Goal: Task Accomplishment & Management: Manage account settings

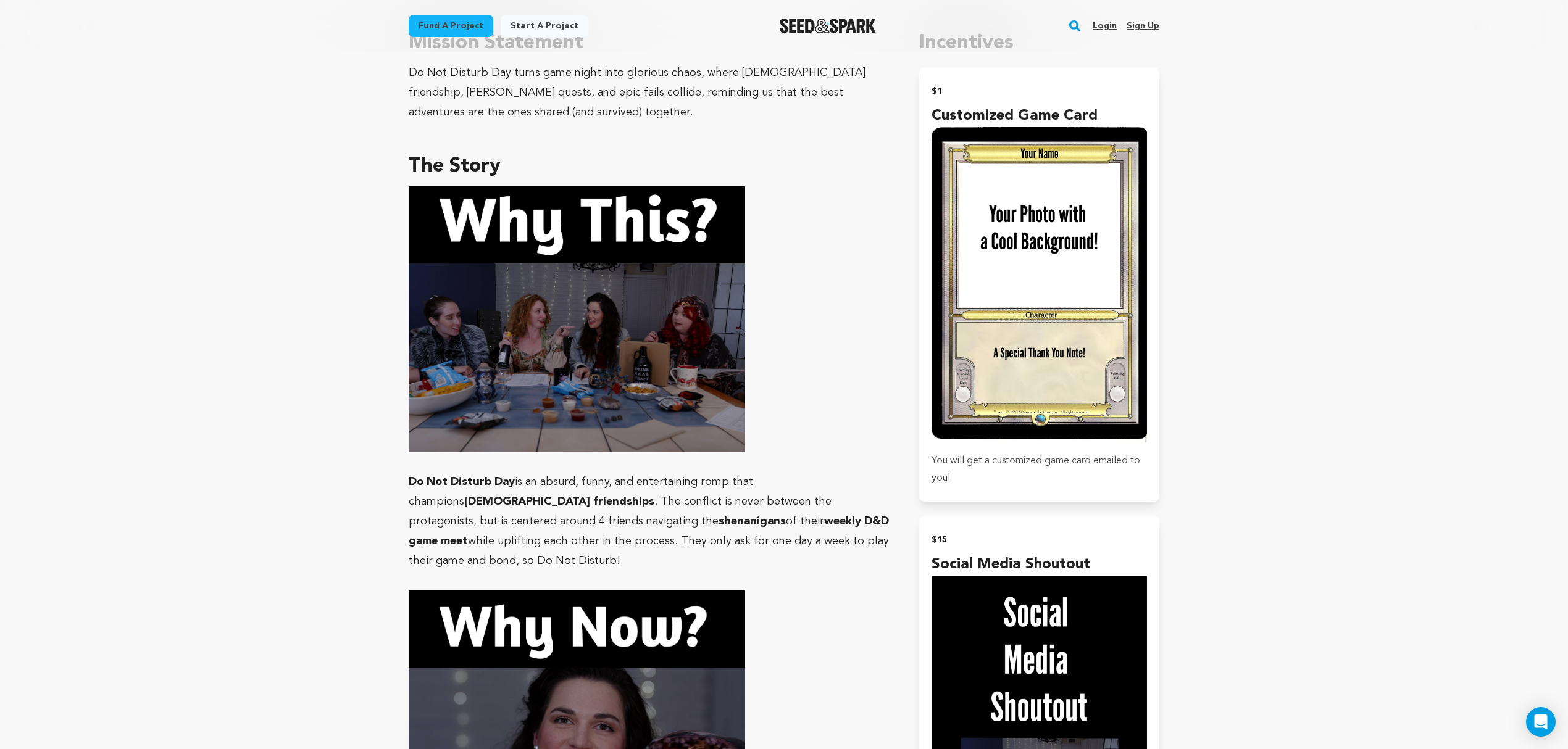
scroll to position [685, 0]
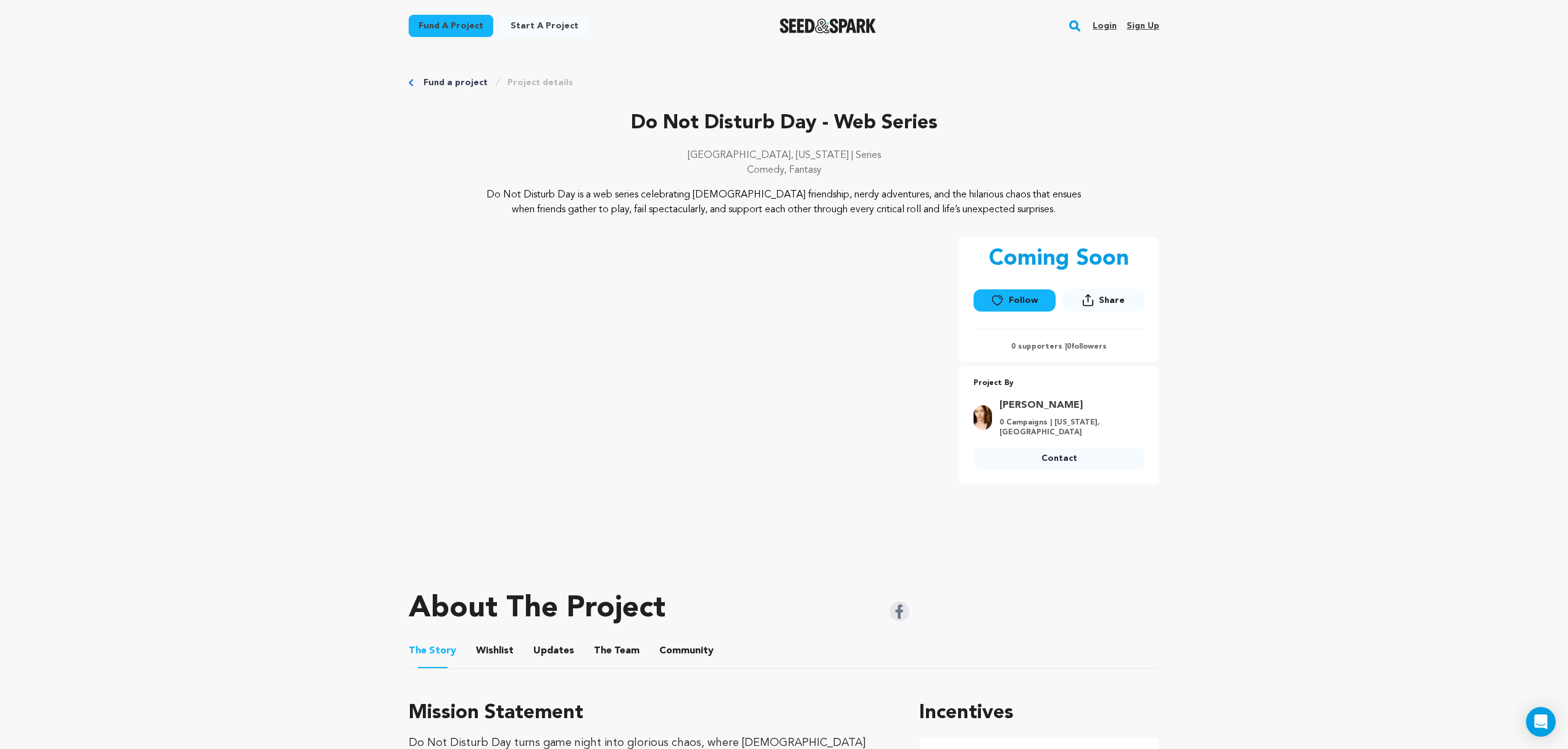
click at [1105, 24] on link "Login" at bounding box center [1105, 25] width 24 height 20
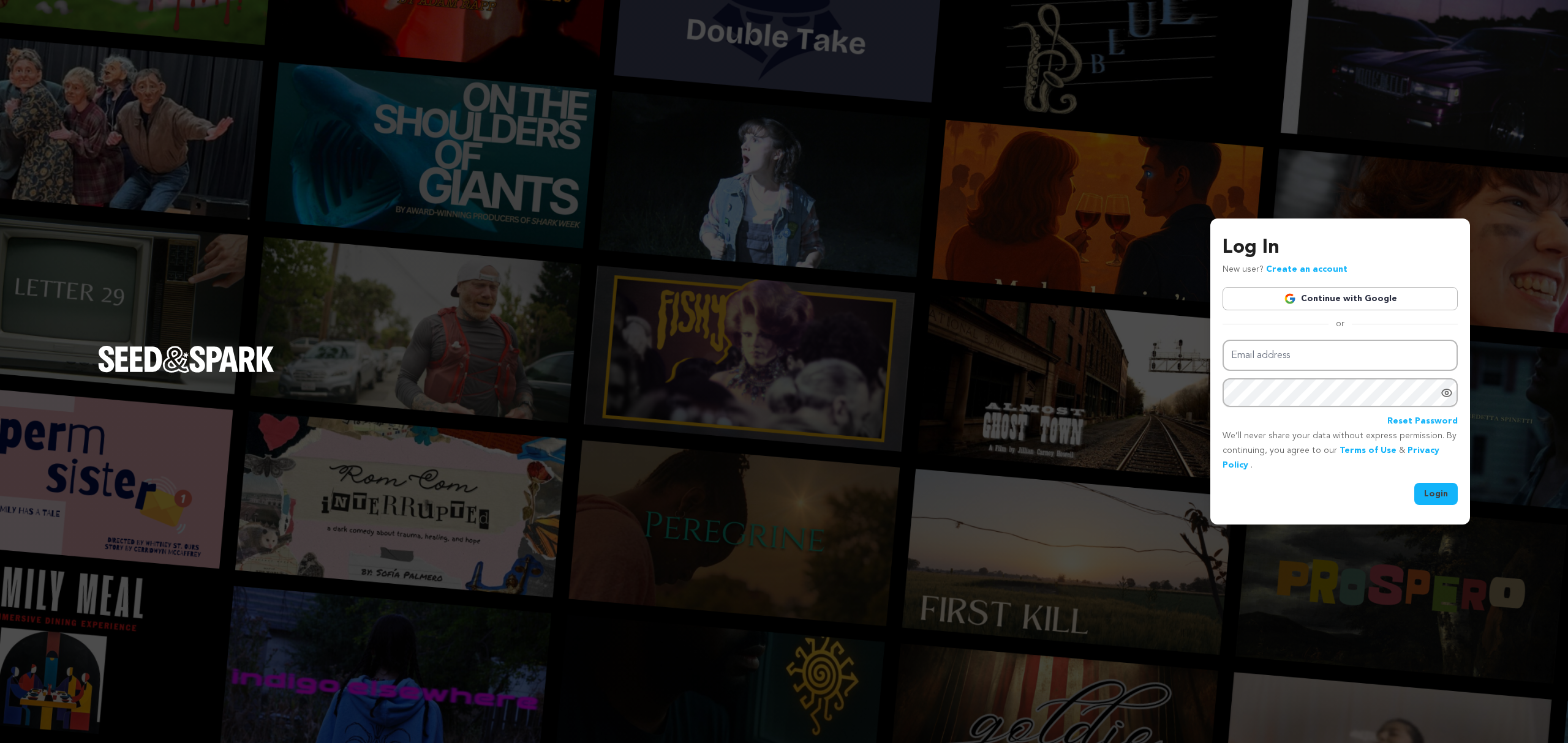
type input "CrystalLoverro@gmail.com"
click at [1433, 494] on button "Login" at bounding box center [1437, 494] width 44 height 22
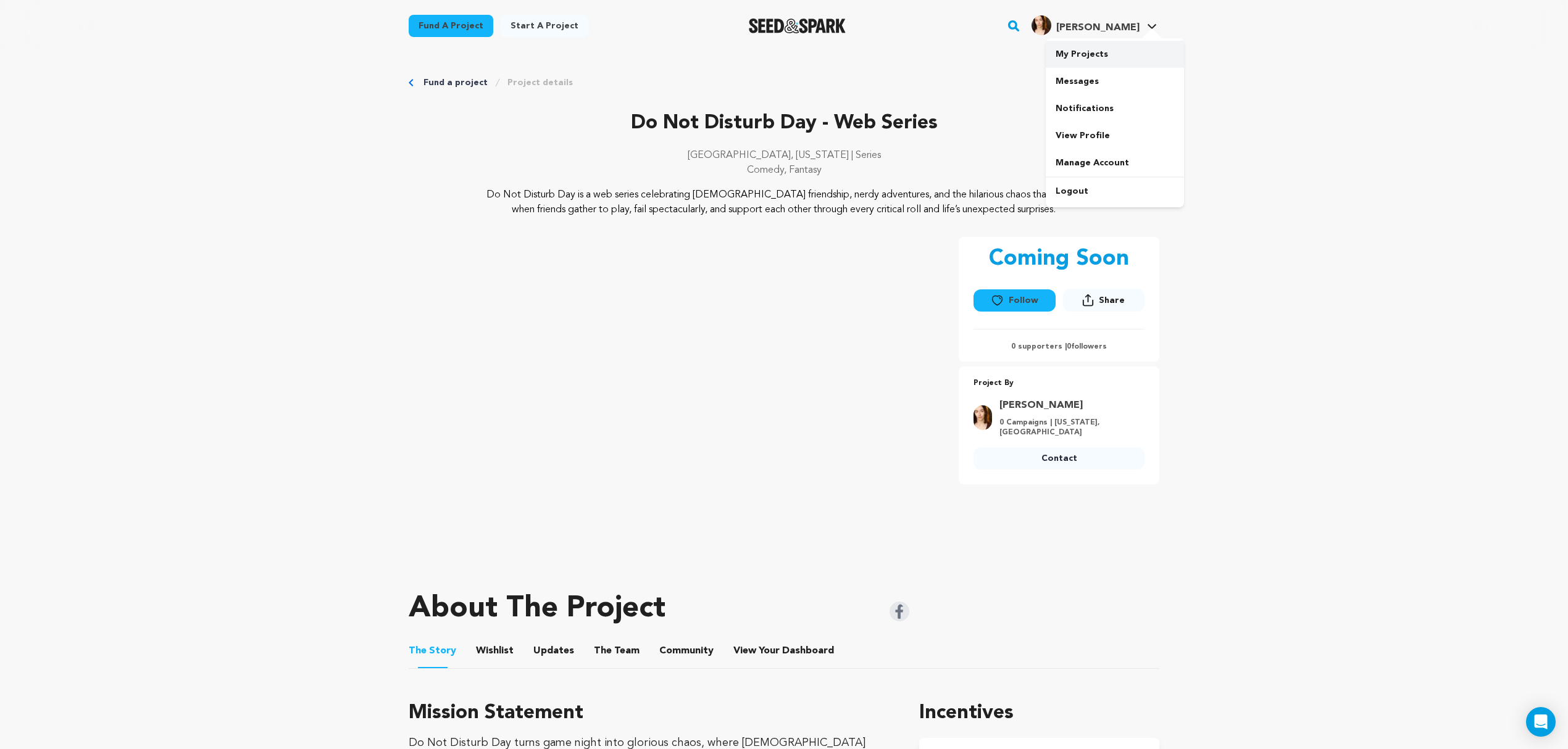
click at [1082, 58] on link "My Projects" at bounding box center [1114, 54] width 138 height 27
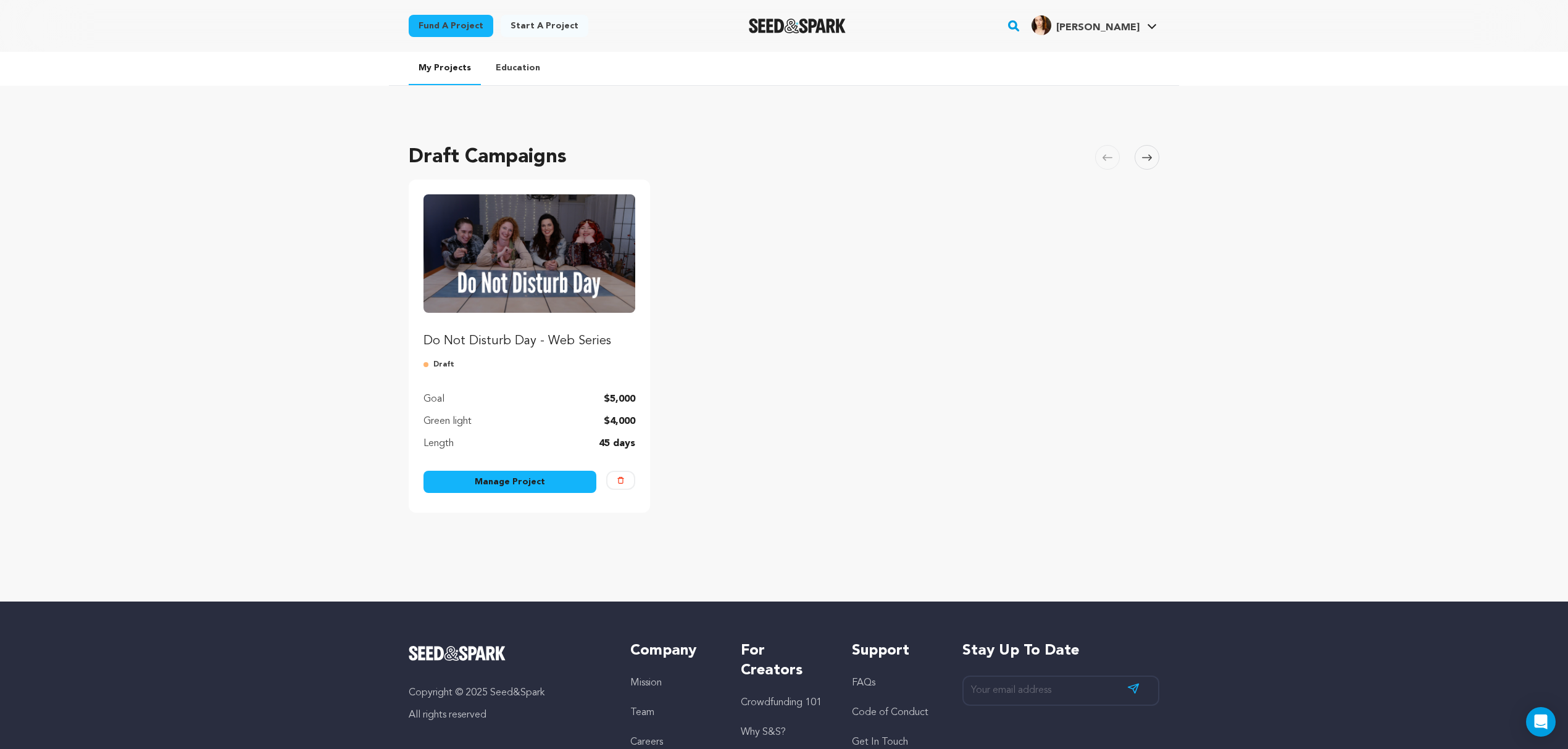
click at [502, 474] on link "Manage Project" at bounding box center [510, 482] width 173 height 22
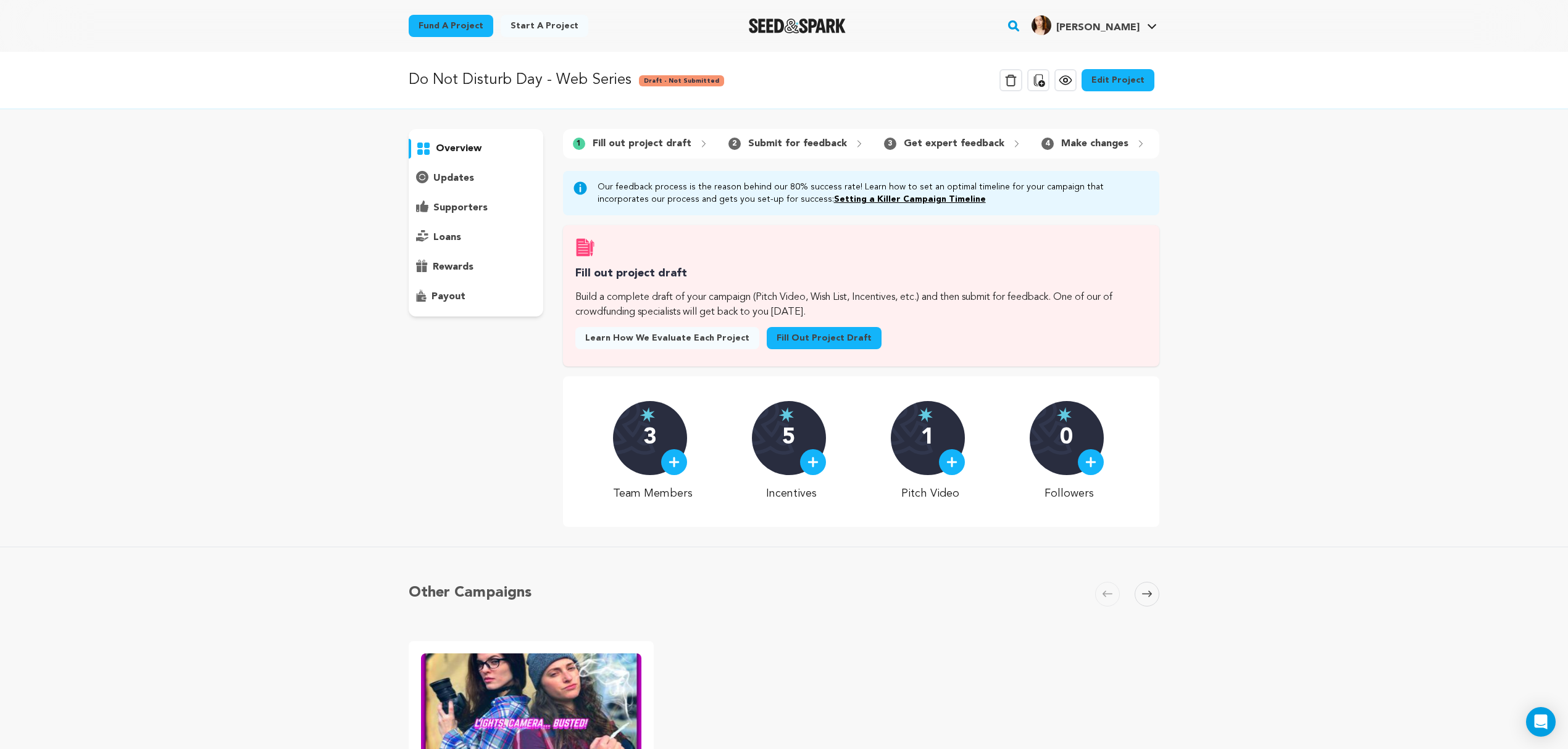
click at [789, 471] on div "5" at bounding box center [789, 438] width 74 height 74
click at [818, 468] on img at bounding box center [813, 462] width 11 height 11
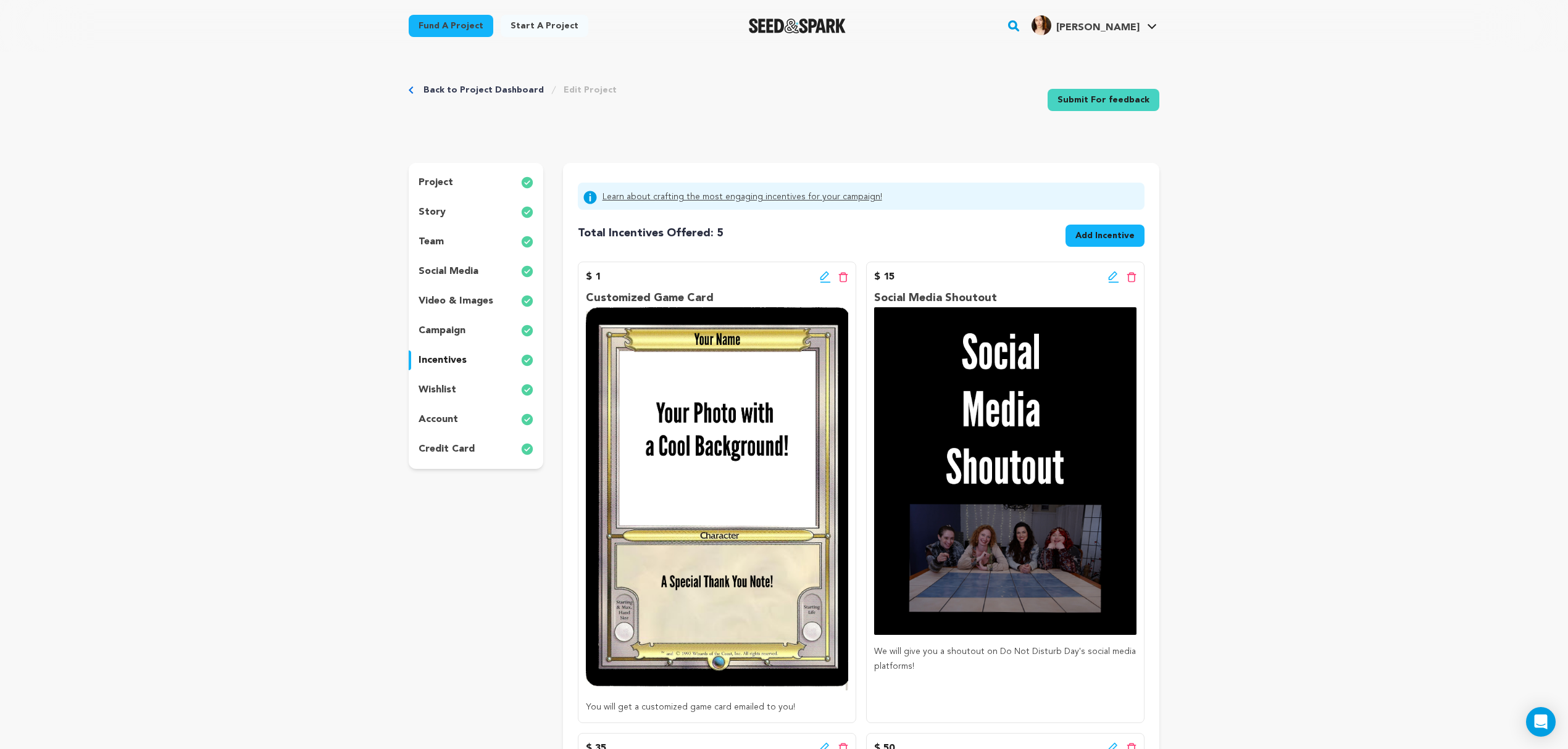
click at [1096, 234] on span "Add Incentive" at bounding box center [1105, 236] width 59 height 13
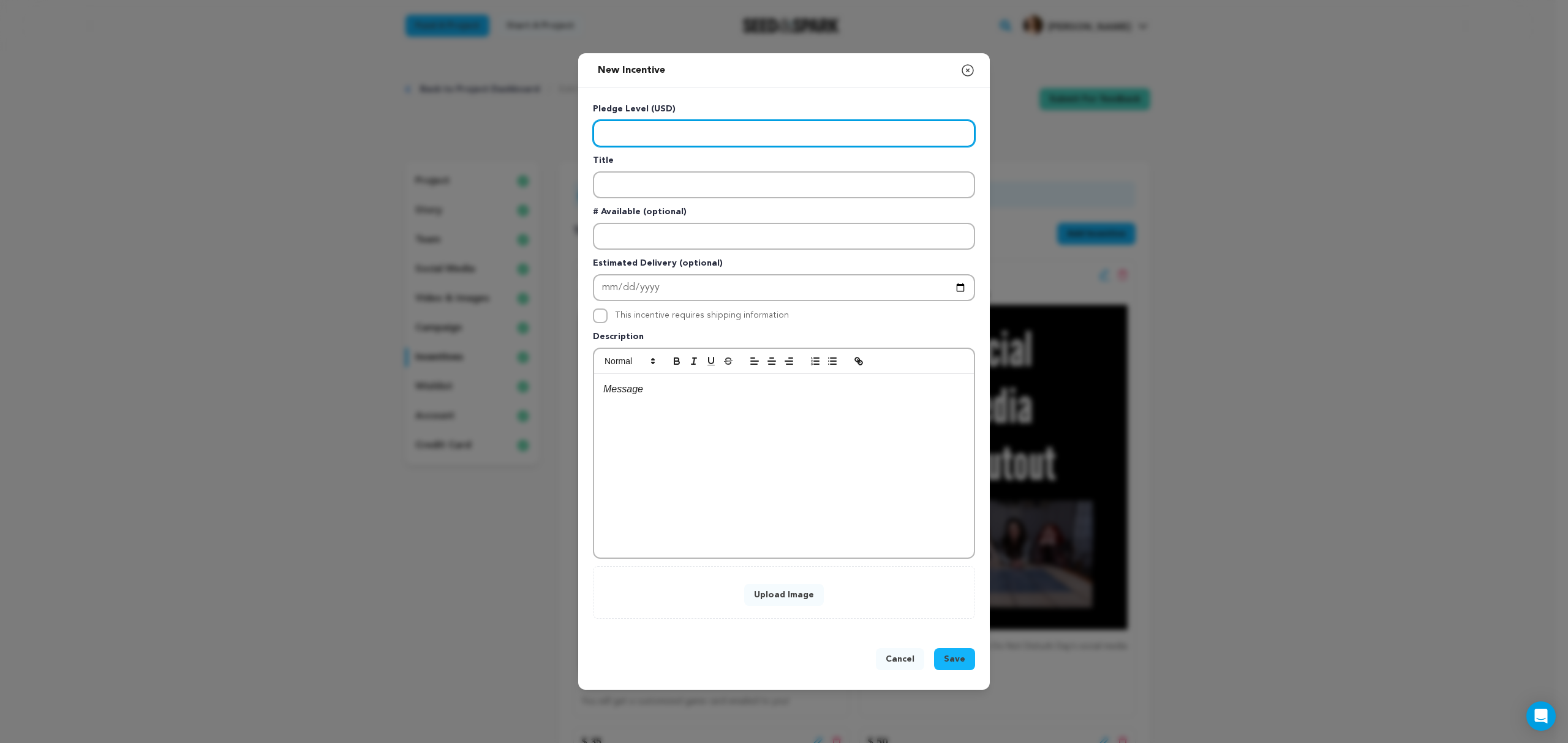
click at [684, 127] on input "Enter level" at bounding box center [784, 133] width 382 height 27
type input "3500"
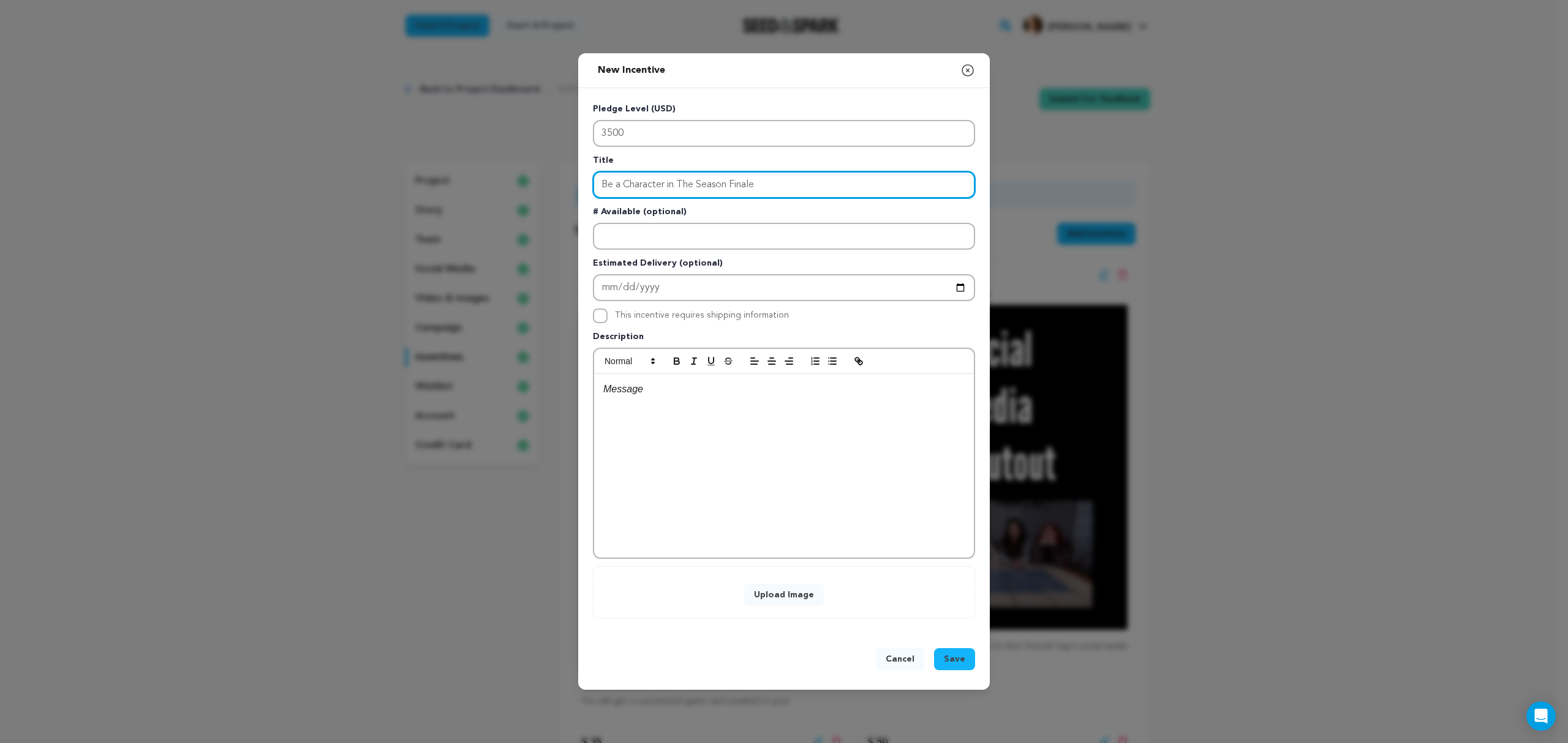
type input "Be a Character in The Season Finale"
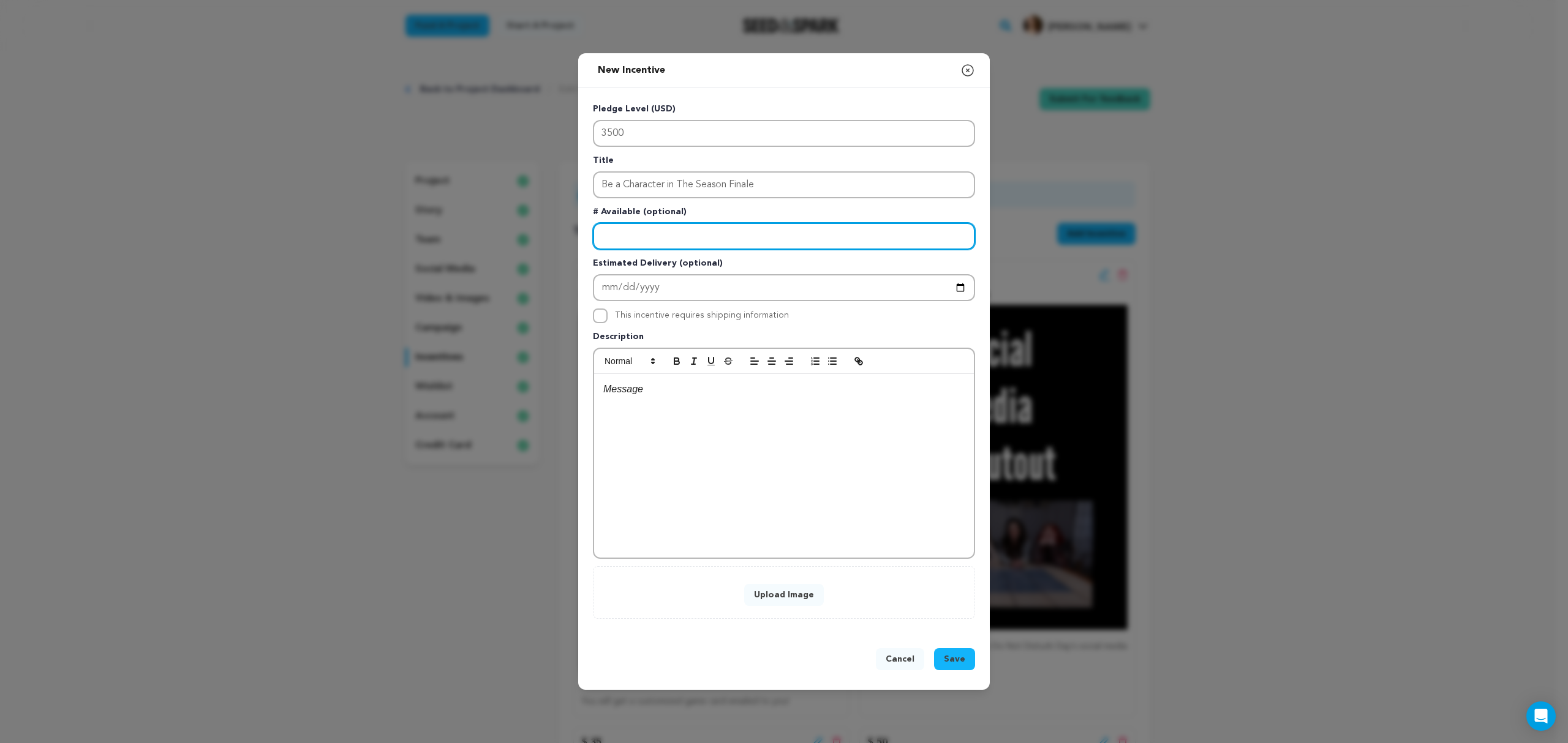
click at [699, 225] on input "Enter number available" at bounding box center [784, 236] width 382 height 27
click at [664, 389] on p at bounding box center [784, 389] width 361 height 16
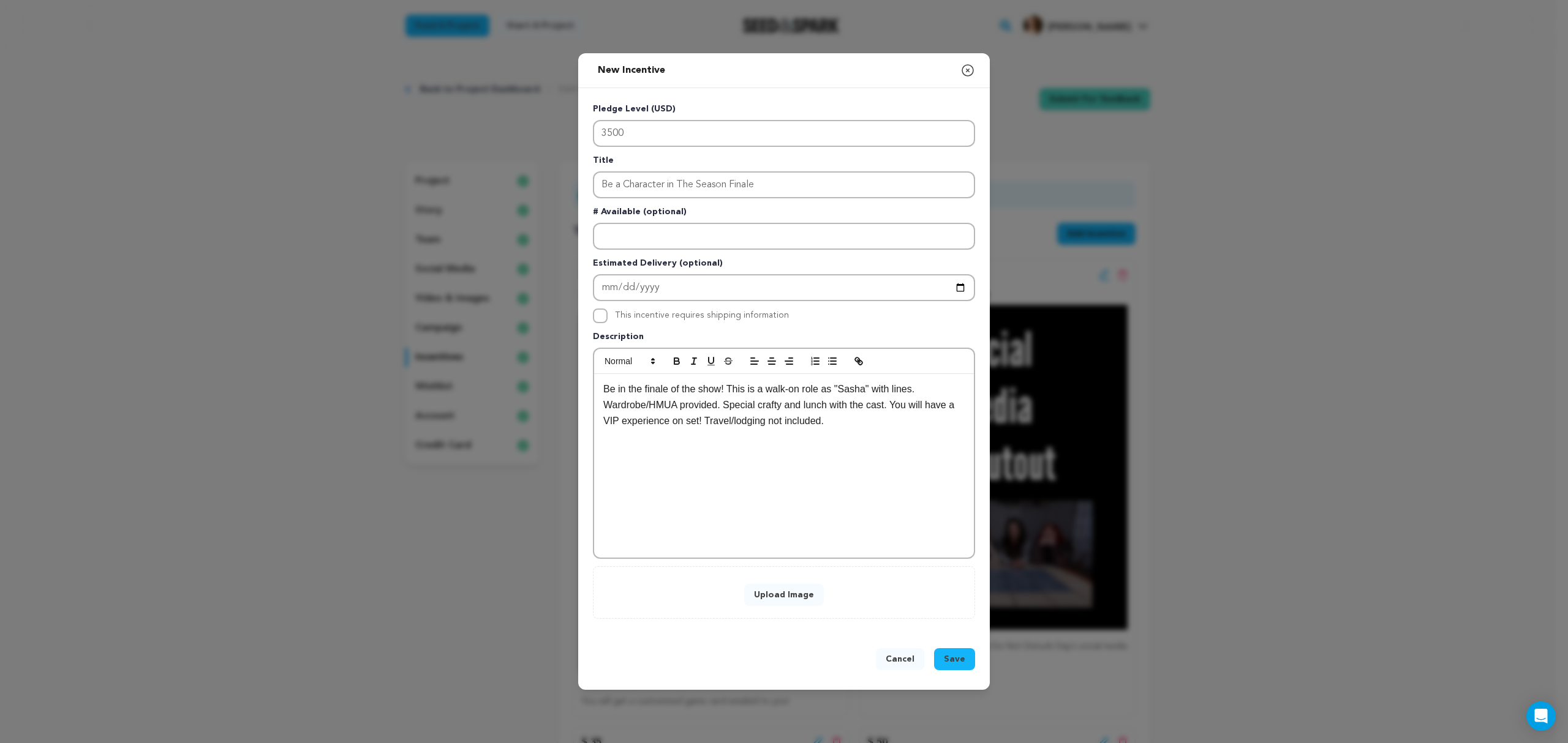
click at [693, 418] on p "Be in the finale of the show! This is a walk-on role as "Sasha" with lines. War…" at bounding box center [784, 405] width 361 height 47
click at [907, 420] on p "Be in the finale of the show! This is a walk-on role as "Sasha" with lines. War…" at bounding box center [784, 413] width 361 height 63
click at [922, 418] on p "Be in the finale of the show! This is a walk-on role as "Sasha" with lines. War…" at bounding box center [784, 413] width 361 height 63
click at [786, 598] on button "Upload Image" at bounding box center [784, 595] width 80 height 22
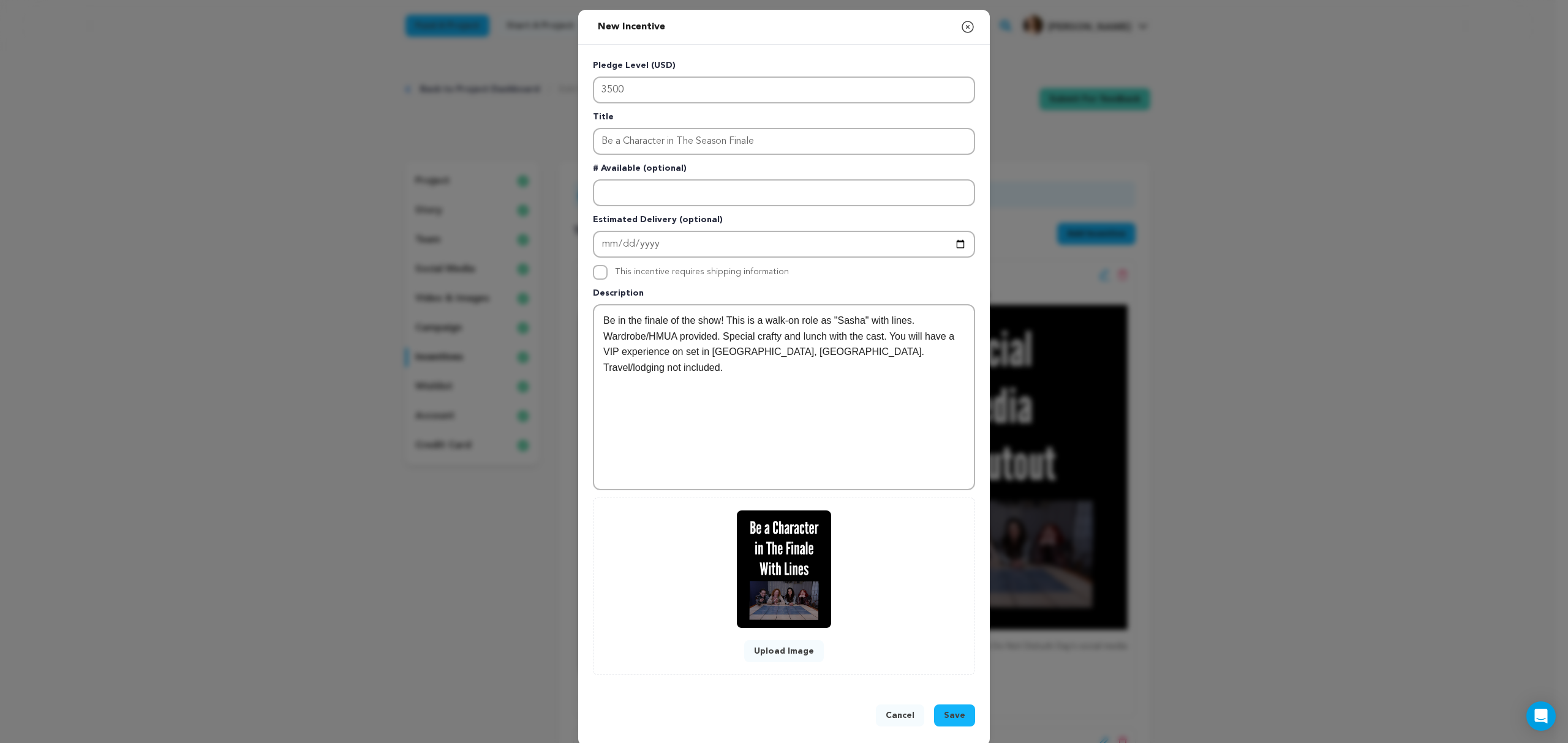
click at [960, 673] on div "Pledge Level (USD) 3500 Title Be a Character in The Season Finale # Available (…" at bounding box center [784, 367] width 412 height 645
click at [946, 705] on button "Save" at bounding box center [955, 716] width 41 height 22
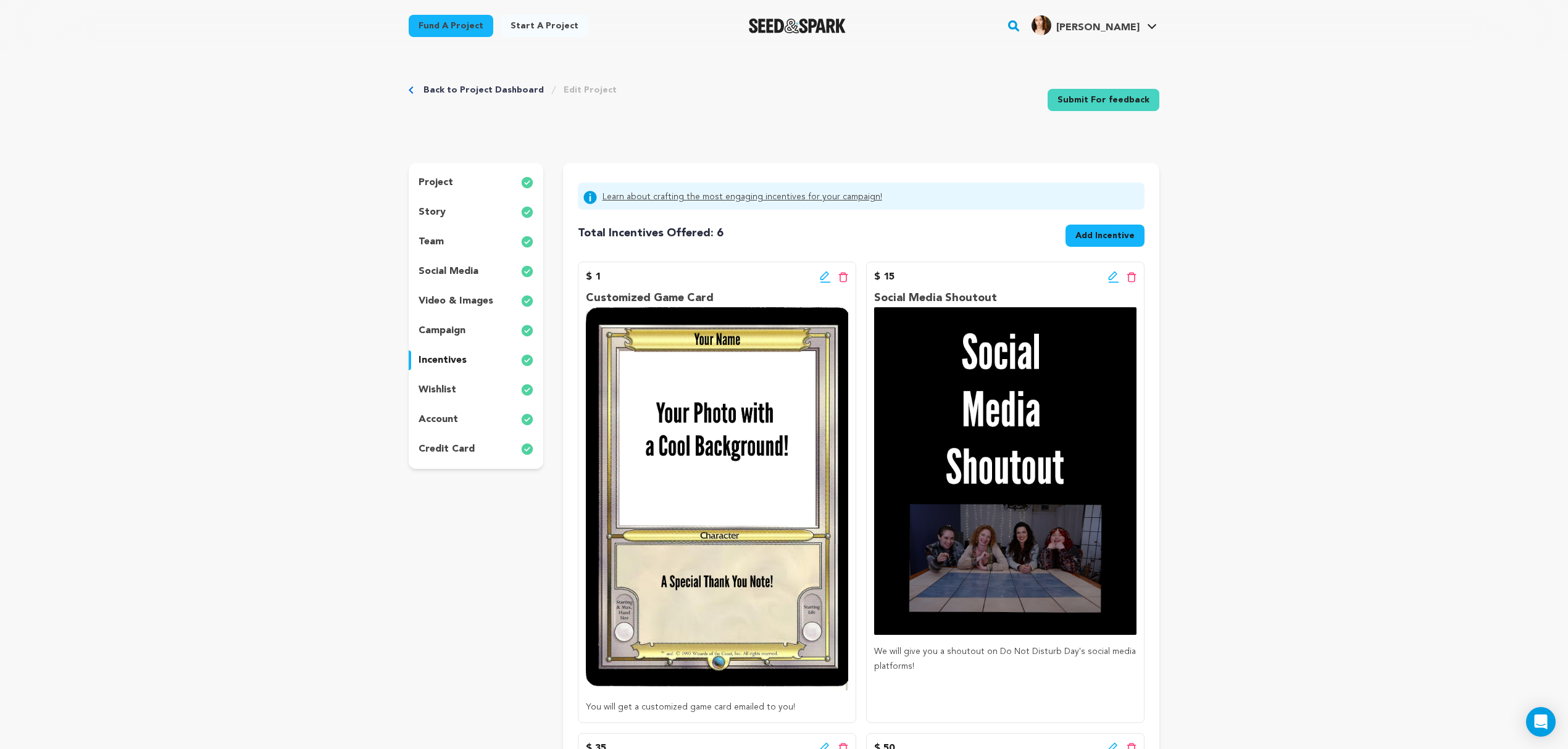
click at [1102, 228] on button "Add Incentive" at bounding box center [1105, 236] width 79 height 22
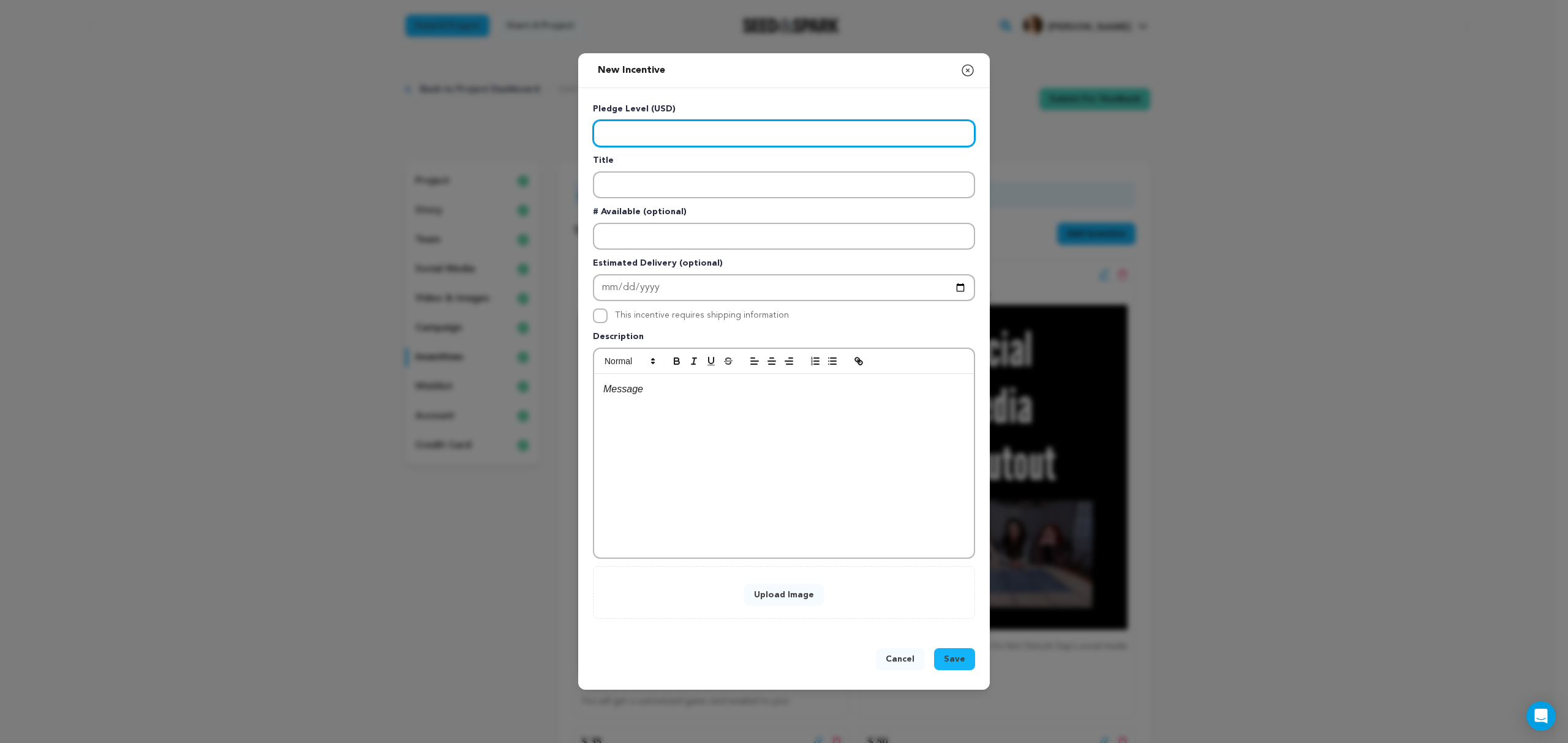
click at [686, 138] on input "Enter level" at bounding box center [784, 133] width 382 height 27
click at [669, 131] on input "Enter level" at bounding box center [784, 133] width 382 height 27
type input "1000"
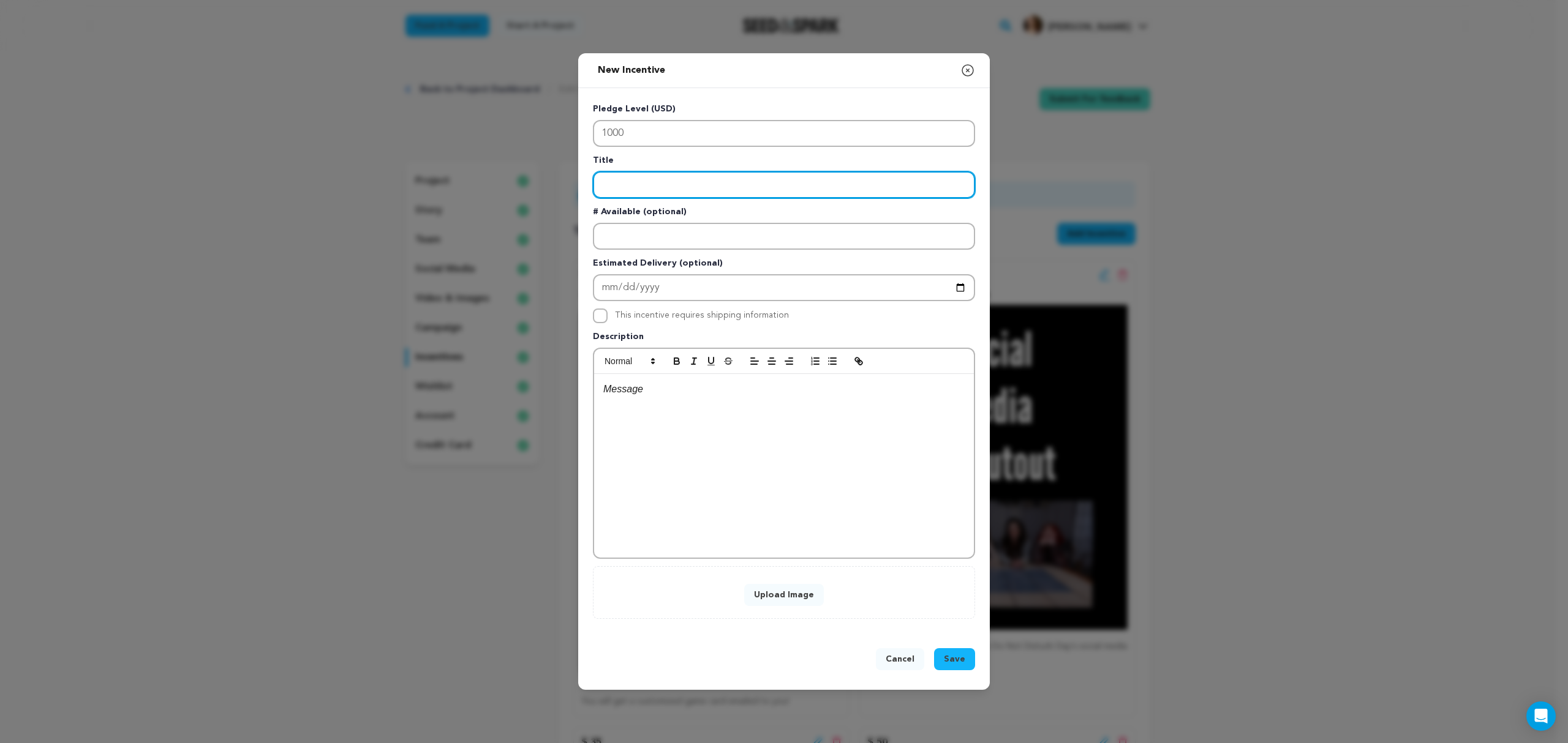
click at [639, 178] on input "Enter title" at bounding box center [784, 185] width 382 height 27
type input "Virtual Game Night"
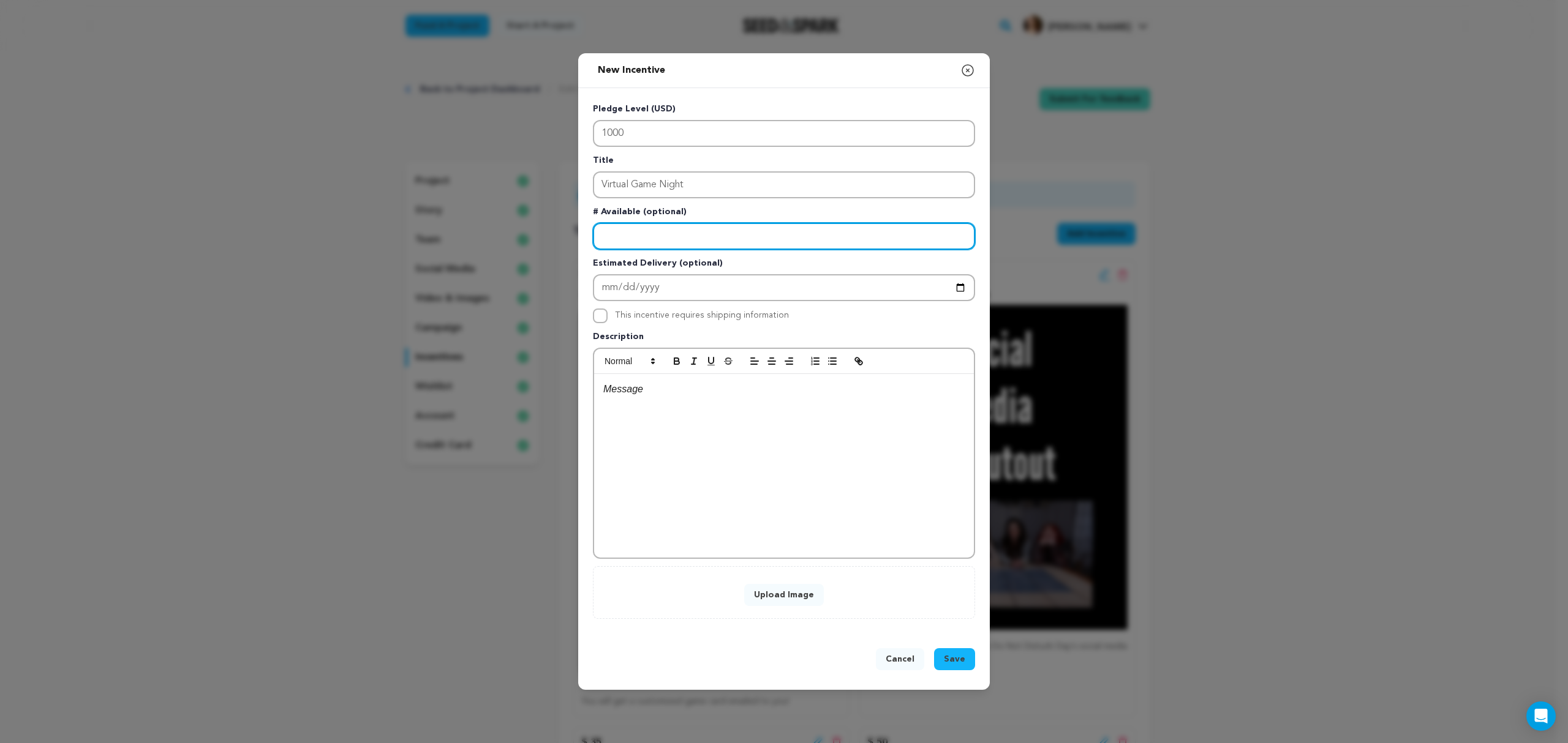
click at [628, 233] on input "Enter number available" at bounding box center [784, 236] width 382 height 27
type input "5"
click at [667, 389] on p at bounding box center [784, 389] width 361 height 16
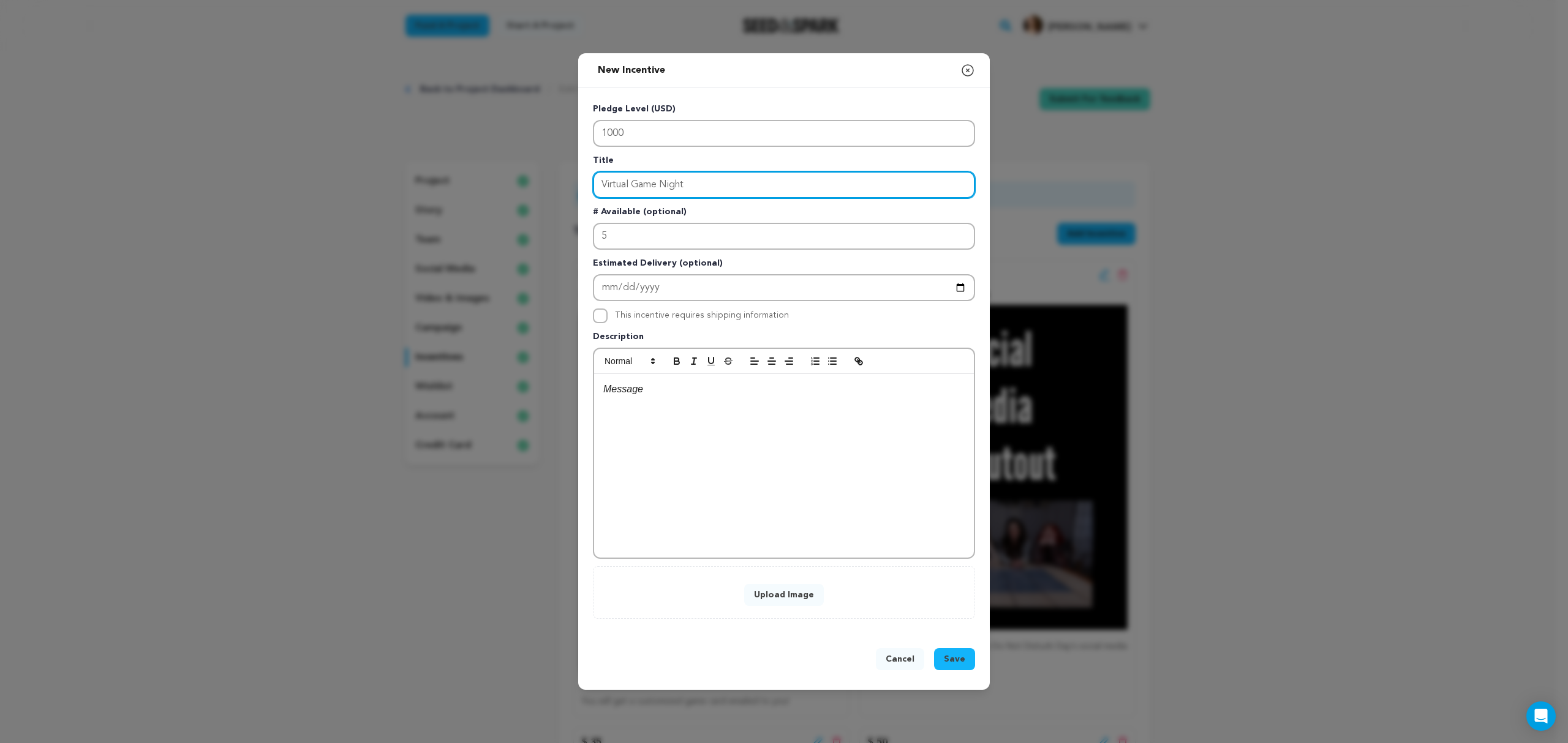
click at [719, 189] on input "Virtual Game Night" at bounding box center [784, 185] width 382 height 27
click at [760, 182] on input "Virtual Game Night One Shot With Cast" at bounding box center [784, 185] width 382 height 27
type input "Virtual Game Night One Shot With The Cast"
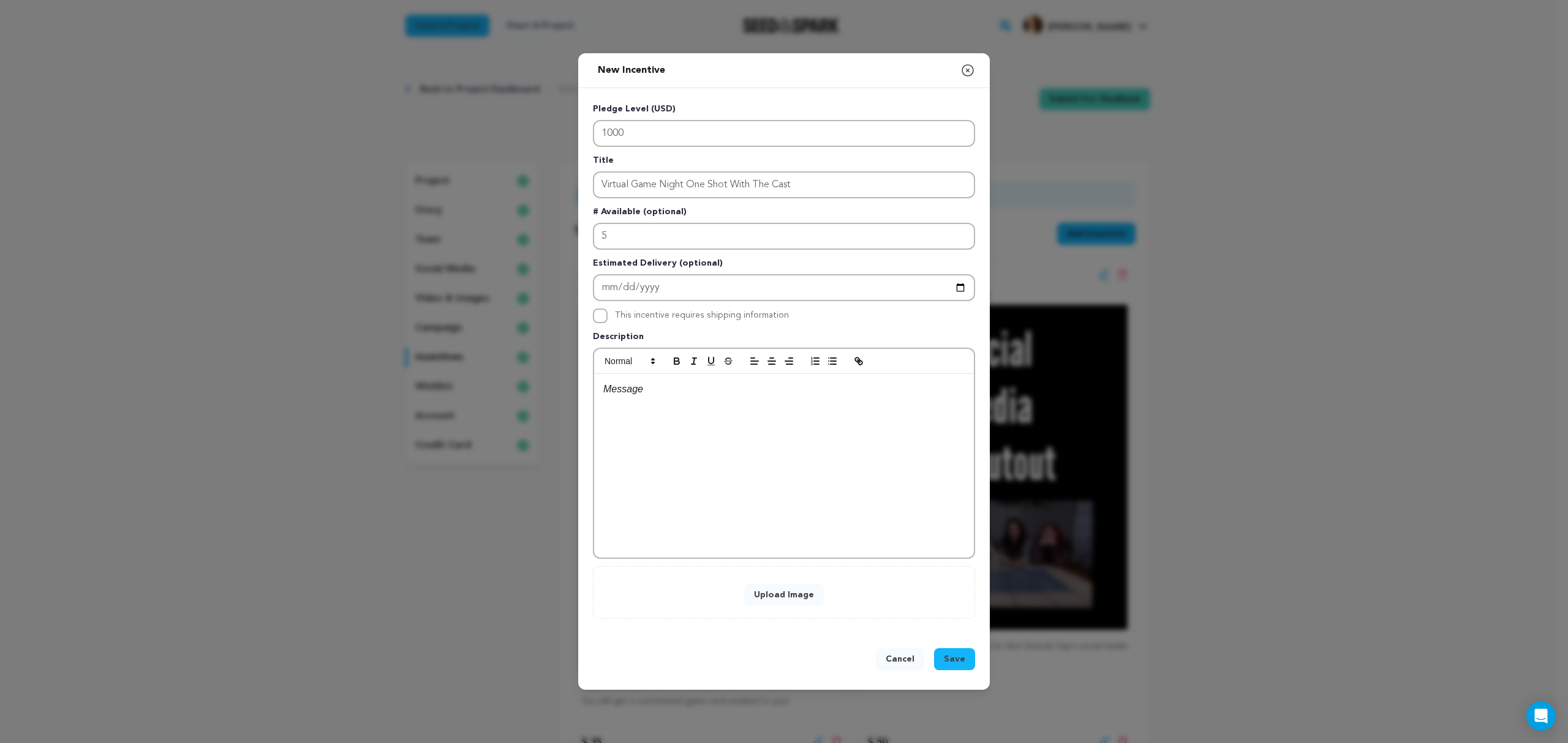
click at [701, 422] on div at bounding box center [783, 465] width 379 height 184
click at [631, 390] on p "Join us for a virtual game night on Zoom! This will be a one shot." at bounding box center [784, 389] width 361 height 16
drag, startPoint x: 631, startPoint y: 390, endPoint x: 639, endPoint y: 390, distance: 8.0
click at [631, 389] on p "Join us for a virtual game night on Zoom! This will be a one shot." at bounding box center [784, 389] width 361 height 16
click at [624, 385] on p "Join us for a virtual game night on Zoom! This will be a one shot." at bounding box center [784, 389] width 361 height 16
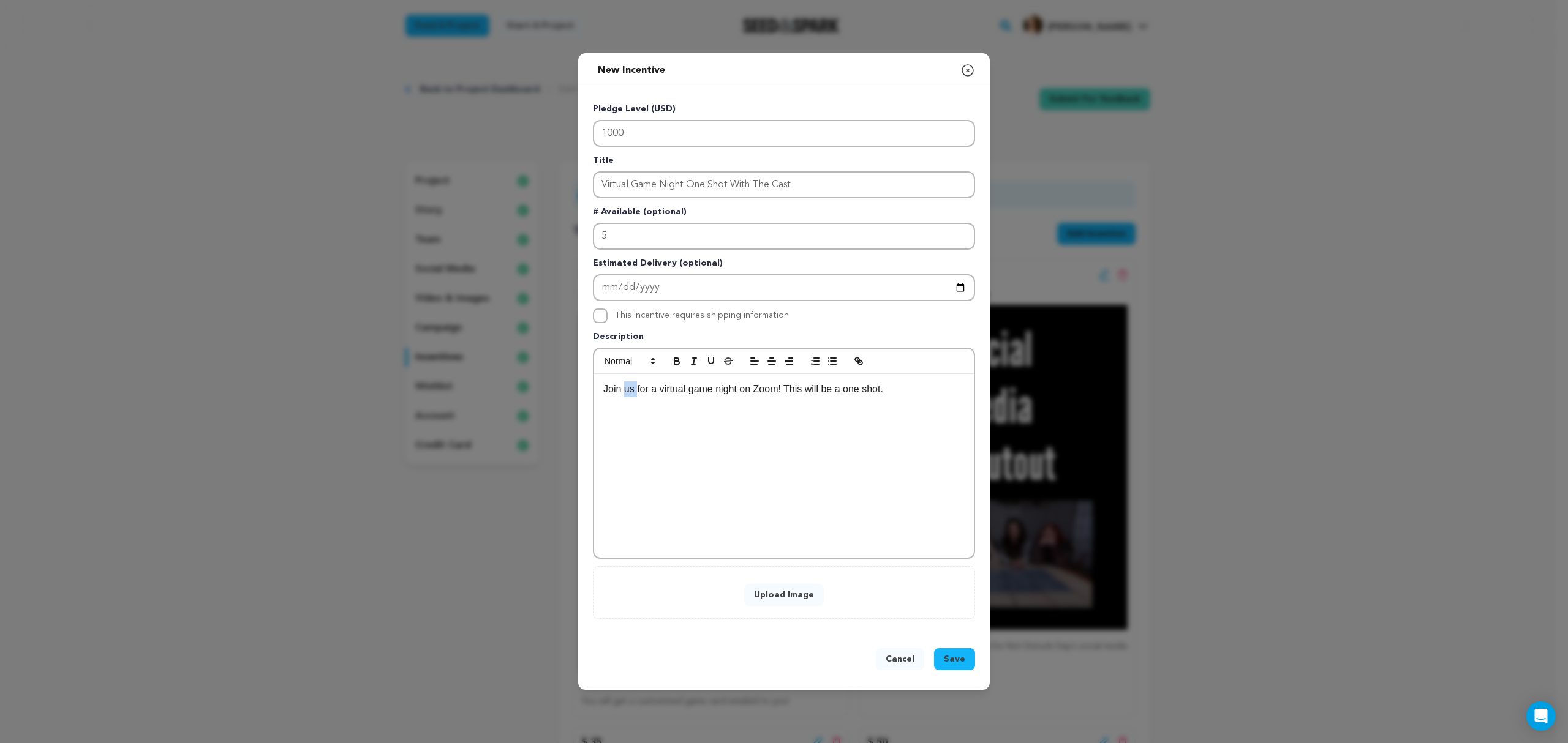
click at [624, 385] on p "Join us for a virtual game night on Zoom! This will be a one shot." at bounding box center [784, 389] width 361 height 16
click at [930, 387] on p "Join the cast for a virtual game night on Zoom! This will be a one shot." at bounding box center [784, 389] width 361 height 16
click at [954, 656] on span "Save" at bounding box center [954, 659] width 21 height 13
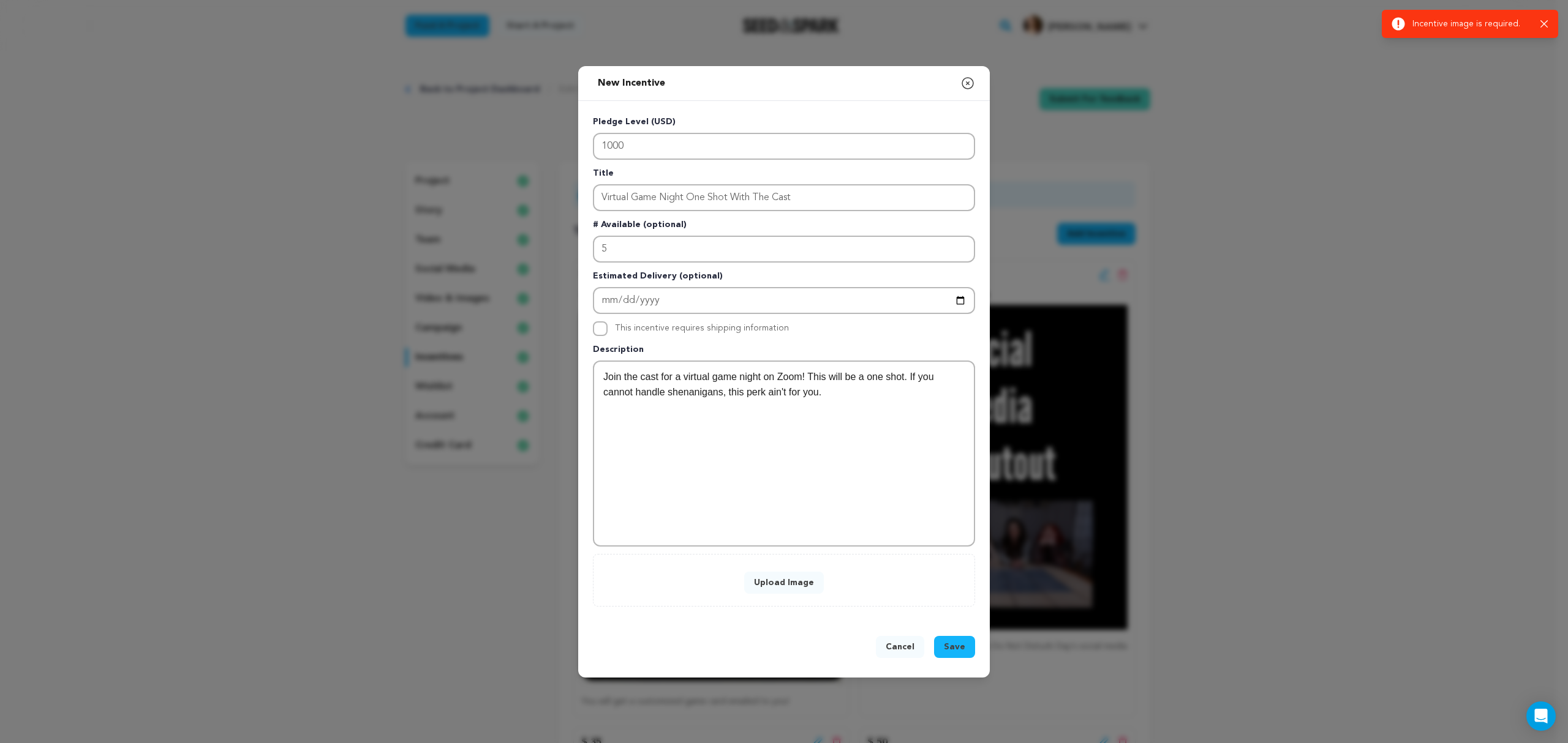
click at [797, 585] on button "Upload Image" at bounding box center [784, 583] width 80 height 22
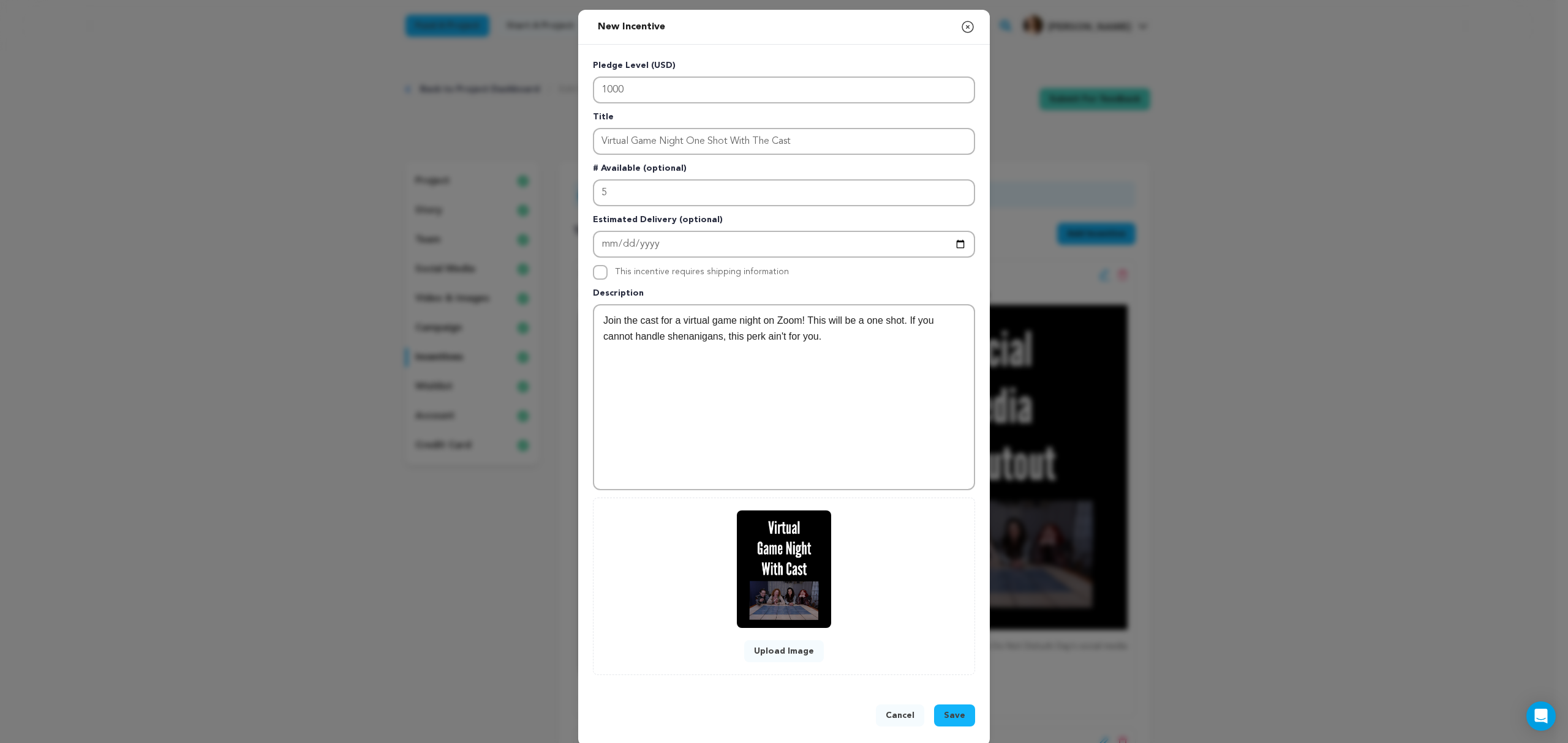
click at [949, 709] on span "Save" at bounding box center [954, 716] width 21 height 13
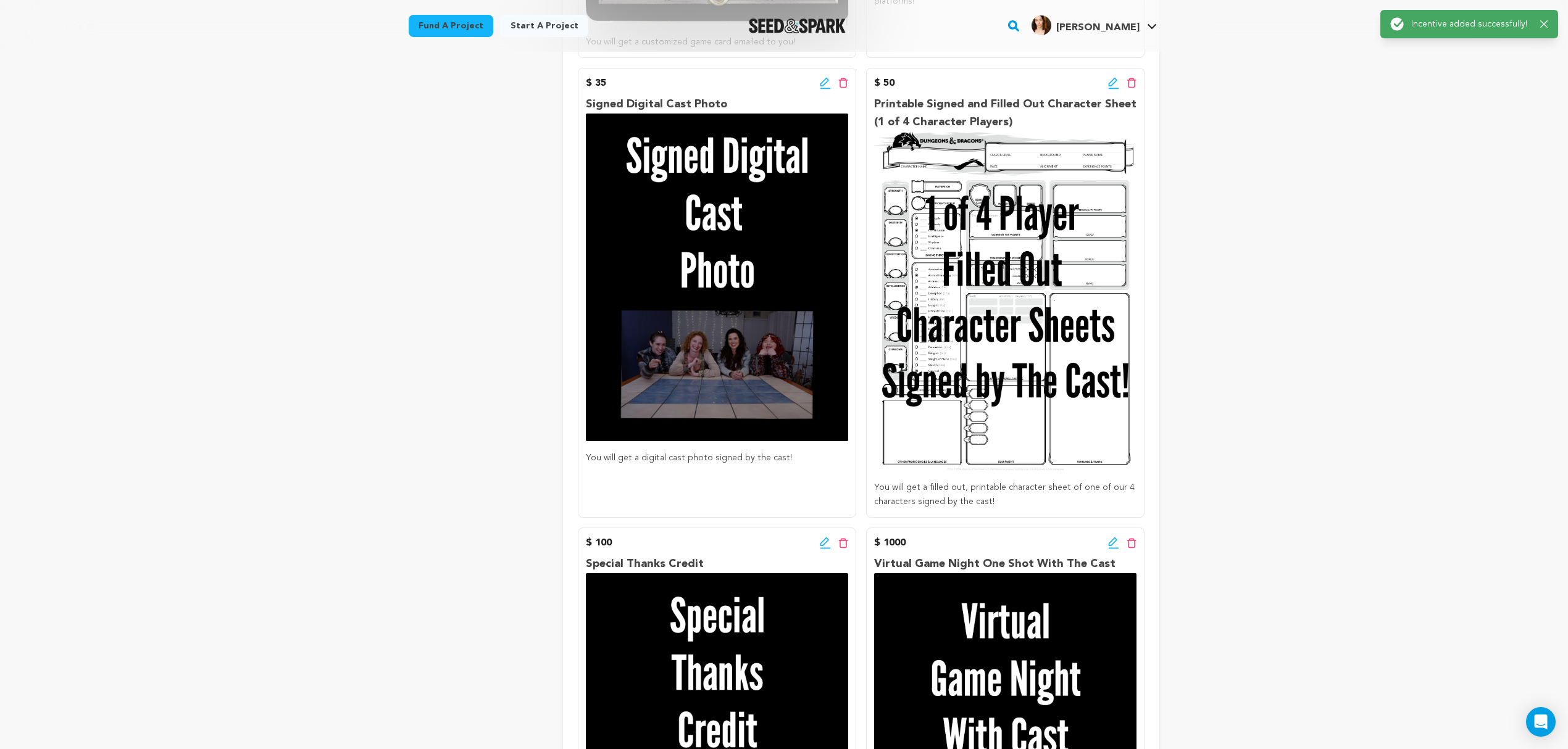
scroll to position [768, 0]
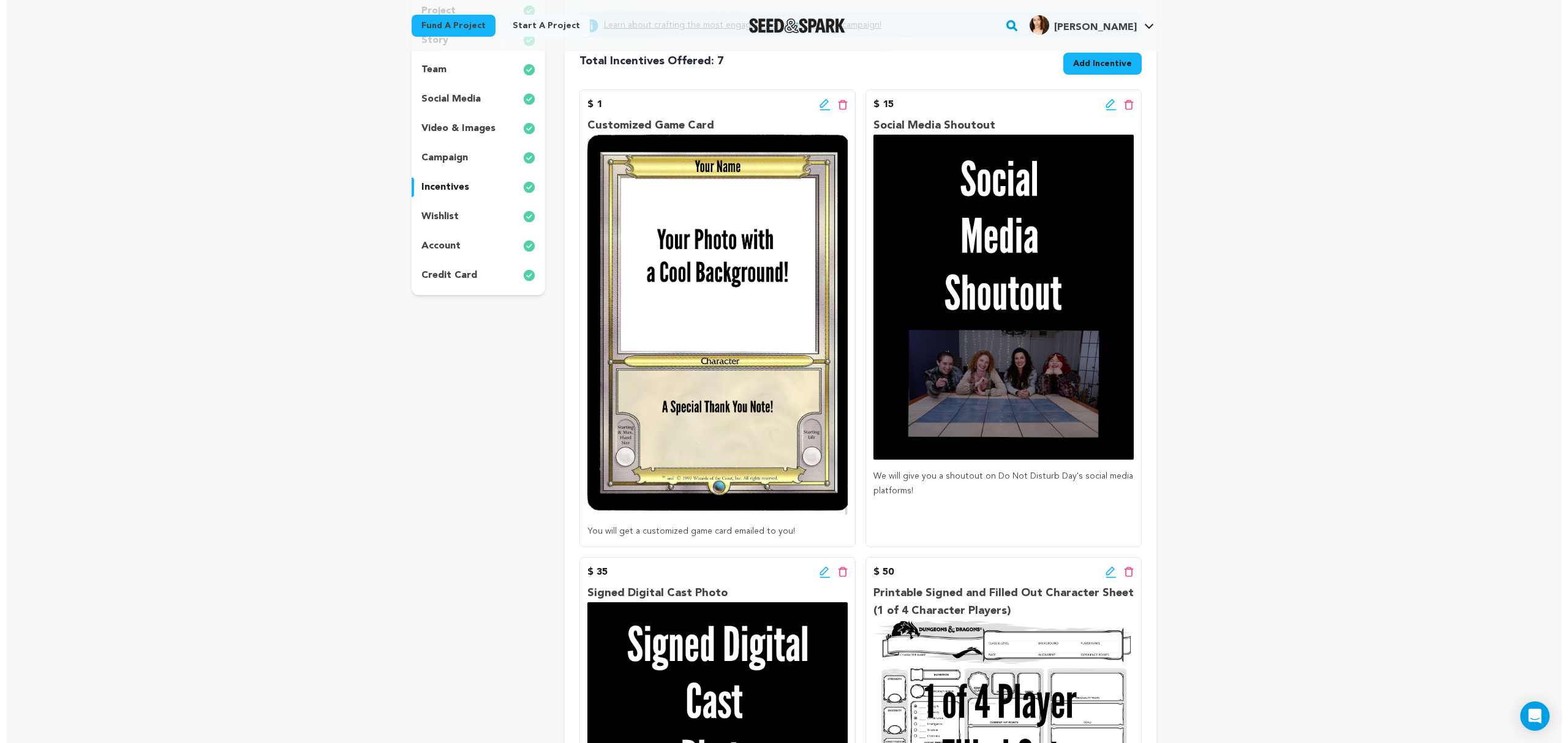
scroll to position [163, 0]
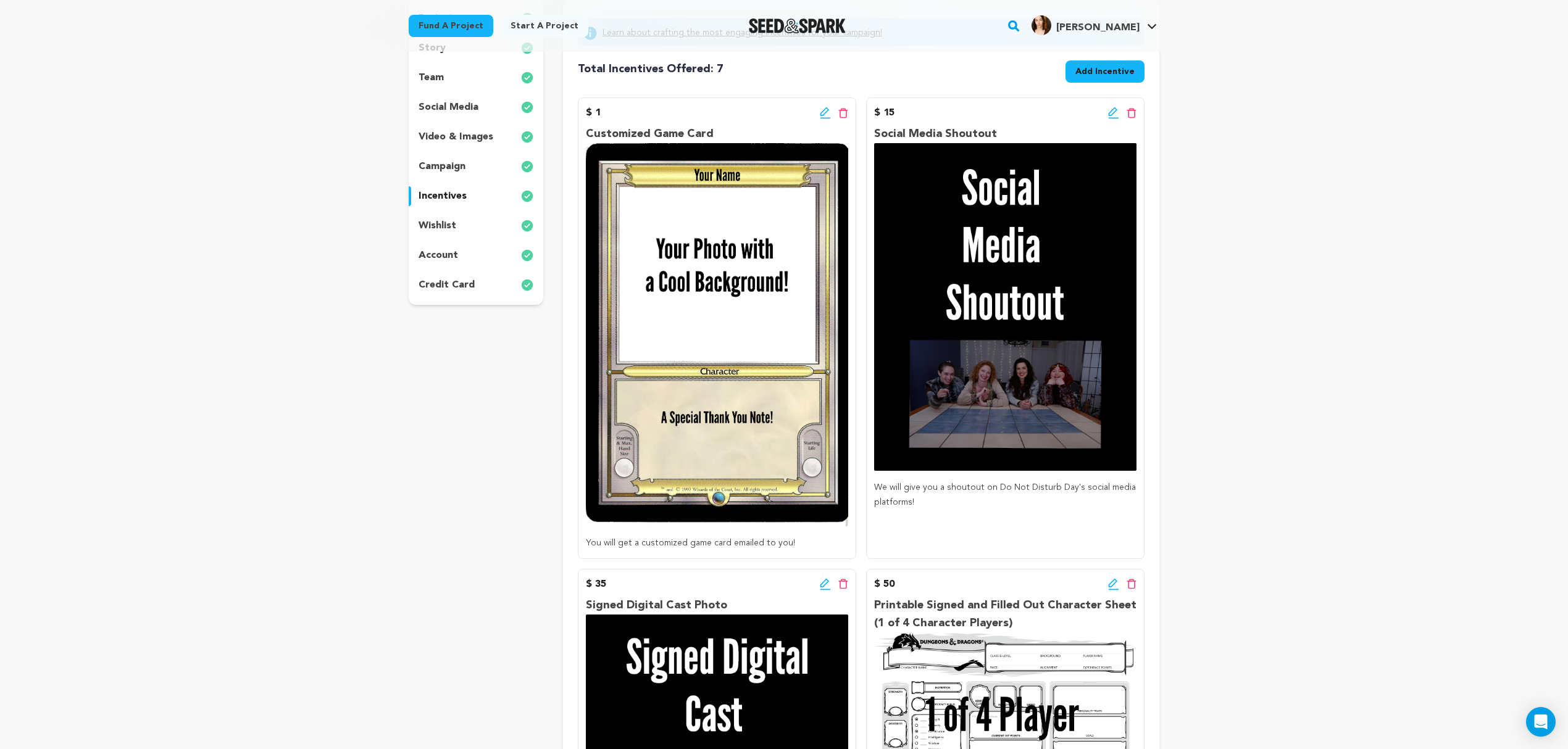
click at [1087, 75] on span "Add Incentive" at bounding box center [1105, 72] width 59 height 13
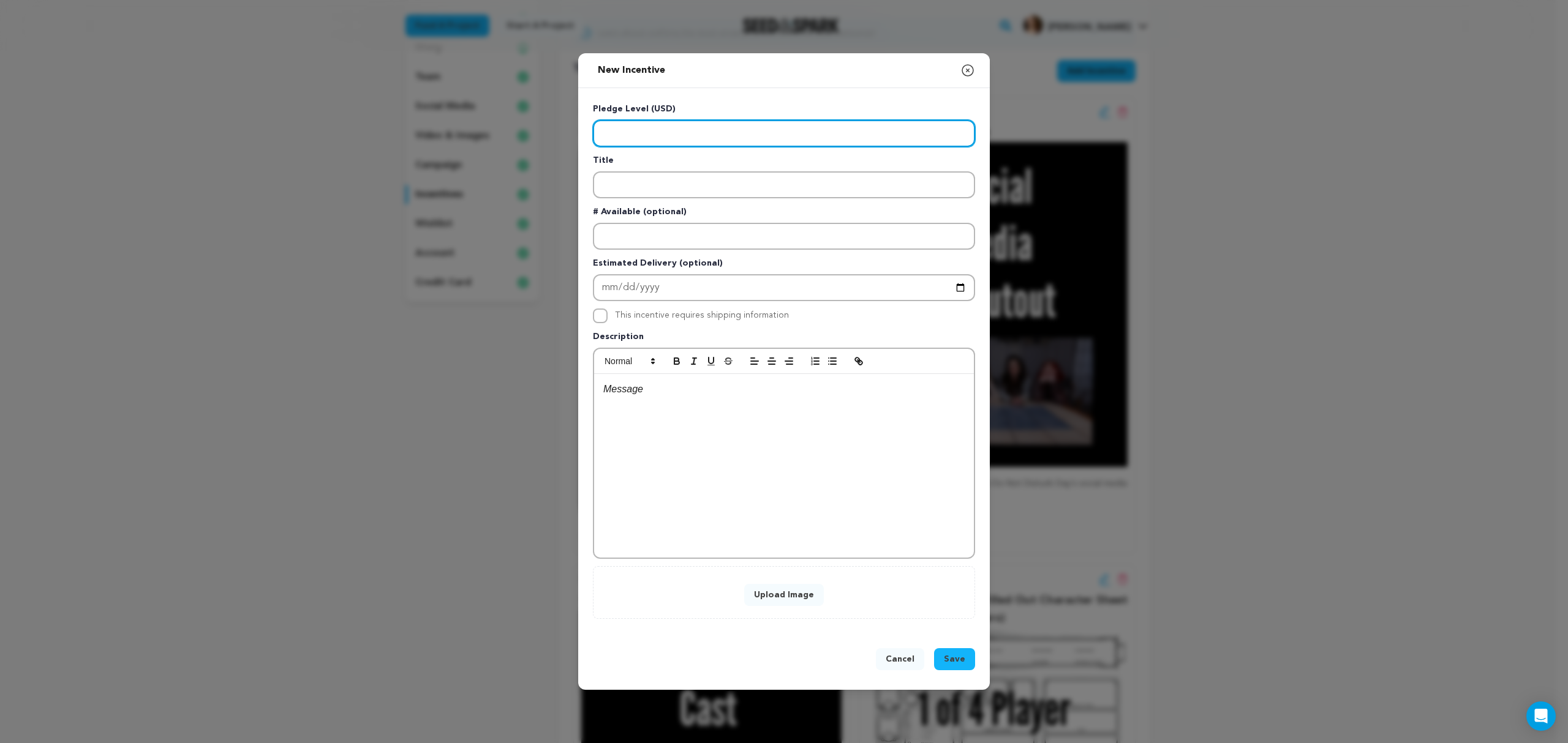
click at [650, 142] on input "Enter level" at bounding box center [784, 133] width 382 height 27
type input "2500"
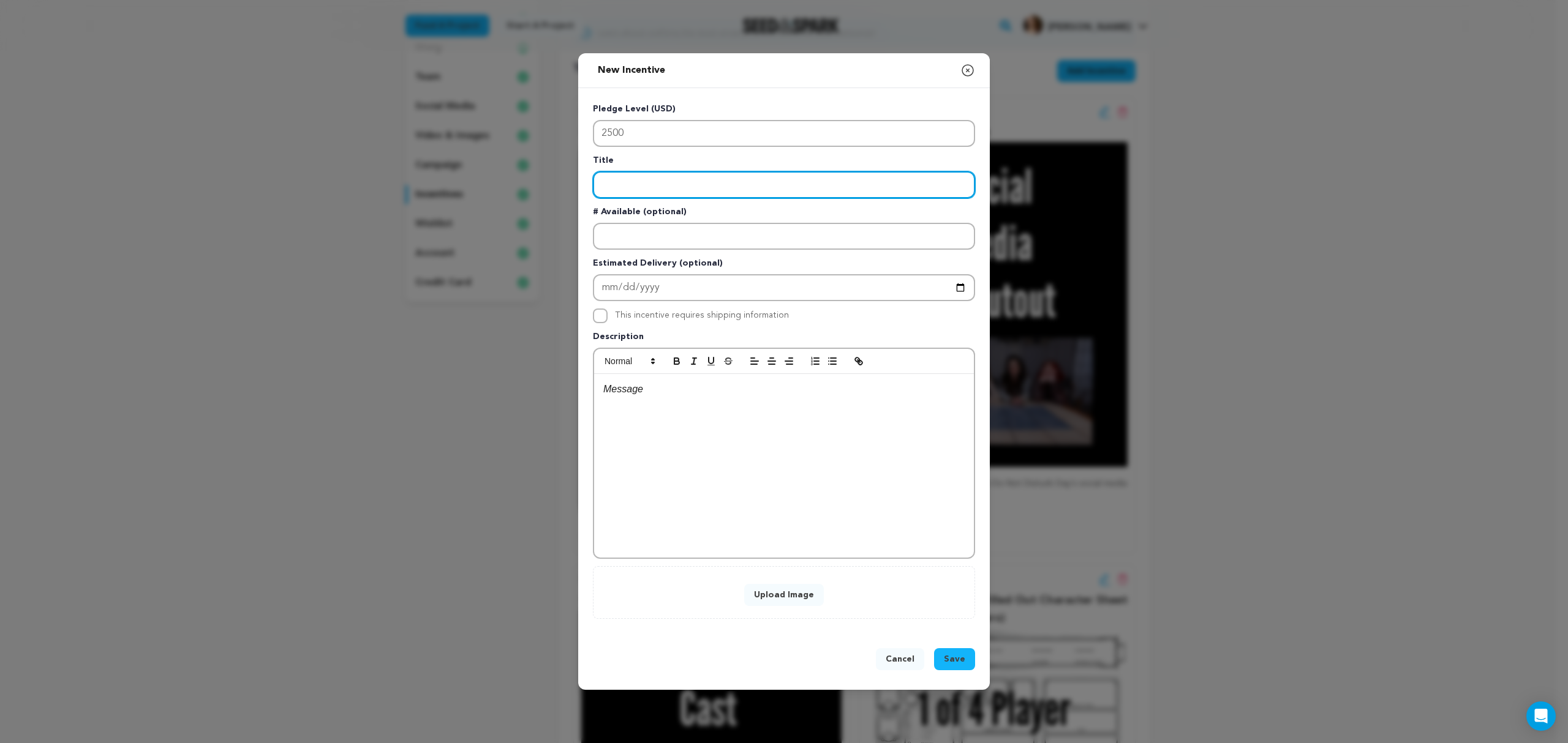
click at [663, 194] on input "Enter title" at bounding box center [784, 185] width 382 height 27
type input "VIP On Set Experience With The Cast"
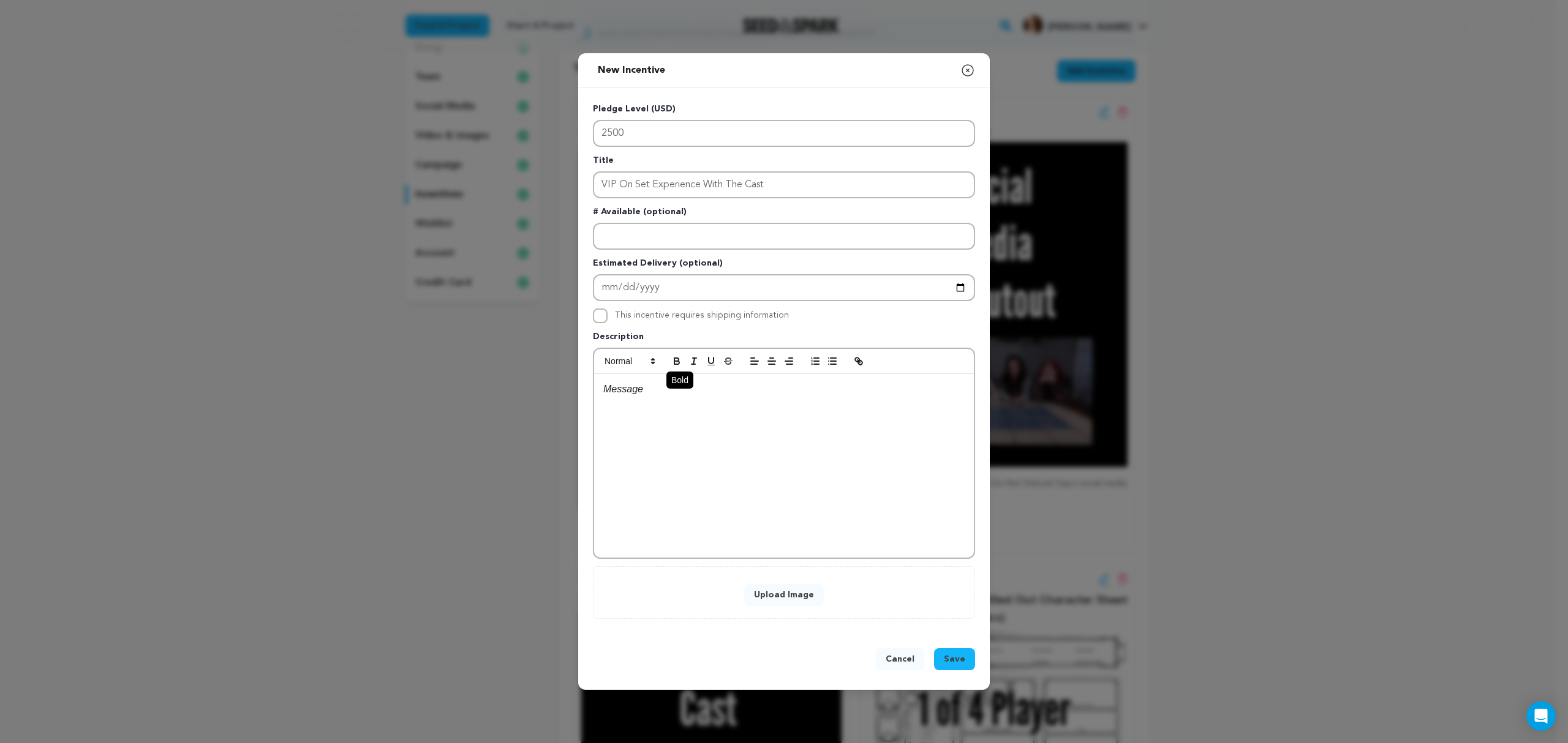
click at [685, 368] on button "button" at bounding box center [677, 361] width 17 height 15
click at [682, 357] on button "button" at bounding box center [677, 361] width 17 height 15
click at [638, 393] on p "﻿" at bounding box center [784, 389] width 361 height 16
click at [615, 405] on p "Join the cast on set for the season finale! You will have a special crafty and …" at bounding box center [784, 397] width 361 height 31
click at [664, 407] on p "Join the cast on set for the season finale! You will have a special crafty and …" at bounding box center [784, 397] width 361 height 31
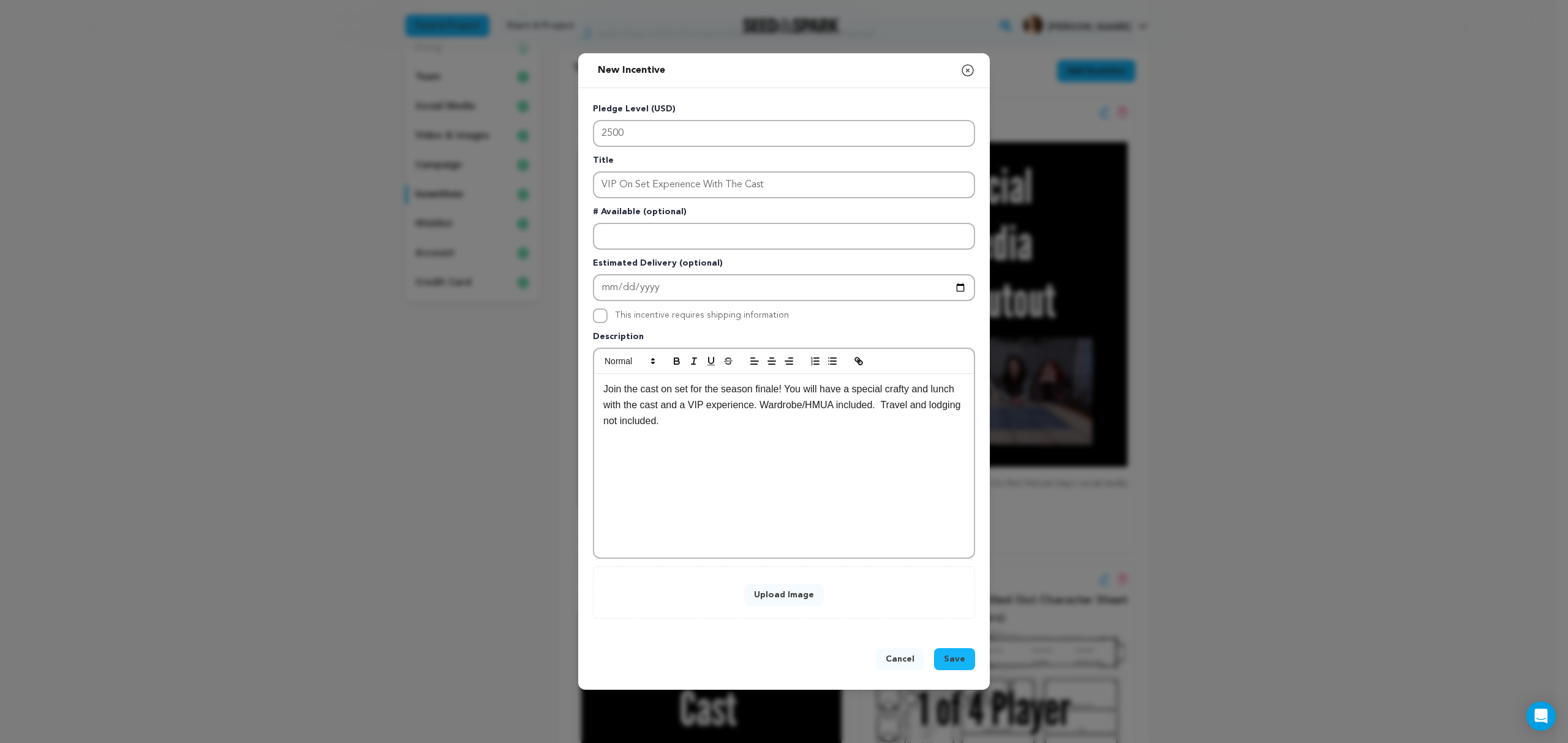
drag, startPoint x: 779, startPoint y: 385, endPoint x: 787, endPoint y: 386, distance: 8.1
click at [779, 385] on p "Join the cast on set for the season finale! You will have a special crafty and …" at bounding box center [784, 405] width 361 height 47
click at [822, 415] on p "Join the cast on set for the season finale in Seattle, WA! You will have a spec…" at bounding box center [784, 405] width 361 height 47
click at [829, 397] on p "Join the cast on set for the season finale in Seattle, WA! You will have a spec…" at bounding box center [784, 405] width 361 height 47
click at [758, 430] on p "Join the cast on set for the season finale in Seattle, WA! You will have a spec…" at bounding box center [784, 413] width 361 height 63
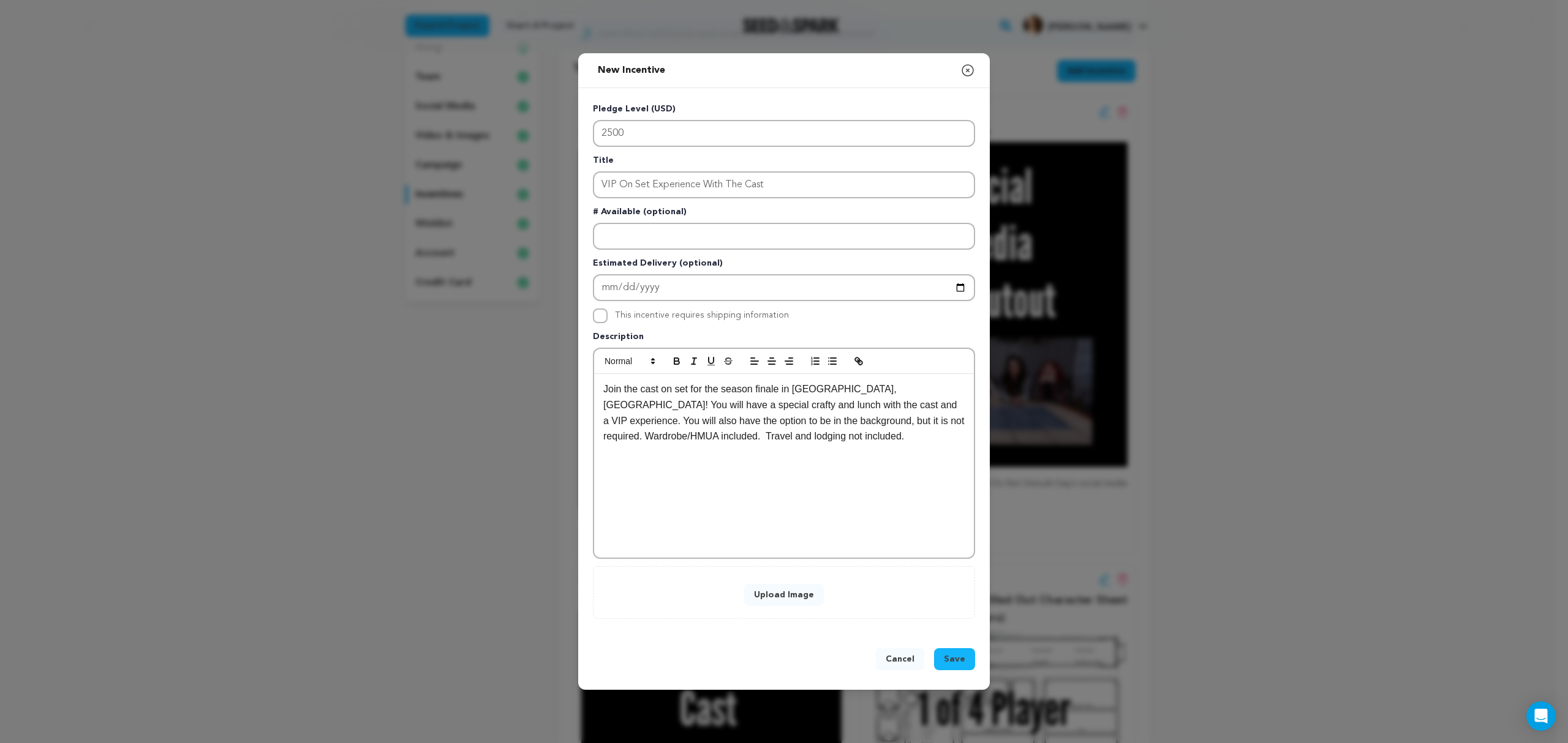
click at [782, 588] on button "Upload Image" at bounding box center [784, 595] width 80 height 22
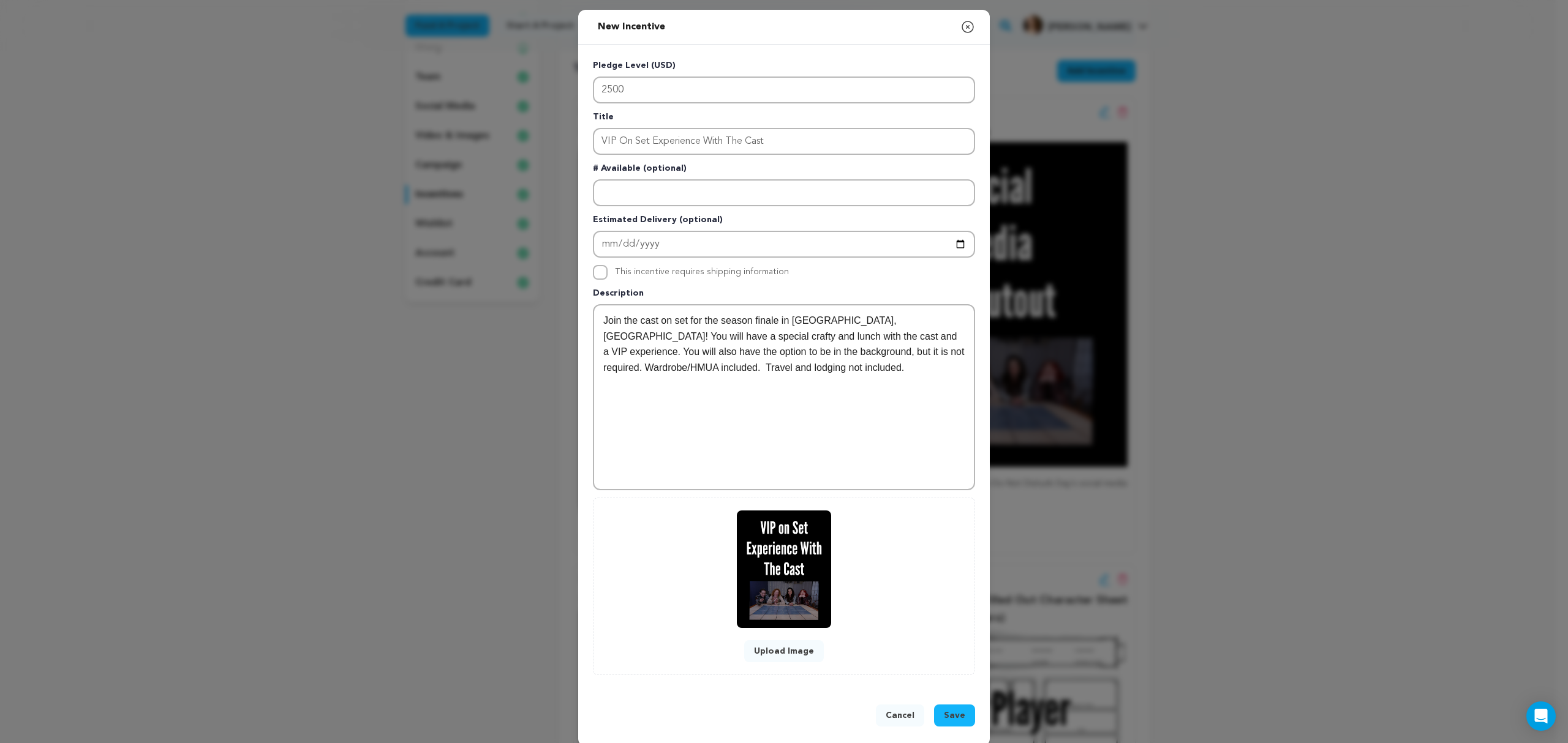
click at [951, 713] on span "Save" at bounding box center [954, 716] width 21 height 13
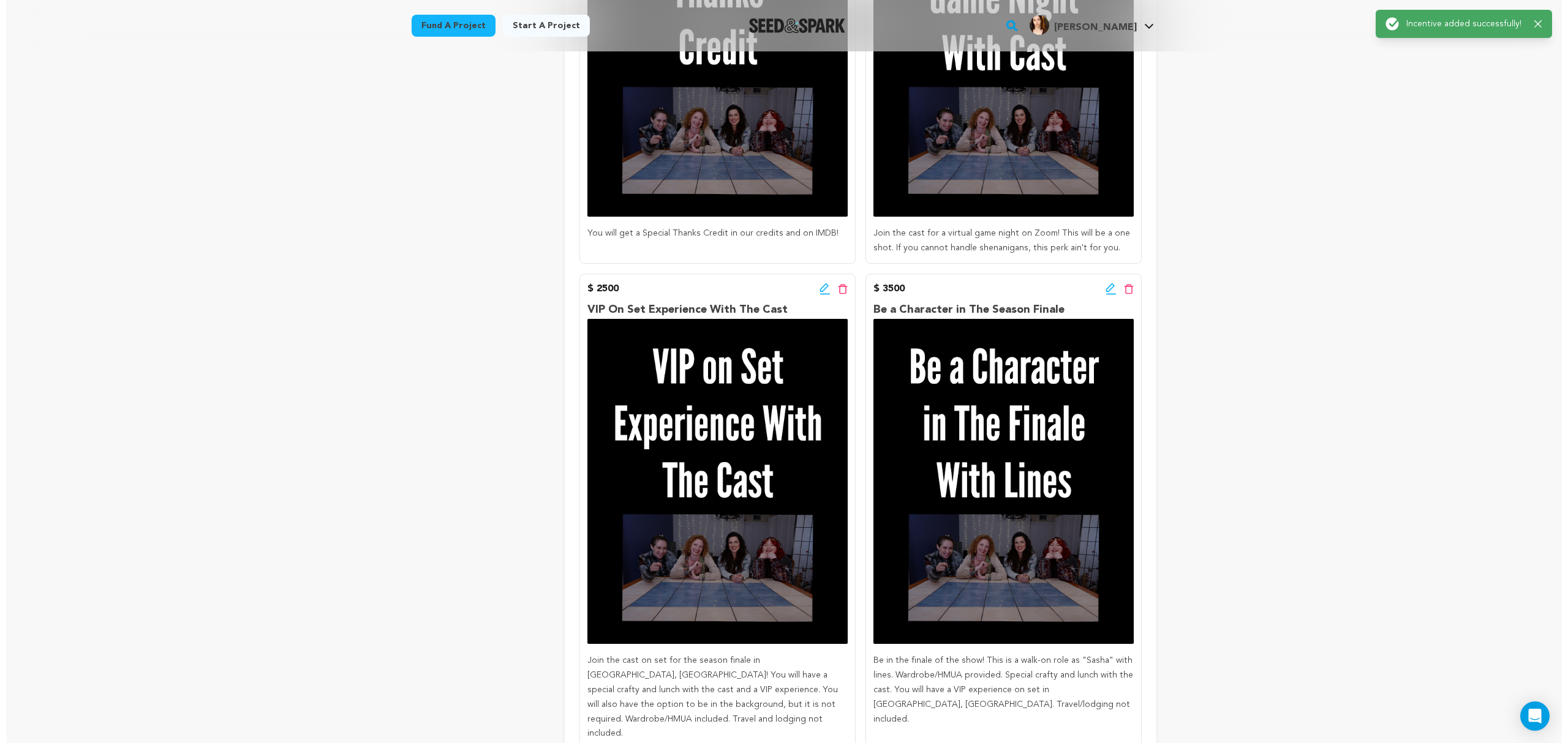
scroll to position [1470, 0]
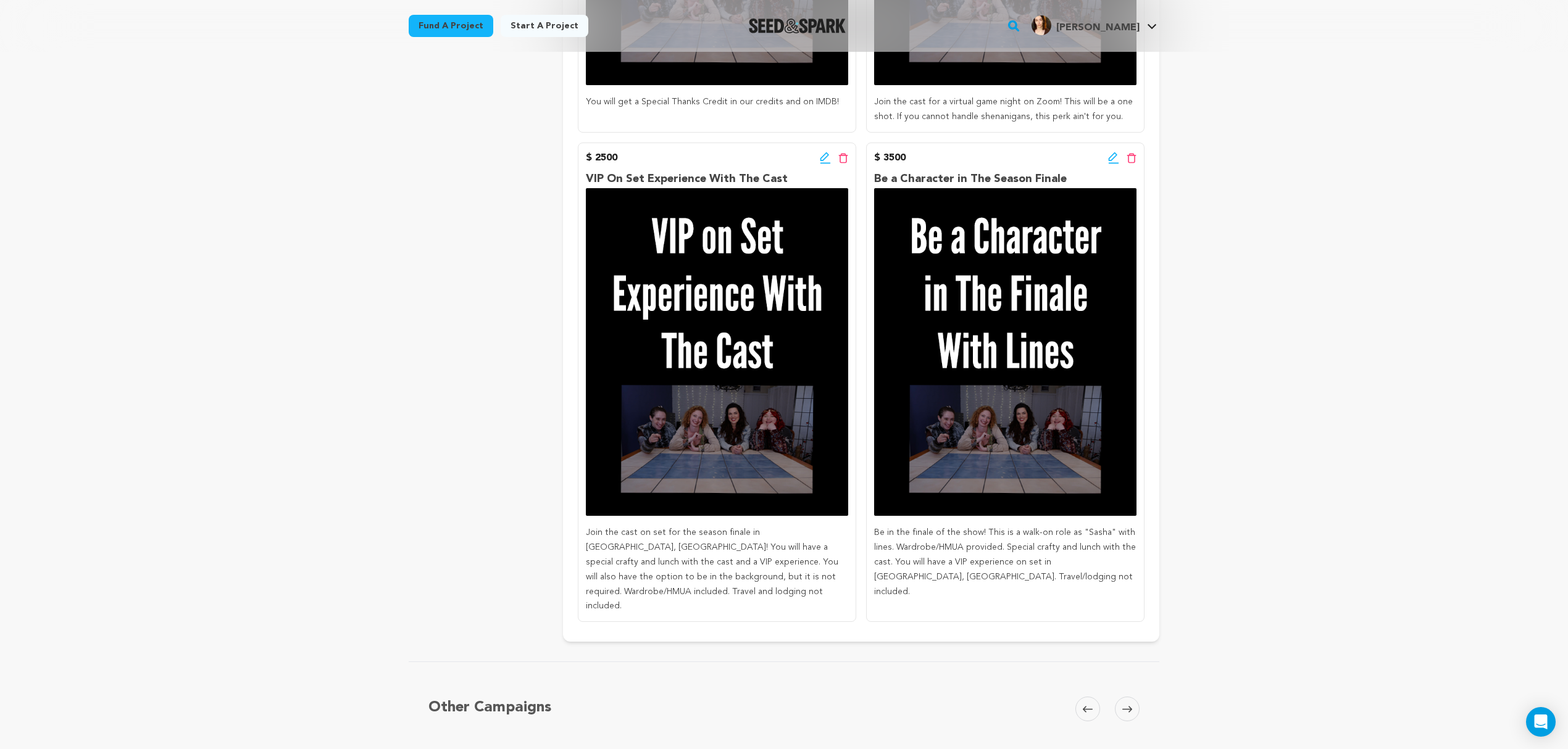
click at [1111, 158] on icon at bounding box center [1114, 158] width 11 height 13
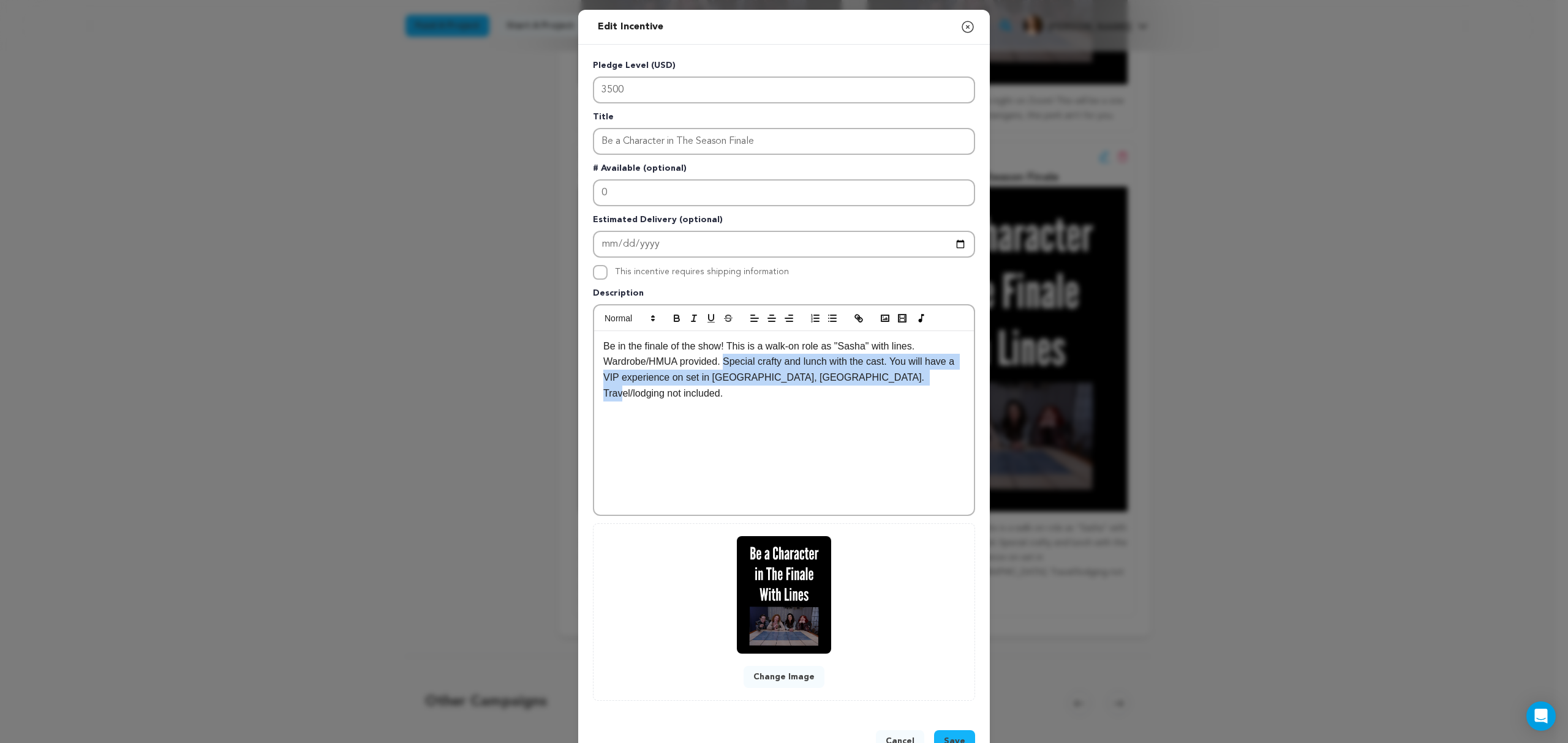
drag, startPoint x: 718, startPoint y: 355, endPoint x: 905, endPoint y: 388, distance: 189.9
click at [905, 388] on div "Be in the finale of the show! This is a walk-on role as "Sasha" with lines. War…" at bounding box center [783, 423] width 379 height 184
copy p "Special crafty and lunch with the cast. You will have a VIP experience on set i…"
click at [969, 18] on button "Close modal" at bounding box center [967, 27] width 15 height 24
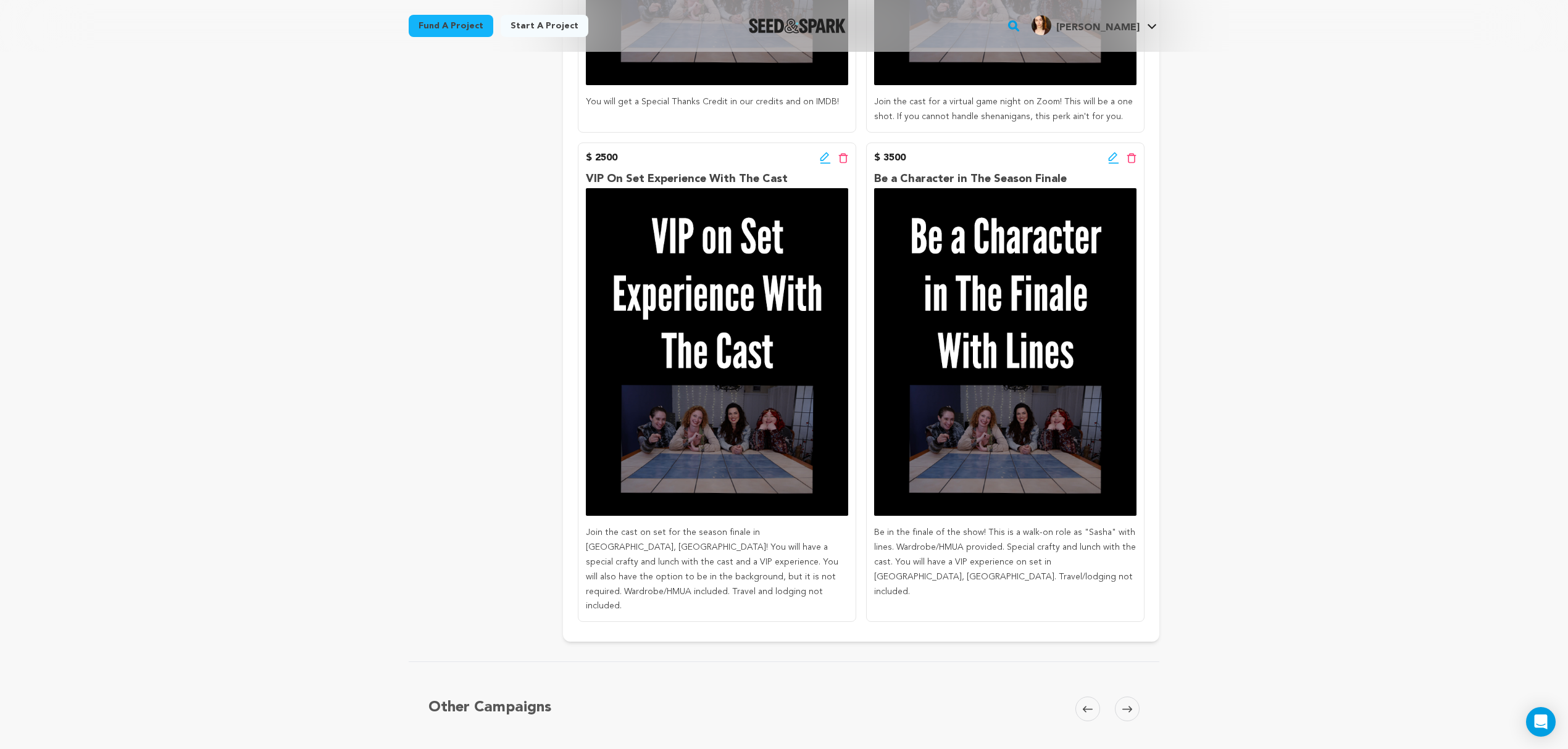
click at [820, 158] on icon at bounding box center [824, 156] width 9 height 9
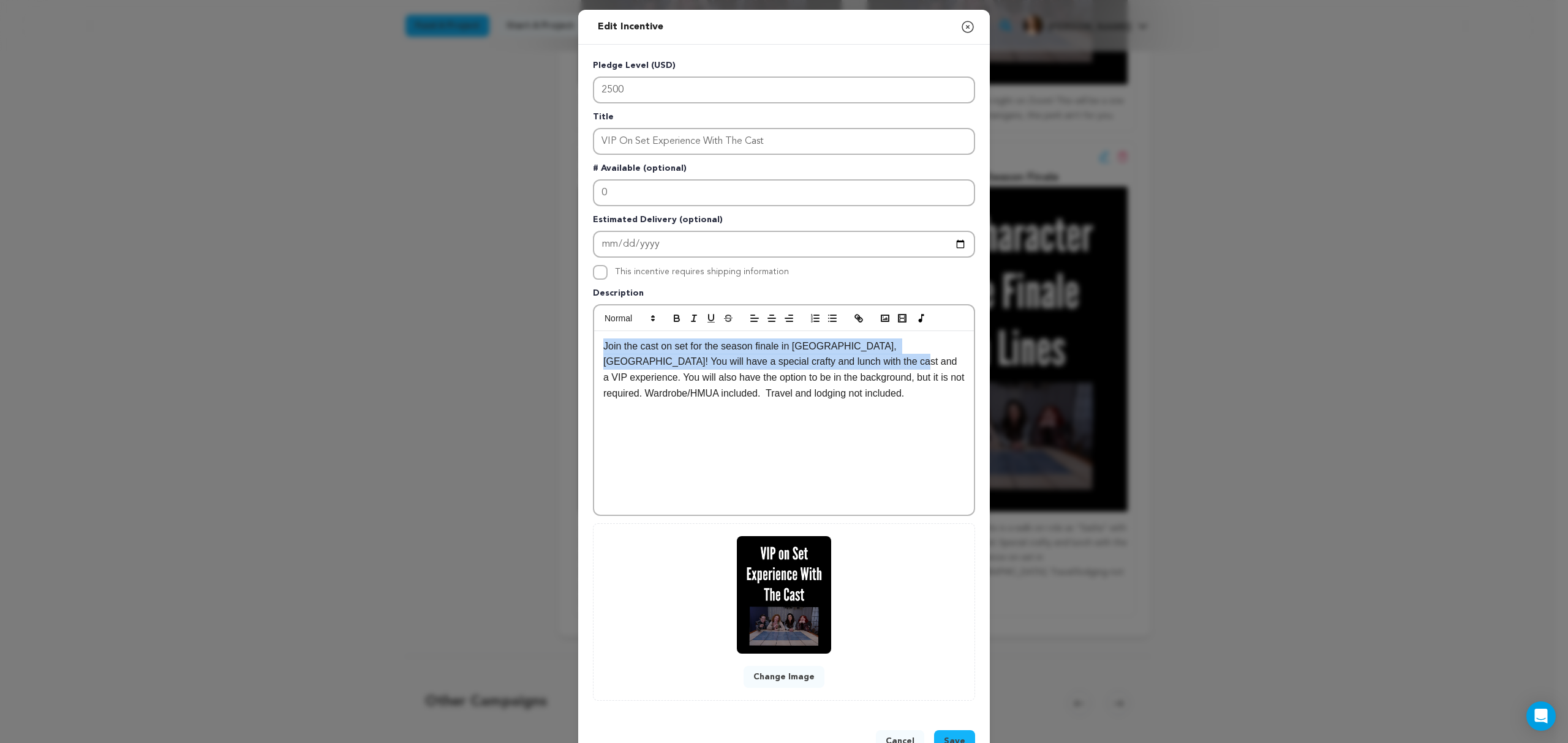
drag, startPoint x: 822, startPoint y: 355, endPoint x: 541, endPoint y: 323, distance: 282.8
click at [541, 323] on div "Edit Incentive Close modal Pledge Level (USD) 2500 Title VIP On Set Experience …" at bounding box center [784, 391] width 1568 height 782
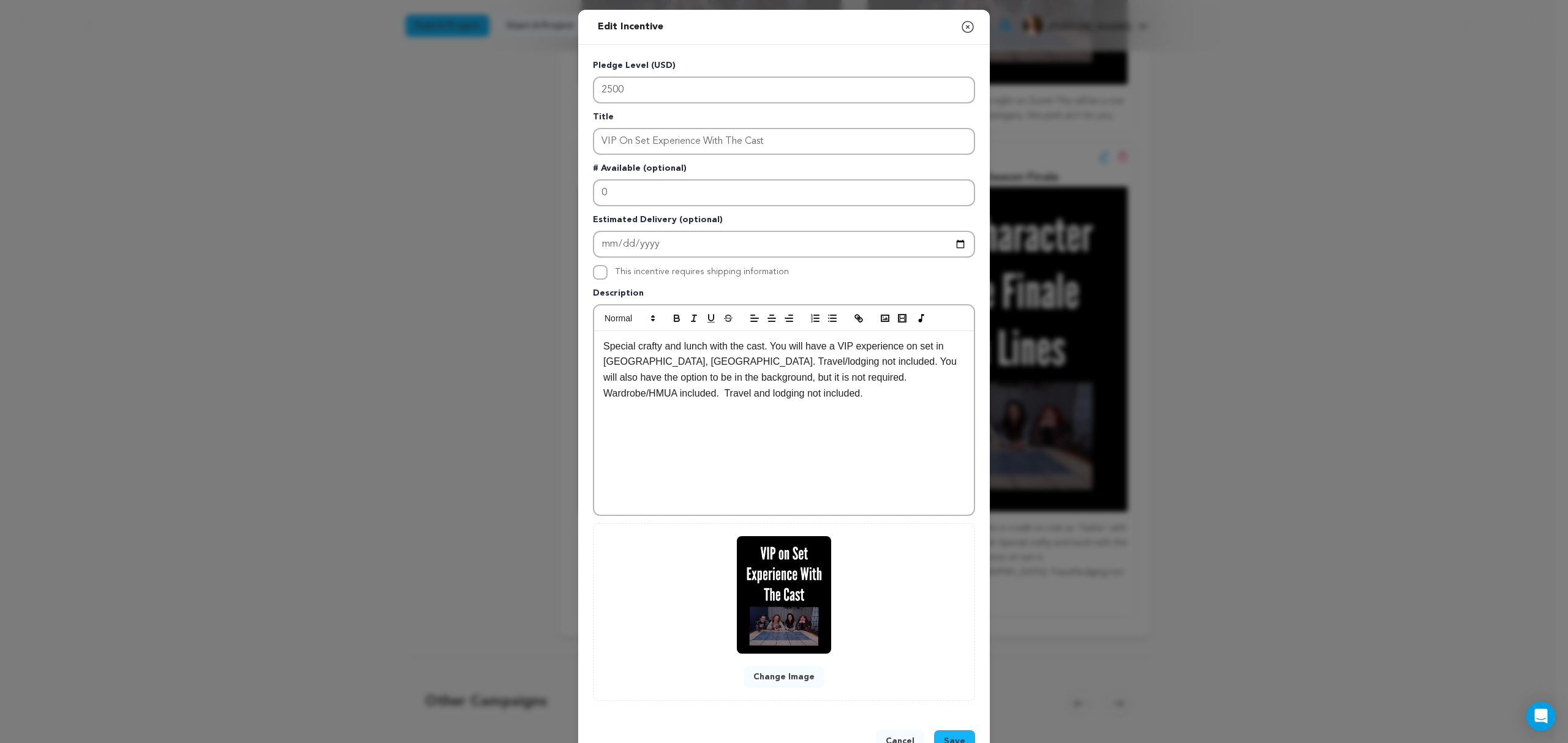
scroll to position [0, 0]
drag, startPoint x: 822, startPoint y: 356, endPoint x: 838, endPoint y: 338, distance: 24.1
click at [838, 339] on p "Join the cast on set for the season finale in Seattle, WA! You will have a spec…" at bounding box center [784, 370] width 361 height 63
click at [861, 379] on p "Join the cast on set for the season finale in Seattle, WA! Special crafty and l…" at bounding box center [784, 378] width 361 height 78
drag, startPoint x: 878, startPoint y: 361, endPoint x: 818, endPoint y: 361, distance: 60.0
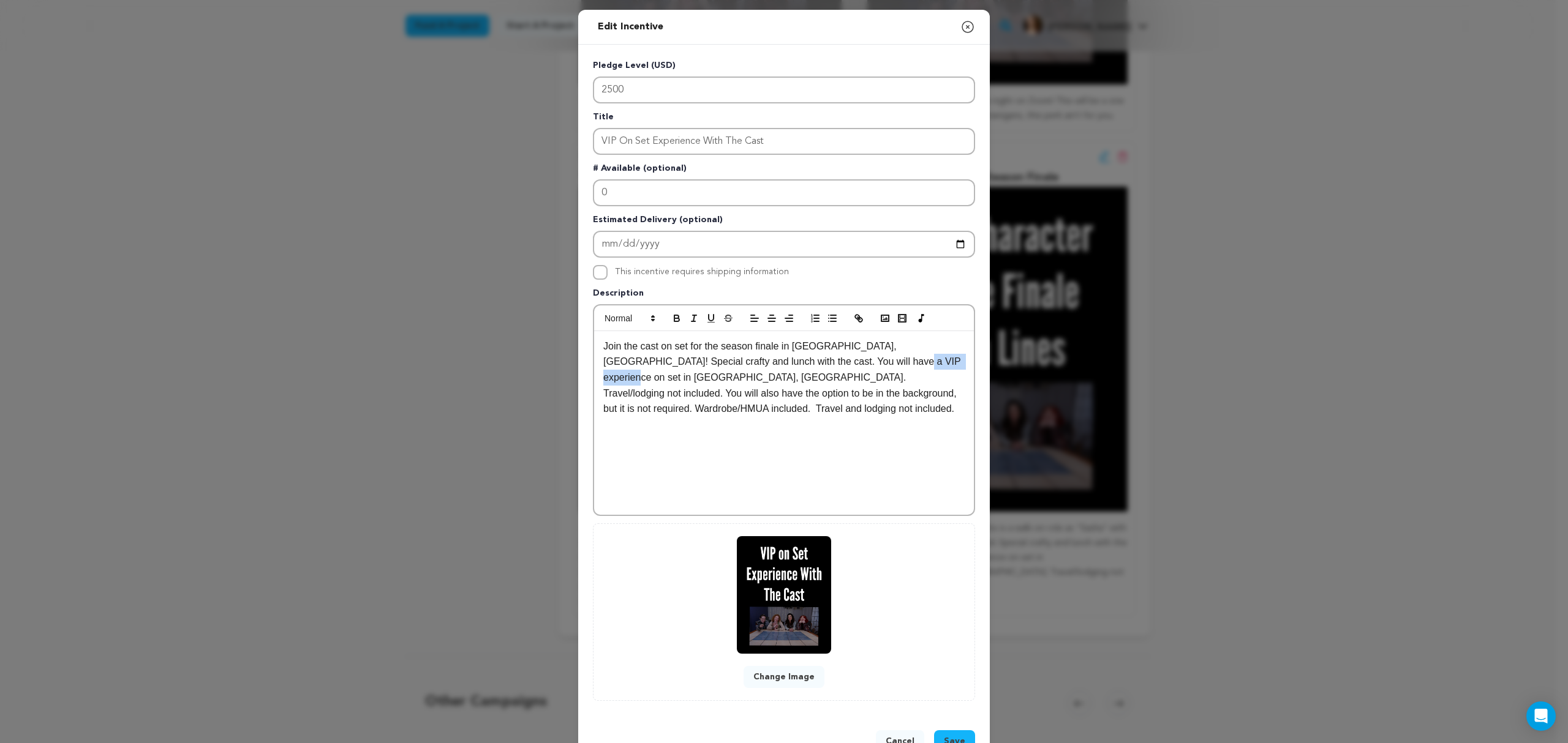
click at [818, 361] on p "Join the cast on set for the season finale in Seattle, WA! Special crafty and l…" at bounding box center [784, 378] width 361 height 78
click at [922, 398] on div "Join the cast on set for the season finale in Seattle, WA! Special crafty and l…" at bounding box center [783, 423] width 379 height 184
drag, startPoint x: 655, startPoint y: 371, endPoint x: 886, endPoint y: 360, distance: 231.3
click at [886, 360] on p "Join the cast on set for the season finale in Seattle, WA! Special crafty and l…" at bounding box center [784, 378] width 361 height 78
click at [750, 374] on p "Join the cast on set for the season finale in Seattle, WA! Special crafty and l…" at bounding box center [784, 378] width 361 height 78
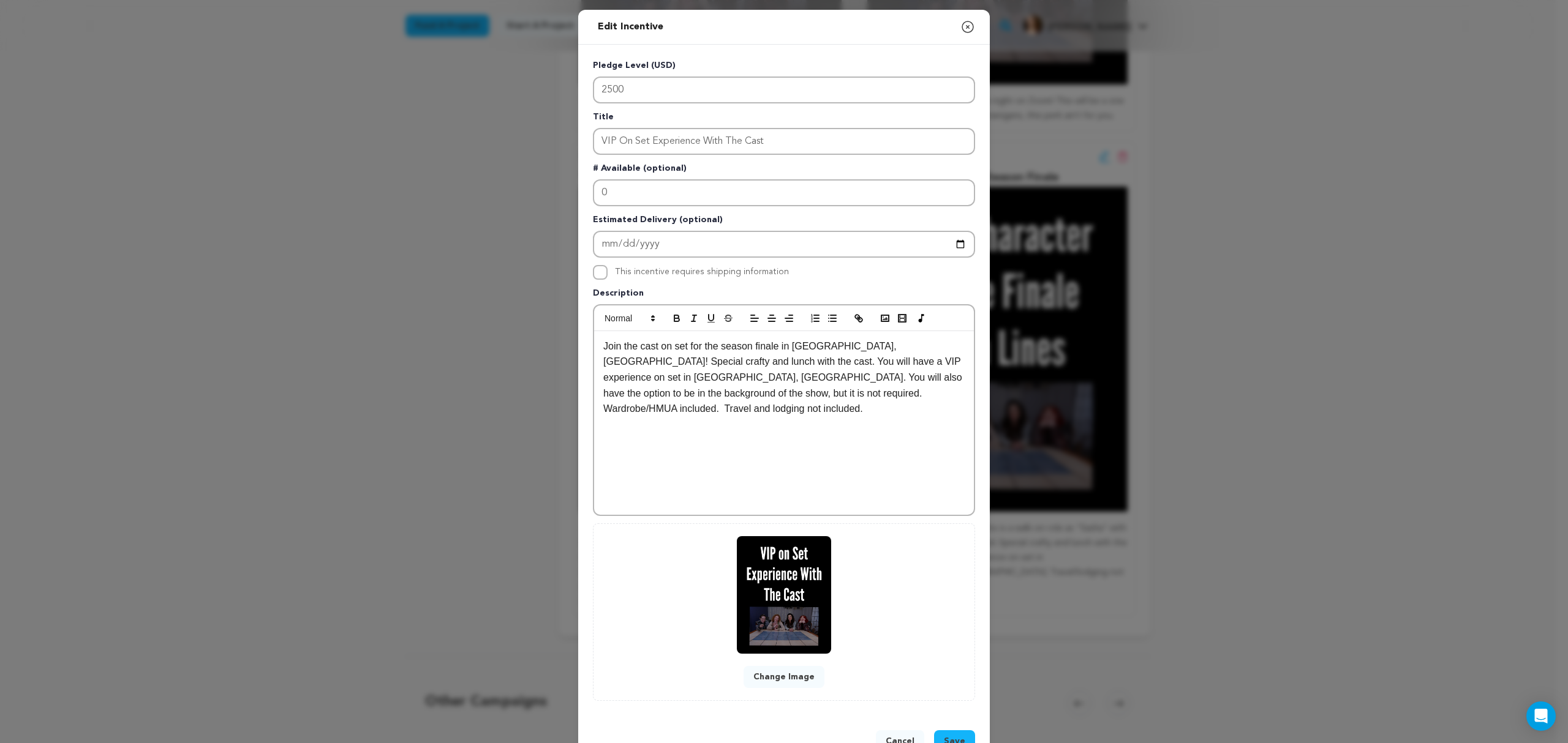
click at [908, 388] on p "Join the cast on set for the season finale in [GEOGRAPHIC_DATA], [GEOGRAPHIC_DA…" at bounding box center [784, 378] width 361 height 78
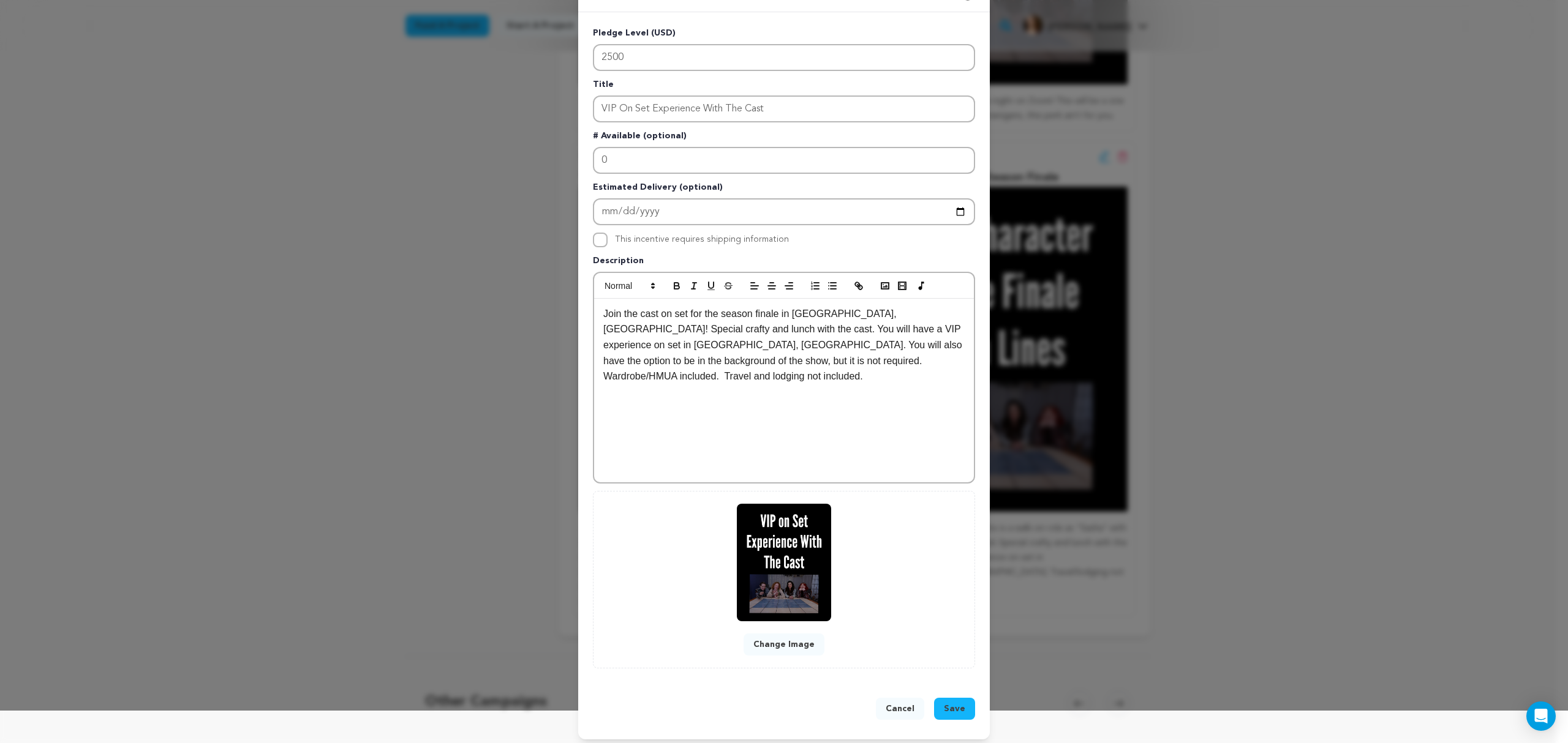
scroll to position [35, 0]
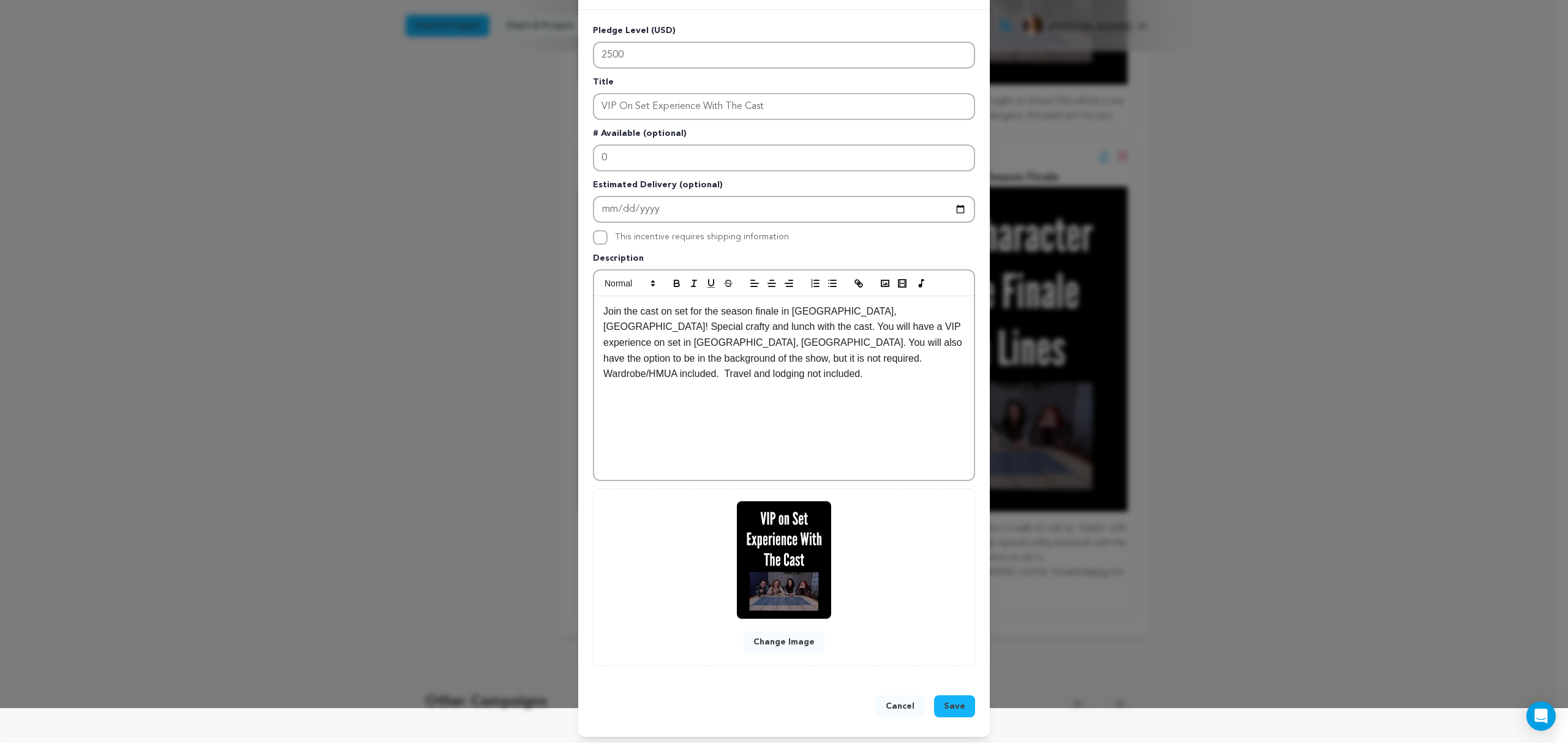
click at [951, 706] on span "Save" at bounding box center [954, 707] width 21 height 13
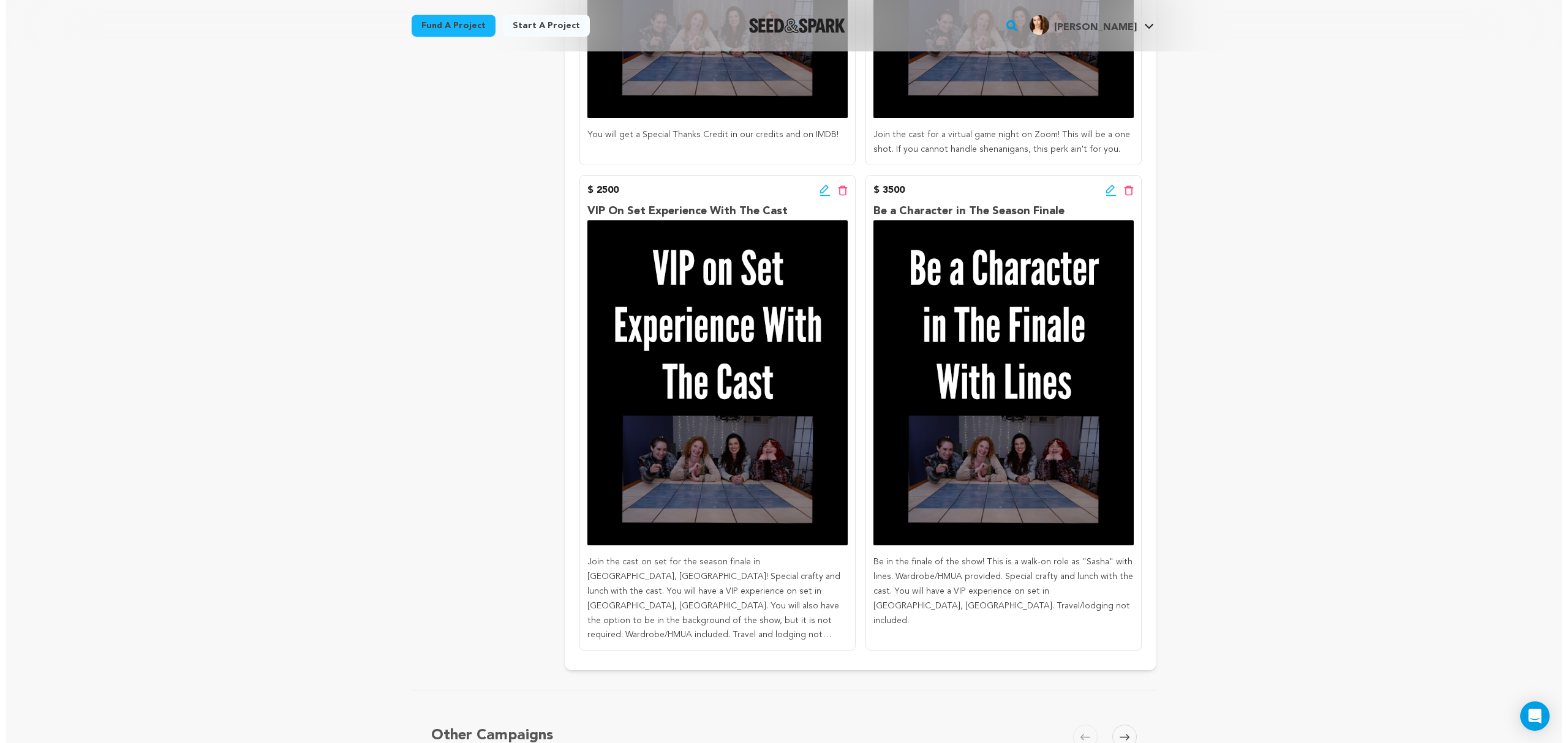
scroll to position [1414, 0]
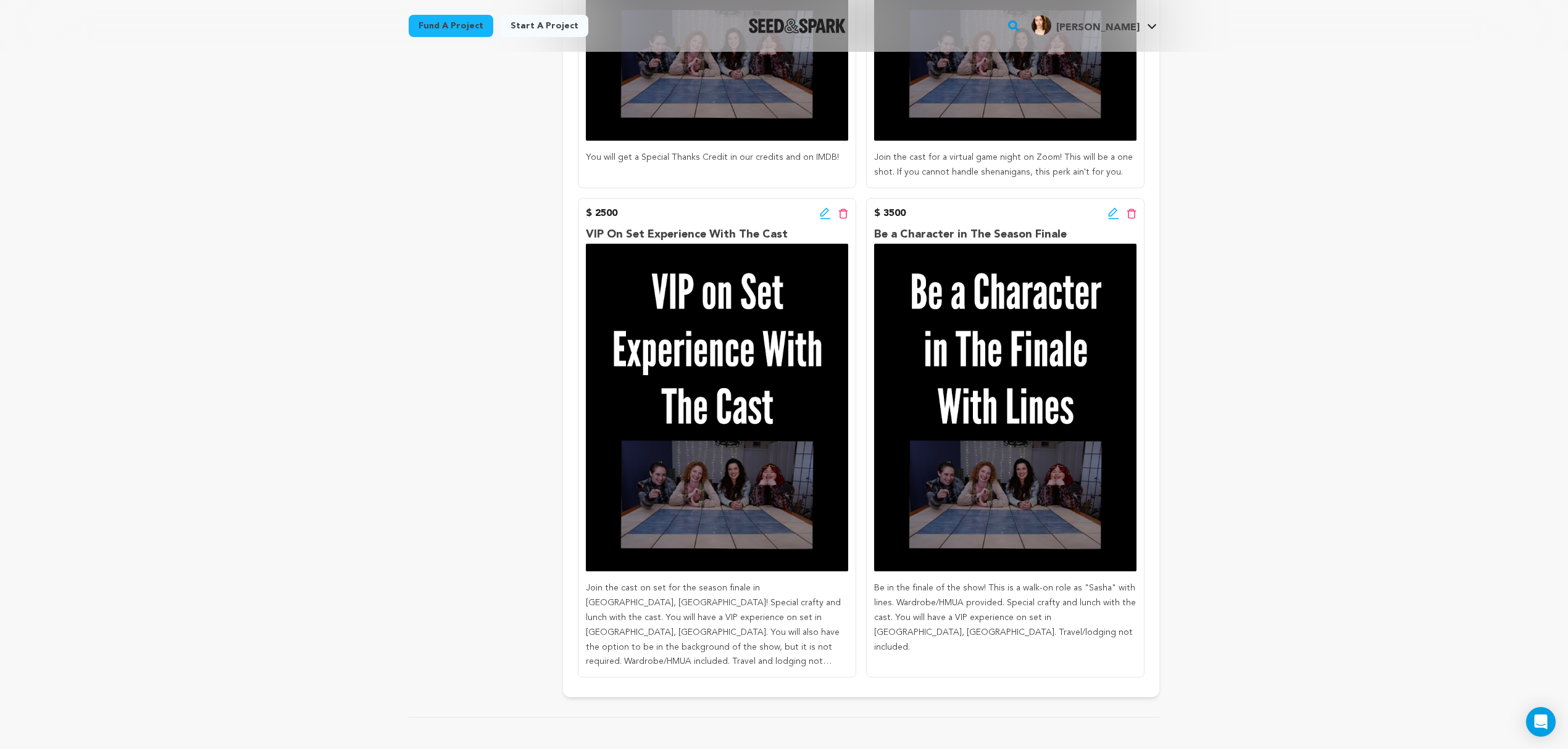
click at [1110, 214] on icon at bounding box center [1114, 214] width 11 height 13
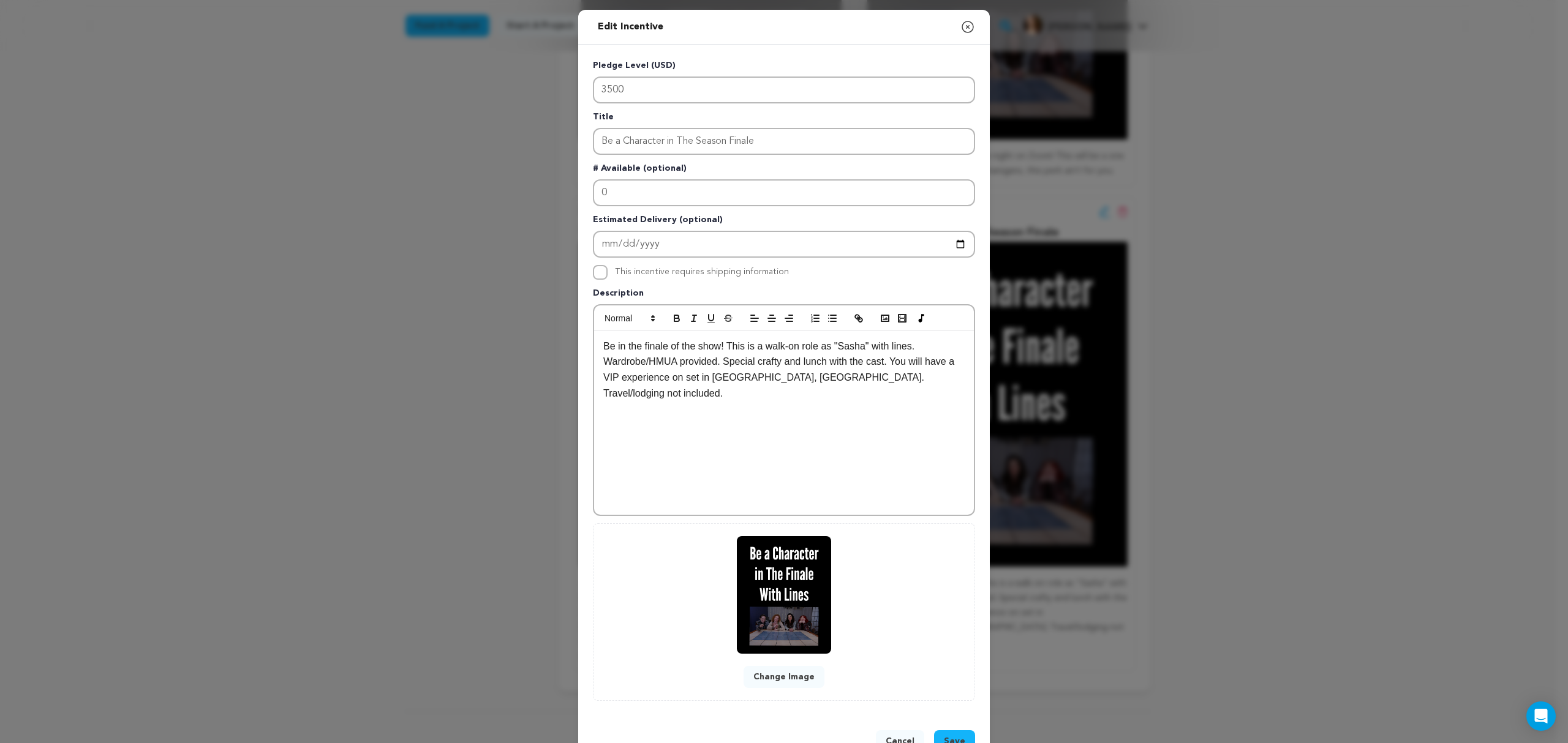
click at [715, 343] on p "Be in the finale of the show! This is a walk-on role as "Sasha" with lines. War…" at bounding box center [784, 370] width 361 height 63
click at [940, 388] on div "Be in the finale of the show in [GEOGRAPHIC_DATA], [GEOGRAPHIC_DATA]! This is a…" at bounding box center [783, 423] width 379 height 184
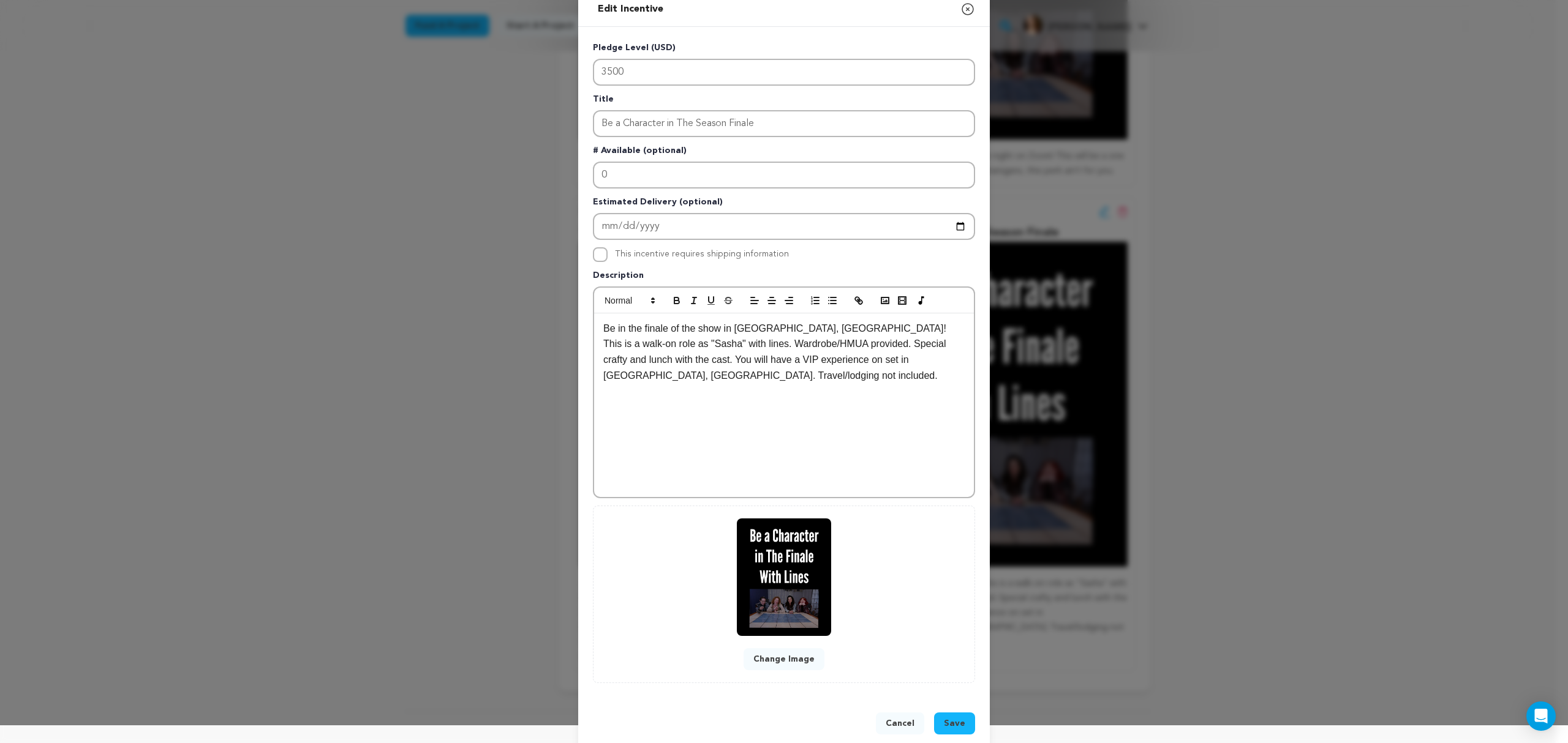
scroll to position [27, 0]
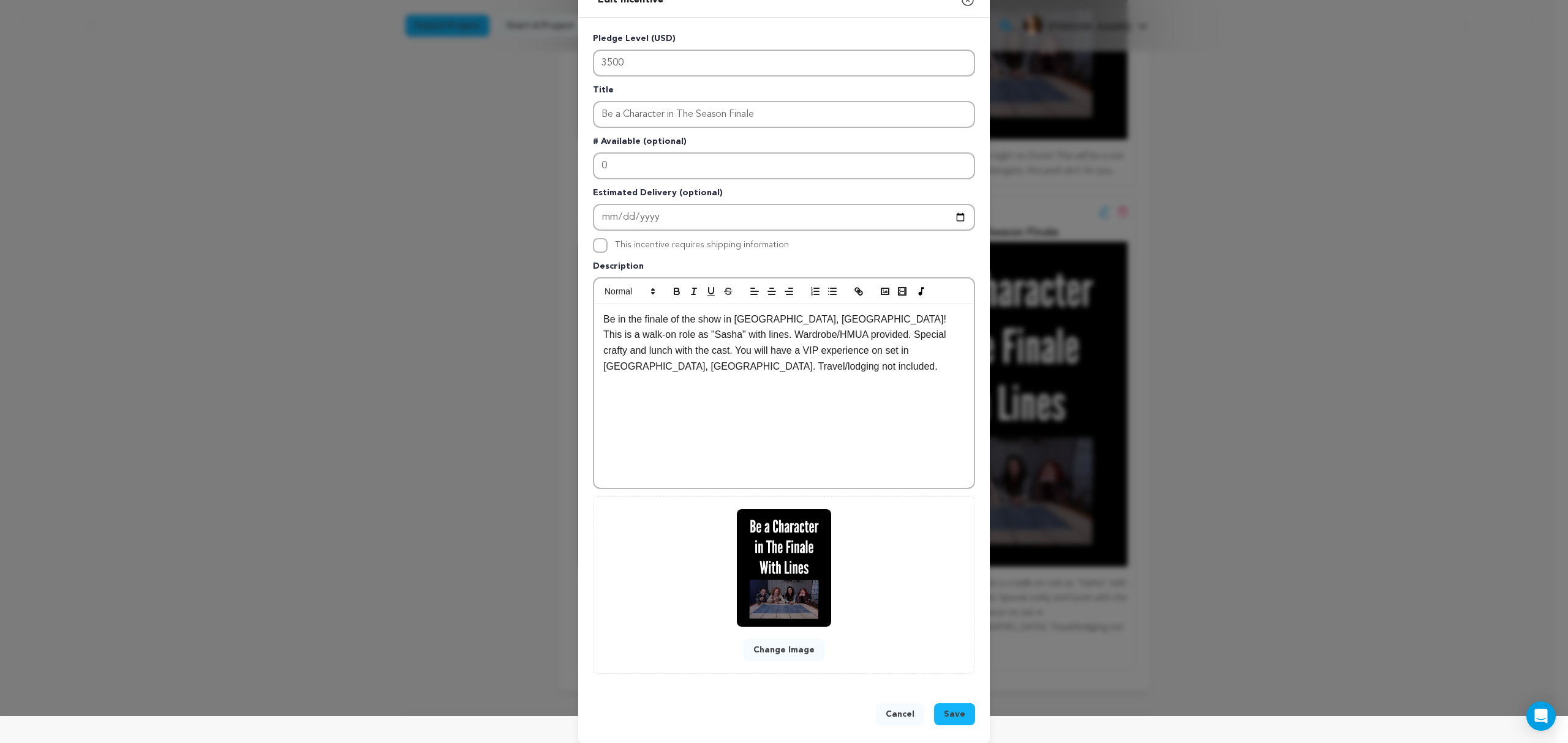
click at [828, 393] on div "Be in the finale of the show in [GEOGRAPHIC_DATA], [GEOGRAPHIC_DATA]! This is a…" at bounding box center [783, 396] width 379 height 184
click at [932, 365] on div "Be in the finale of the show in [GEOGRAPHIC_DATA], [GEOGRAPHIC_DATA]! This is a…" at bounding box center [783, 396] width 379 height 184
click at [951, 711] on span "Save" at bounding box center [954, 715] width 21 height 13
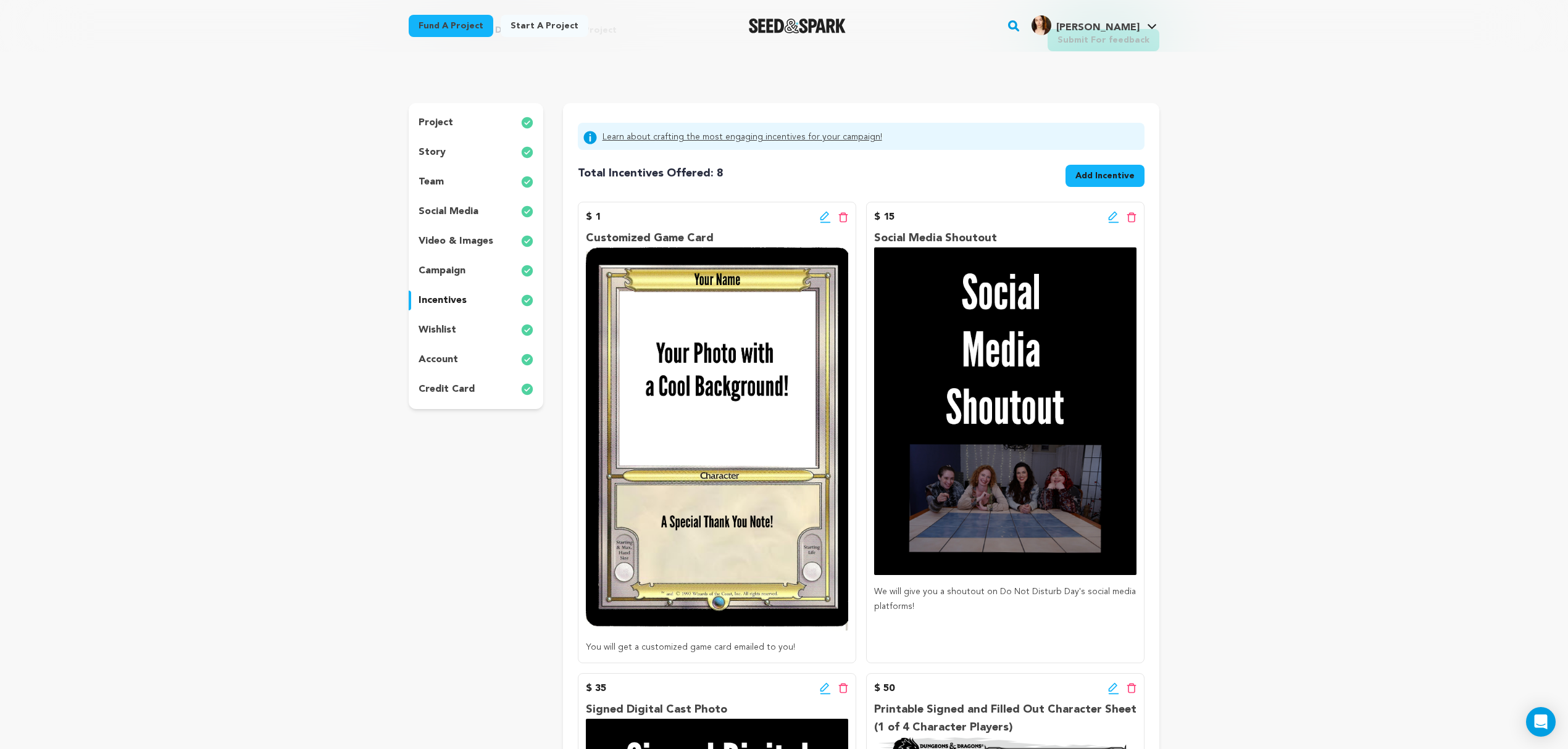
scroll to position [0, 0]
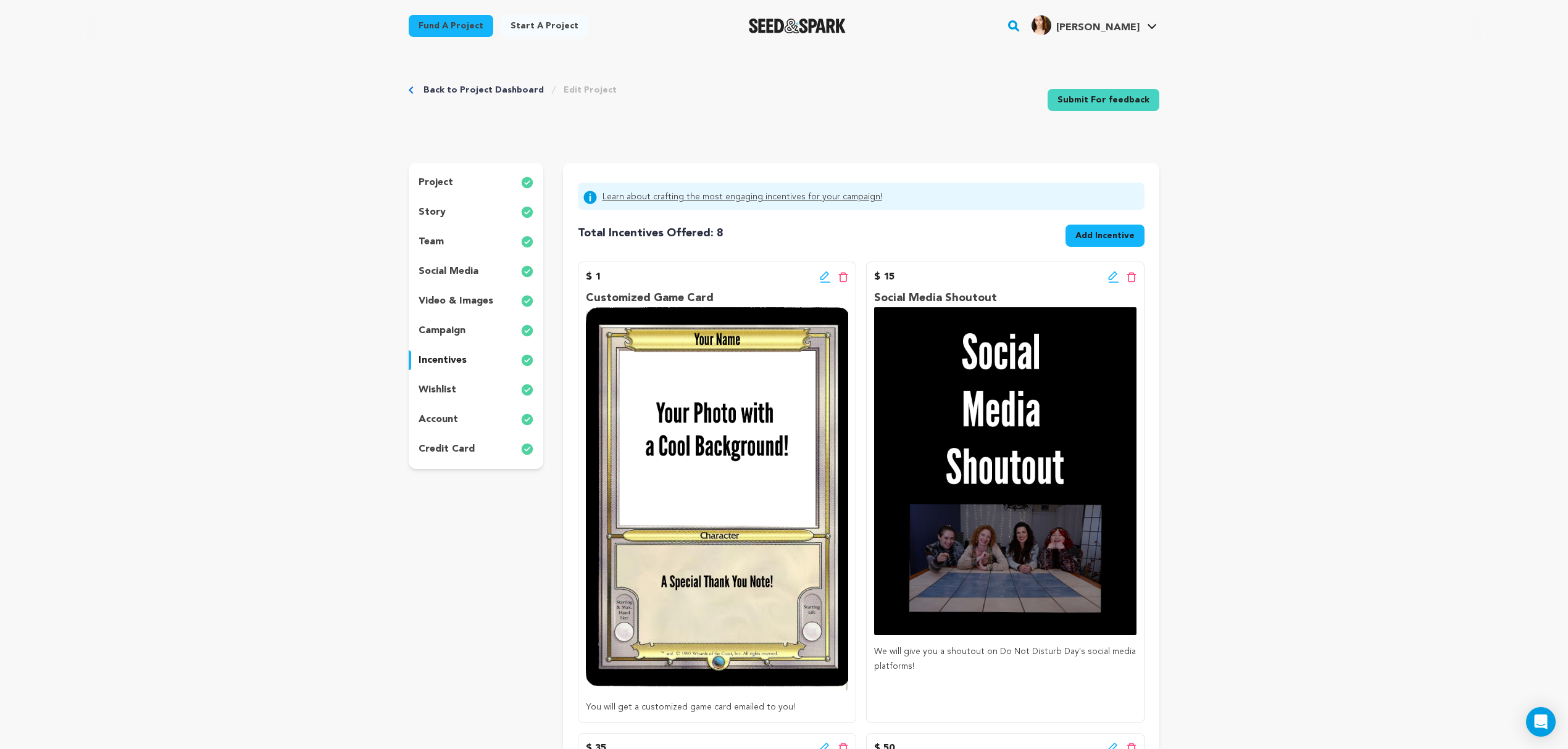
click at [1096, 237] on span "Add Incentive" at bounding box center [1105, 236] width 59 height 13
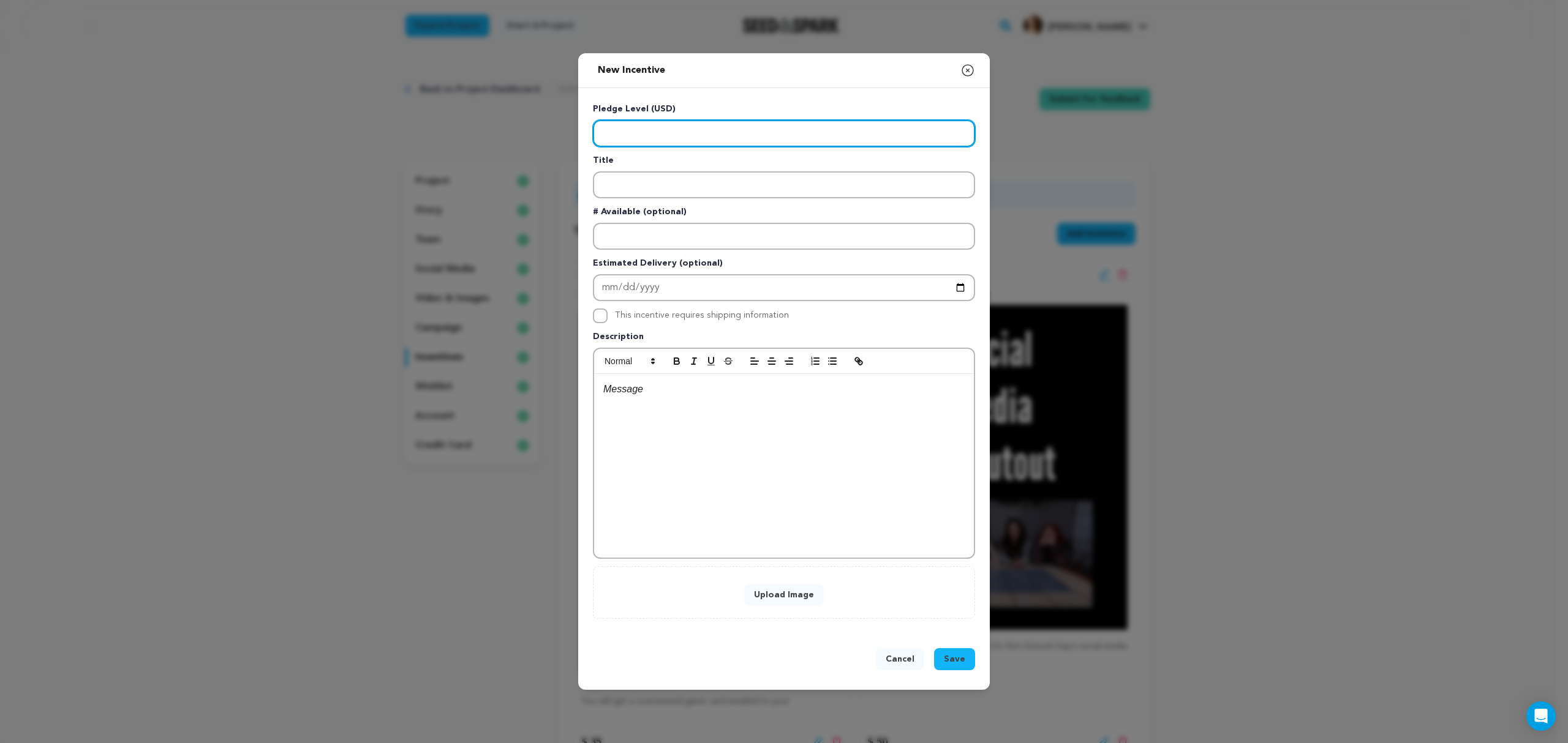
click at [638, 142] on input "Enter level" at bounding box center [784, 133] width 382 height 27
click at [626, 121] on input "Enter level" at bounding box center [784, 133] width 382 height 27
type input "200"
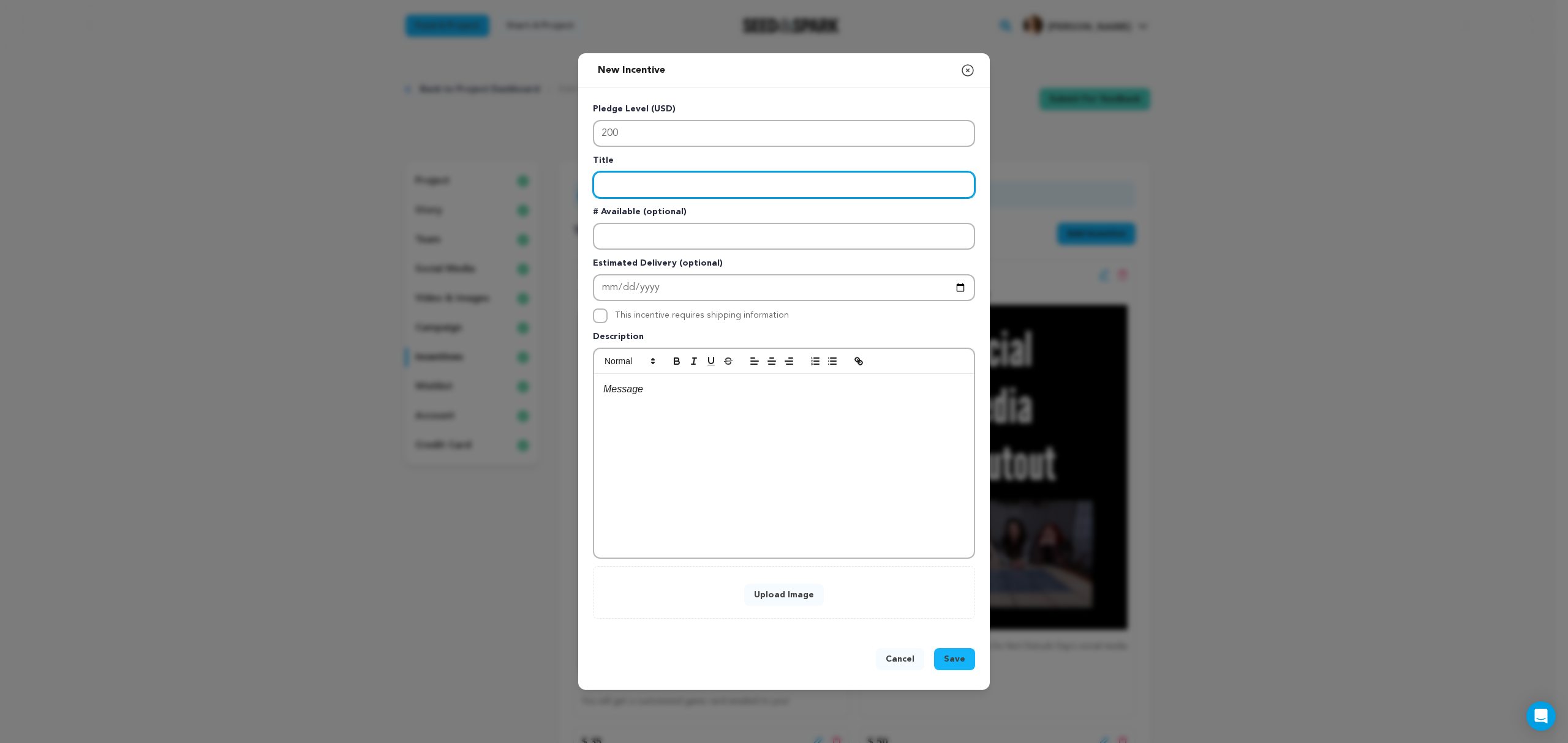
click at [691, 185] on input "Enter title" at bounding box center [784, 185] width 382 height 27
type input "v"
type input "VIP Invite to LA Private Screening"
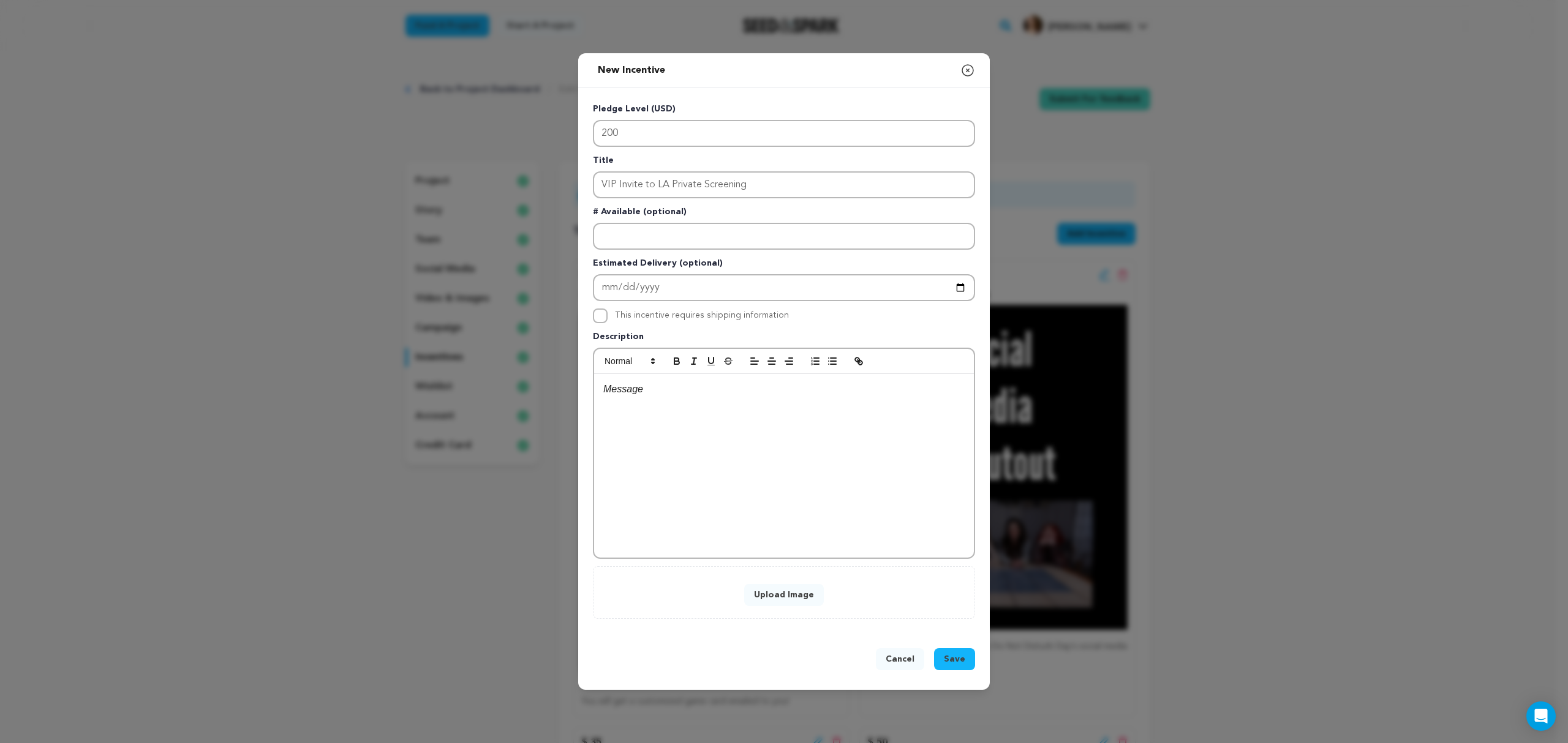
click at [667, 427] on div at bounding box center [783, 465] width 379 height 184
drag, startPoint x: 951, startPoint y: 383, endPoint x: 509, endPoint y: 382, distance: 442.0
click at [509, 382] on div "New Incentive Close modal Pledge Level (USD) 200 Title VIP Invite to LA Private…" at bounding box center [784, 372] width 1568 height 743
copy p "Come to our Los Angeles Cast/Crew screening! Travel/Lodging not included."
click at [803, 591] on button "Upload Image" at bounding box center [784, 595] width 80 height 22
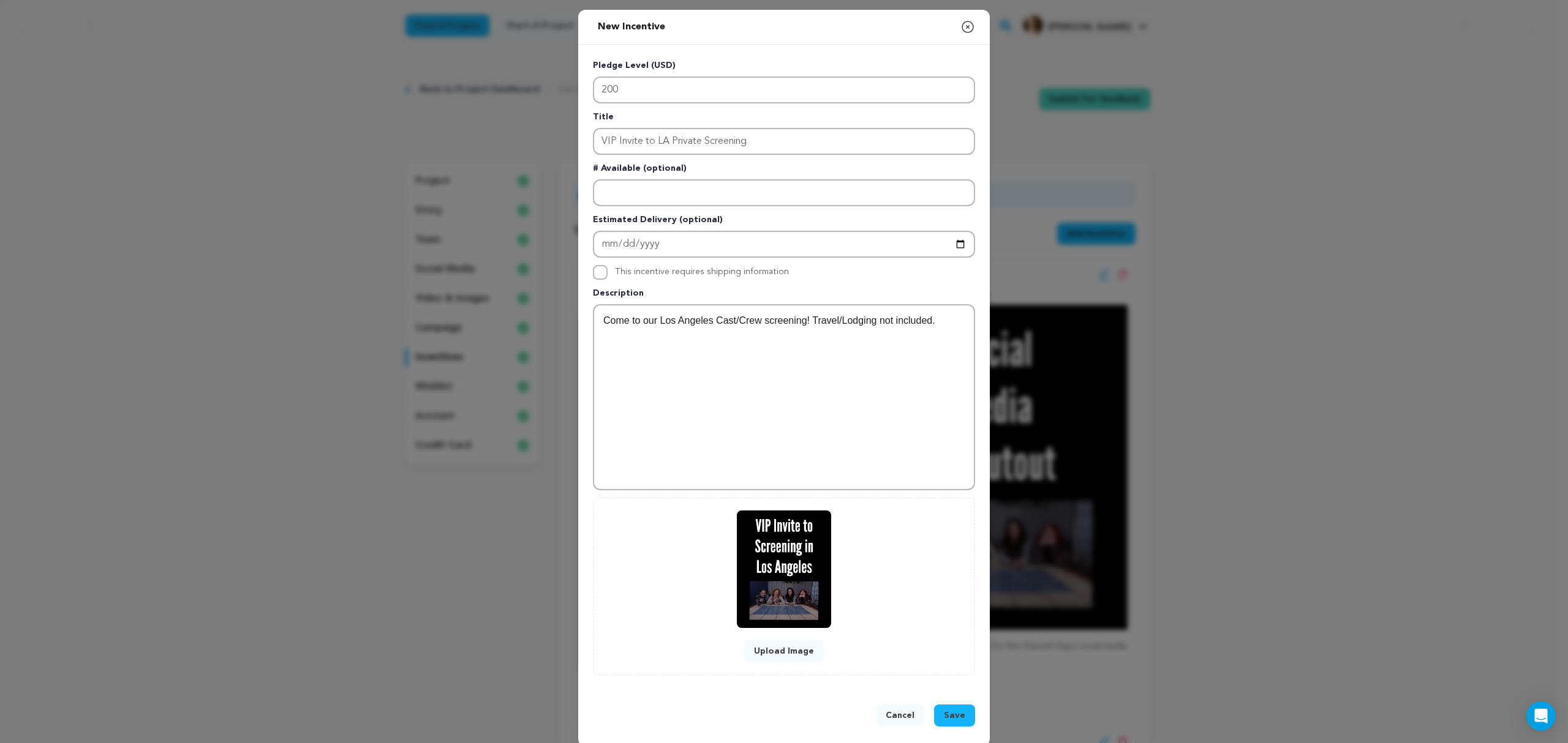
click at [951, 712] on span "Save" at bounding box center [954, 716] width 21 height 13
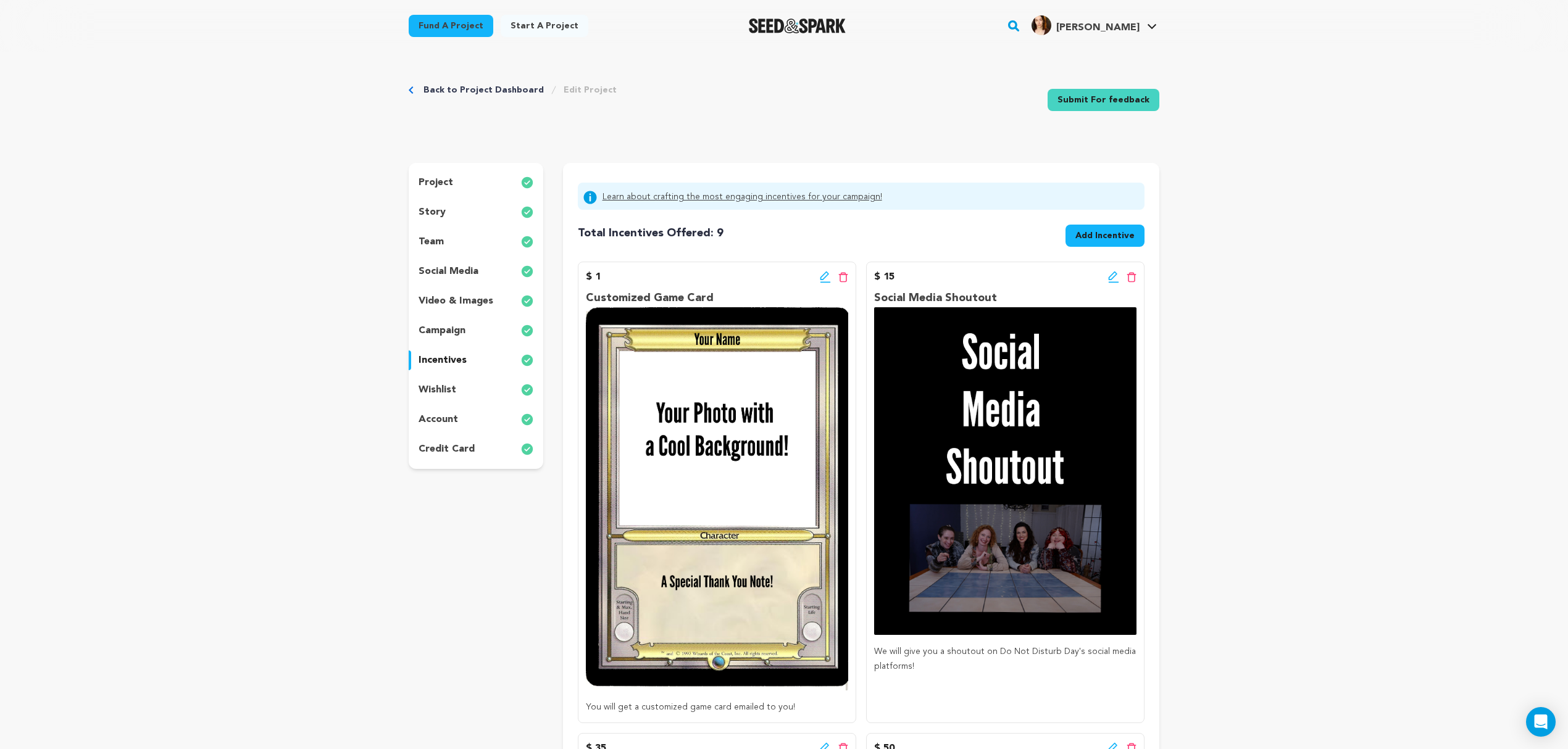
click at [1107, 231] on span "Add Incentive" at bounding box center [1105, 236] width 59 height 13
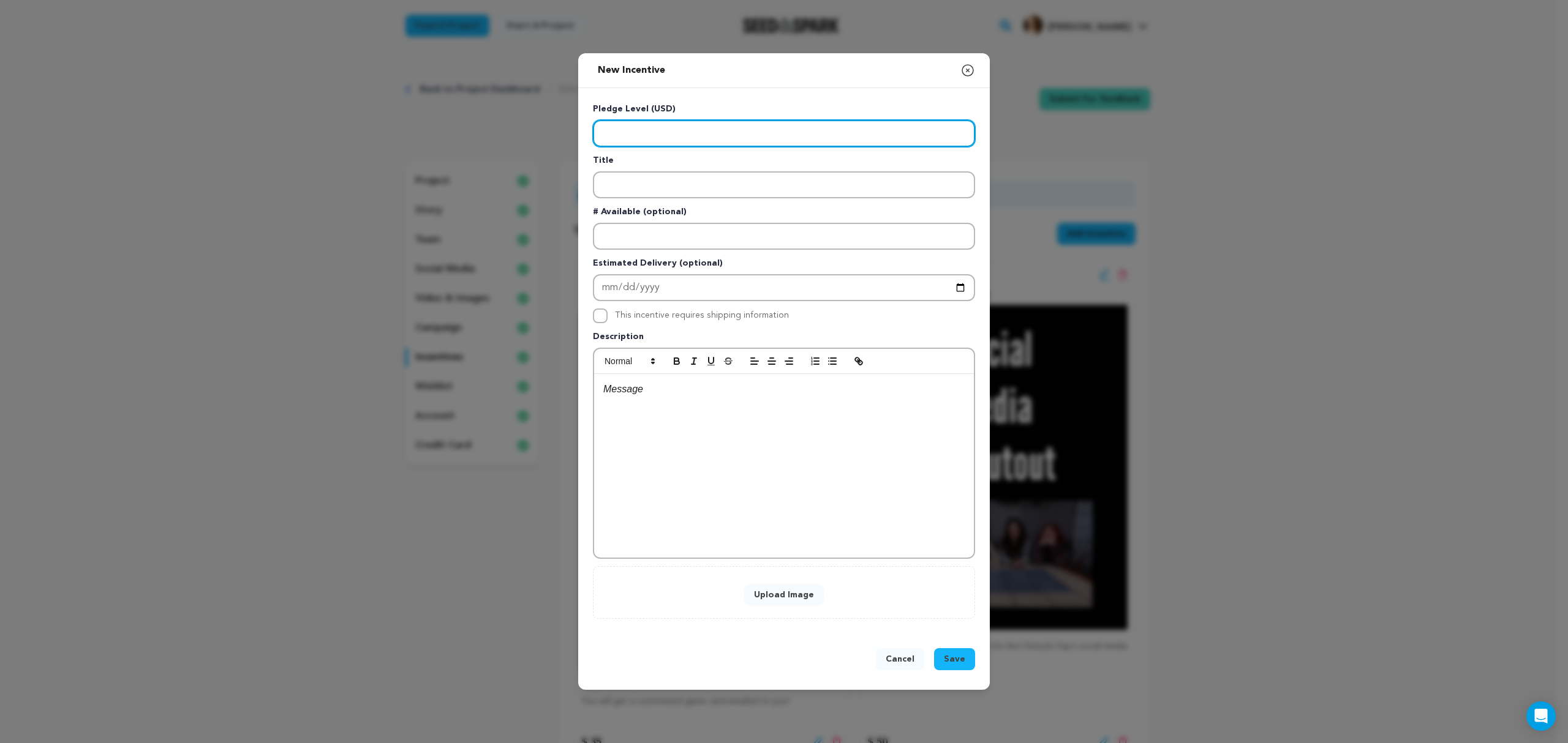
click at [696, 125] on input "Enter level" at bounding box center [784, 133] width 382 height 27
type input "200"
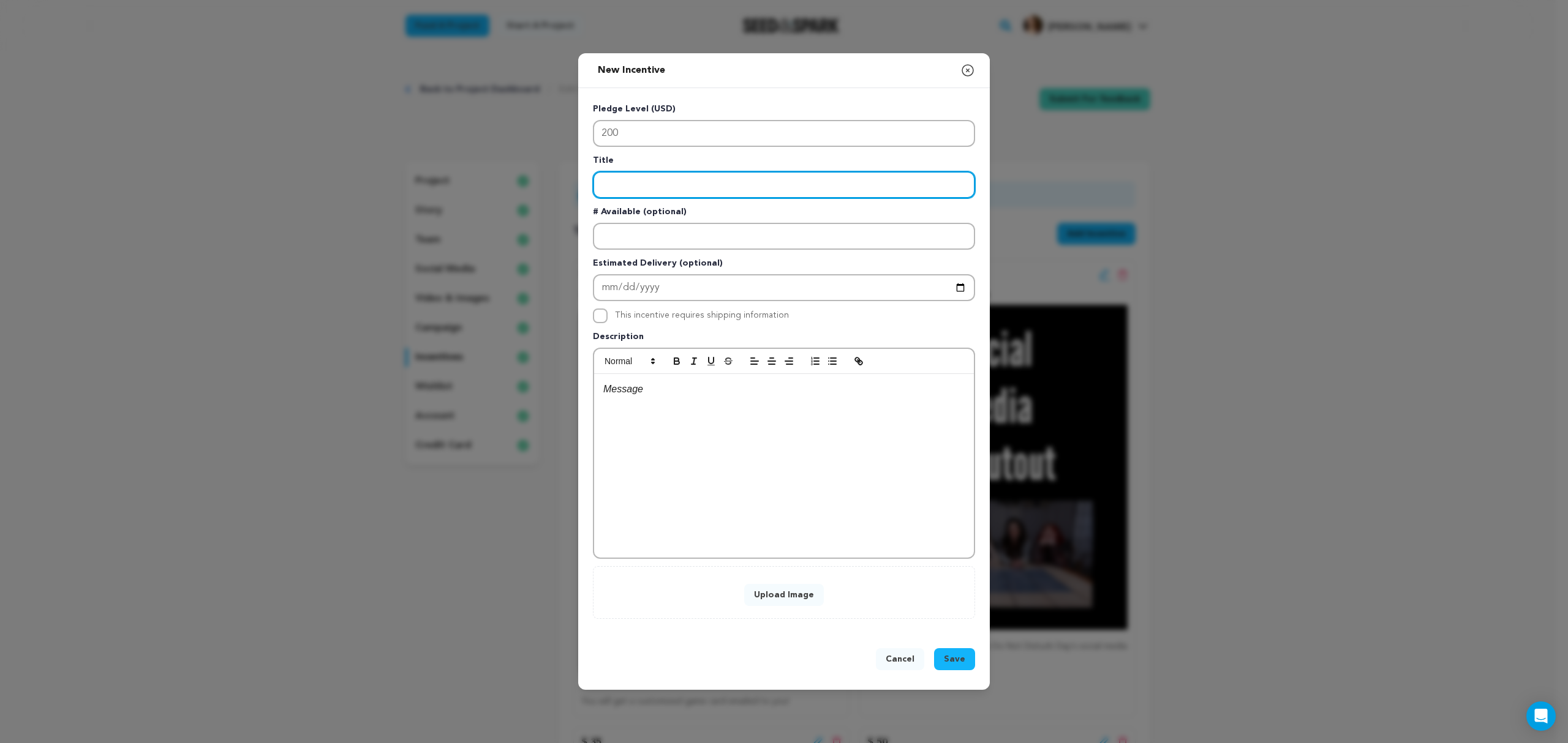
click at [642, 196] on input "Enter title" at bounding box center [784, 185] width 382 height 27
type input "VIP"
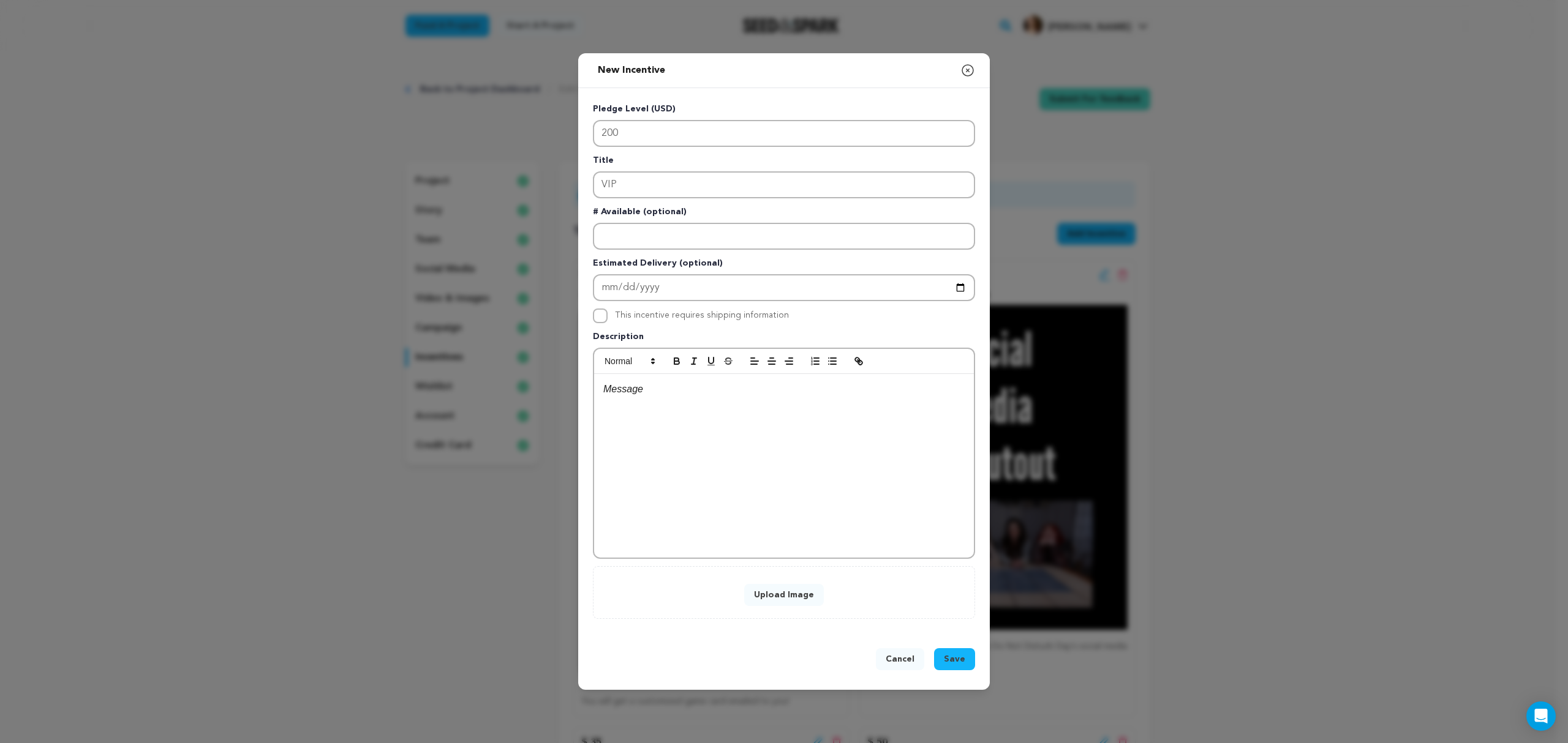
click at [974, 75] on icon "button" at bounding box center [967, 70] width 15 height 15
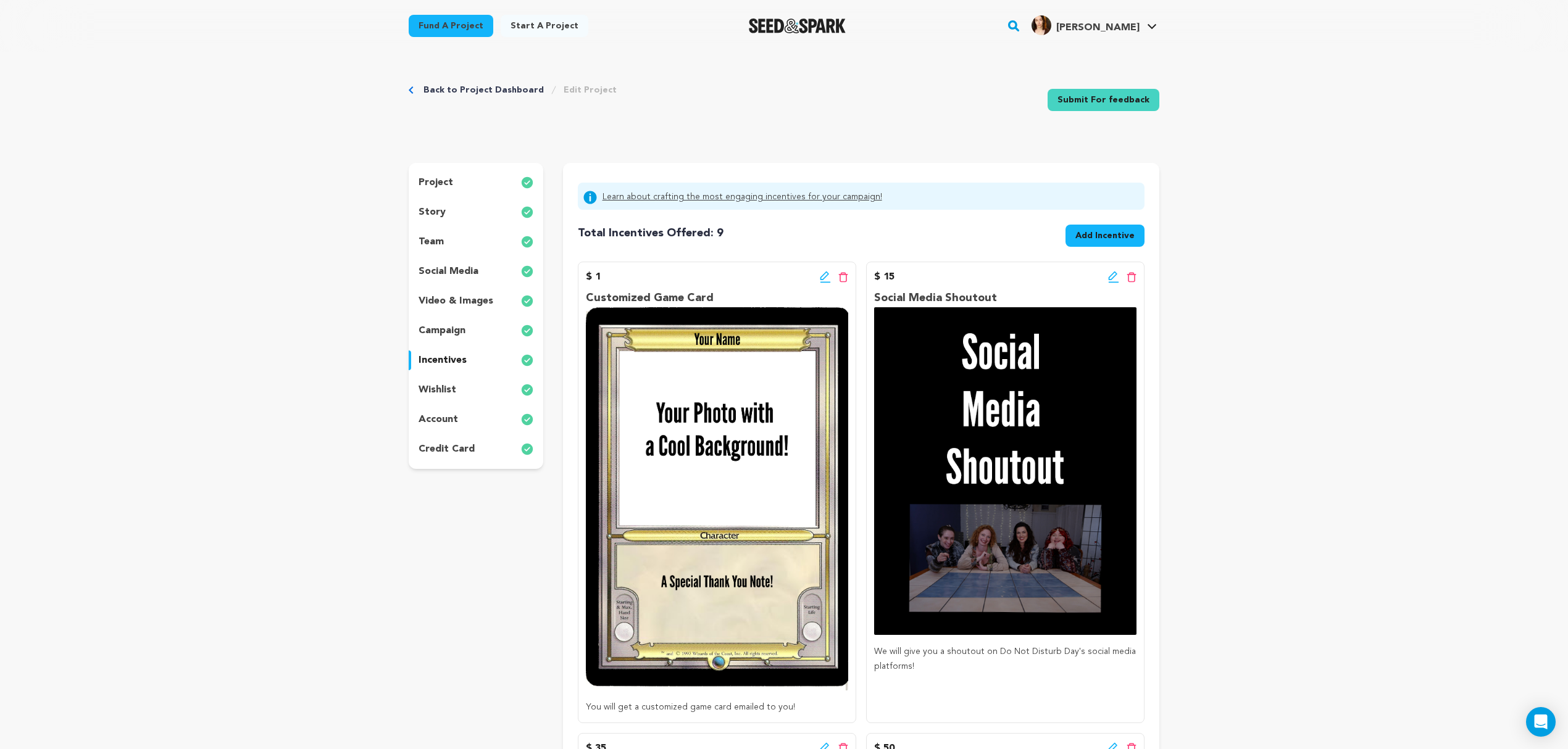
click at [1085, 232] on span "Add Incentive" at bounding box center [1105, 236] width 59 height 13
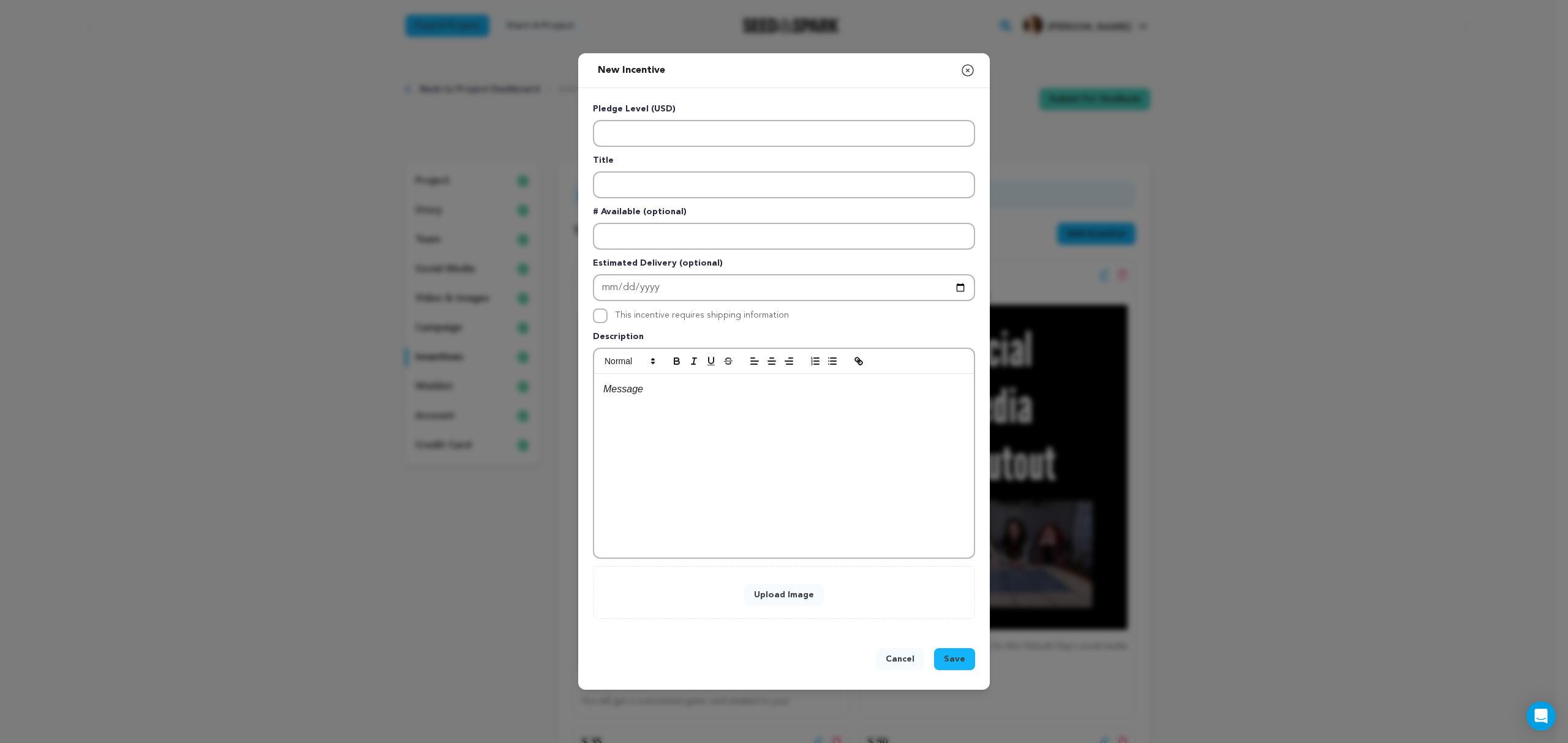
click at [652, 117] on p "Pledge Level (USD)" at bounding box center [784, 112] width 382 height 17
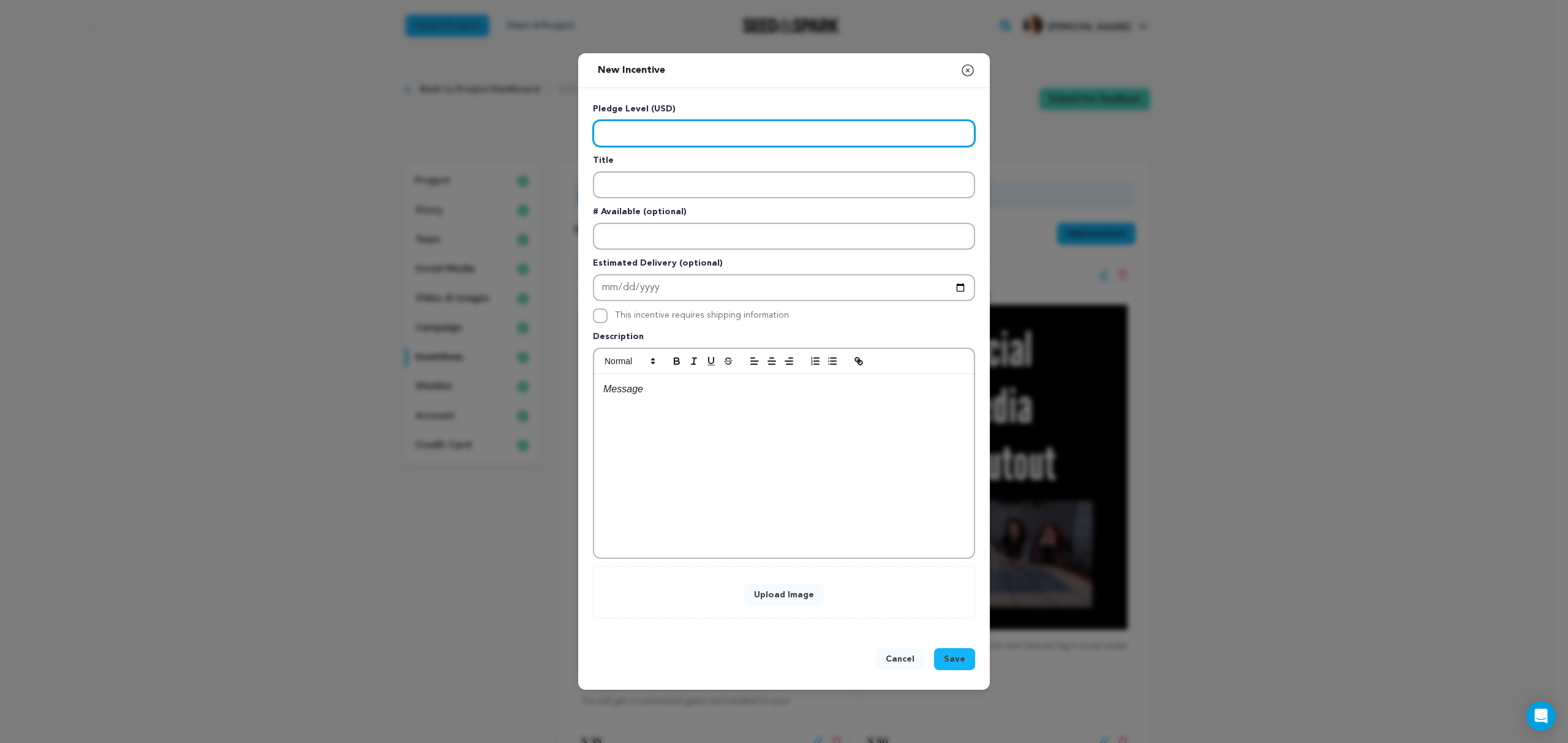
click at [656, 131] on input "Enter level" at bounding box center [784, 133] width 382 height 27
type input "200"
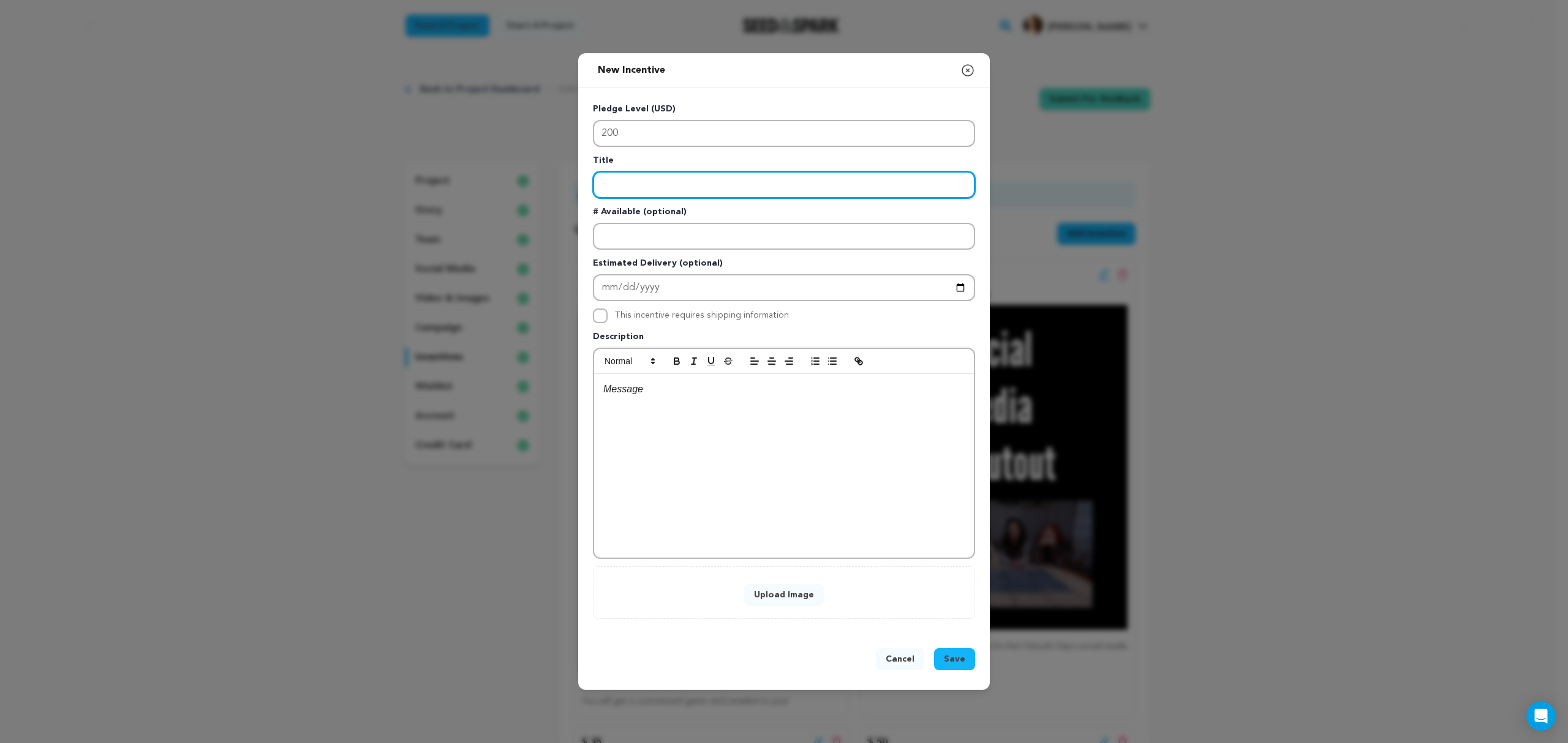
click at [620, 199] on input "Enter title" at bounding box center [784, 185] width 382 height 27
type input "VIP Invite to [GEOGRAPHIC_DATA] Private Screening"
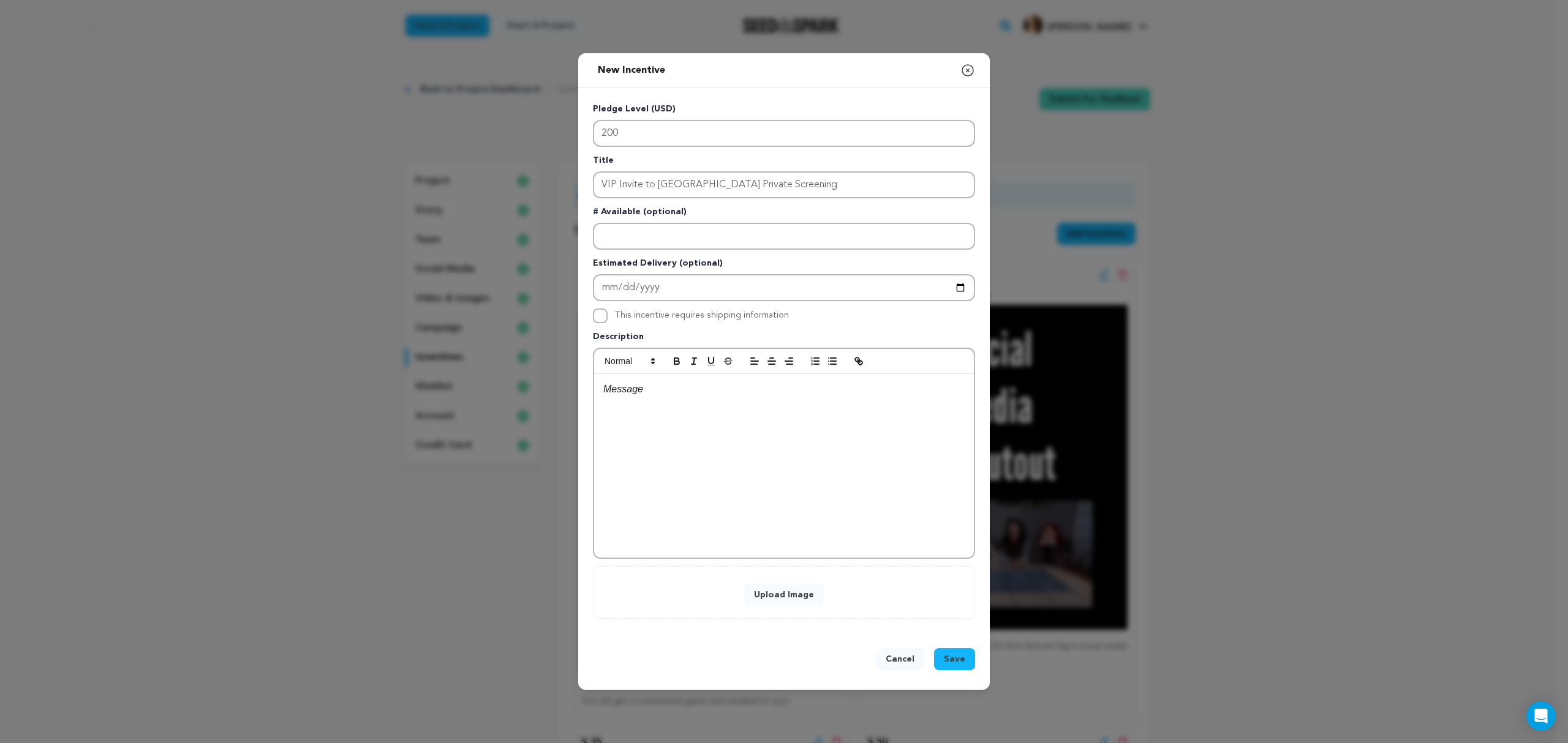
click at [663, 393] on p at bounding box center [784, 389] width 361 height 16
drag, startPoint x: 696, startPoint y: 389, endPoint x: 685, endPoint y: 392, distance: 11.4
click at [664, 388] on p "Come to our Los Angeles Cast/Crew screening! Travel/Lodging not included." at bounding box center [784, 389] width 361 height 16
click at [768, 584] on button "Upload Image" at bounding box center [784, 595] width 80 height 22
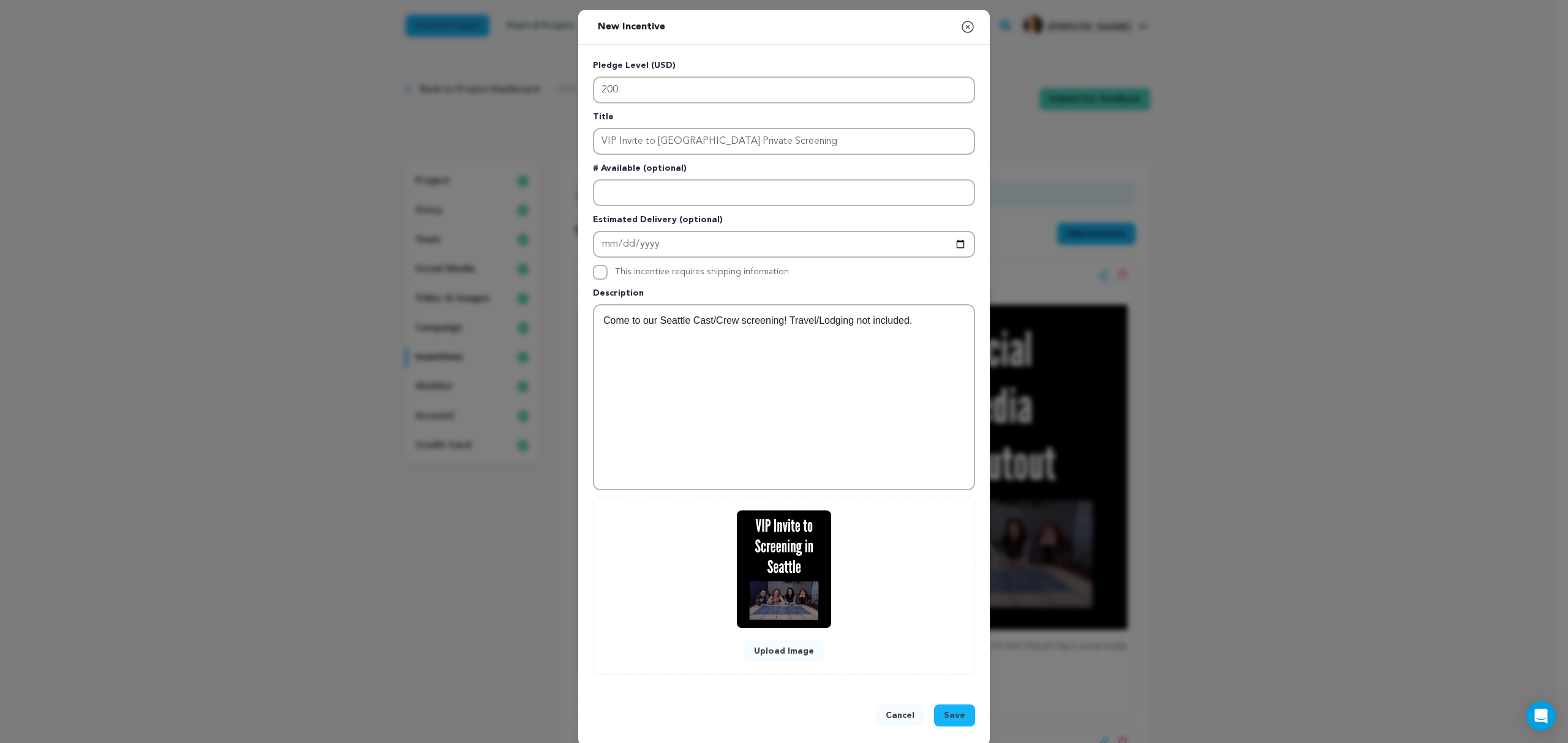
click at [952, 709] on span "Save" at bounding box center [954, 716] width 21 height 13
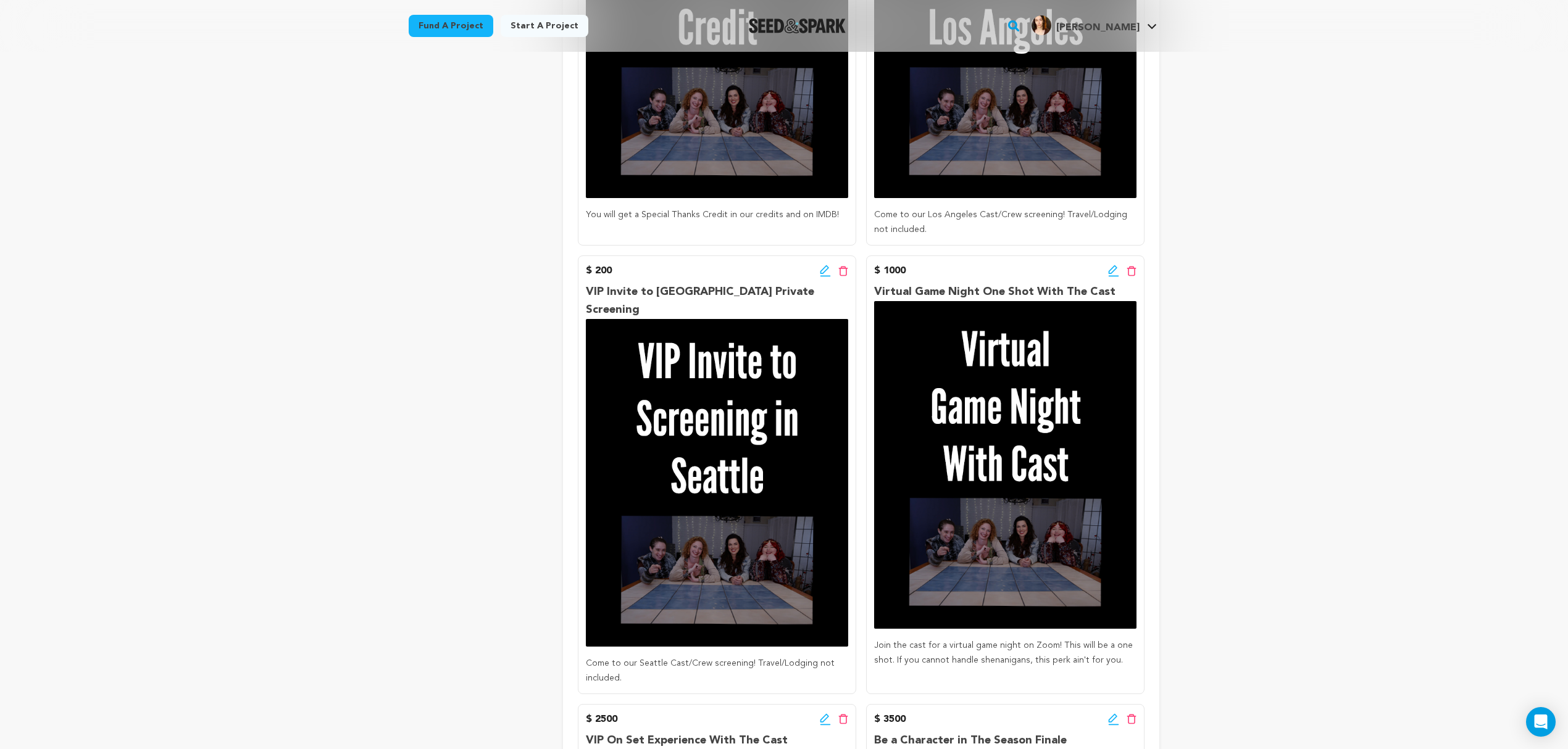
scroll to position [1508, 0]
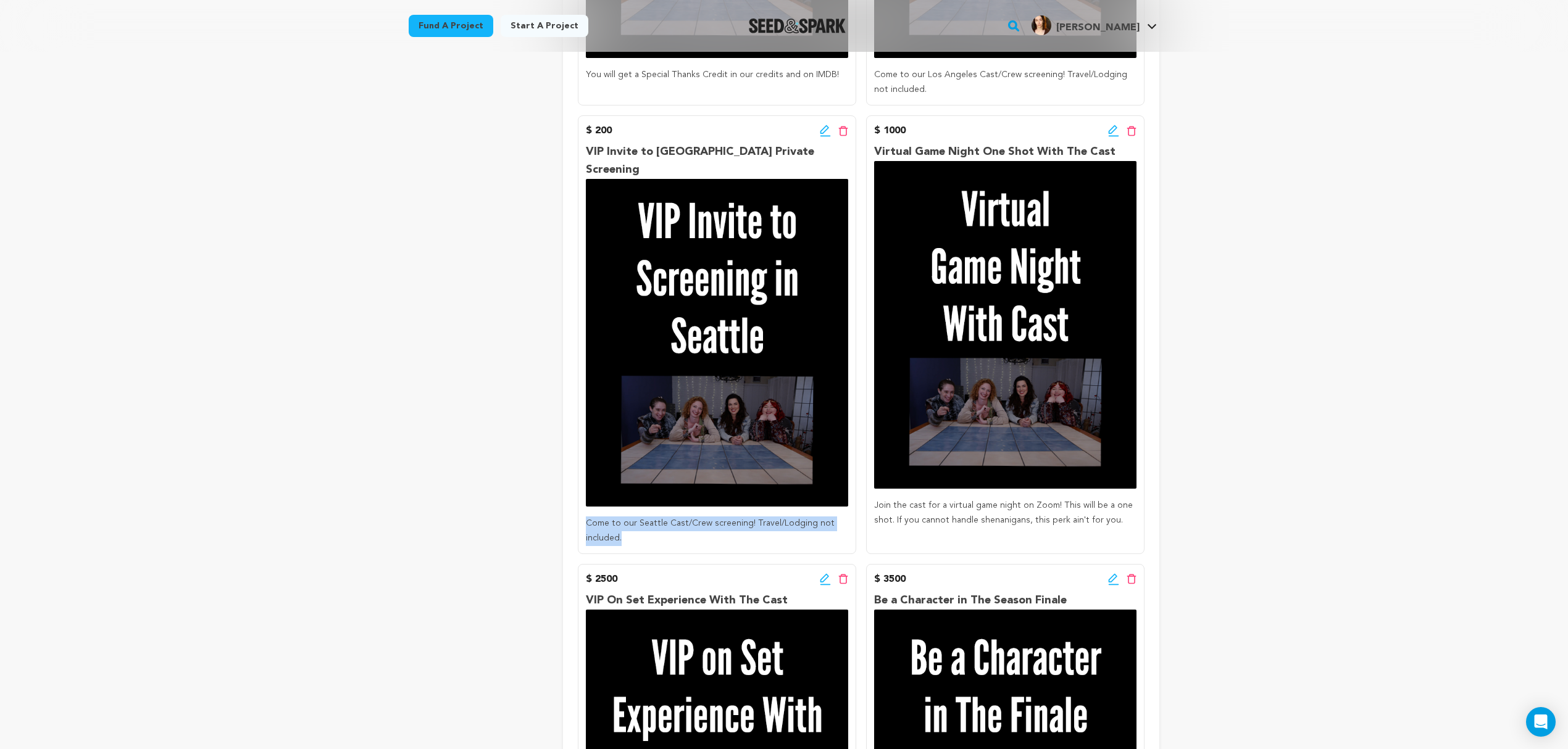
drag, startPoint x: 622, startPoint y: 520, endPoint x: 579, endPoint y: 511, distance: 43.9
click at [579, 511] on div "$ 200 Edit incentive button Delete incentive button VIP Invite to Seattle Priva…" at bounding box center [717, 334] width 278 height 439
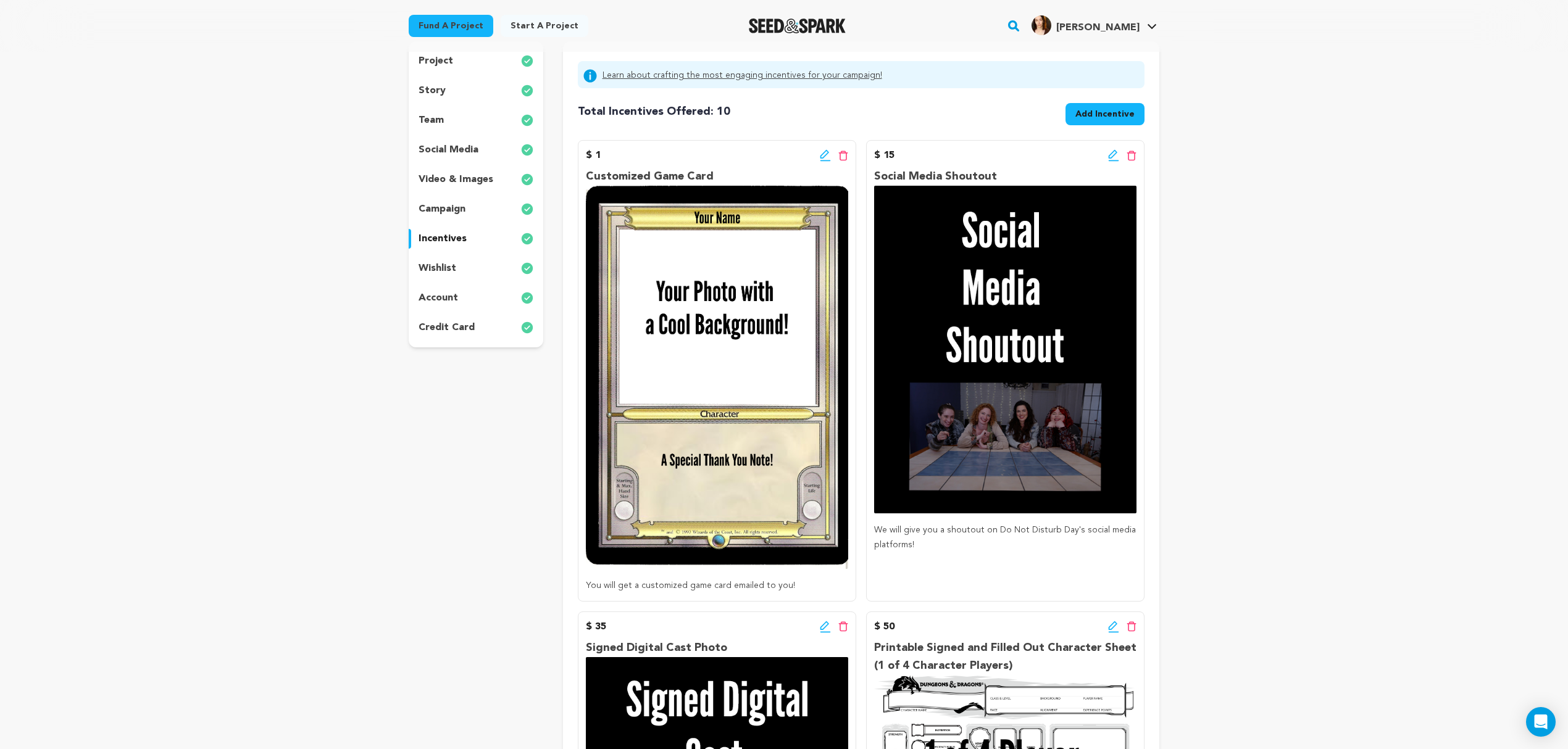
scroll to position [0, 0]
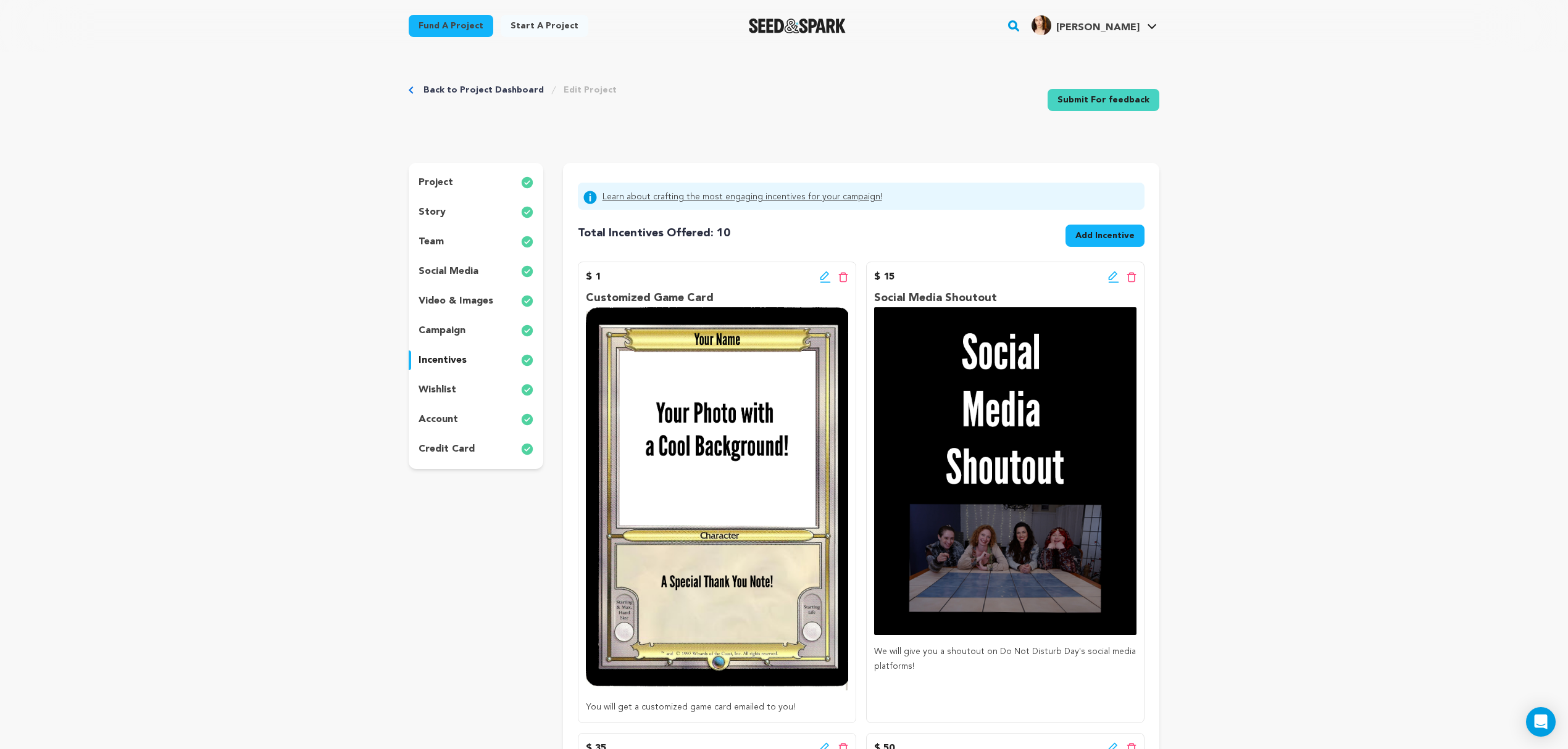
click at [1104, 233] on span "Add Incentive" at bounding box center [1105, 236] width 59 height 13
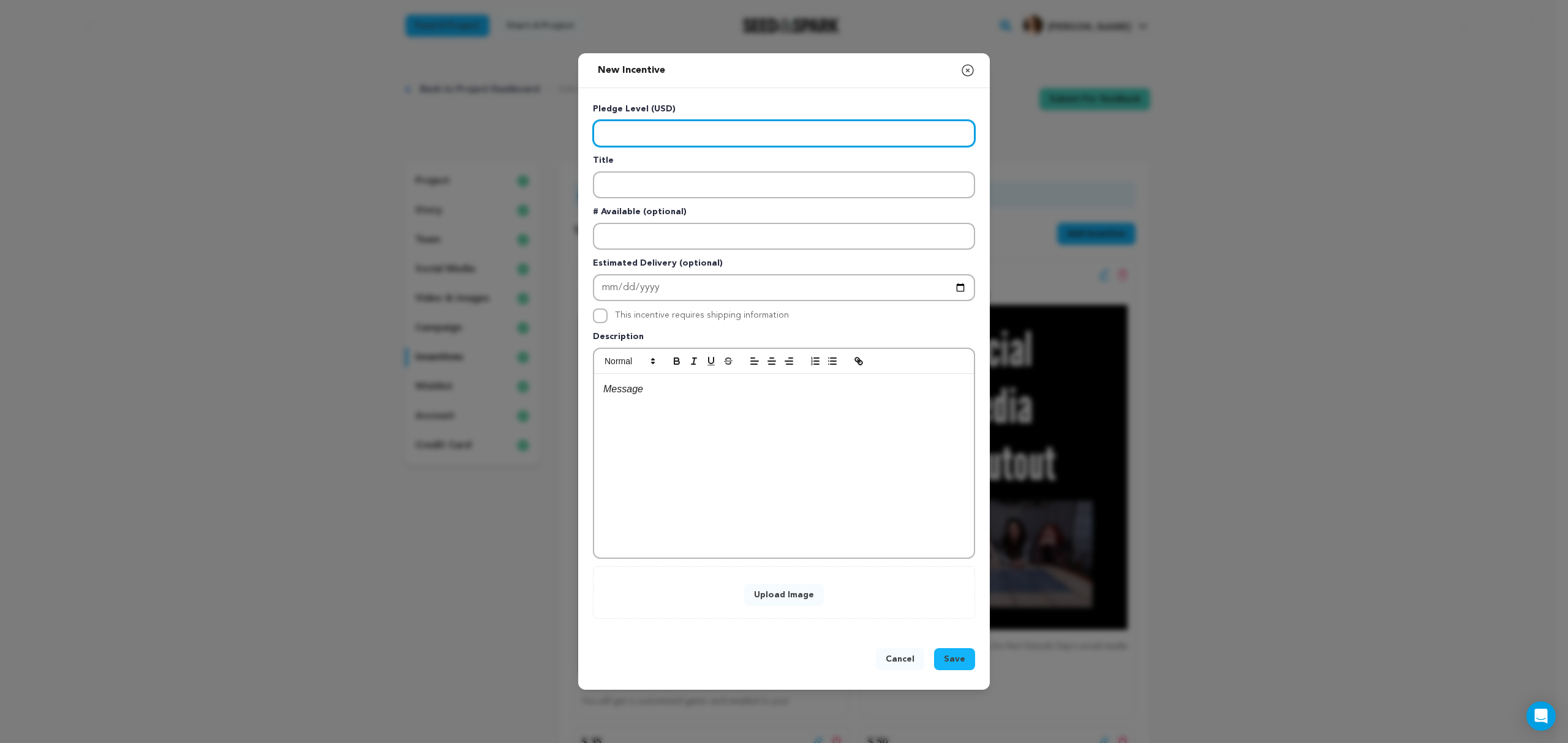
click at [633, 141] on input "Enter level" at bounding box center [784, 133] width 382 height 27
type input "75"
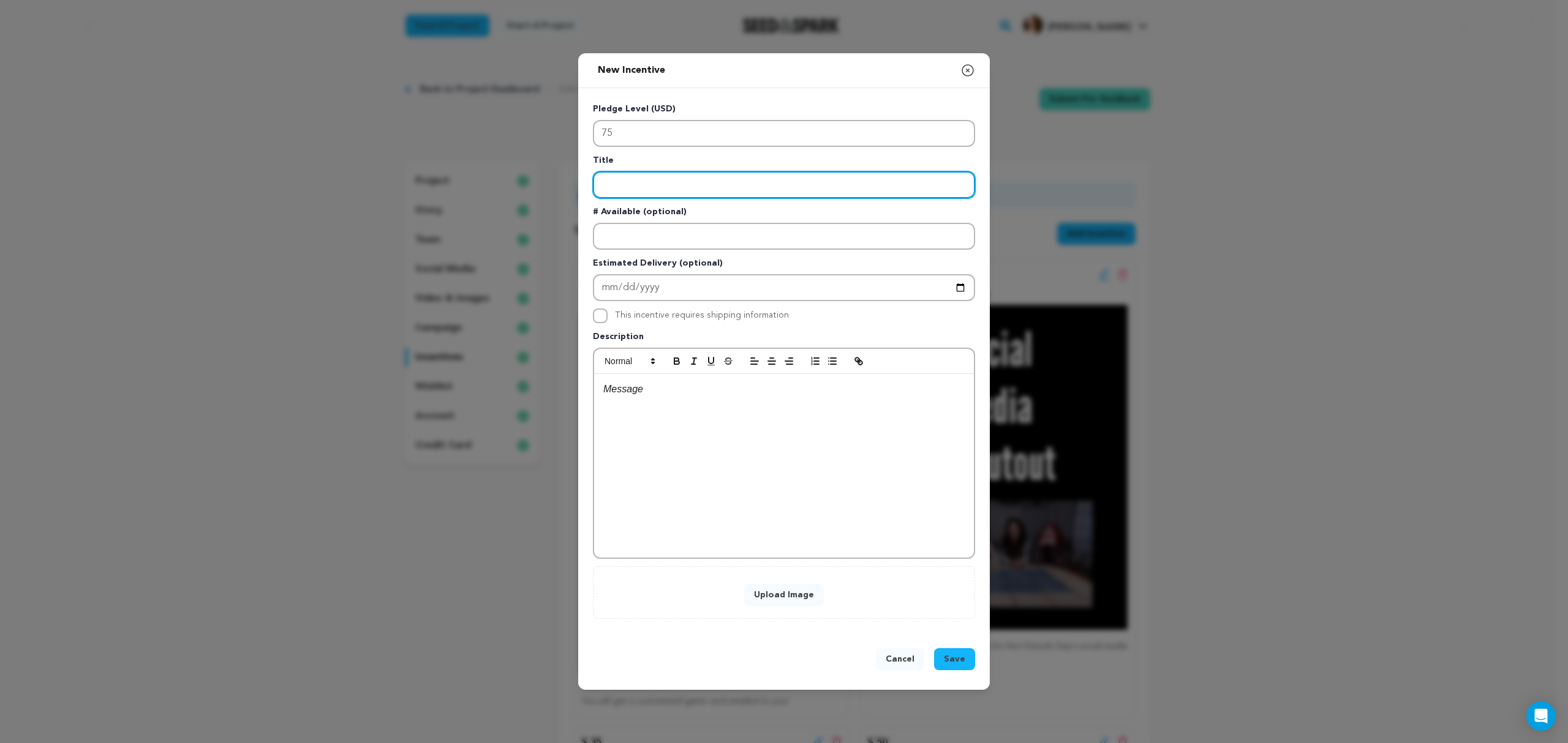
click at [655, 186] on input "Enter title" at bounding box center [784, 185] width 382 height 27
type input "Digital Wallpaper Pack"
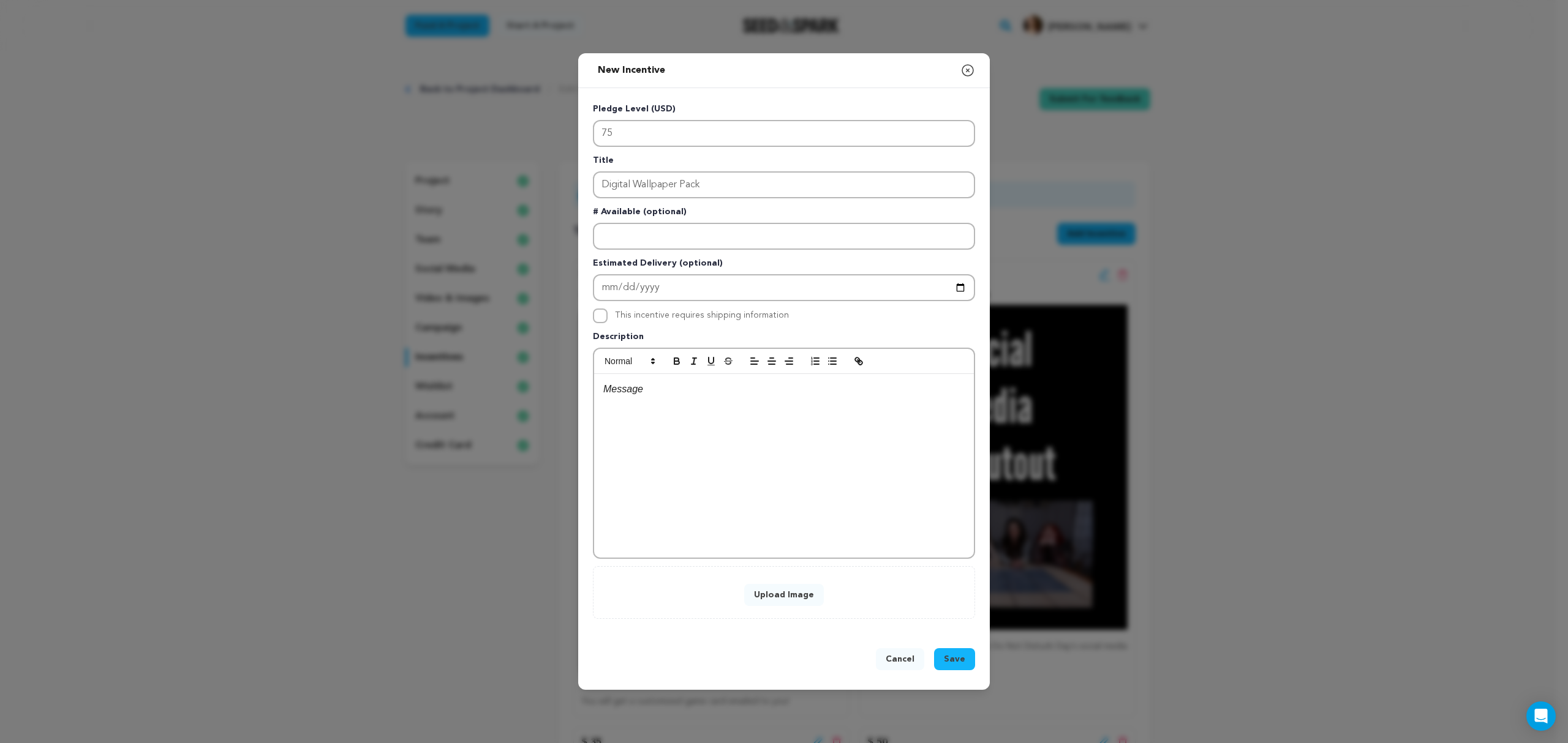
click at [646, 422] on div at bounding box center [783, 465] width 379 height 184
click at [787, 596] on button "Upload Image" at bounding box center [784, 595] width 80 height 22
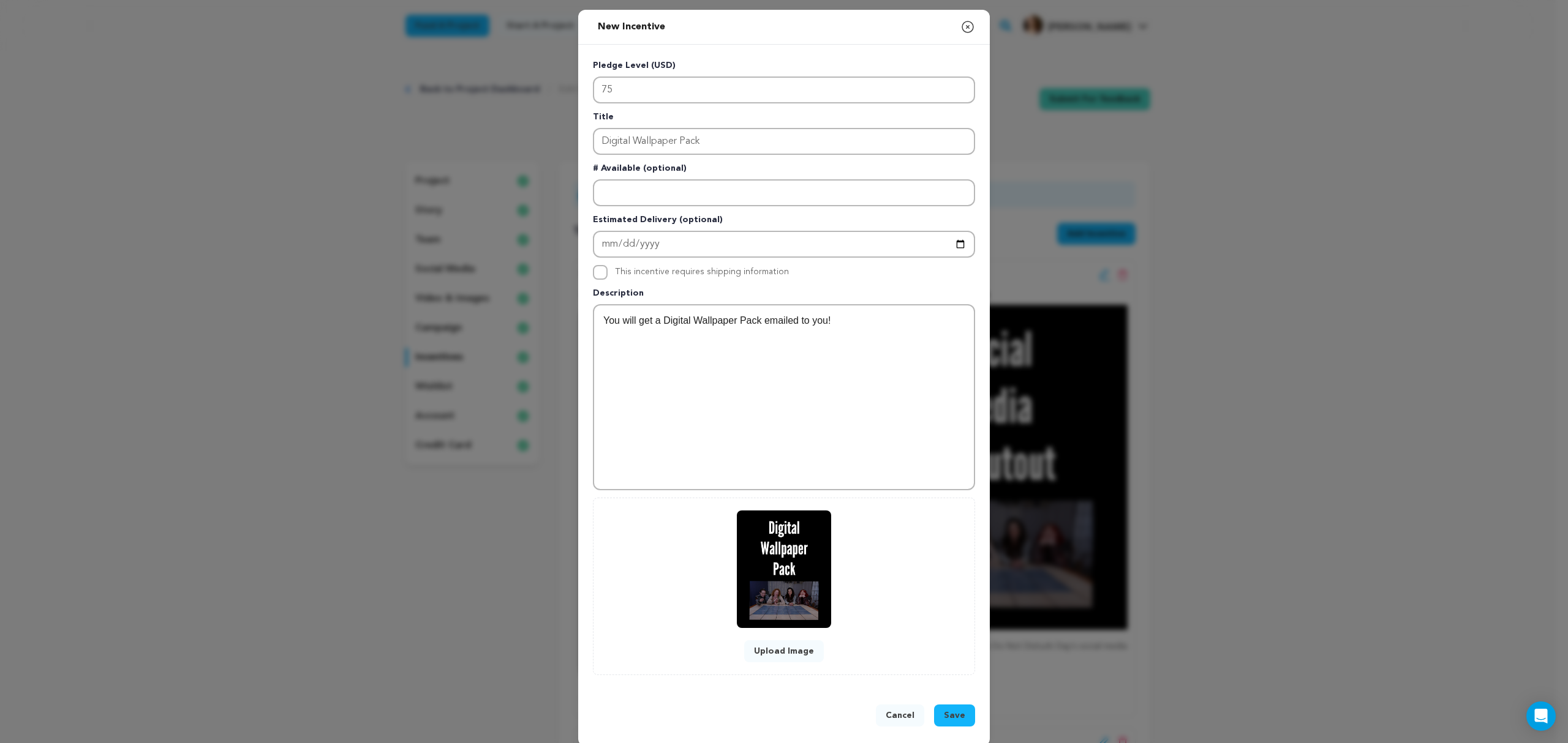
click at [961, 717] on button "Save" at bounding box center [955, 716] width 41 height 22
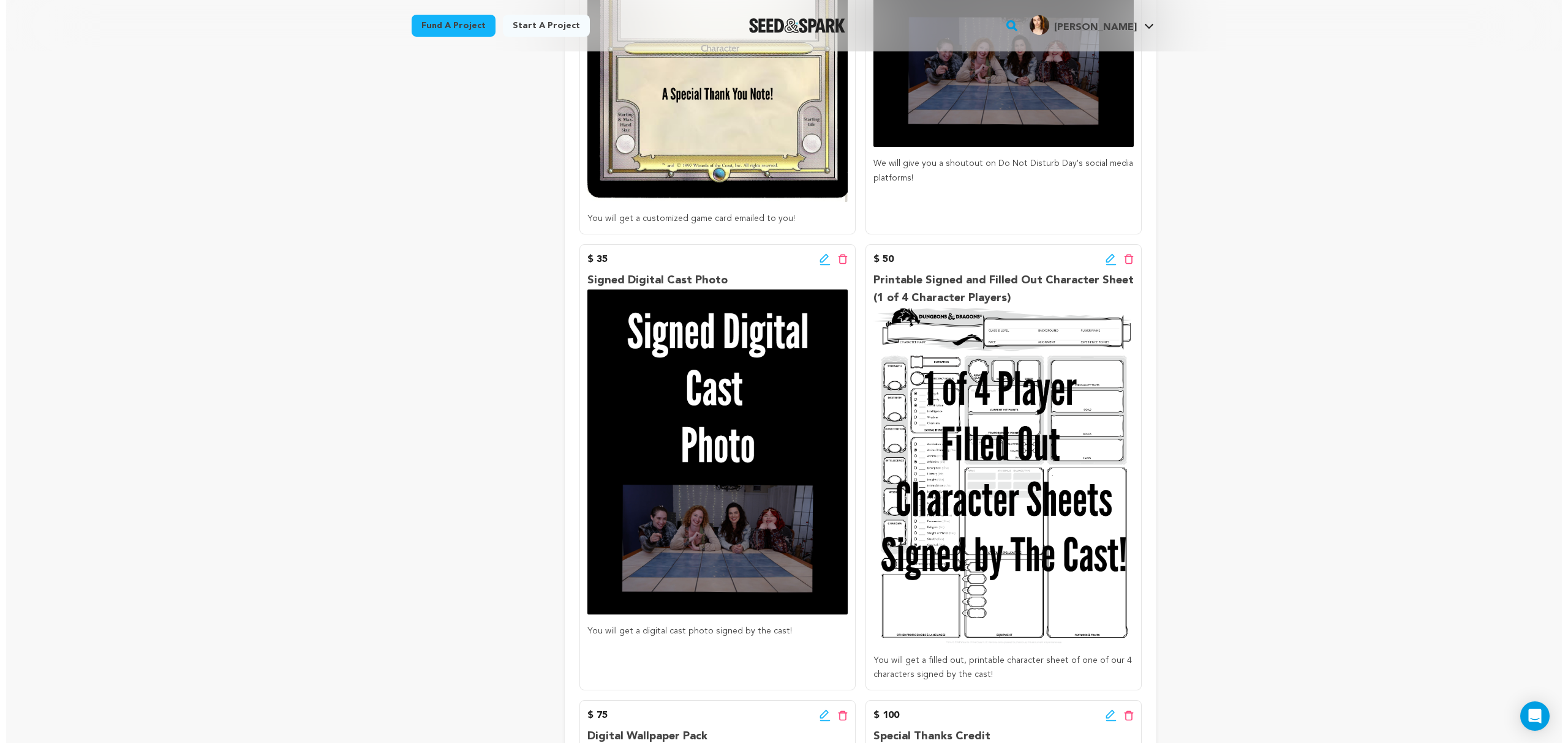
scroll to position [435, 0]
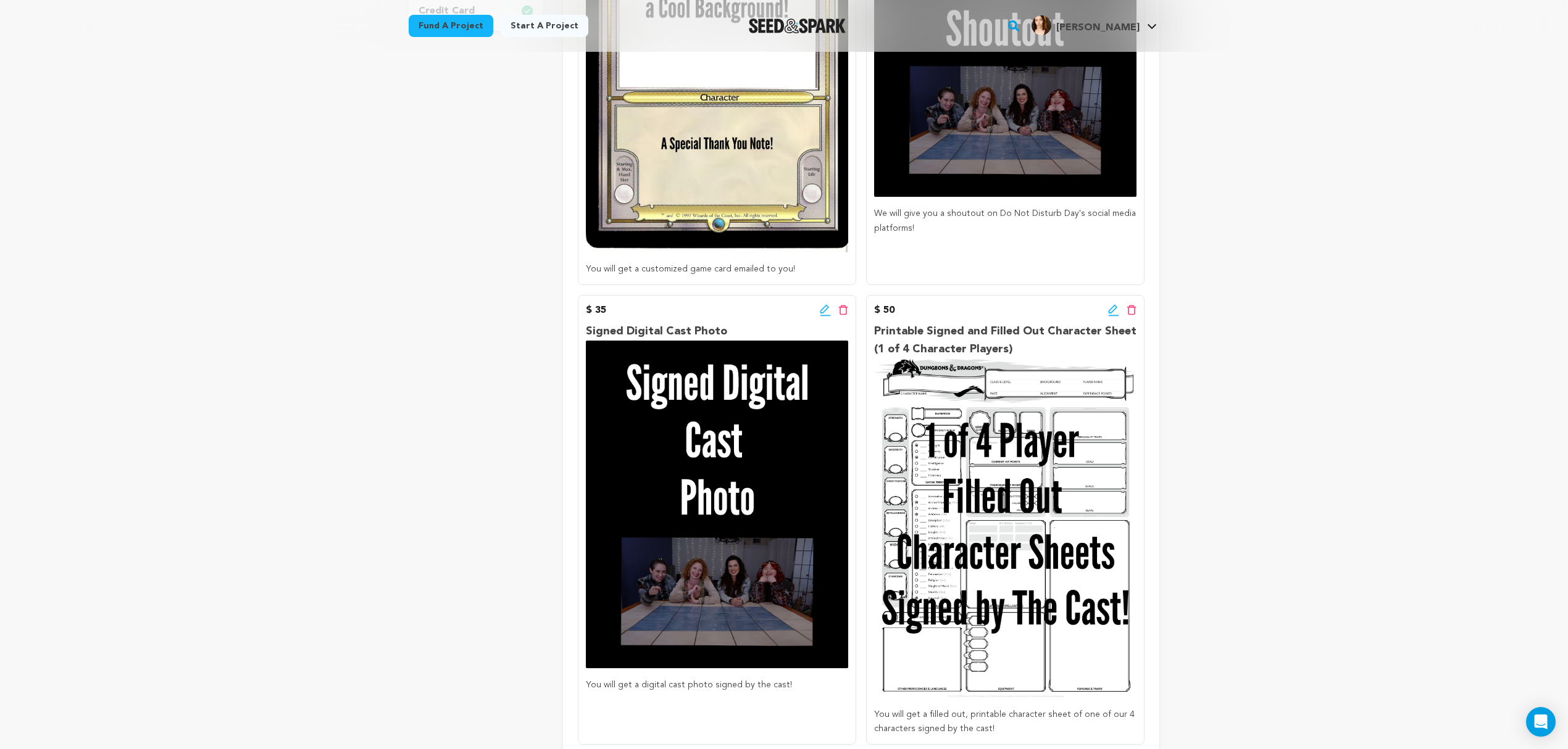
click at [823, 305] on icon at bounding box center [826, 311] width 11 height 13
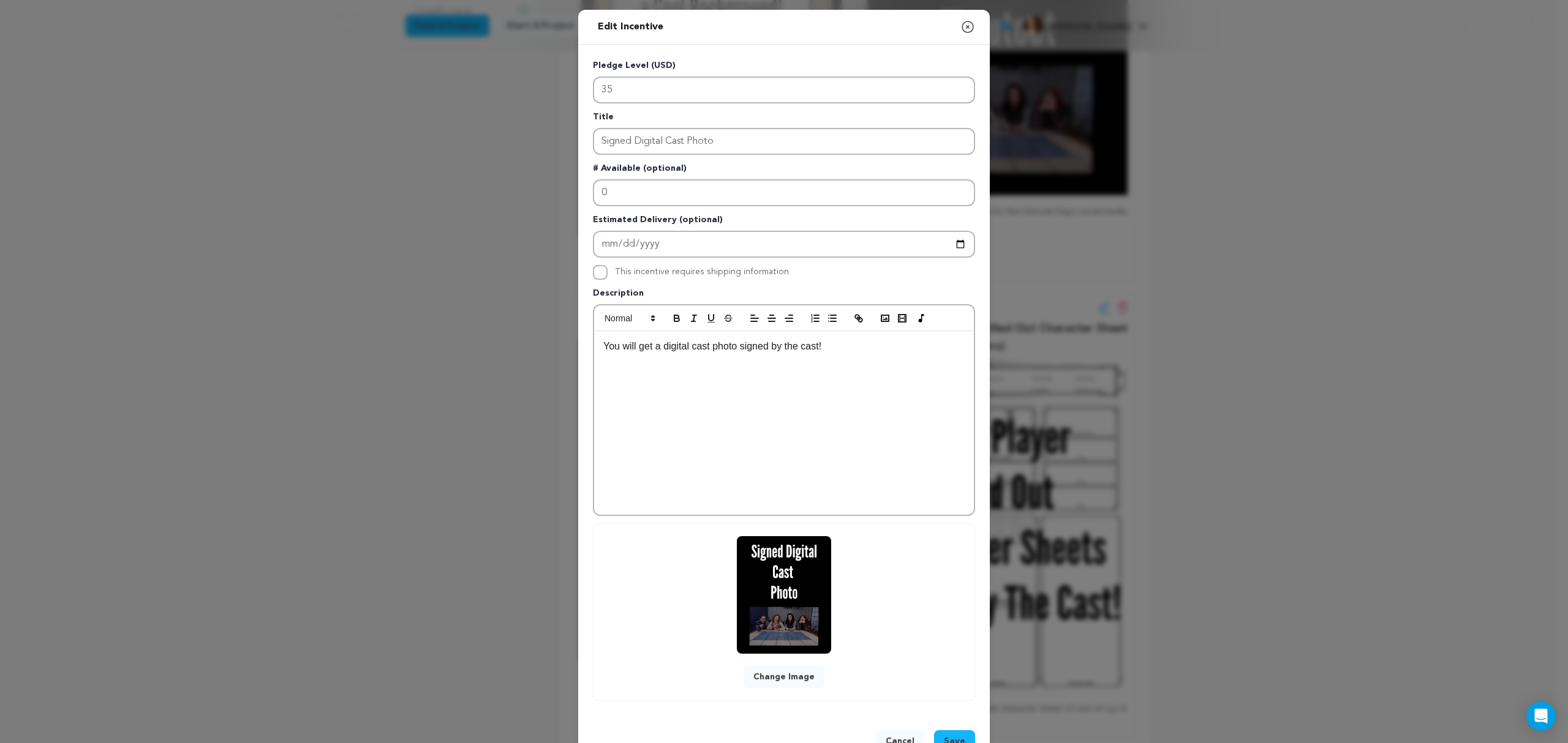
click at [843, 344] on p "You will get a digital cast photo signed by the cast!" at bounding box center [784, 346] width 361 height 16
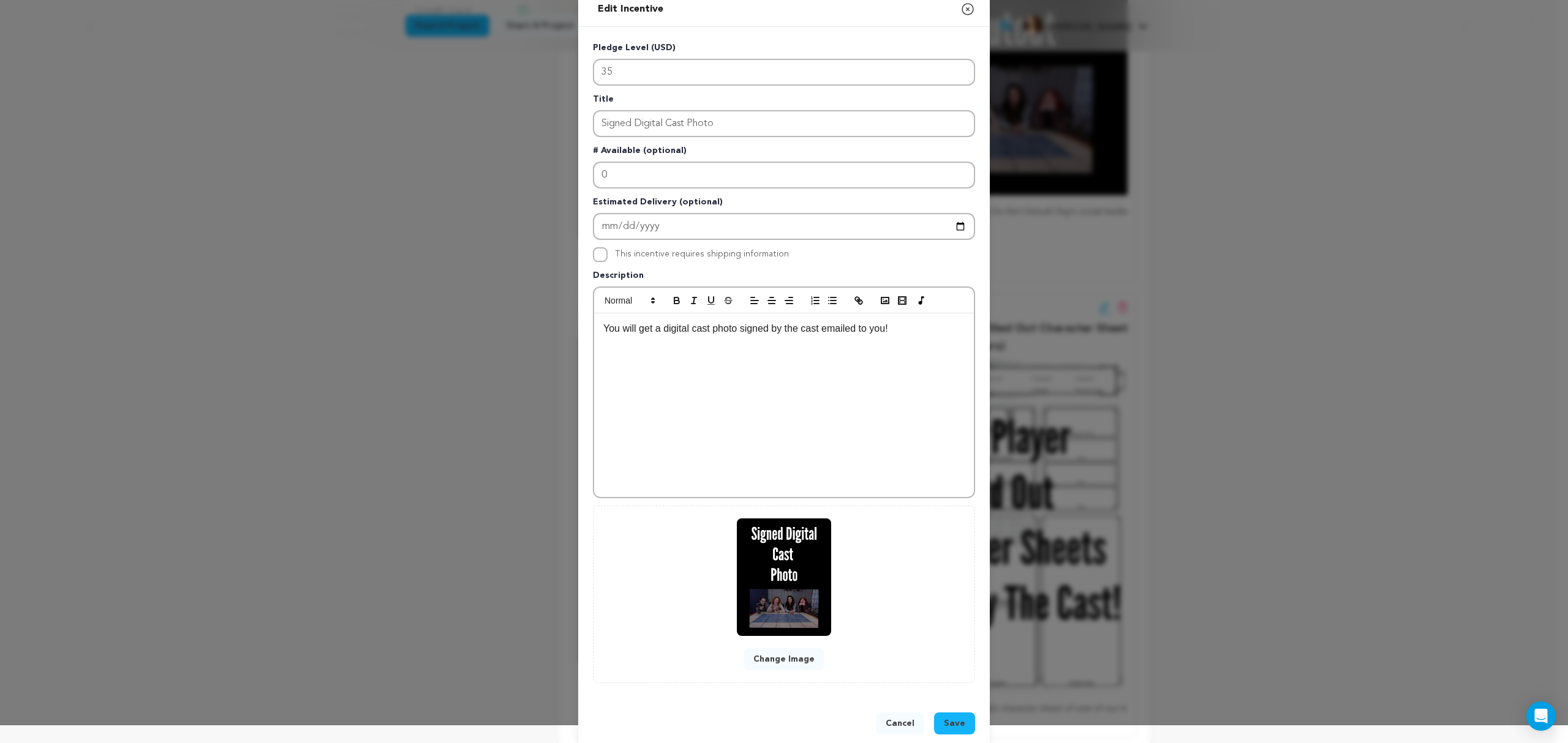
scroll to position [35, 0]
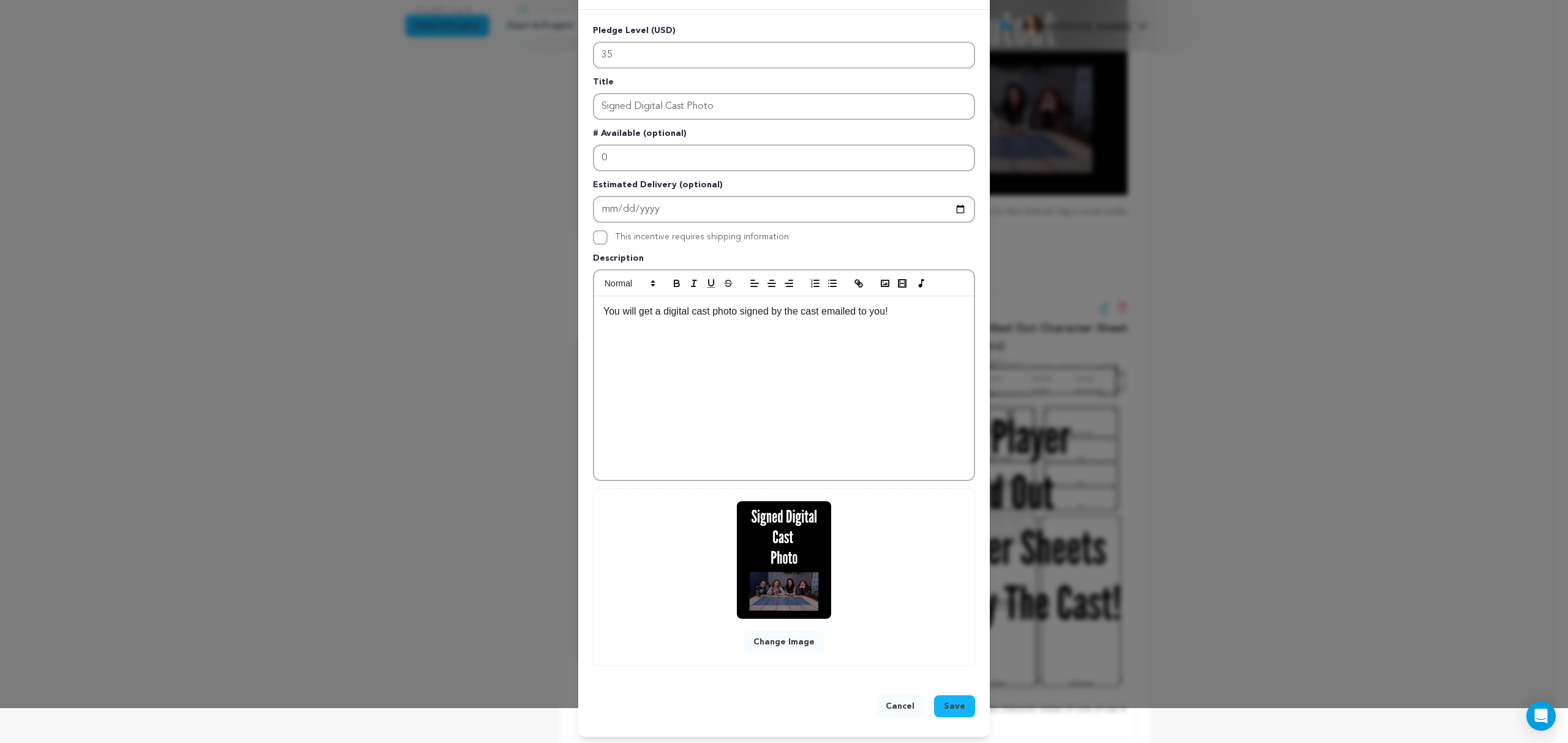
click at [958, 706] on span "Save" at bounding box center [954, 707] width 21 height 13
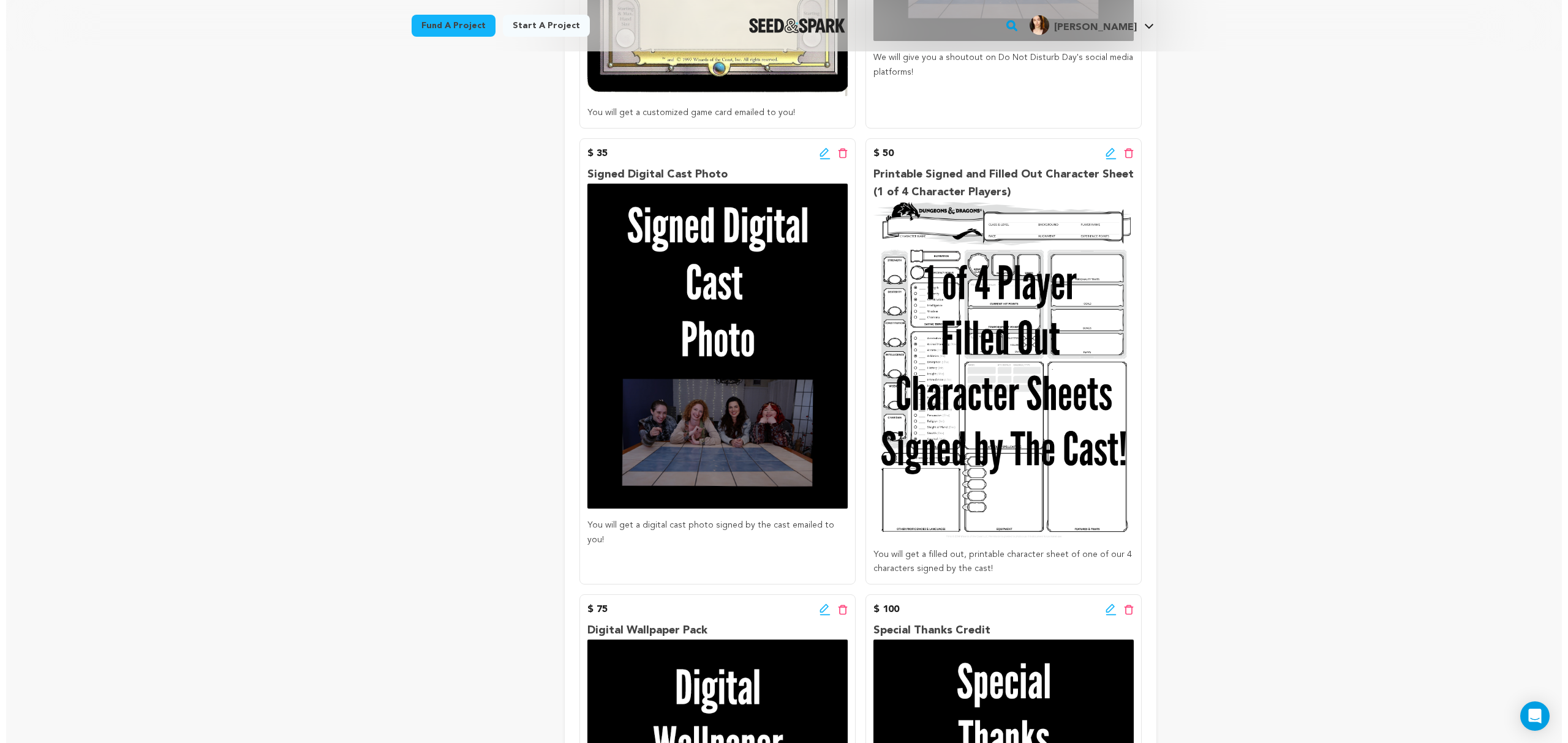
scroll to position [599, 0]
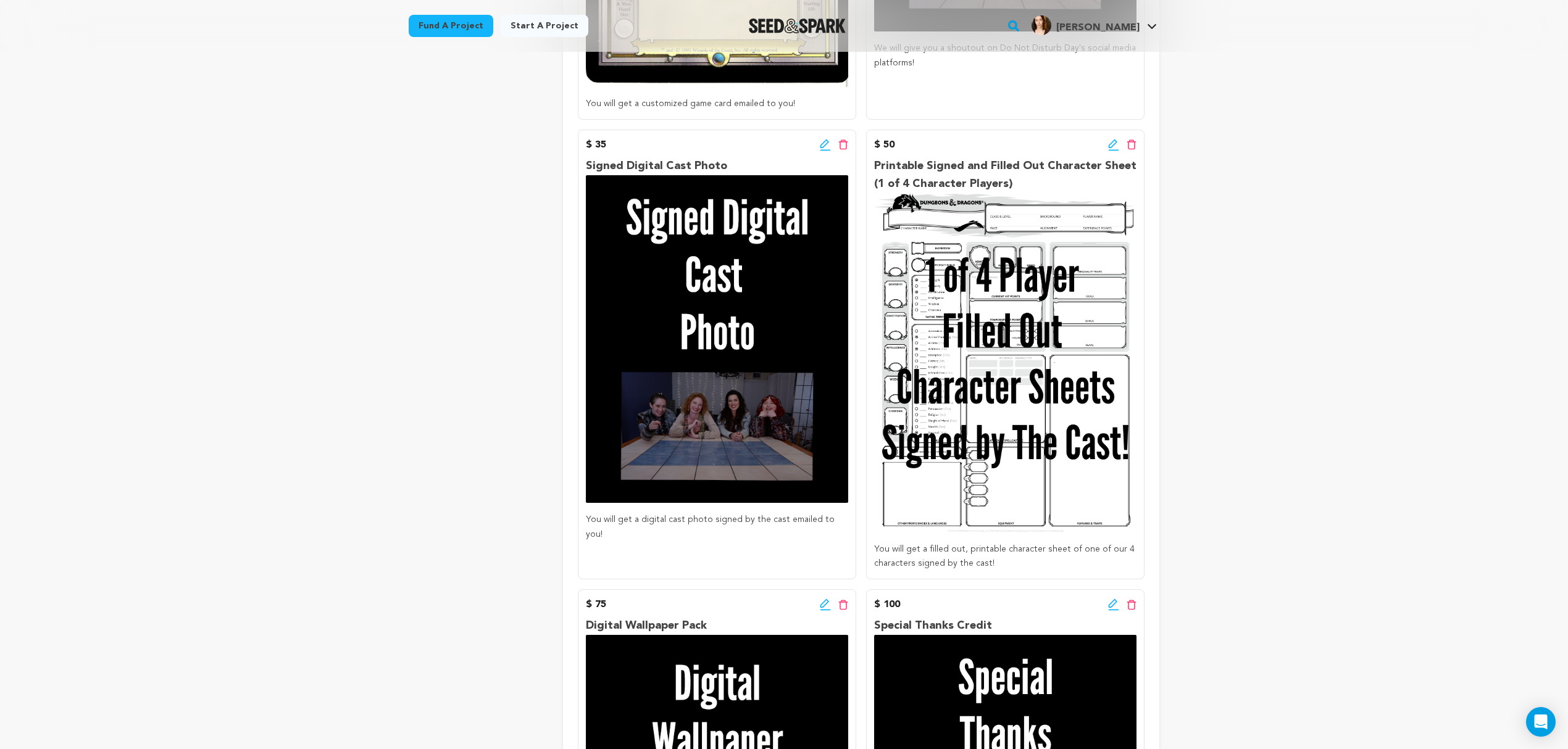
click at [1108, 144] on icon at bounding box center [1114, 145] width 11 height 13
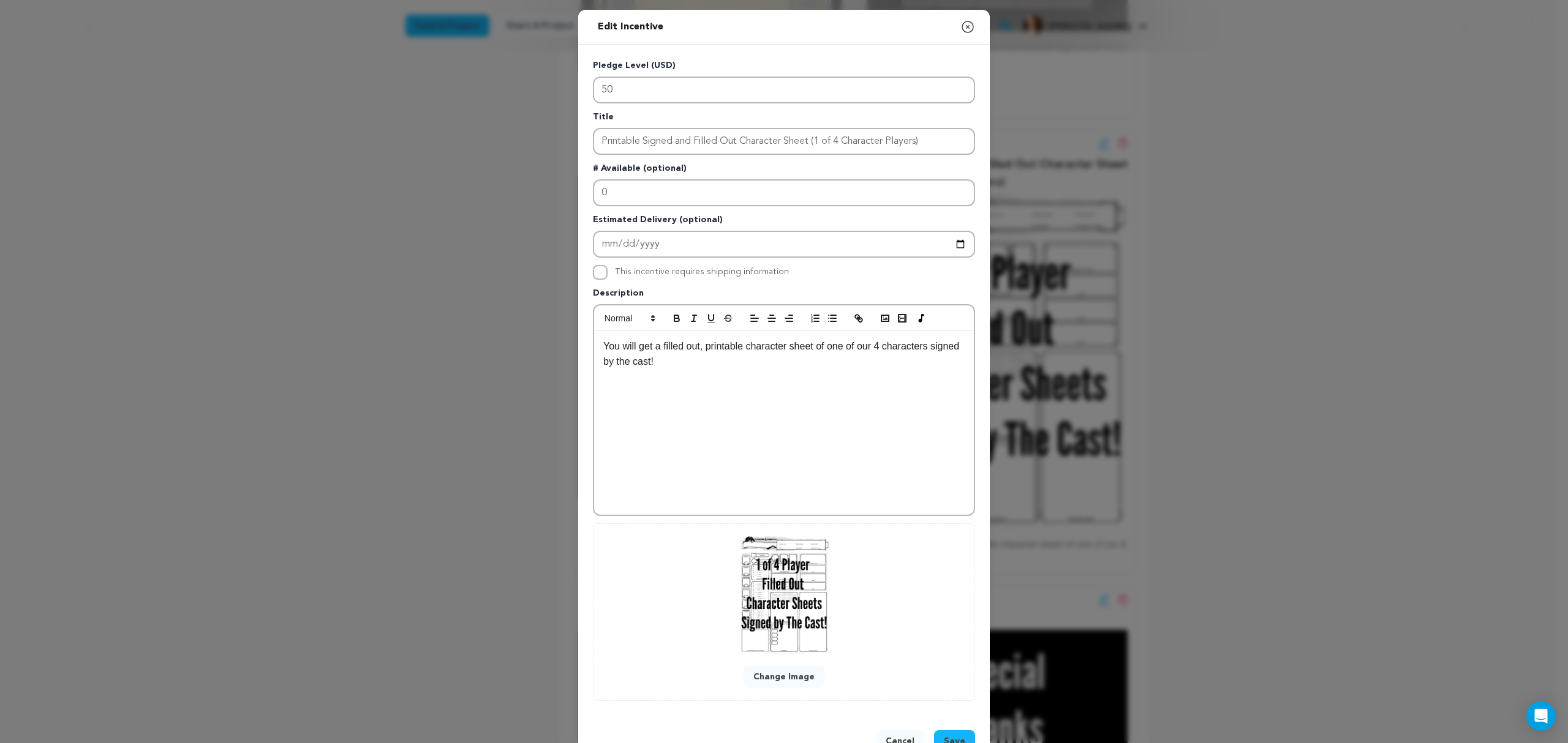
click at [775, 365] on p "You will get a filled out, printable character sheet of one of our 4 characters…" at bounding box center [784, 354] width 361 height 31
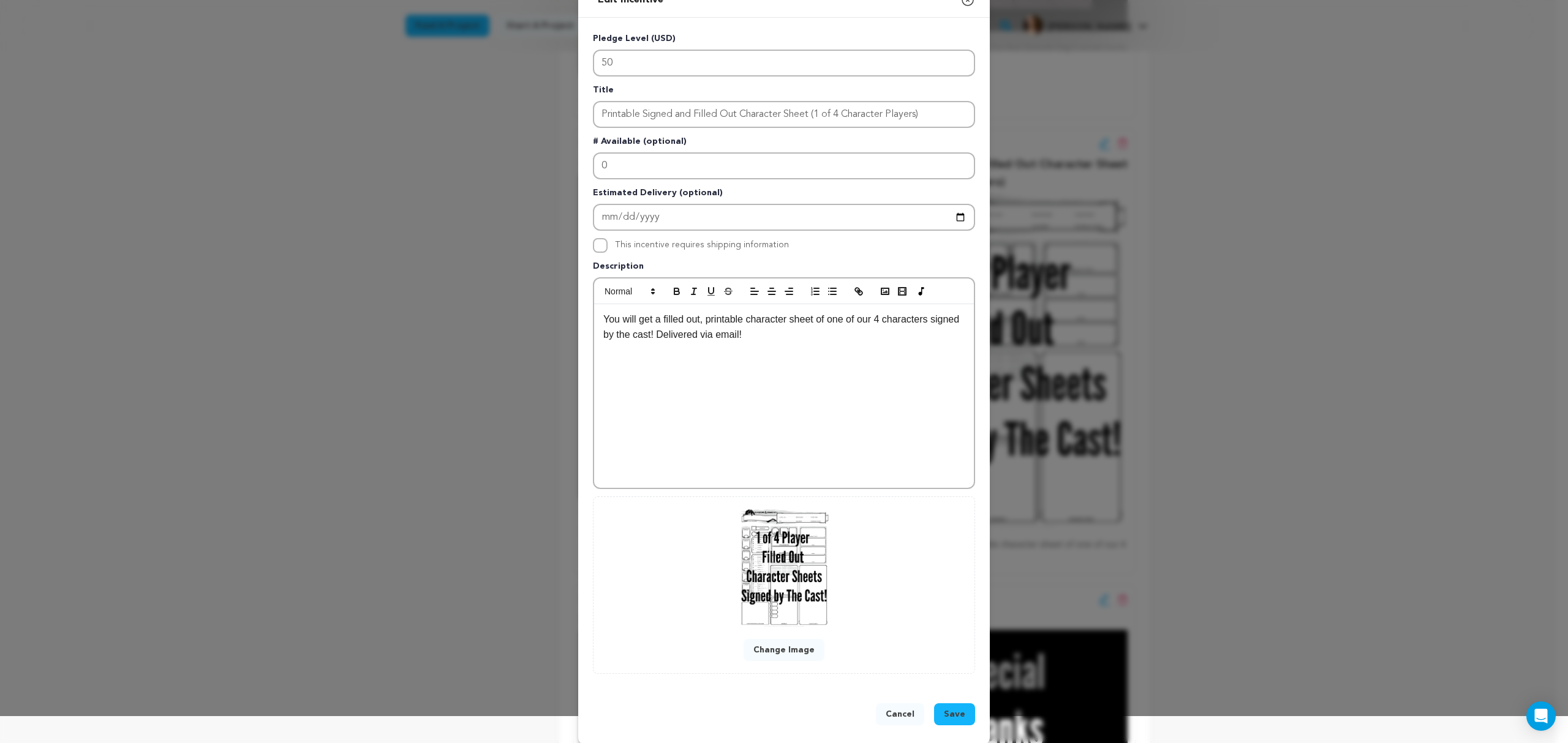
scroll to position [35, 0]
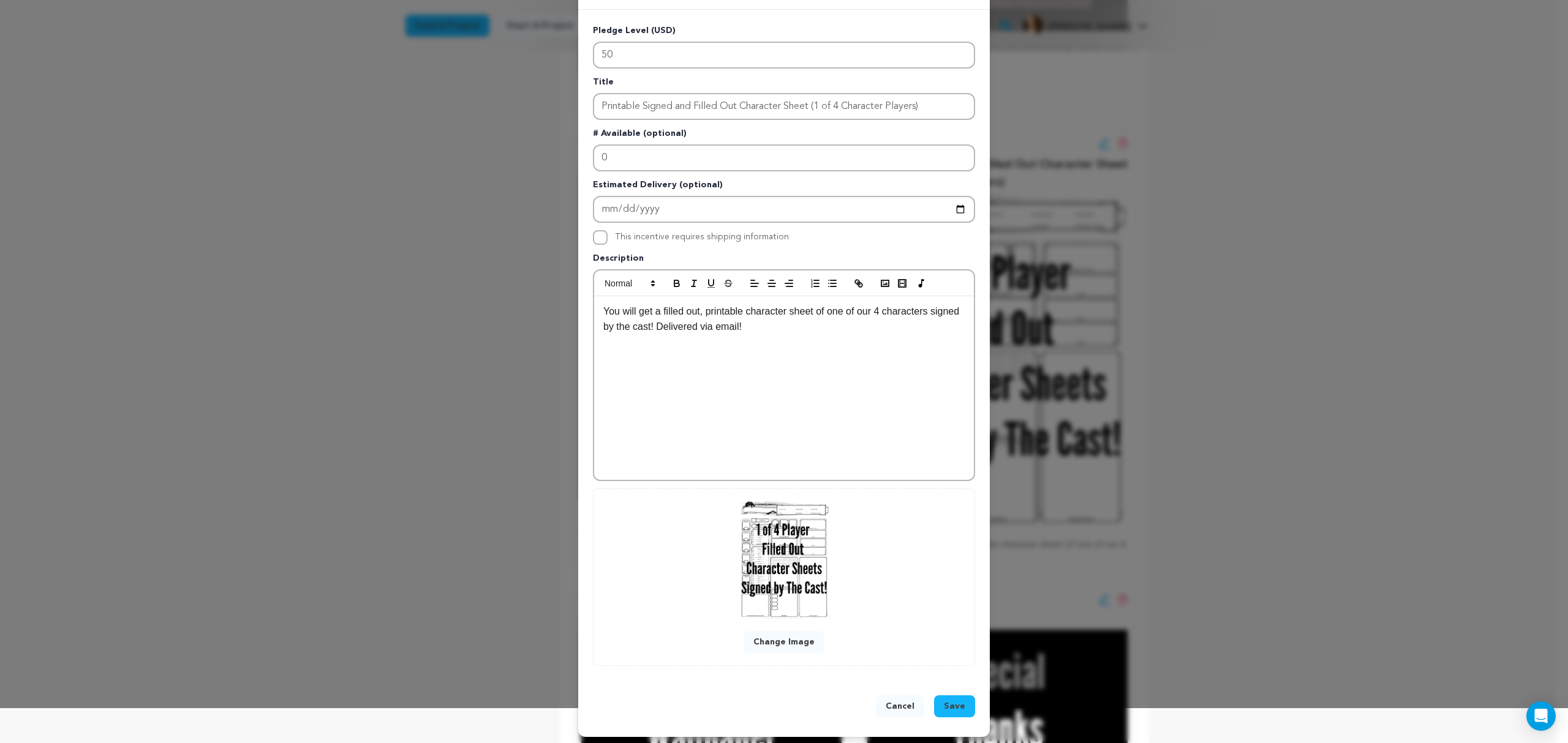
click at [960, 699] on button "Save" at bounding box center [955, 706] width 41 height 22
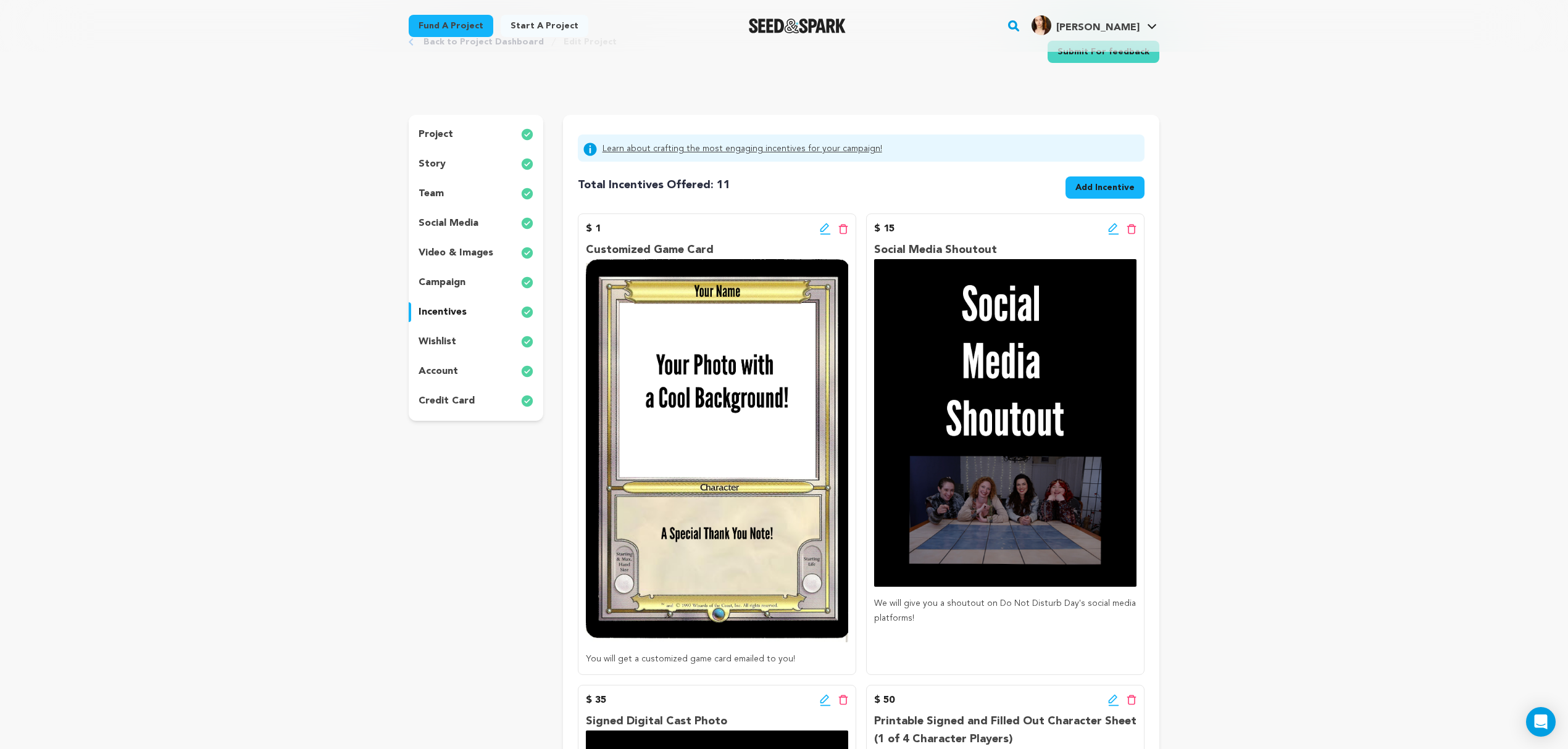
scroll to position [0, 0]
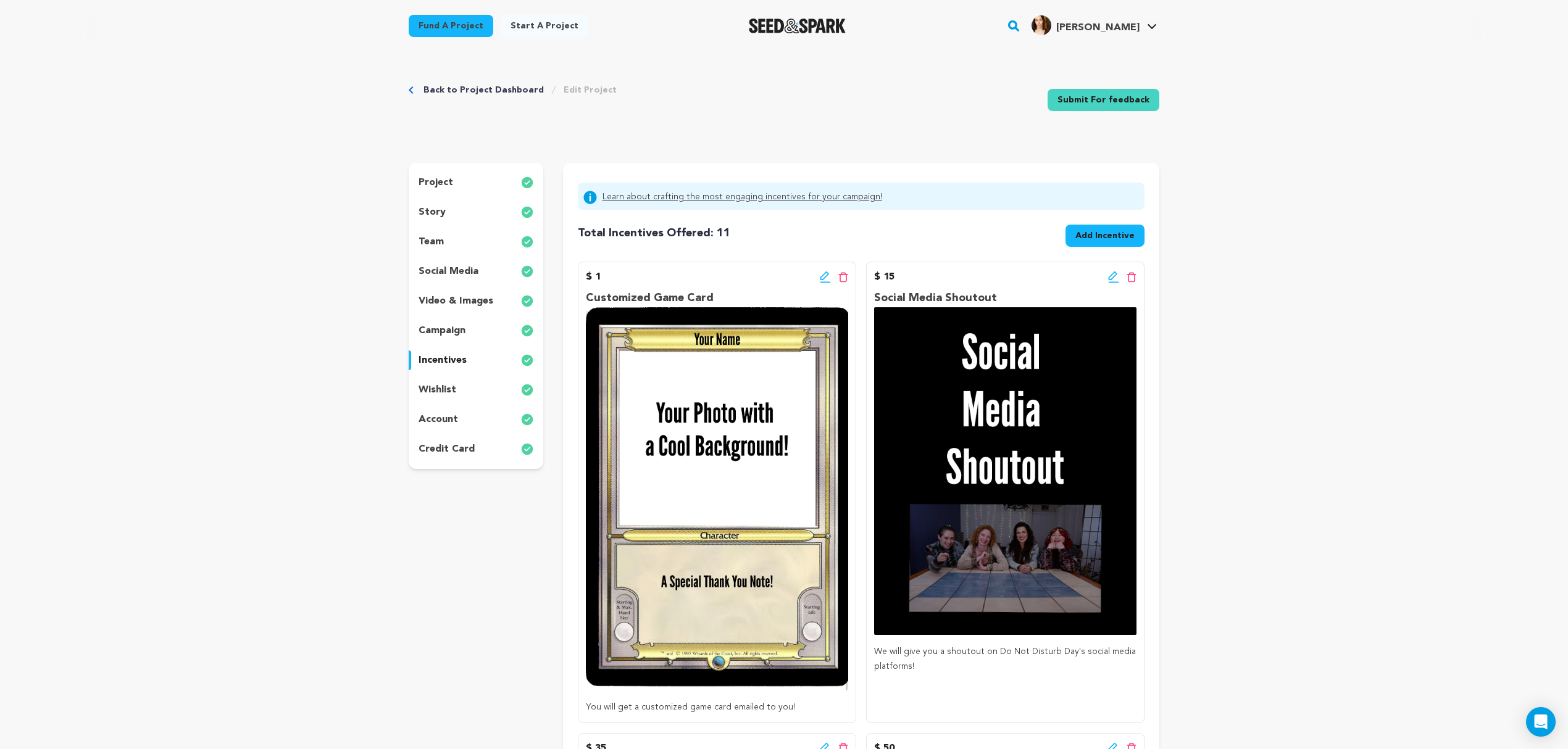
click at [448, 391] on p "wishlist" at bounding box center [438, 389] width 38 height 15
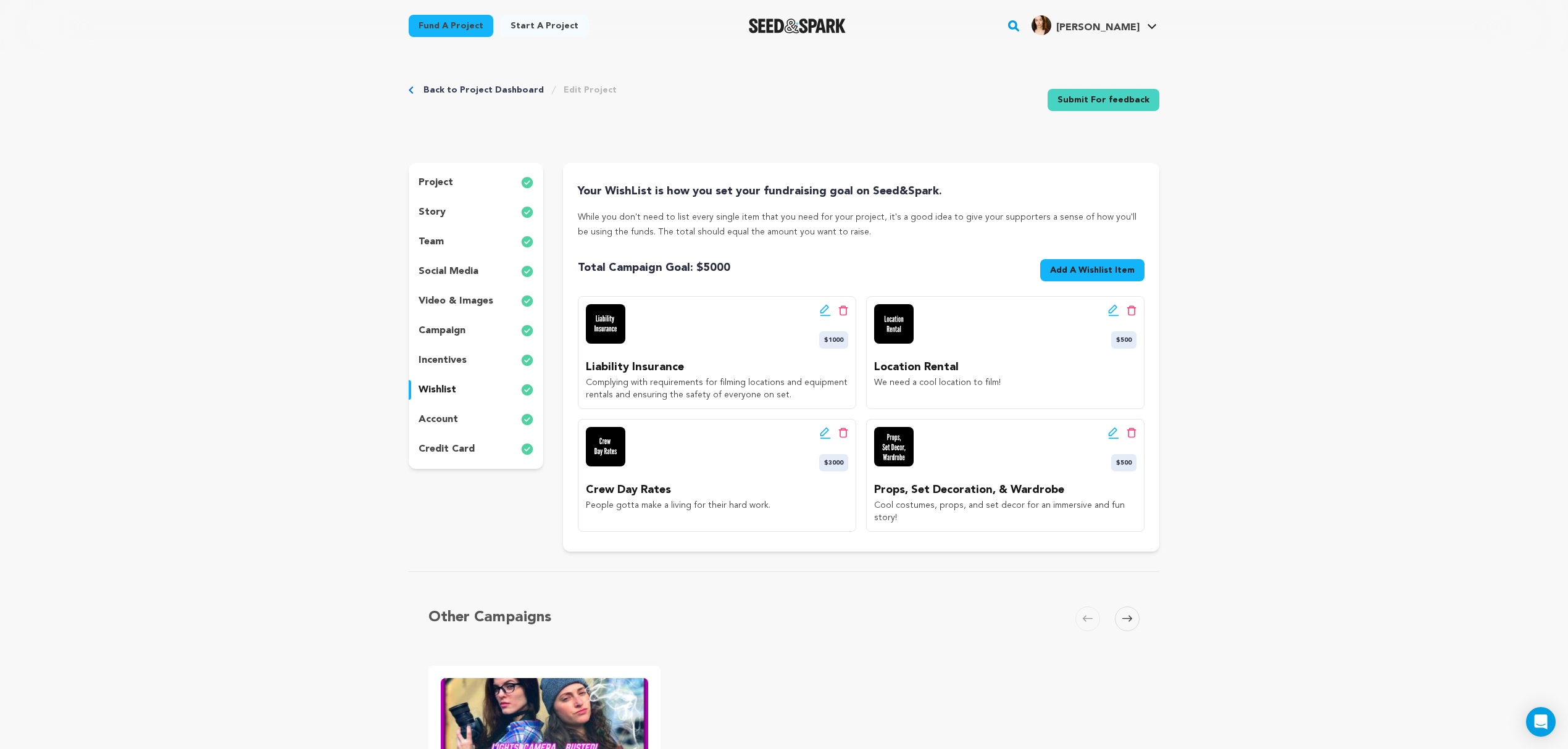
click at [439, 418] on p "account" at bounding box center [439, 419] width 39 height 15
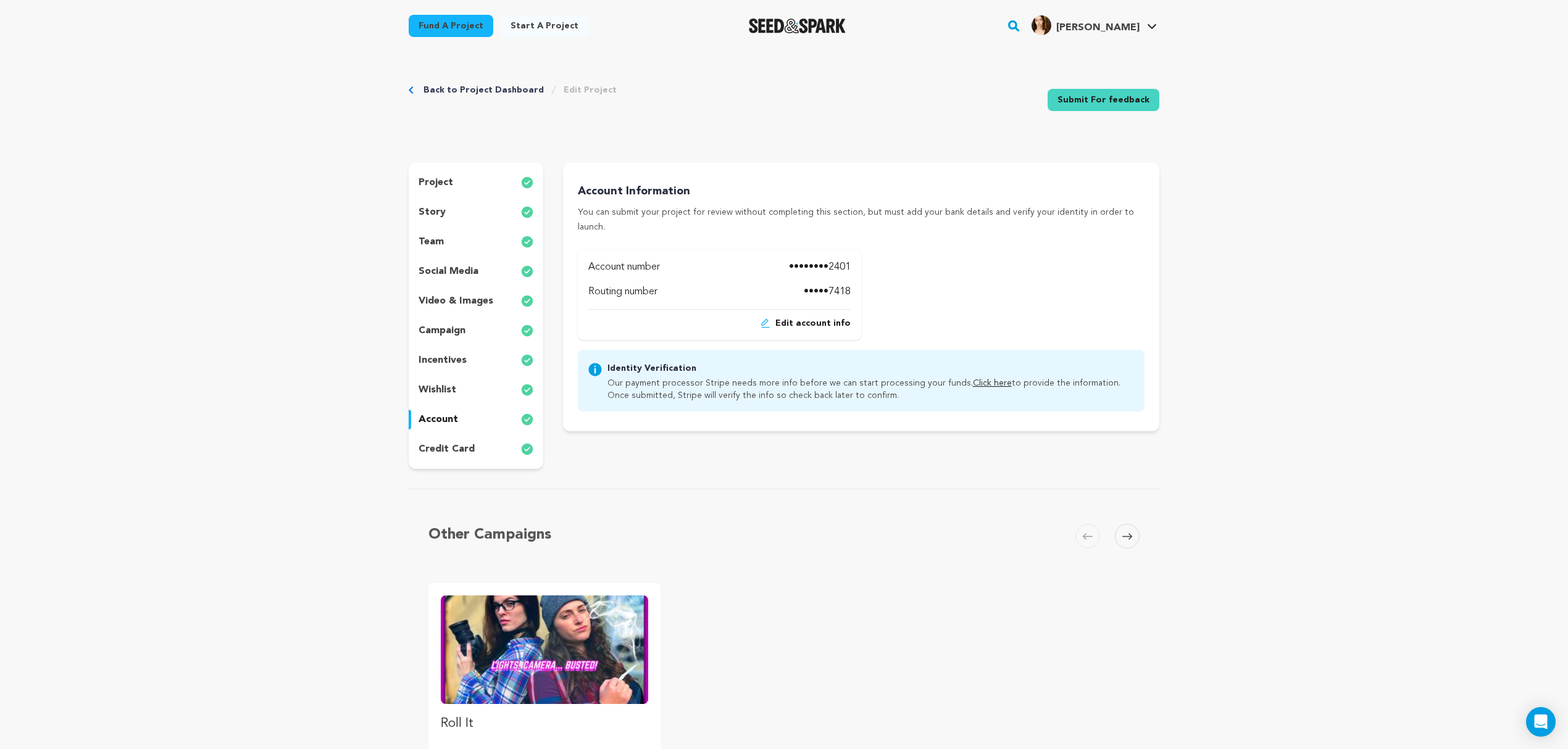
click at [434, 450] on p "credit card" at bounding box center [446, 449] width 56 height 15
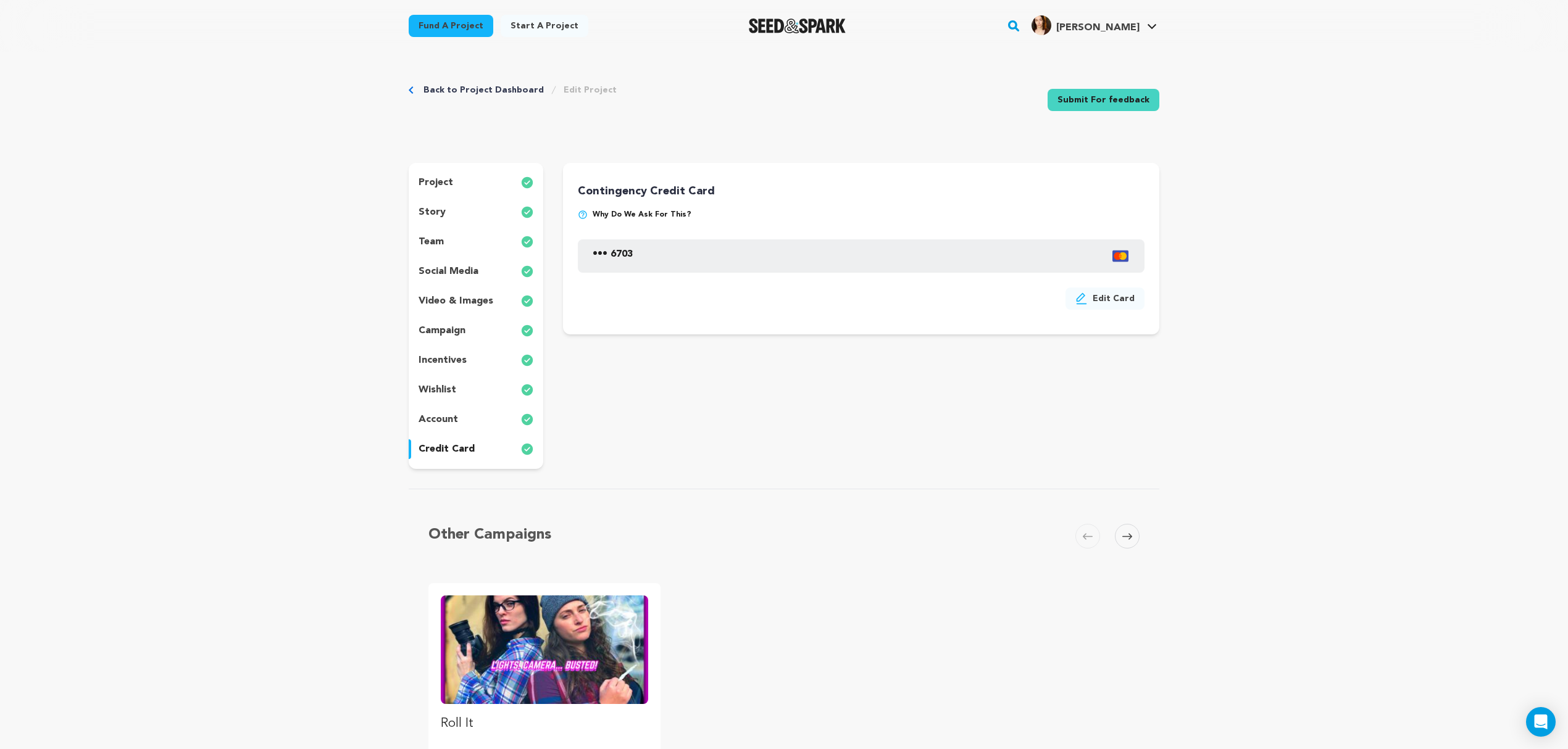
click at [447, 331] on p "campaign" at bounding box center [442, 330] width 47 height 15
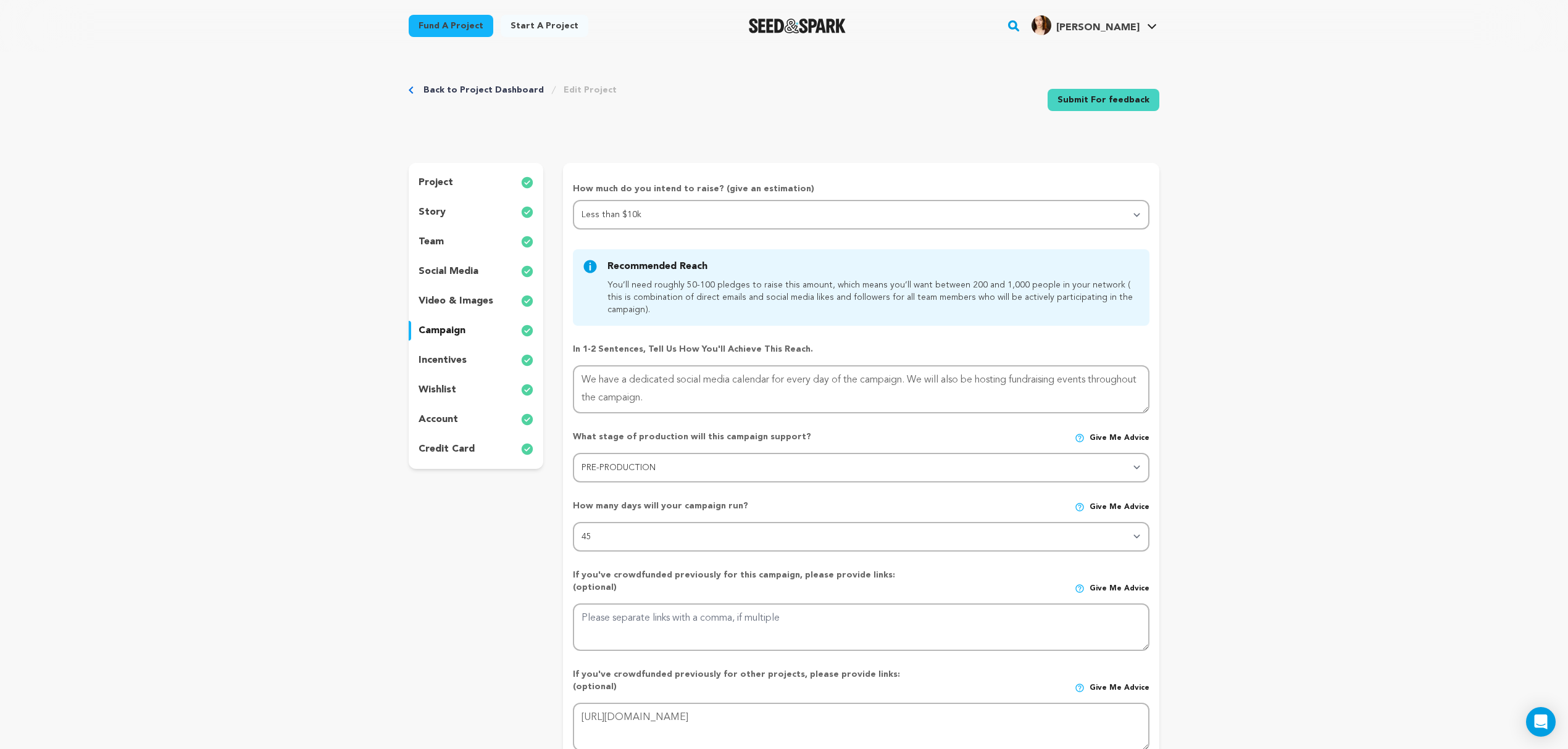
click at [454, 301] on p "video & images" at bounding box center [456, 301] width 75 height 15
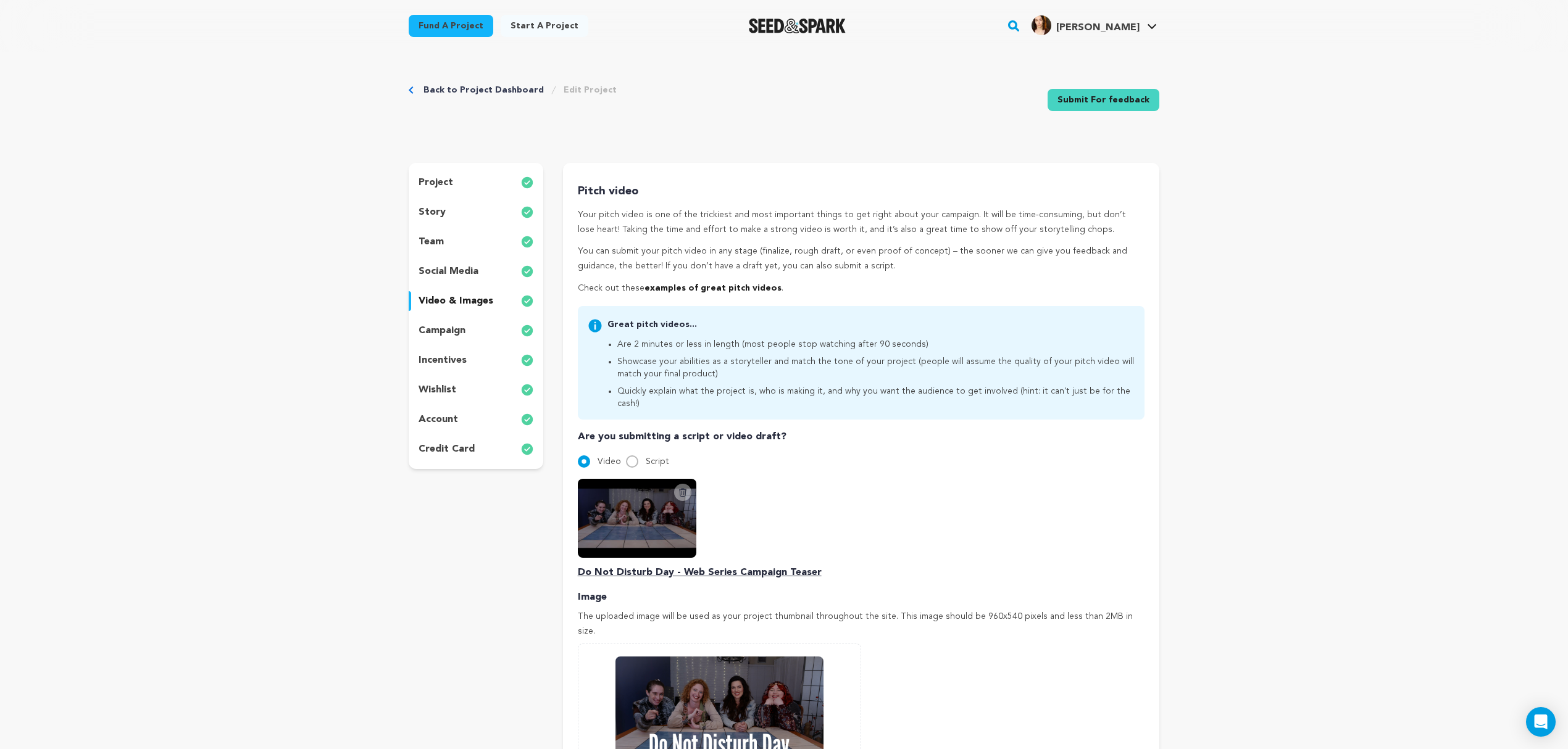
click at [445, 242] on div "team" at bounding box center [476, 241] width 135 height 20
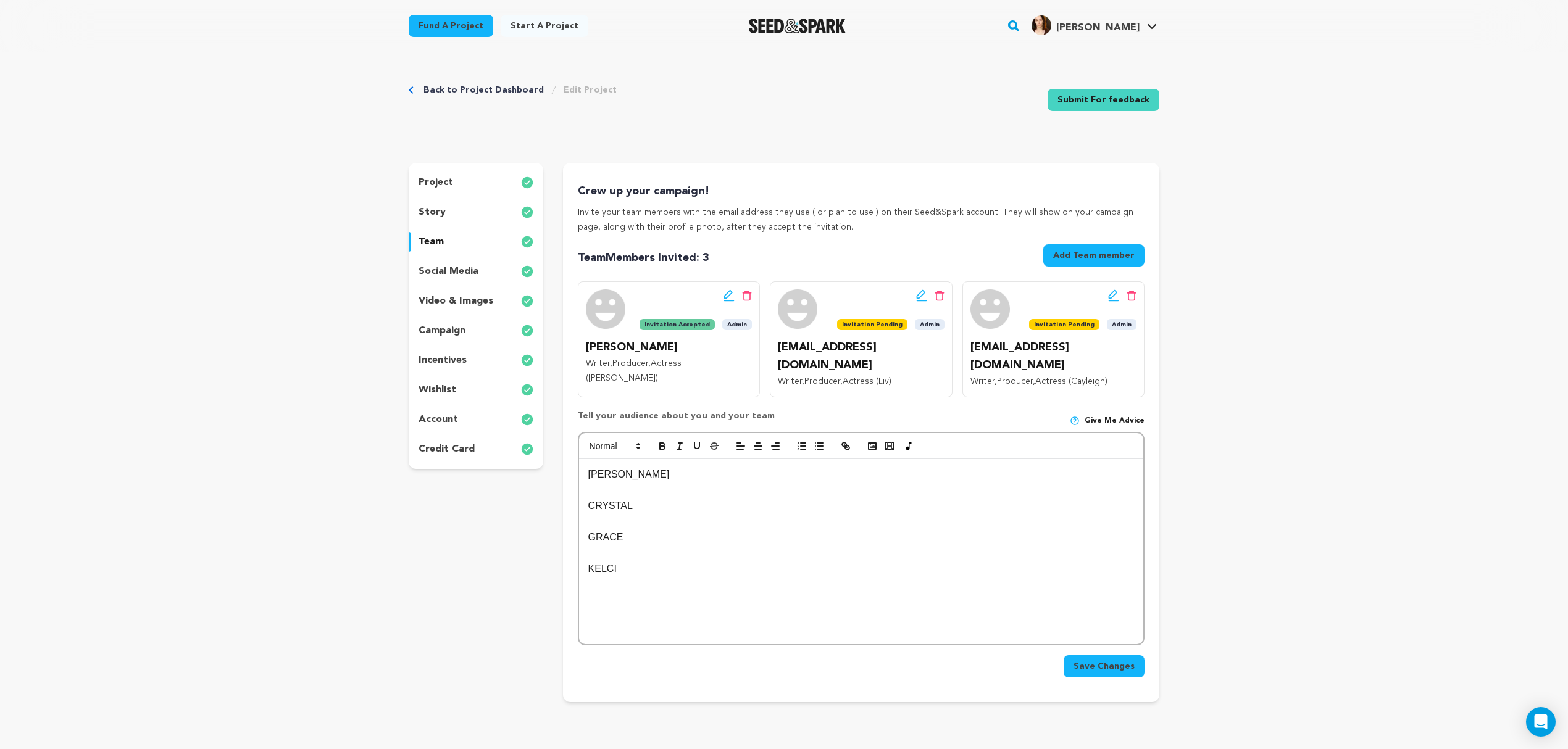
click at [445, 269] on p "social media" at bounding box center [449, 271] width 60 height 15
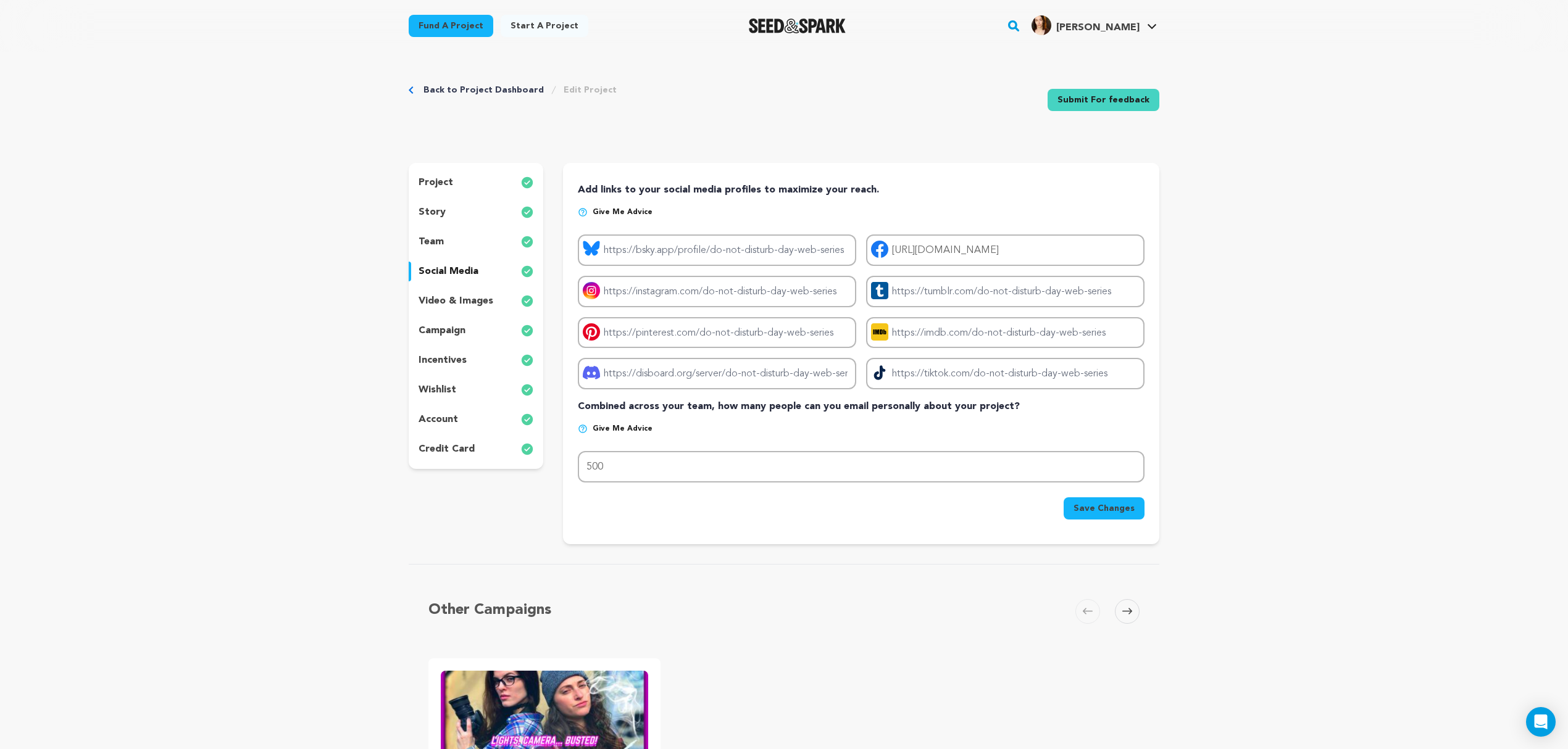
click at [442, 214] on p "story" at bounding box center [432, 212] width 27 height 15
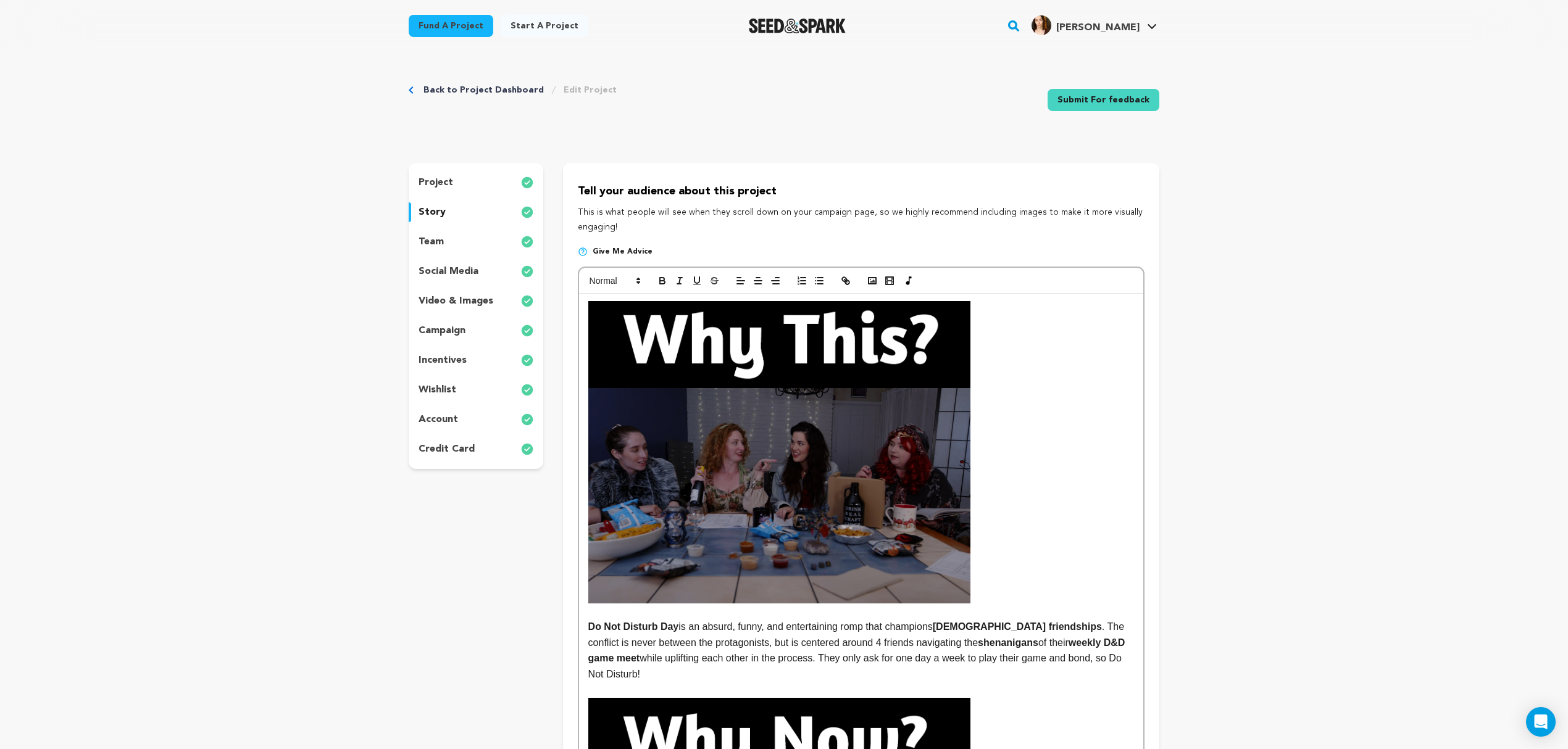
click at [433, 240] on p "team" at bounding box center [431, 241] width 25 height 15
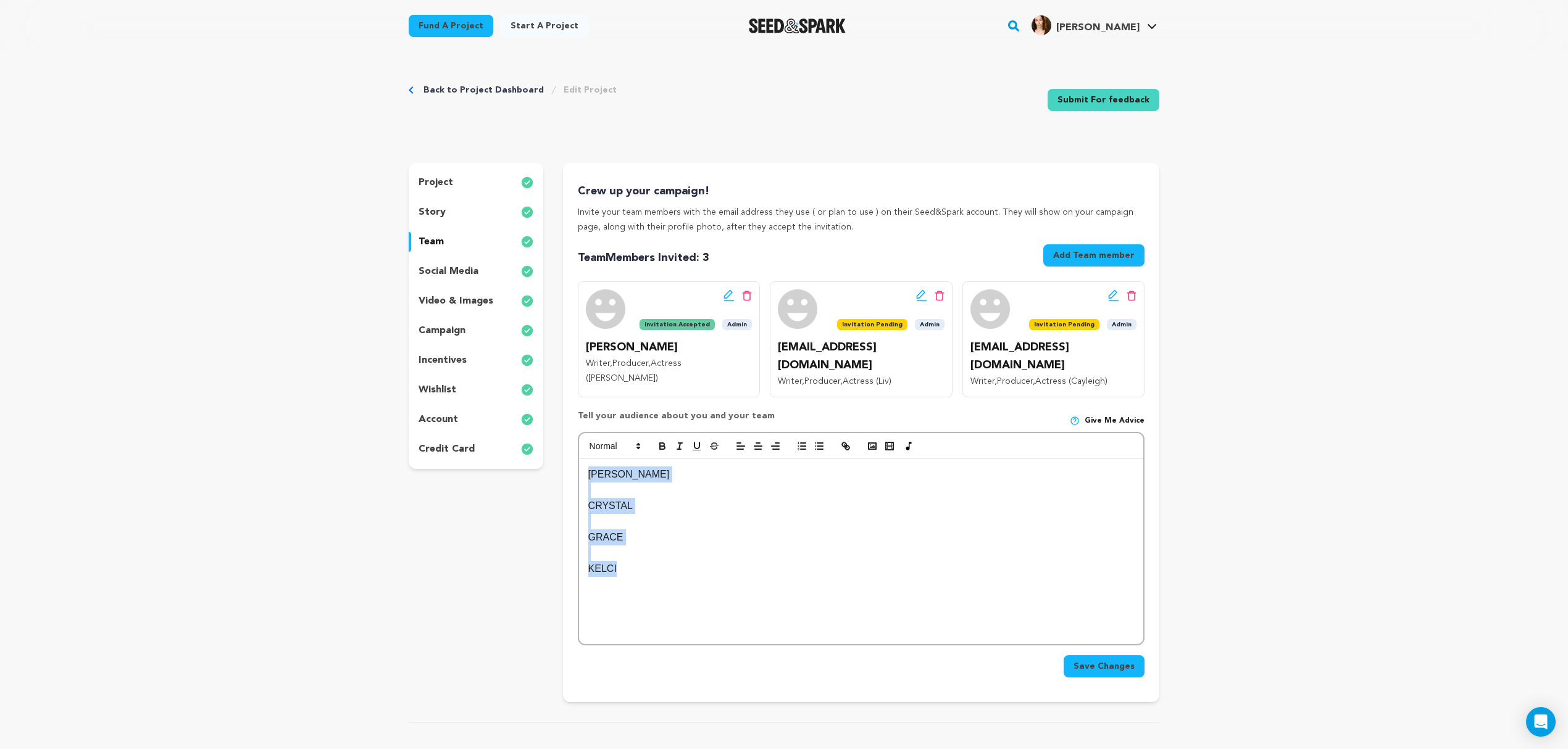
drag, startPoint x: 665, startPoint y: 565, endPoint x: 558, endPoint y: 423, distance: 177.8
click at [558, 423] on div "project story team social media video & images campaign incentives wishlist" at bounding box center [784, 433] width 751 height 539
click at [867, 441] on icon "button" at bounding box center [872, 446] width 11 height 11
click at [872, 443] on rect "button" at bounding box center [872, 446] width 7 height 6
click at [874, 441] on icon "button" at bounding box center [872, 446] width 11 height 11
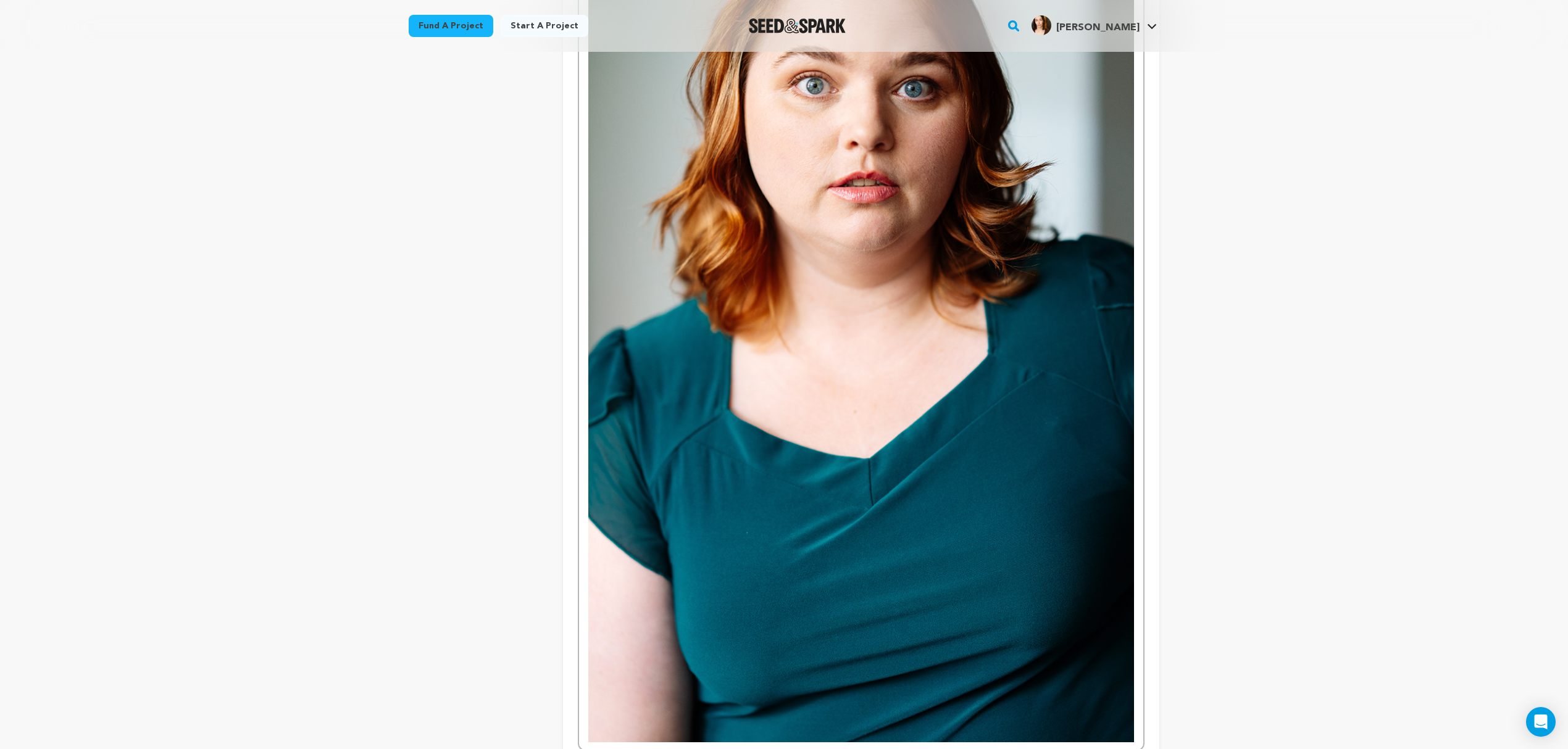
scroll to position [549, 0]
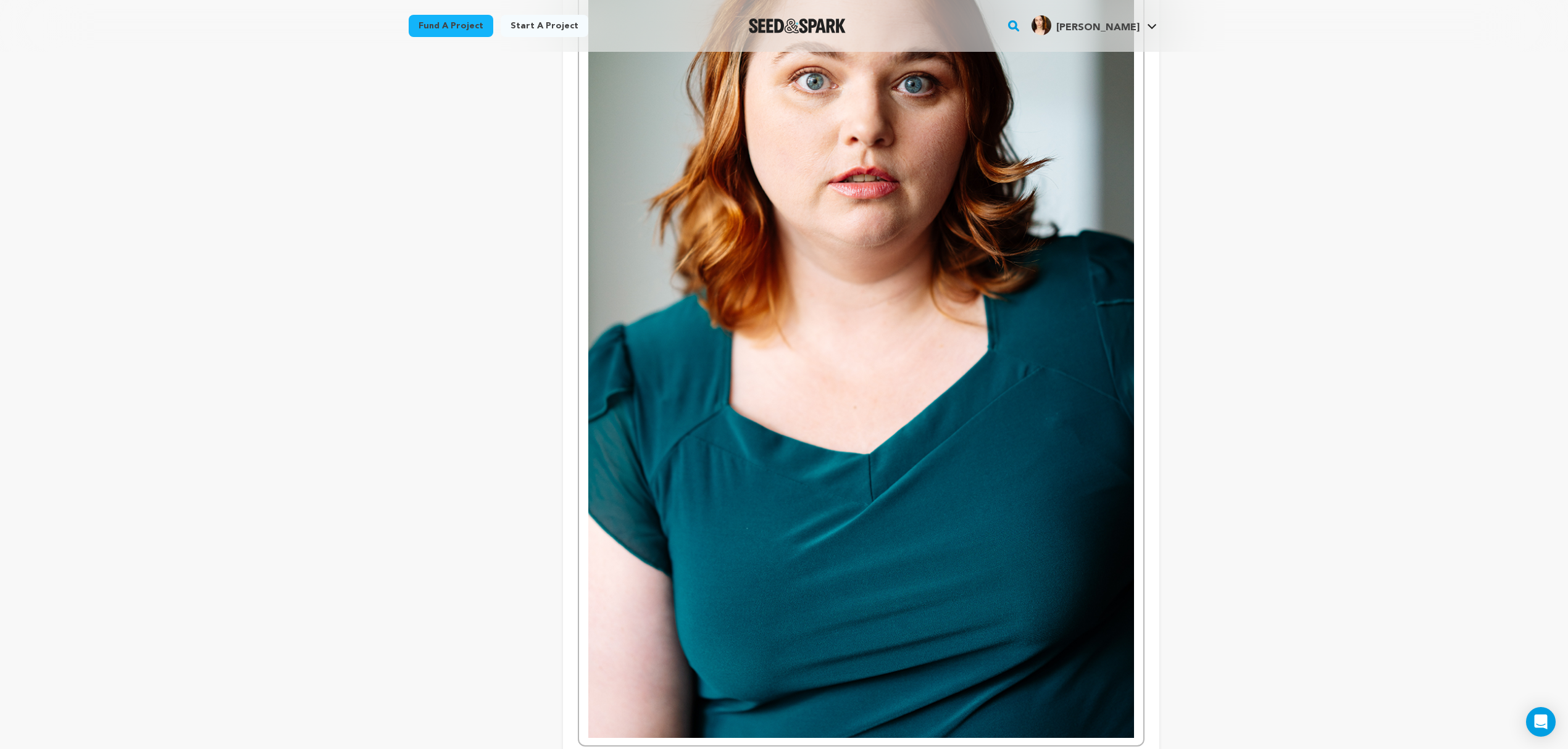
click at [917, 483] on img at bounding box center [861, 328] width 546 height 821
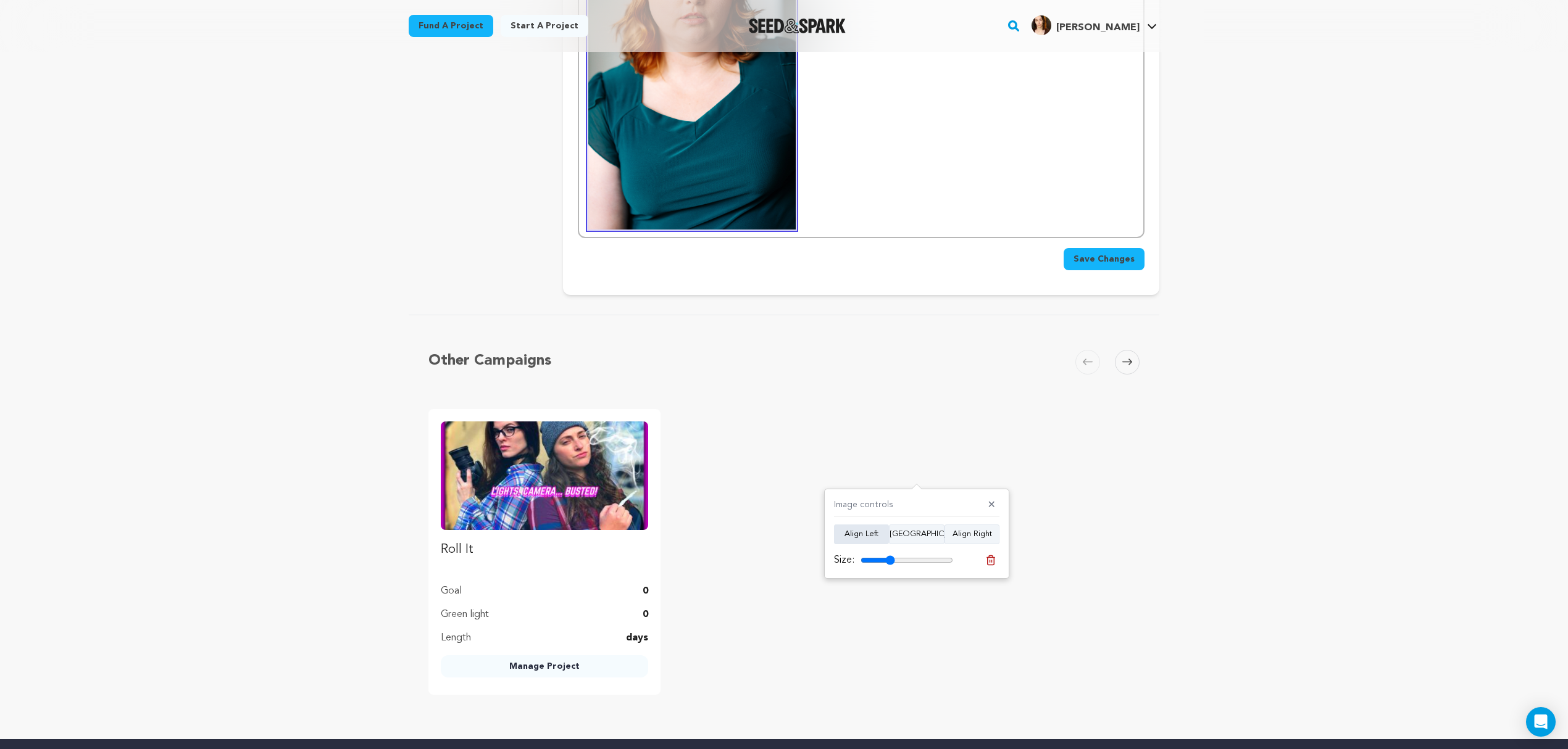
drag, startPoint x: 945, startPoint y: 558, endPoint x: 871, endPoint y: 543, distance: 75.5
type input "37"
click at [890, 559] on input "range" at bounding box center [906, 561] width 92 height 10
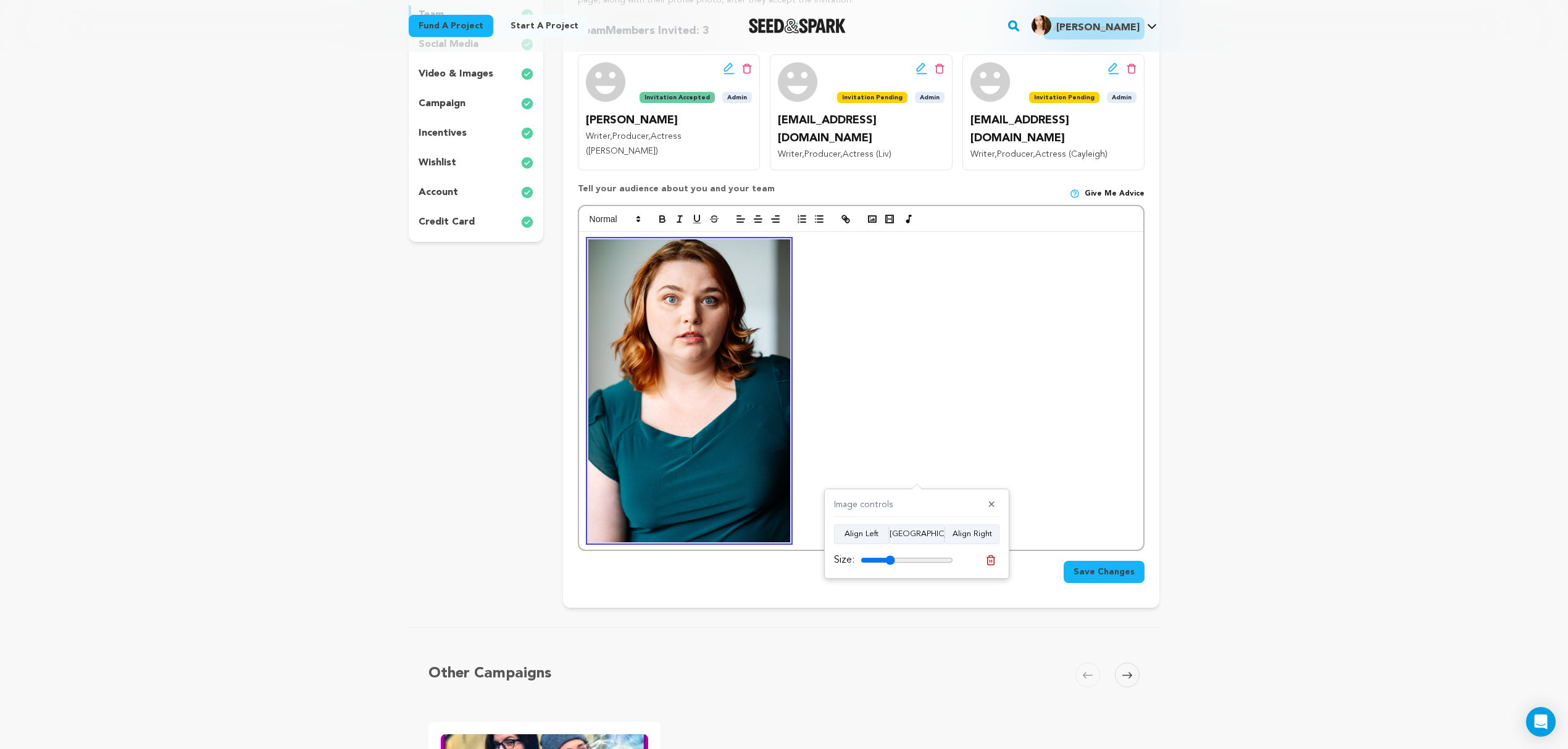
scroll to position [220, 0]
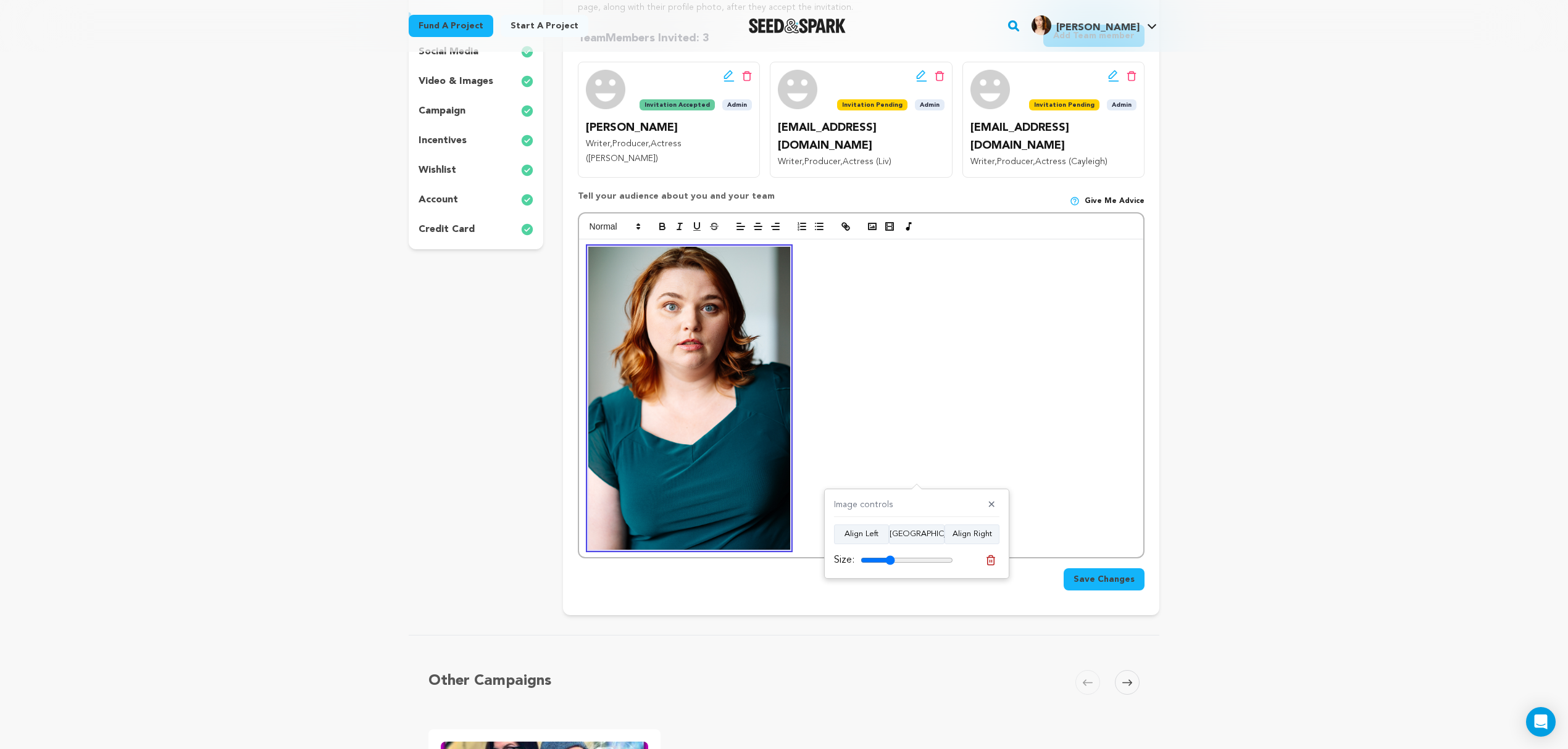
click at [840, 404] on p at bounding box center [861, 398] width 546 height 304
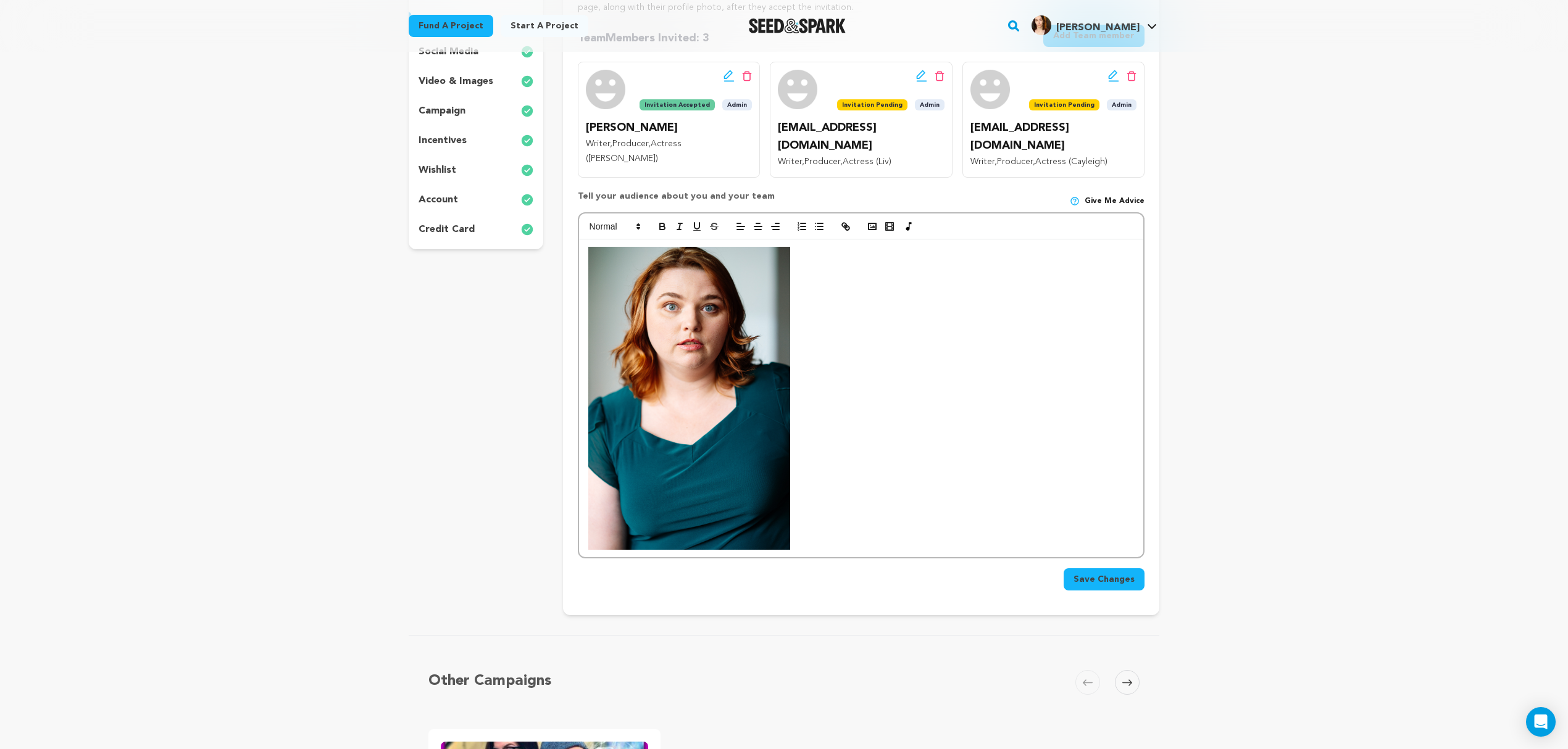
click at [843, 264] on p at bounding box center [861, 398] width 546 height 304
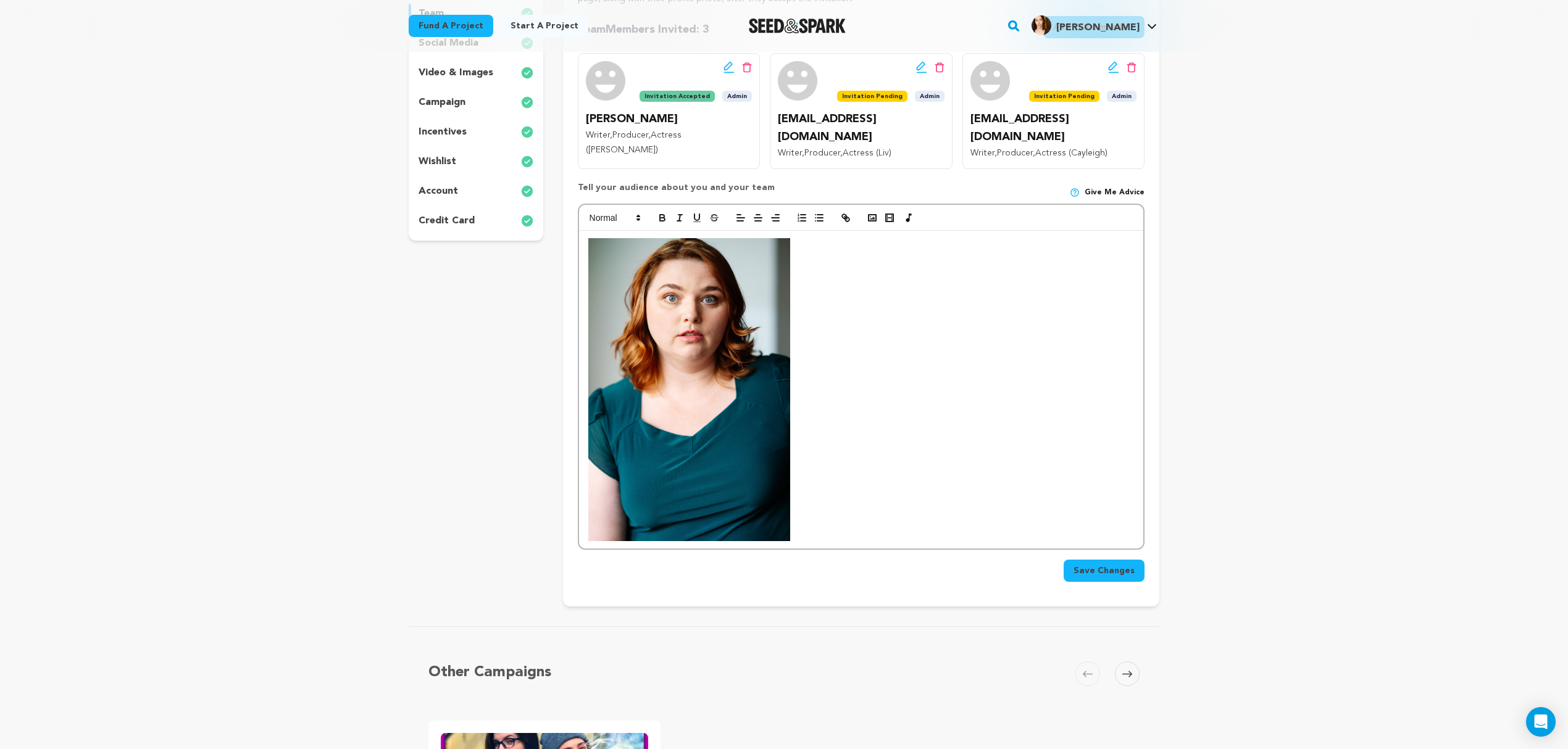
scroll to position [274, 0]
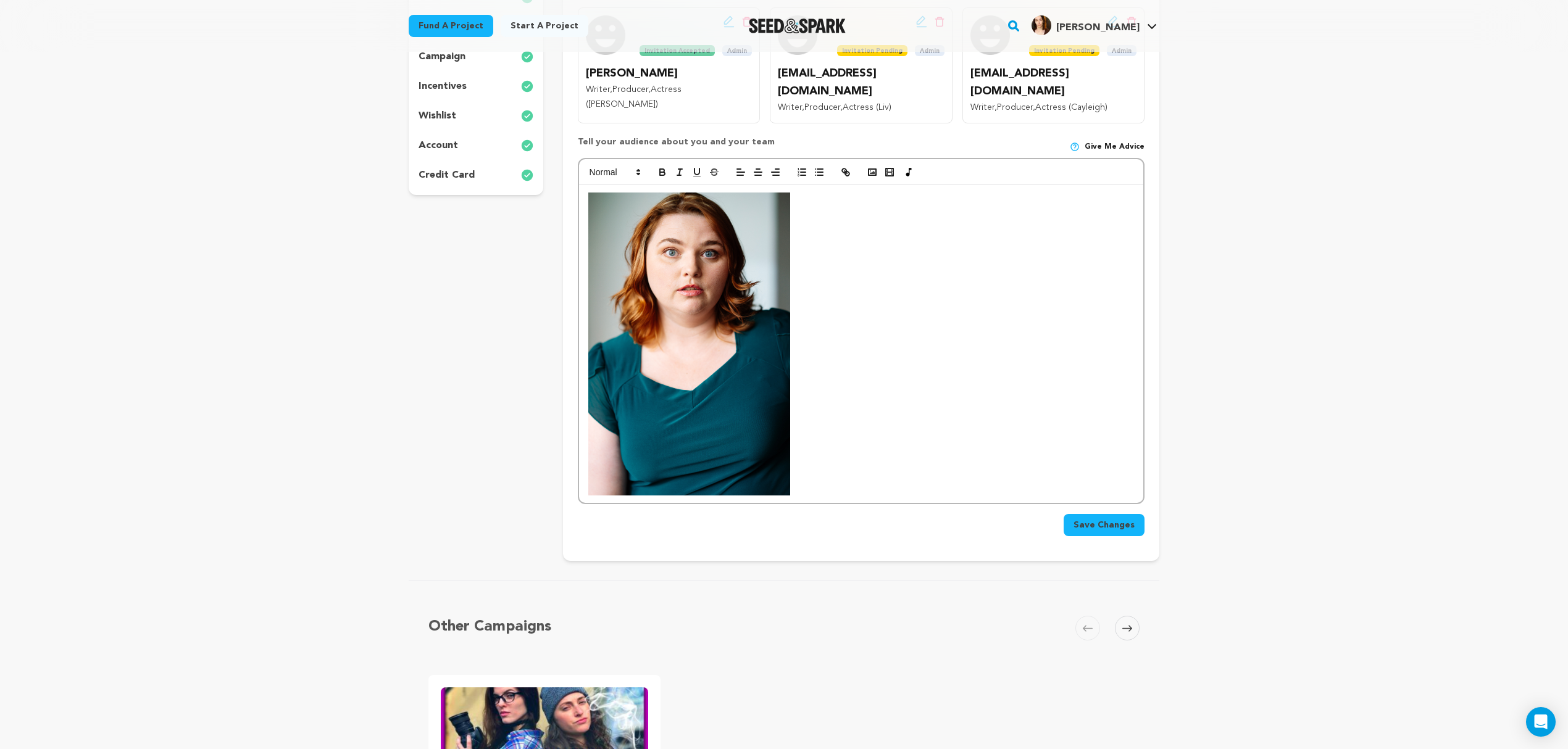
click at [749, 341] on img at bounding box center [689, 344] width 202 height 304
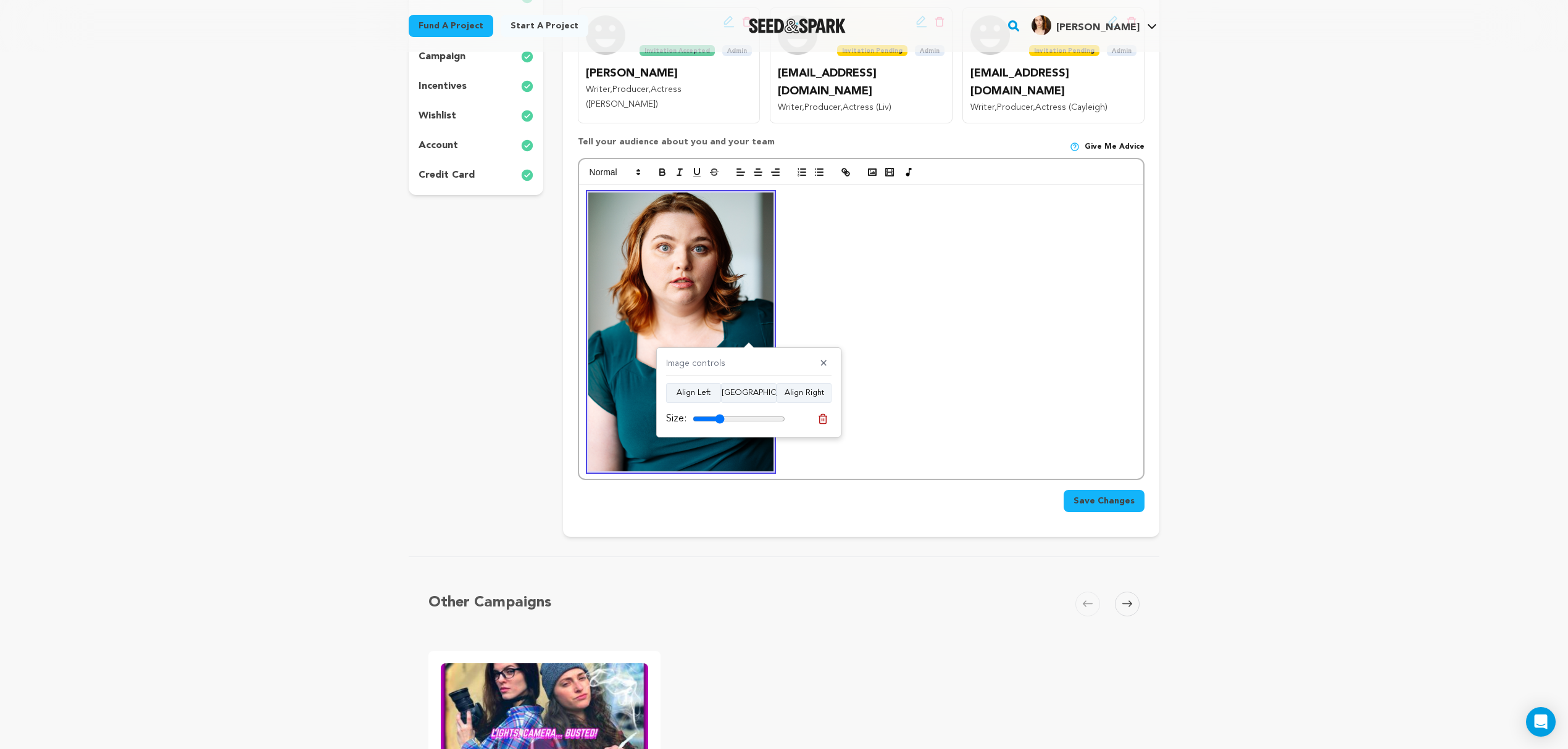
type input "34"
click at [719, 423] on input "range" at bounding box center [738, 419] width 92 height 10
click at [937, 341] on p at bounding box center [861, 332] width 546 height 279
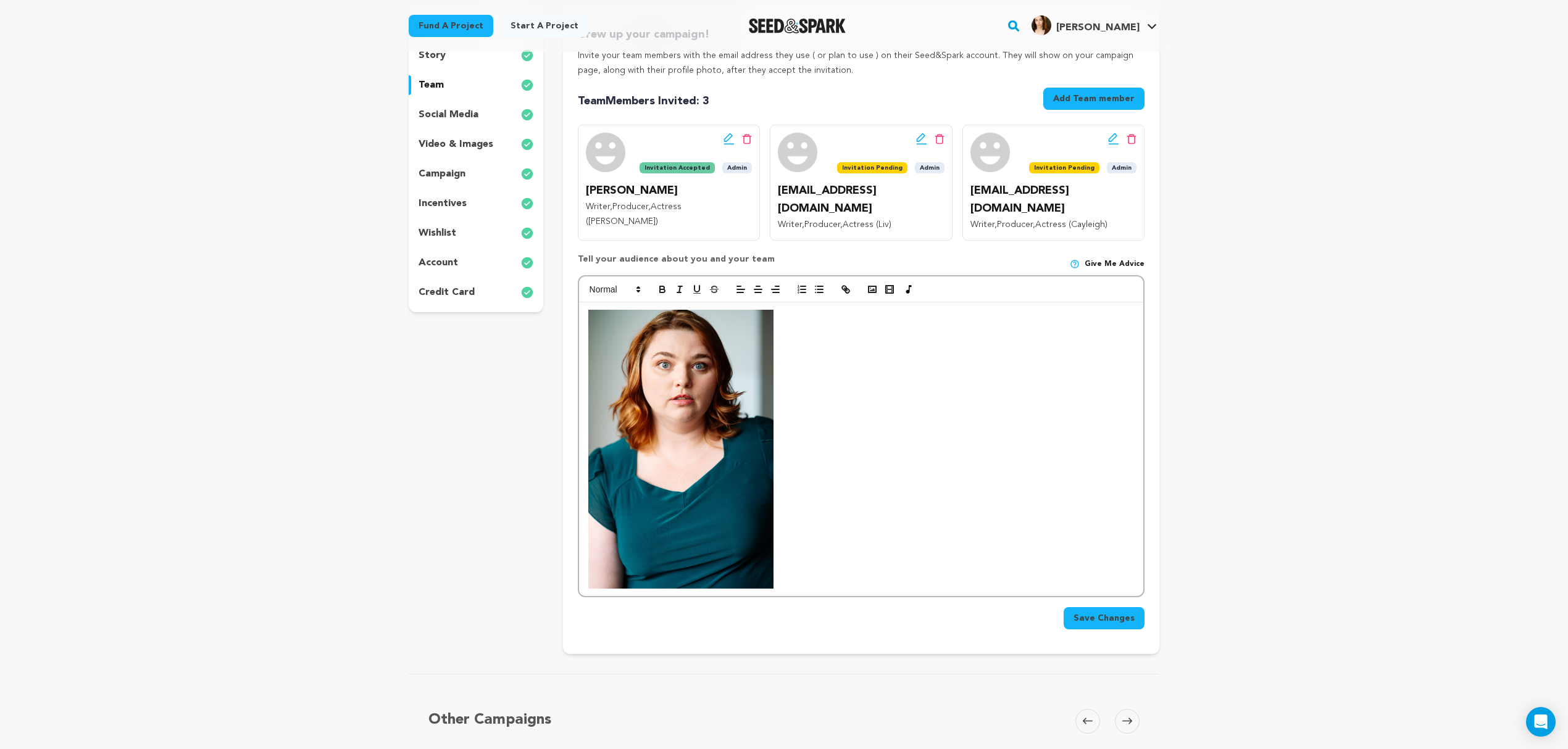
scroll to position [164, 0]
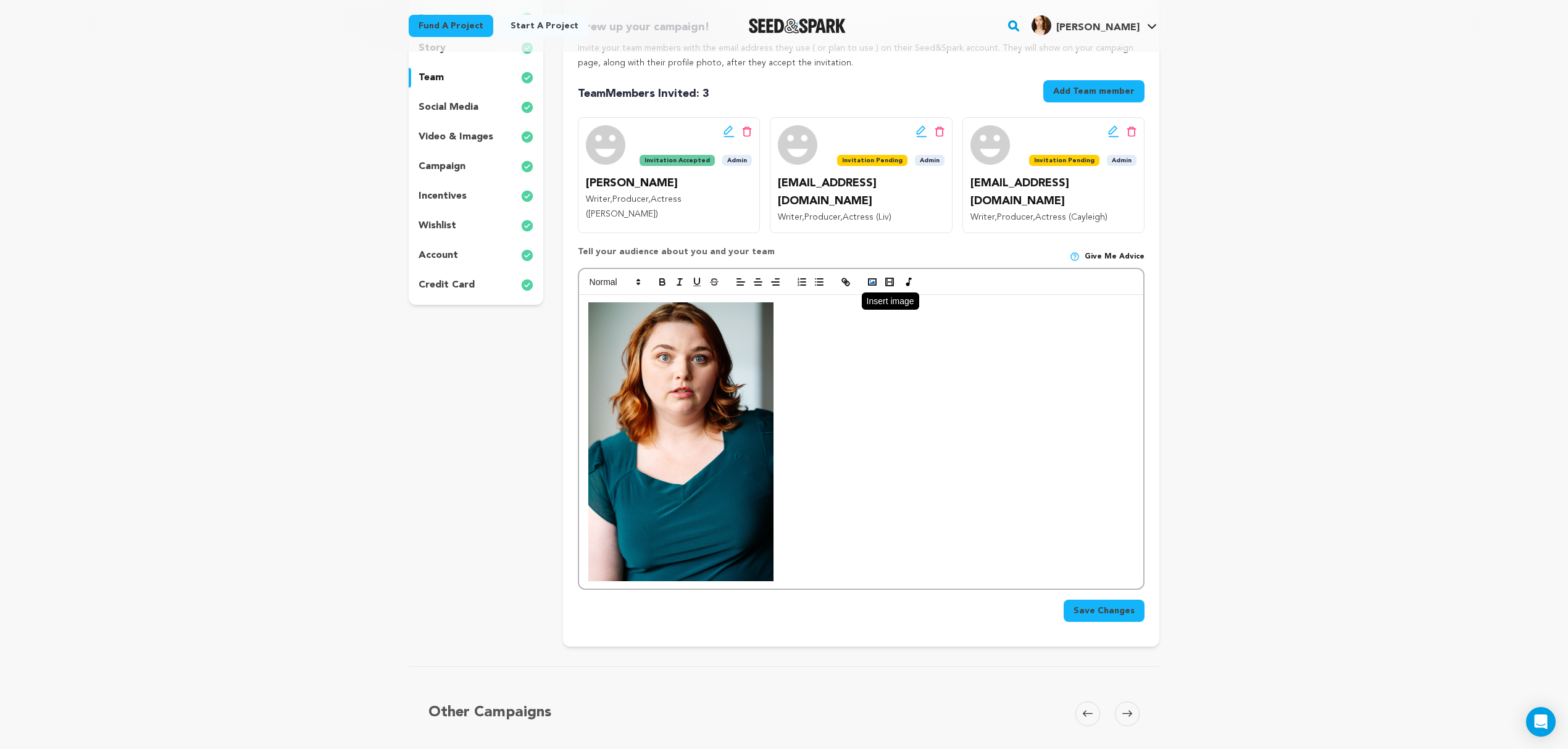
click at [874, 277] on icon "button" at bounding box center [872, 282] width 11 height 11
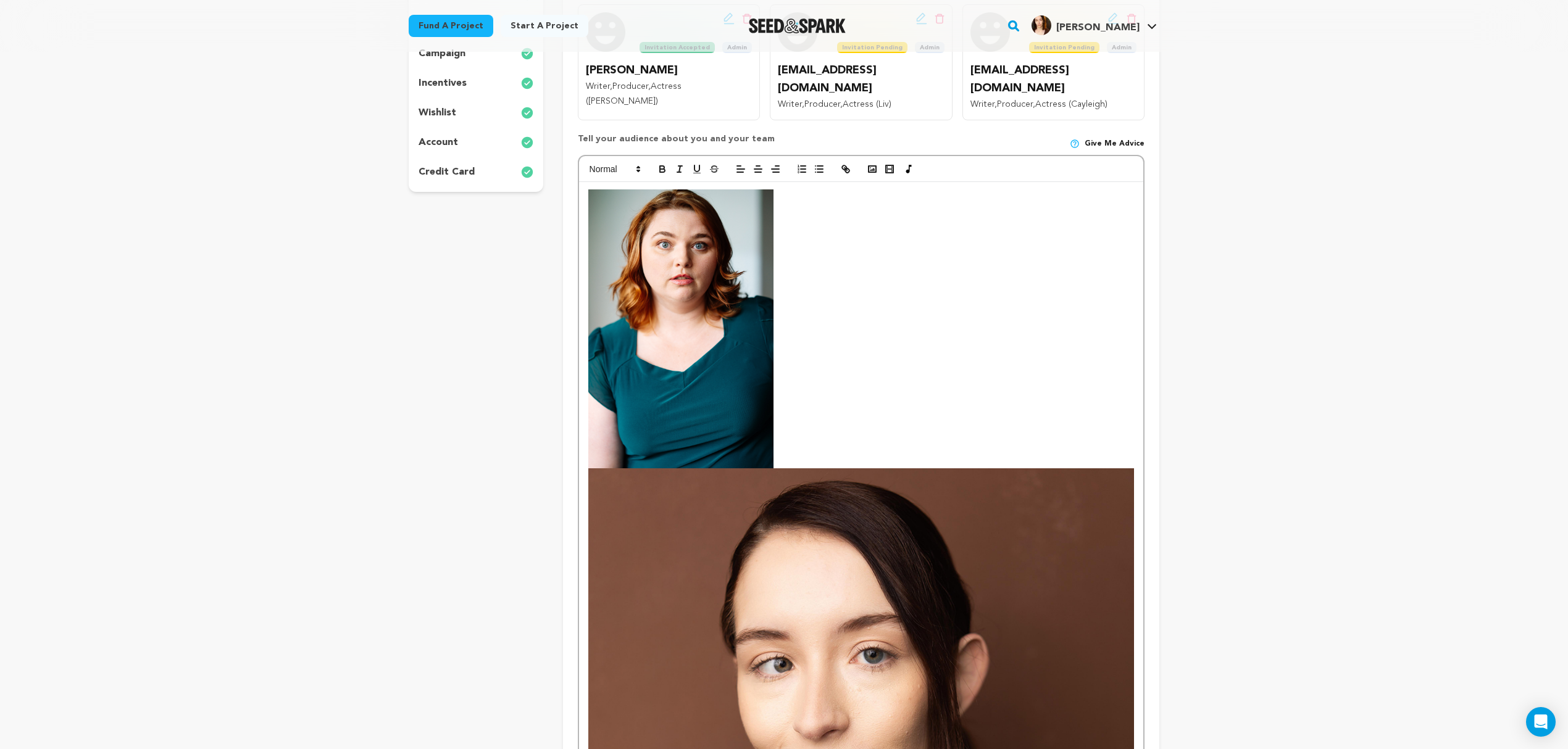
scroll to position [302, 0]
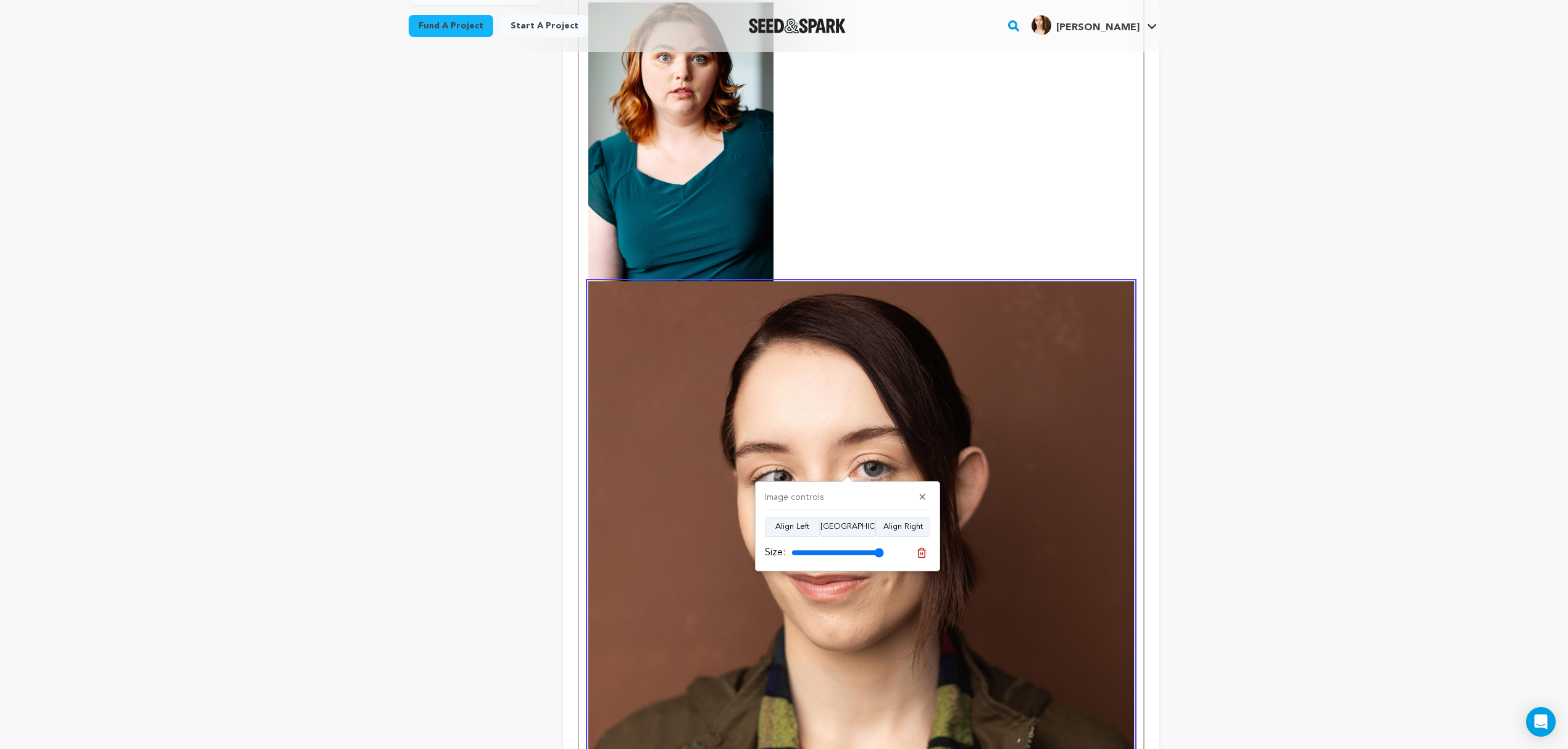
scroll to position [467, 0]
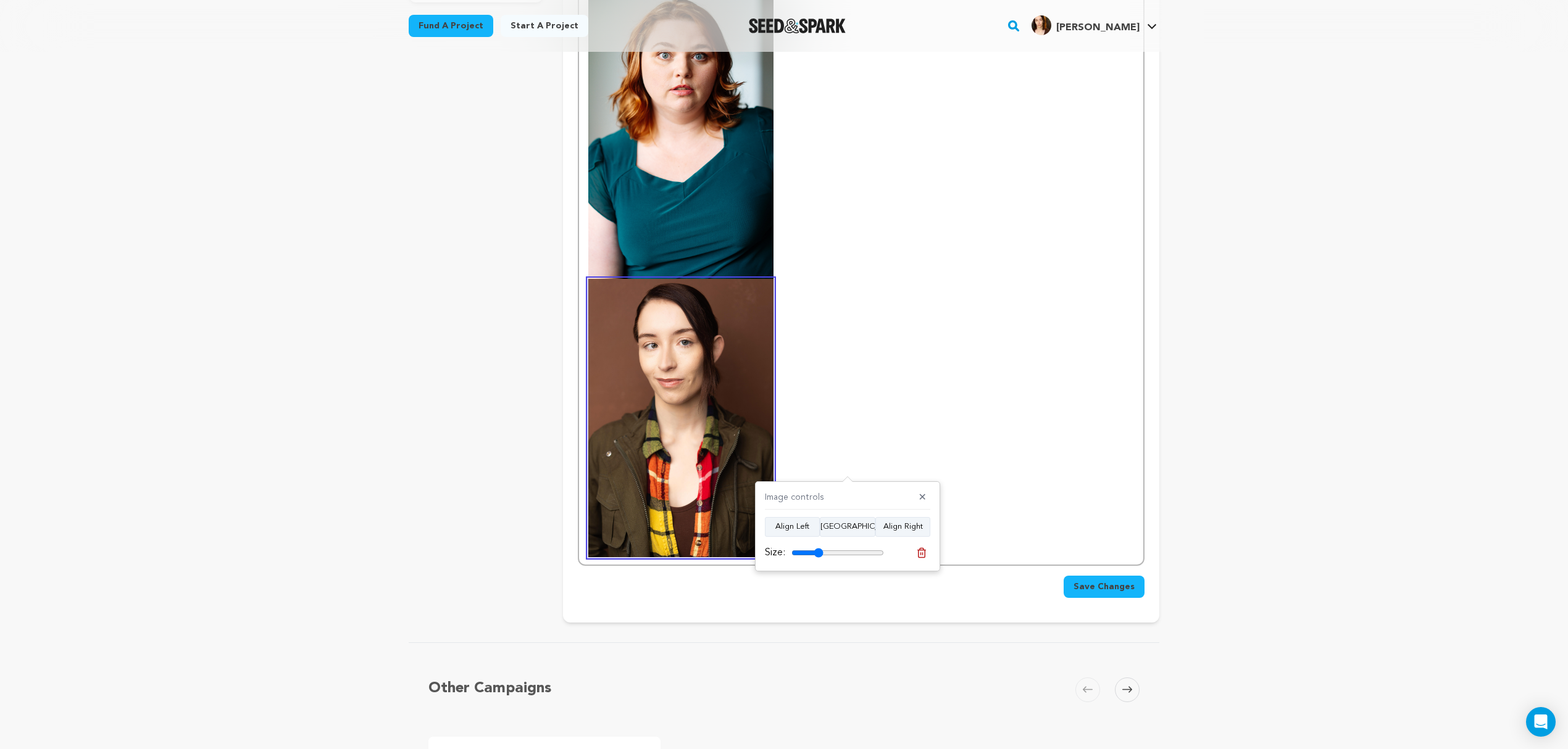
drag, startPoint x: 879, startPoint y: 553, endPoint x: 818, endPoint y: 550, distance: 61.1
type input "34"
click at [818, 550] on input "range" at bounding box center [838, 553] width 92 height 10
click at [891, 376] on p at bounding box center [861, 278] width 546 height 557
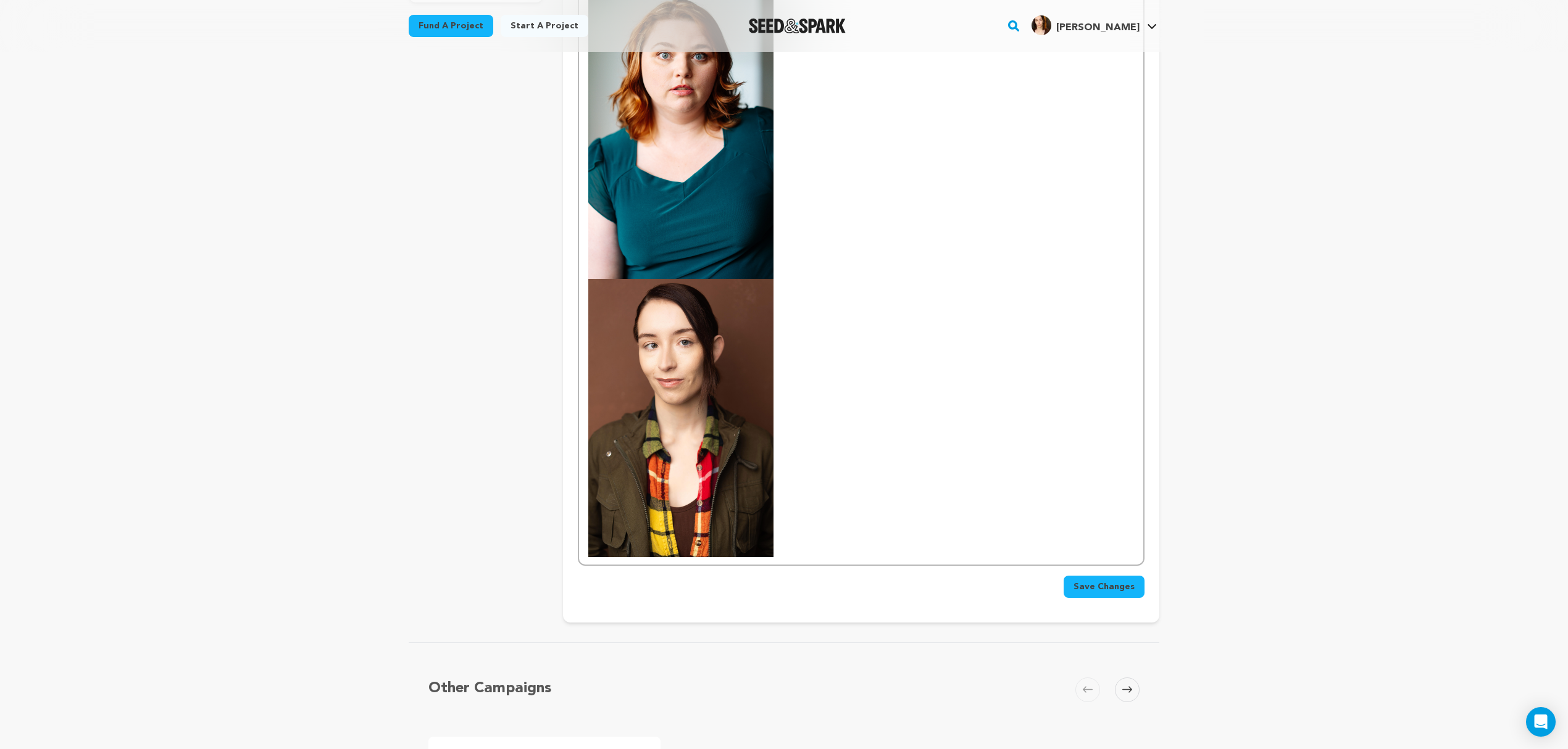
click at [852, 499] on p at bounding box center [861, 278] width 546 height 557
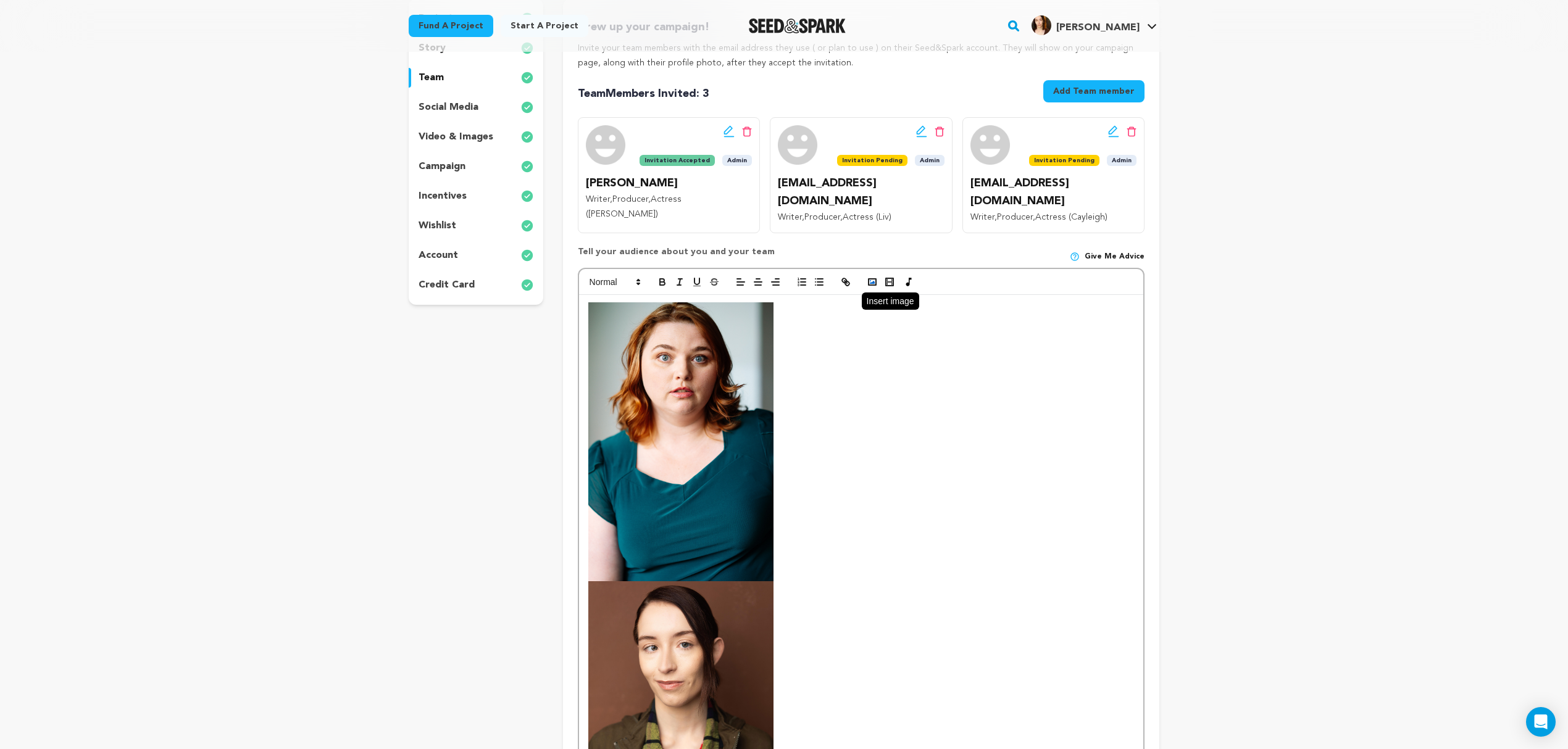
click at [877, 274] on button "button" at bounding box center [872, 281] width 17 height 15
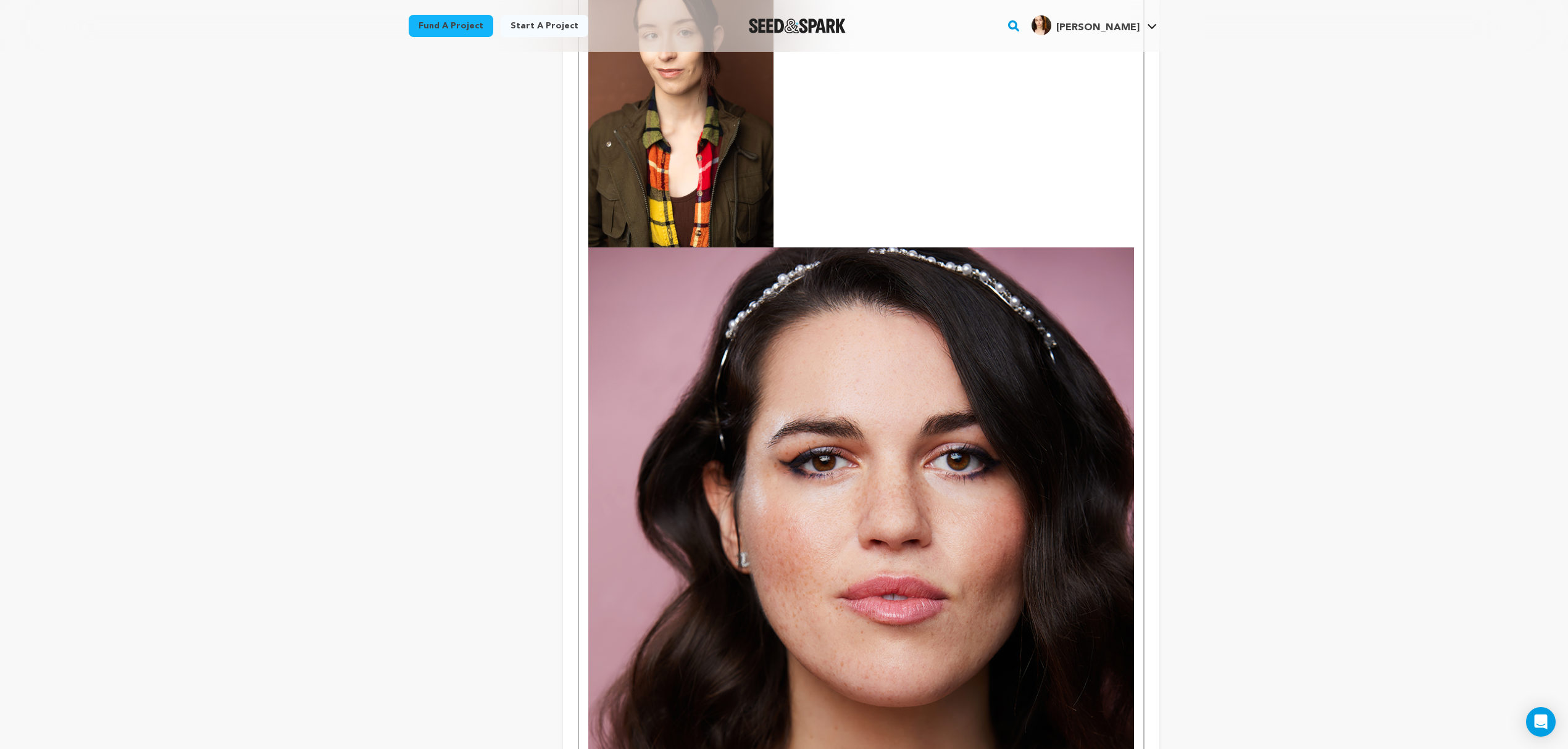
scroll to position [777, 0]
click at [900, 410] on img at bounding box center [861, 656] width 546 height 820
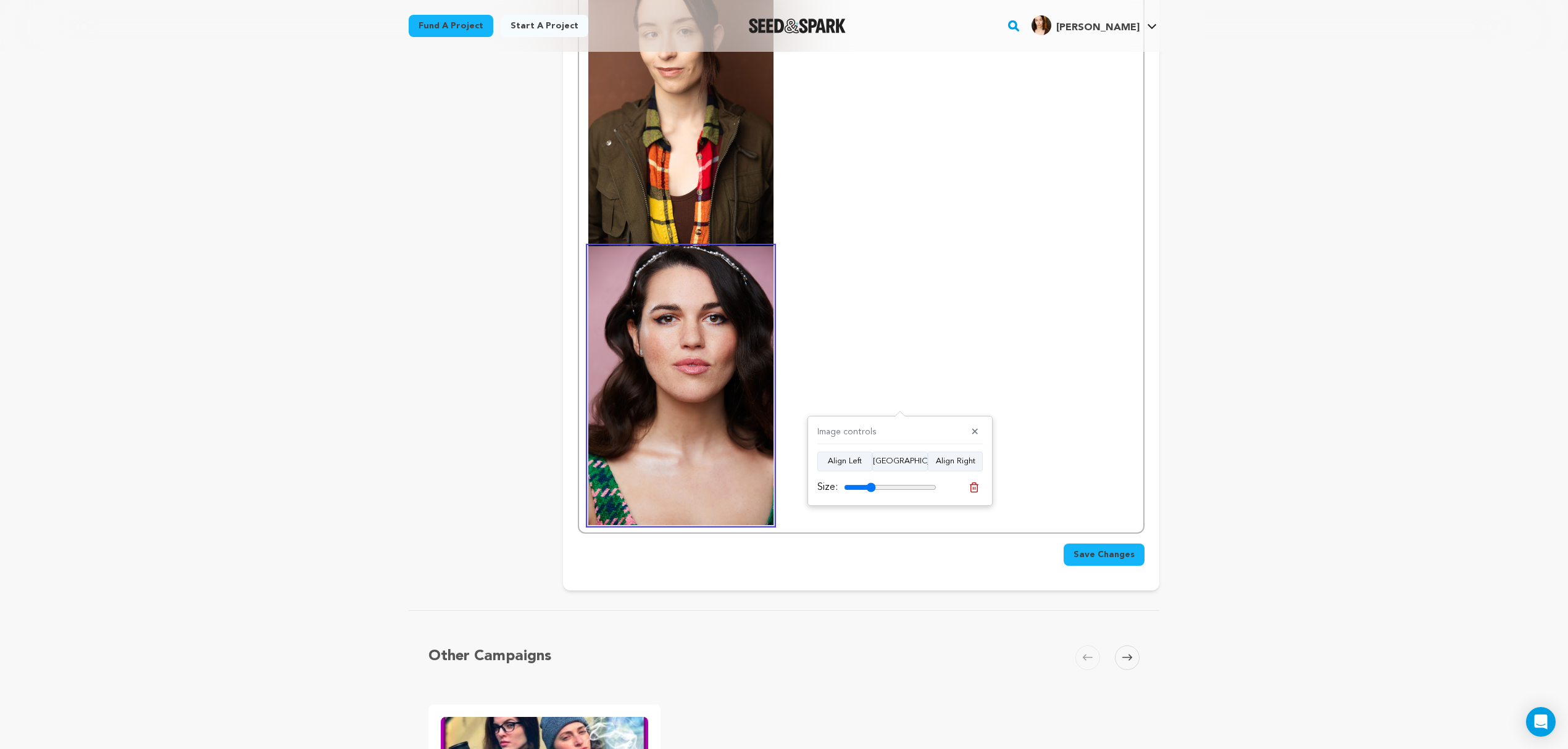
drag, startPoint x: 926, startPoint y: 485, endPoint x: 871, endPoint y: 490, distance: 55.2
type input "34"
click at [871, 490] on input "range" at bounding box center [890, 487] width 92 height 10
click at [894, 325] on p at bounding box center [861, 386] width 546 height 279
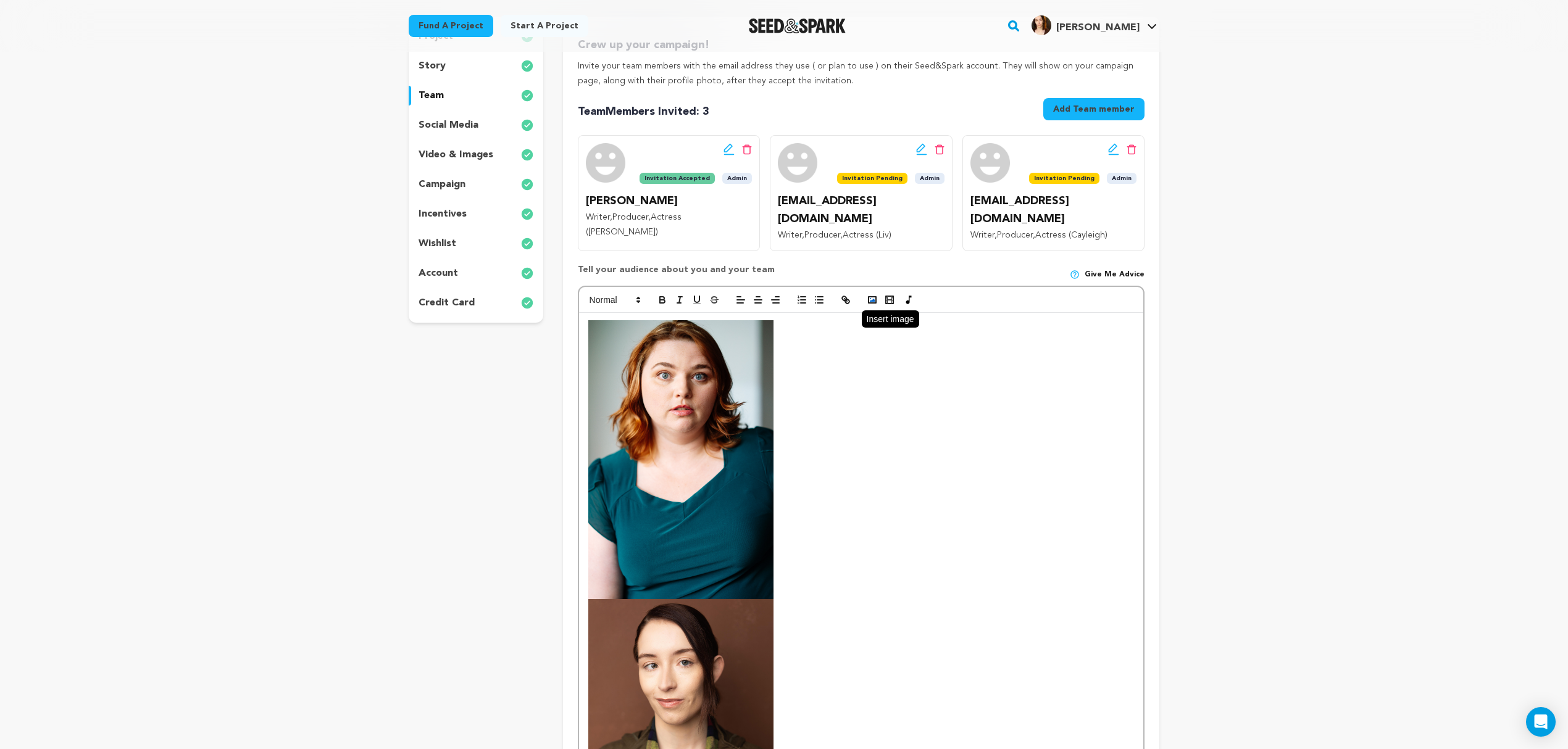
click at [871, 297] on rect "button" at bounding box center [872, 300] width 7 height 6
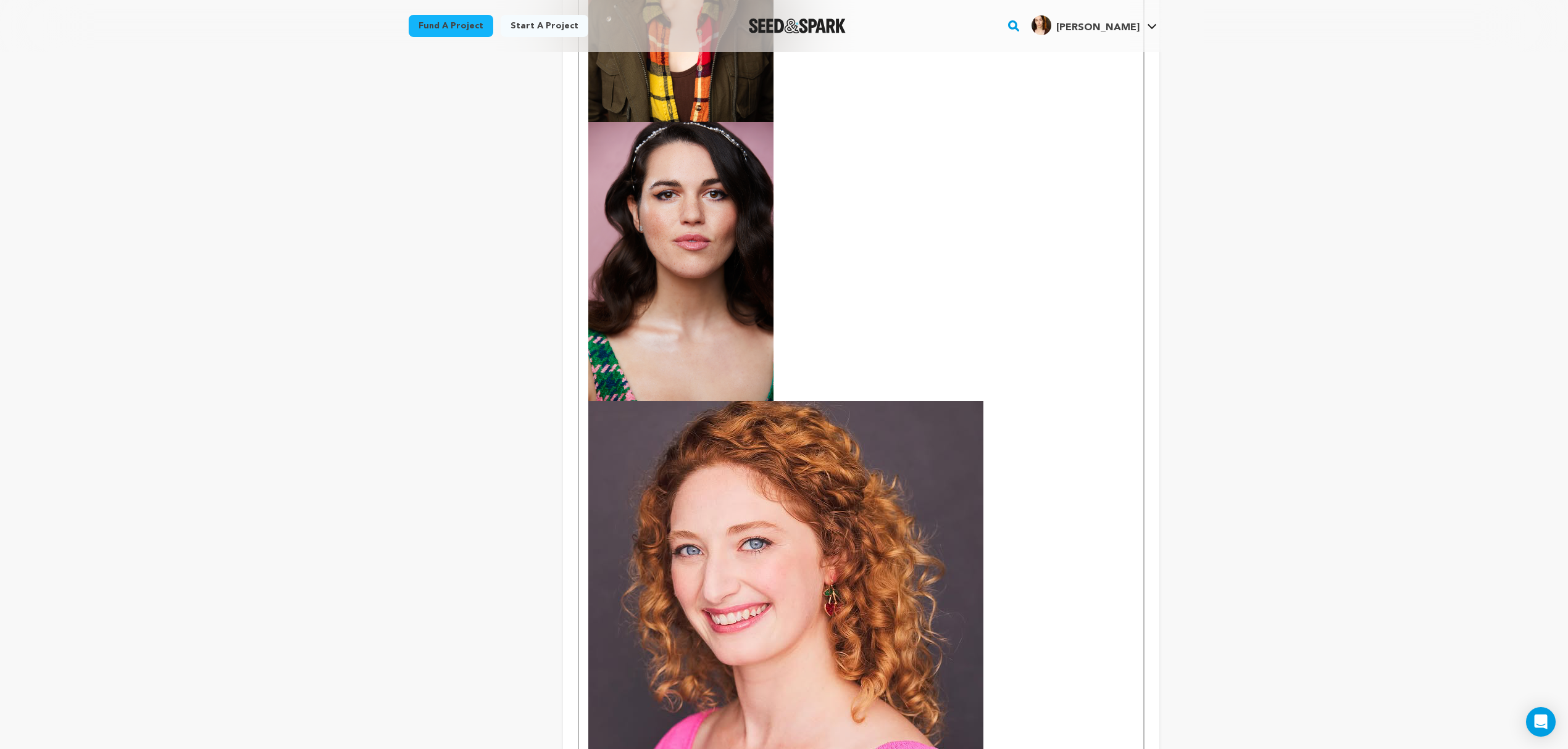
scroll to position [964, 0]
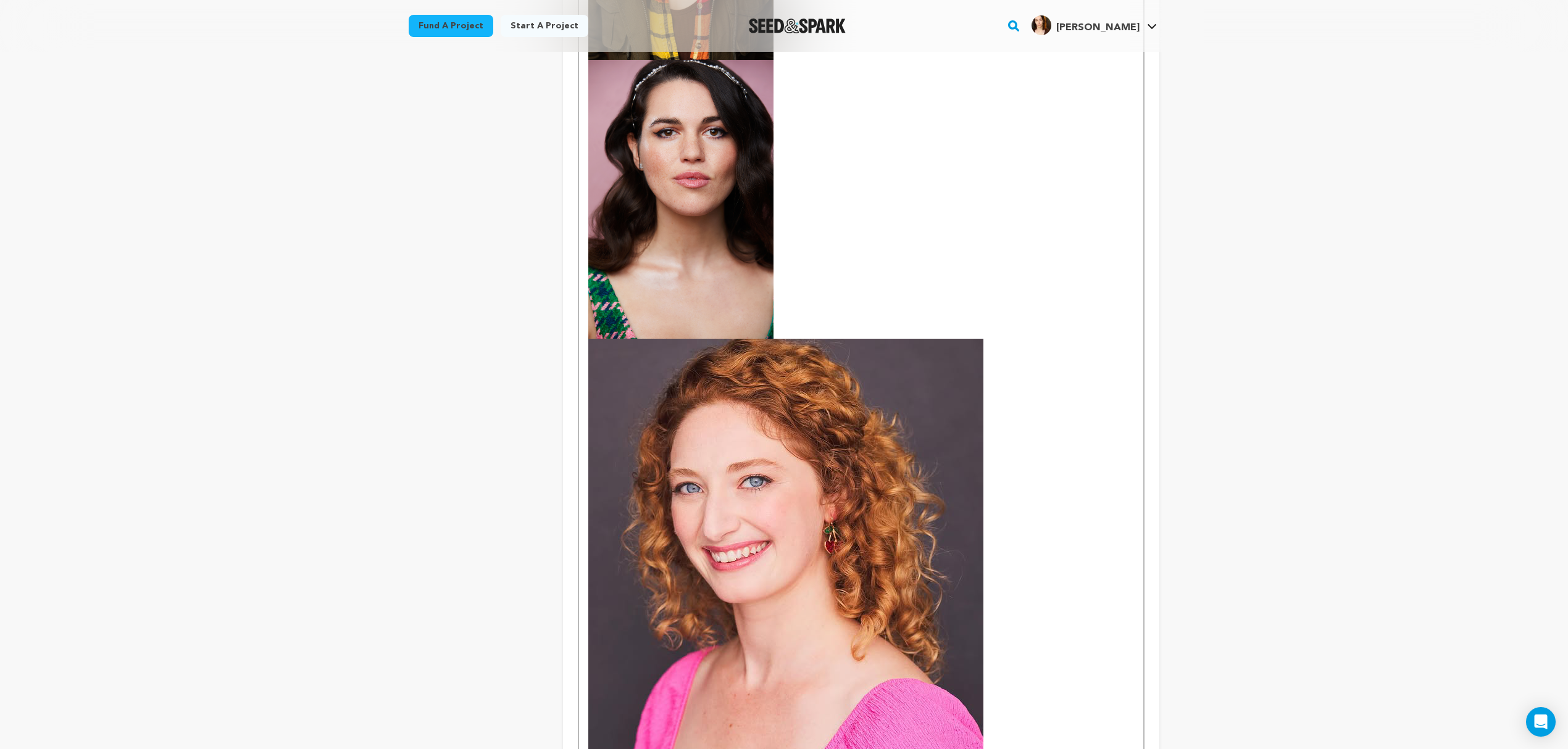
click at [845, 509] on img at bounding box center [786, 586] width 395 height 494
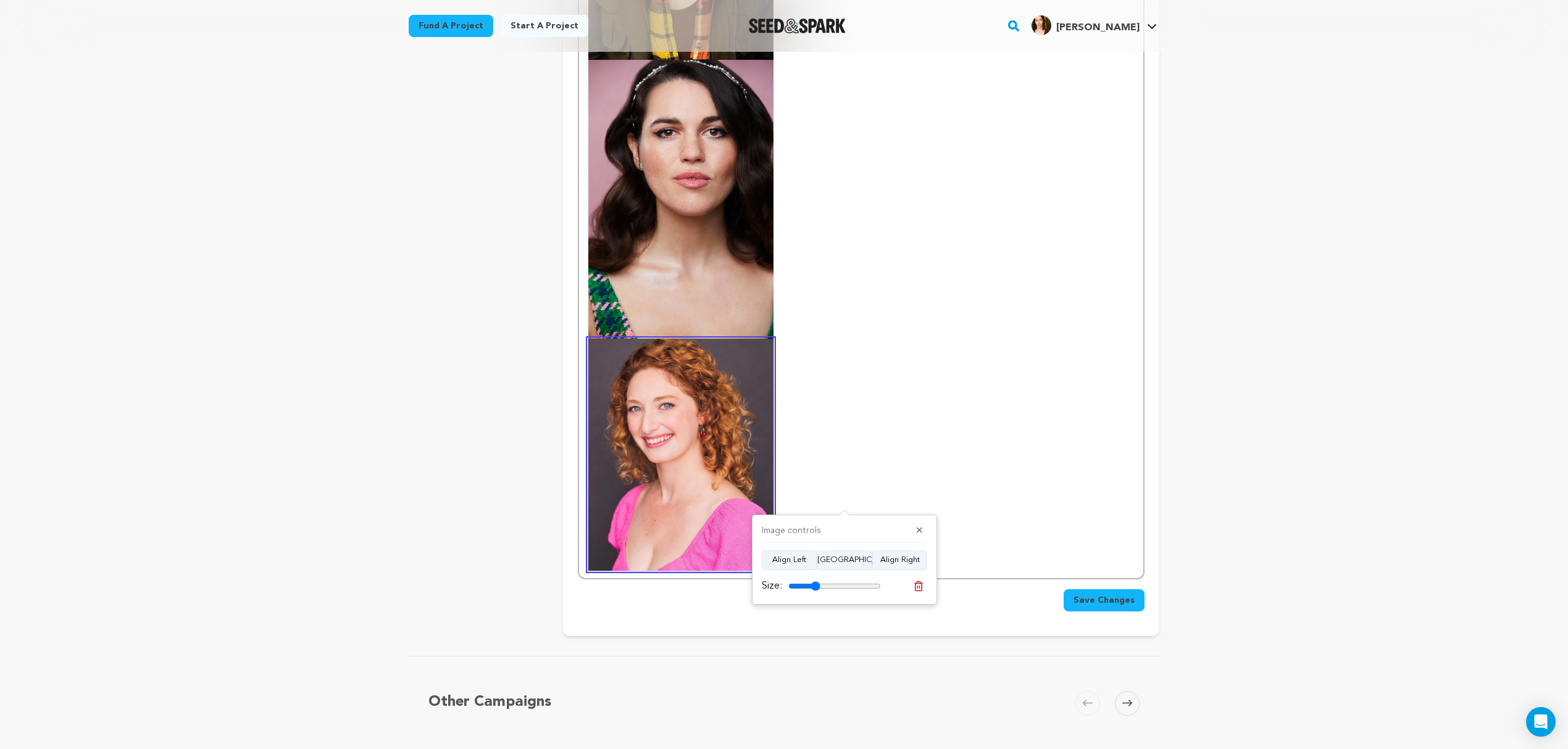
drag, startPoint x: 872, startPoint y: 587, endPoint x: 816, endPoint y: 585, distance: 56.0
type input "34"
click at [816, 585] on input "range" at bounding box center [834, 586] width 92 height 10
drag, startPoint x: 903, startPoint y: 438, endPoint x: 898, endPoint y: 445, distance: 8.6
click at [899, 443] on p at bounding box center [861, 315] width 546 height 511
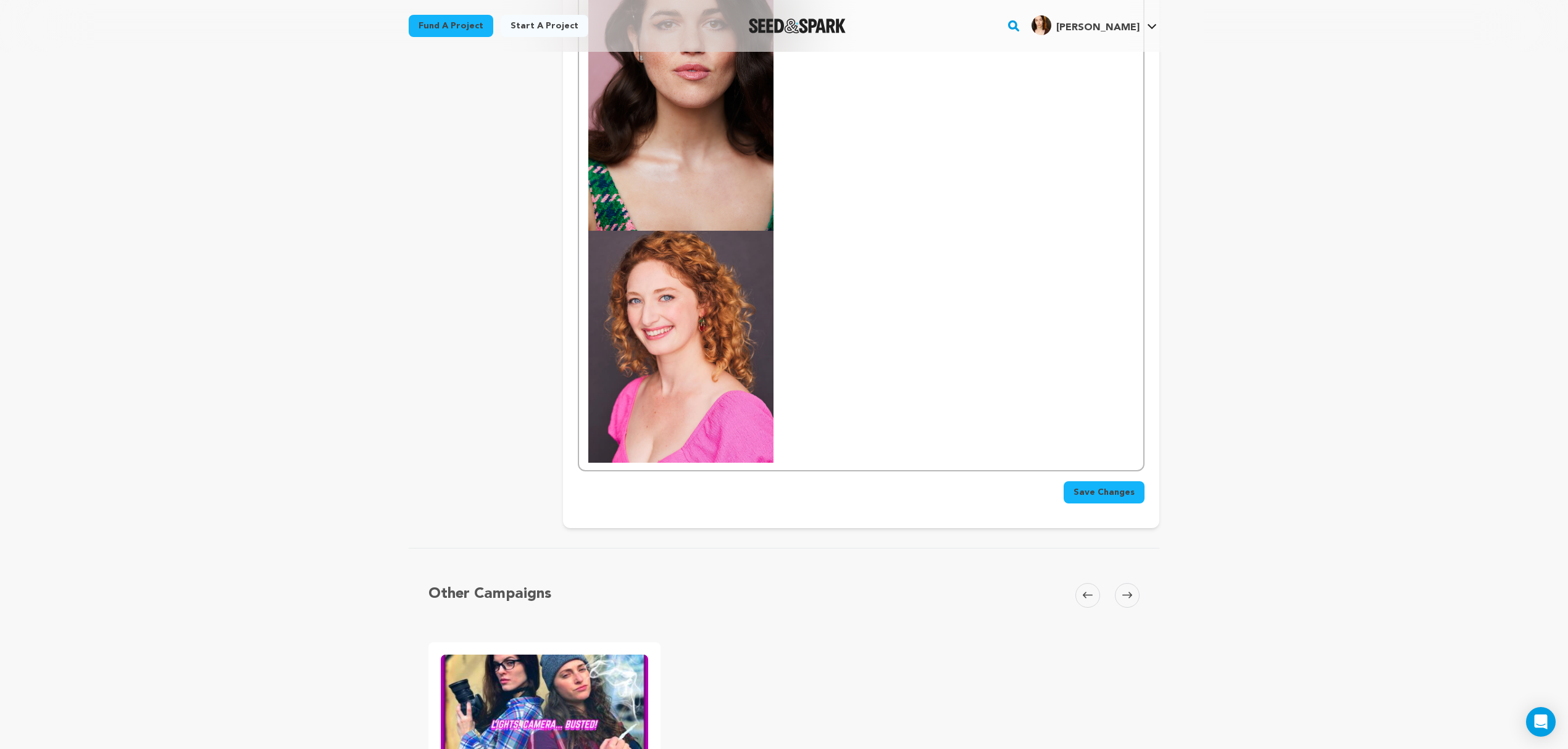
scroll to position [1075, 0]
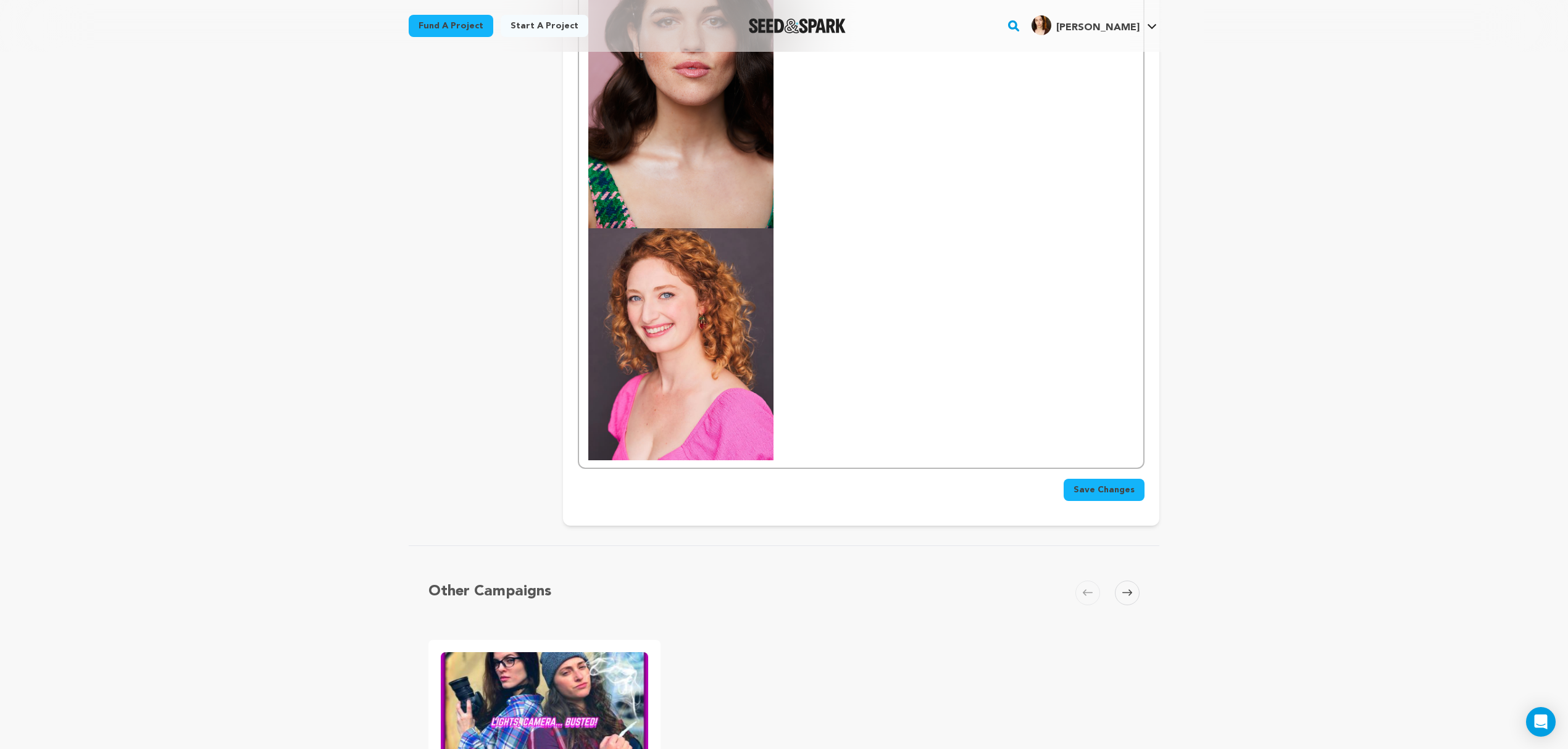
click at [1109, 484] on span "Save Changes" at bounding box center [1104, 490] width 62 height 13
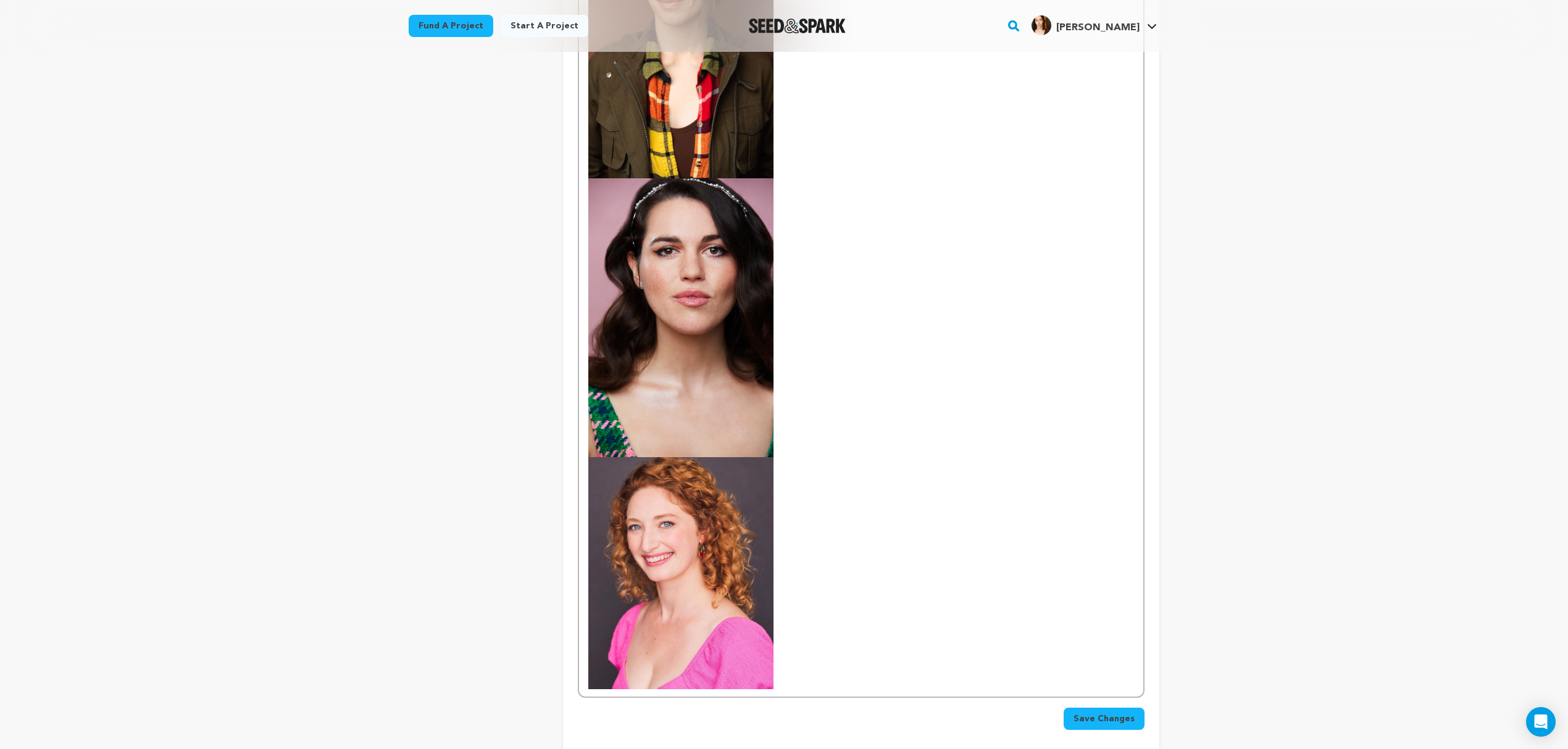
scroll to position [937, 0]
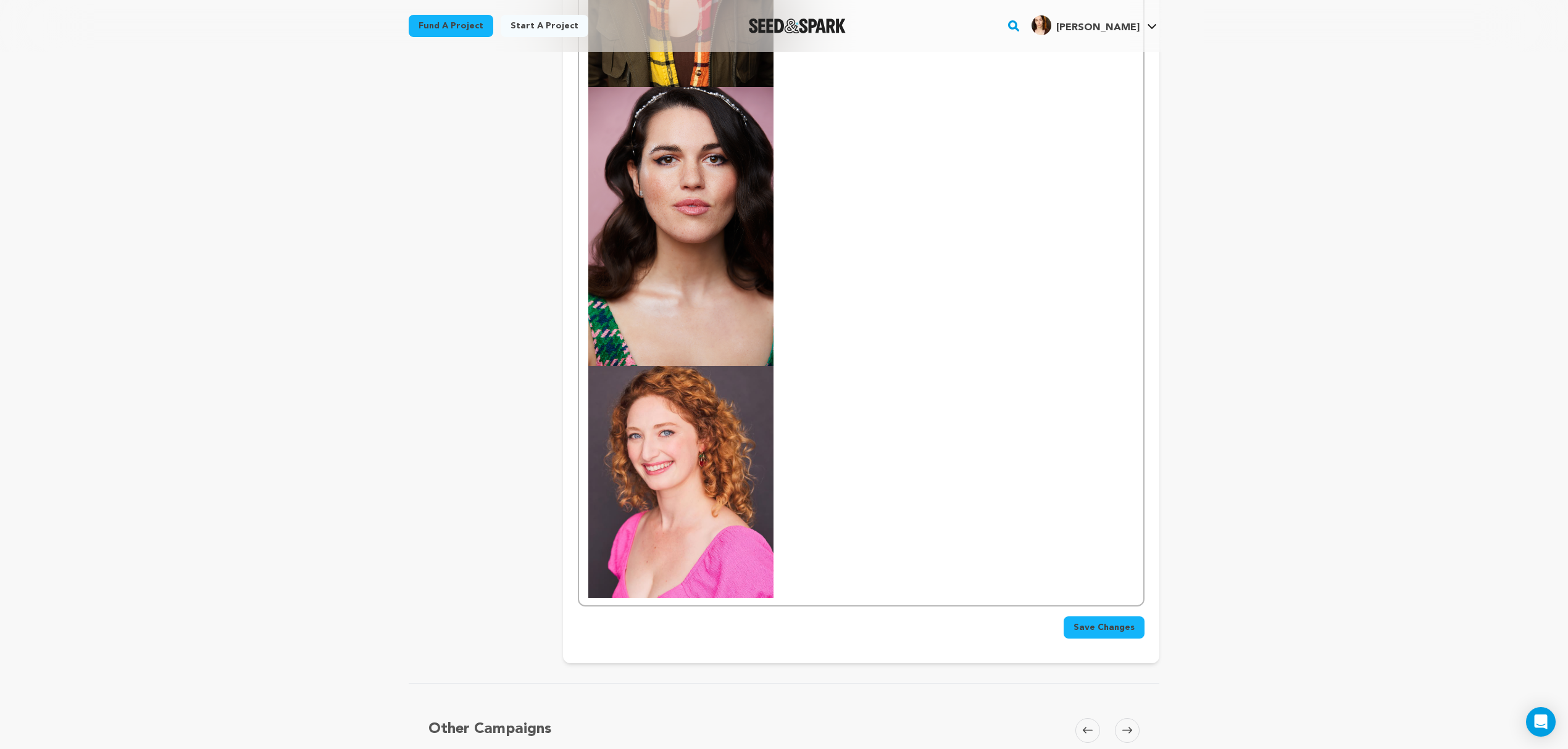
click at [1104, 621] on span "Save Changes" at bounding box center [1104, 628] width 62 height 13
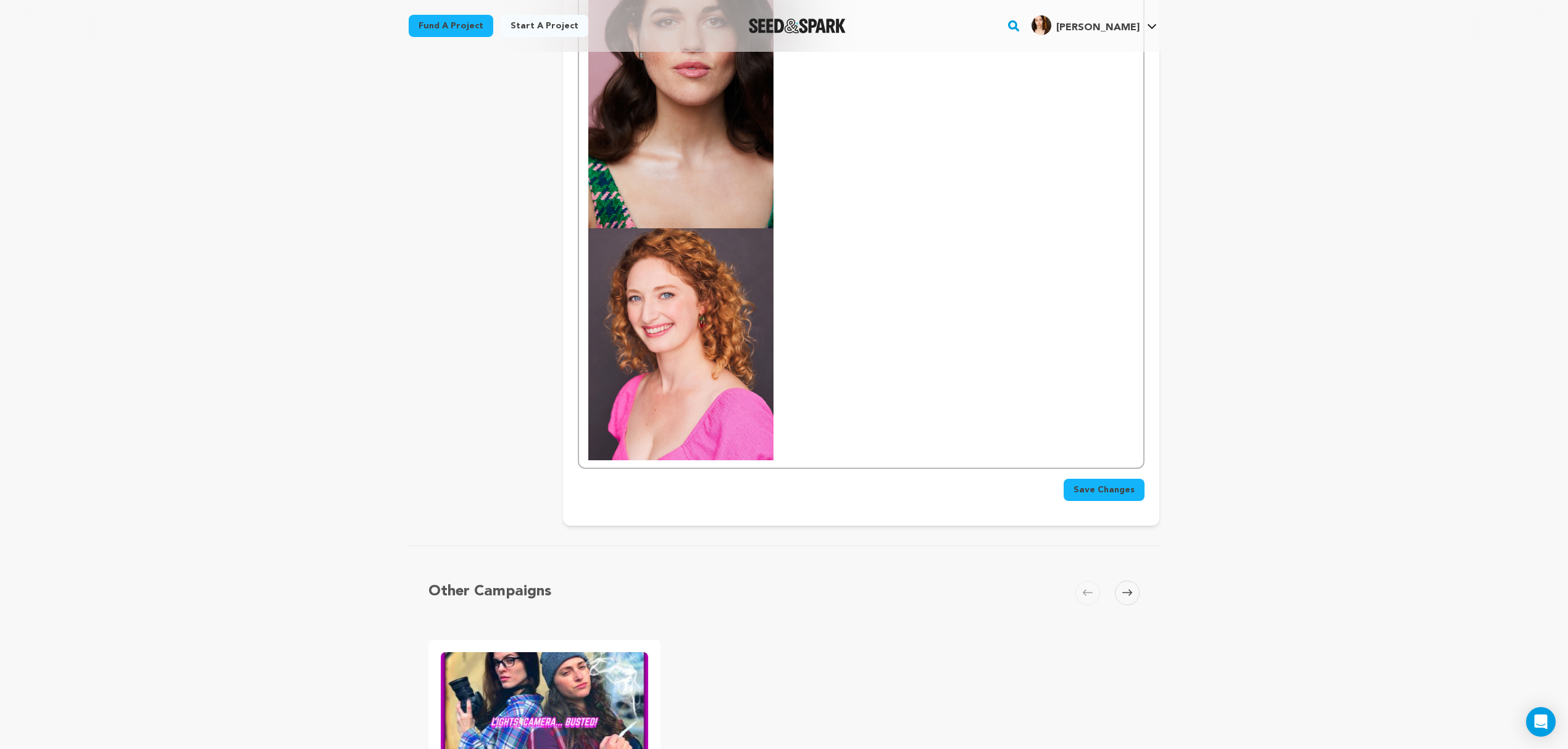
click at [1107, 484] on span "Save Changes" at bounding box center [1104, 490] width 62 height 13
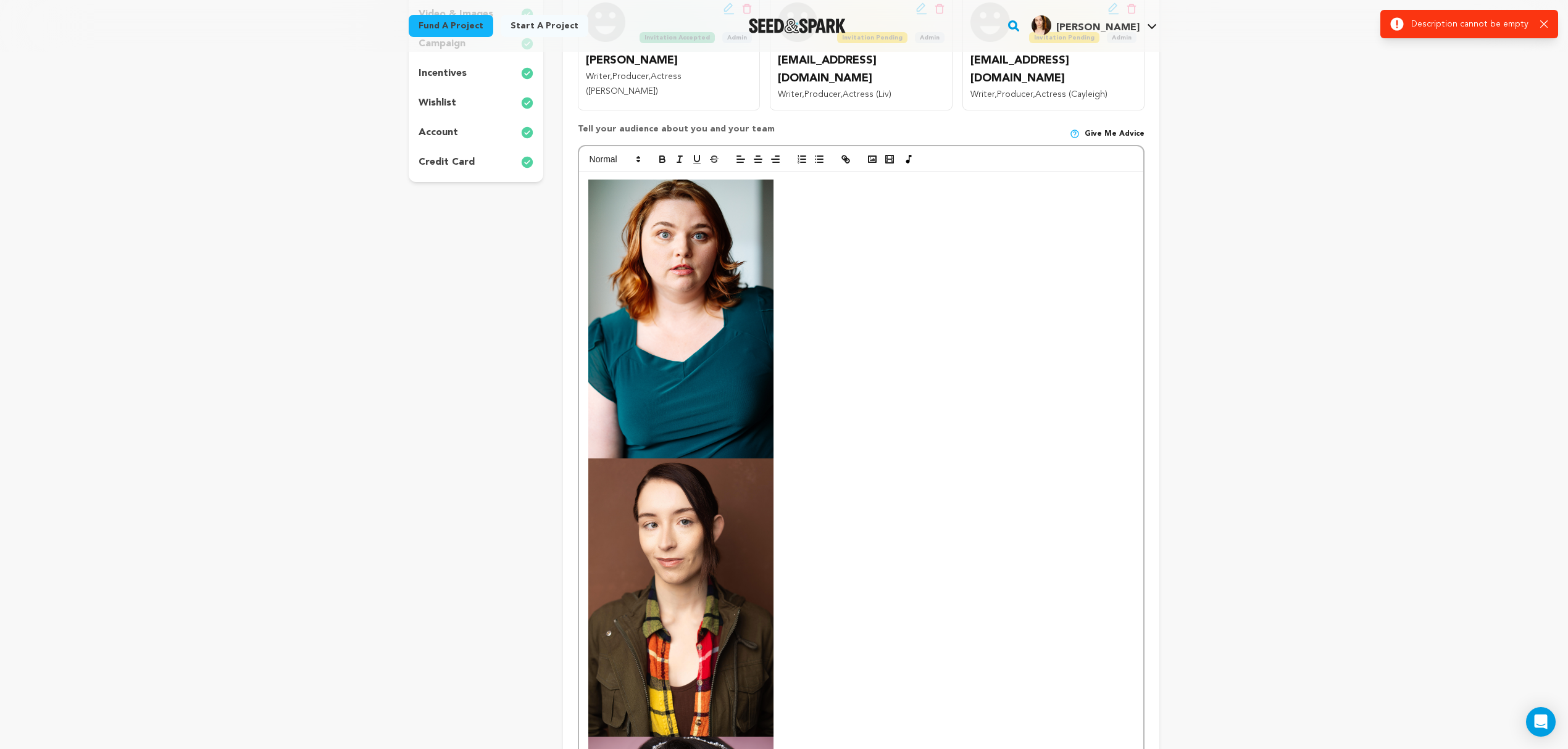
scroll to position [252, 0]
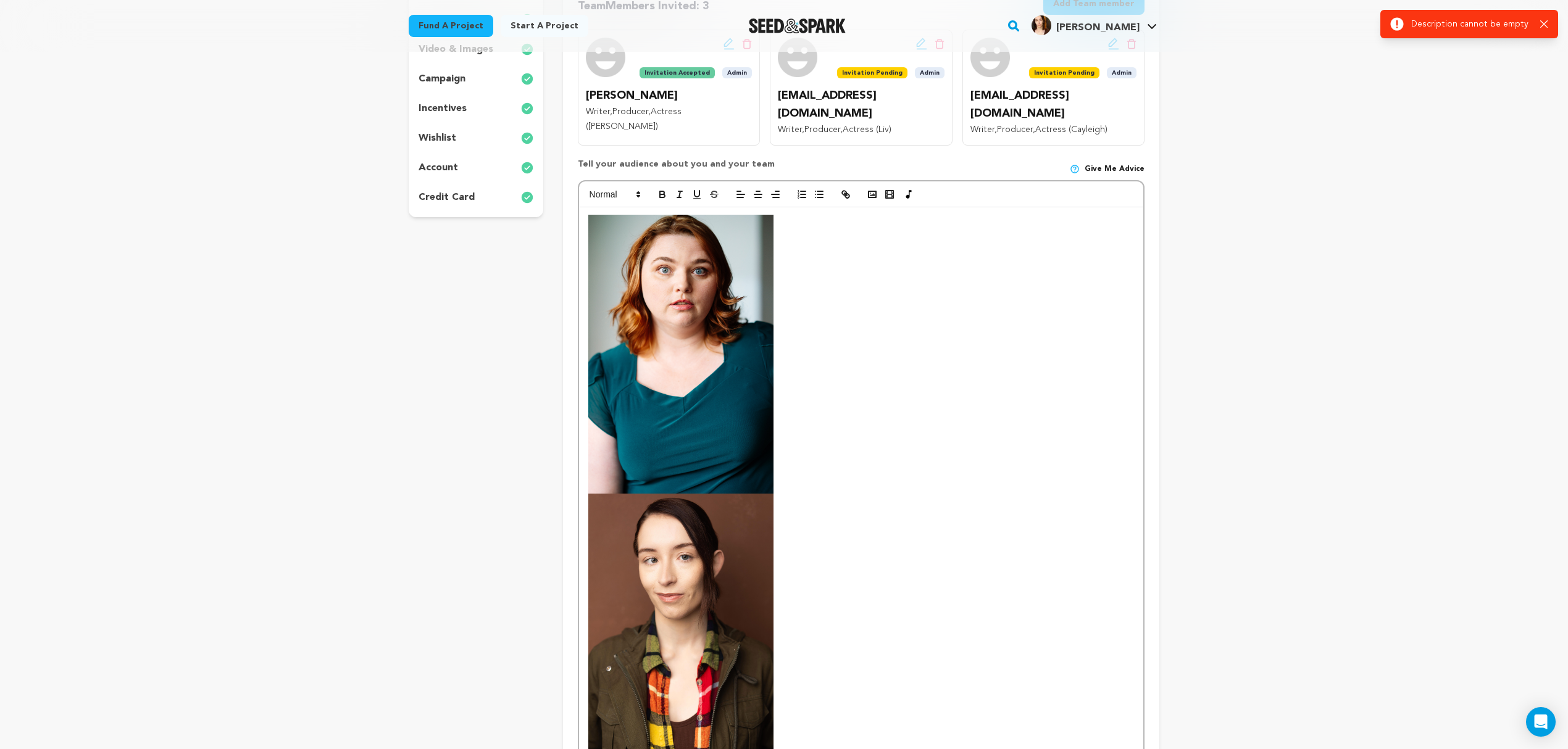
click at [842, 294] on p at bounding box center [861, 493] width 546 height 557
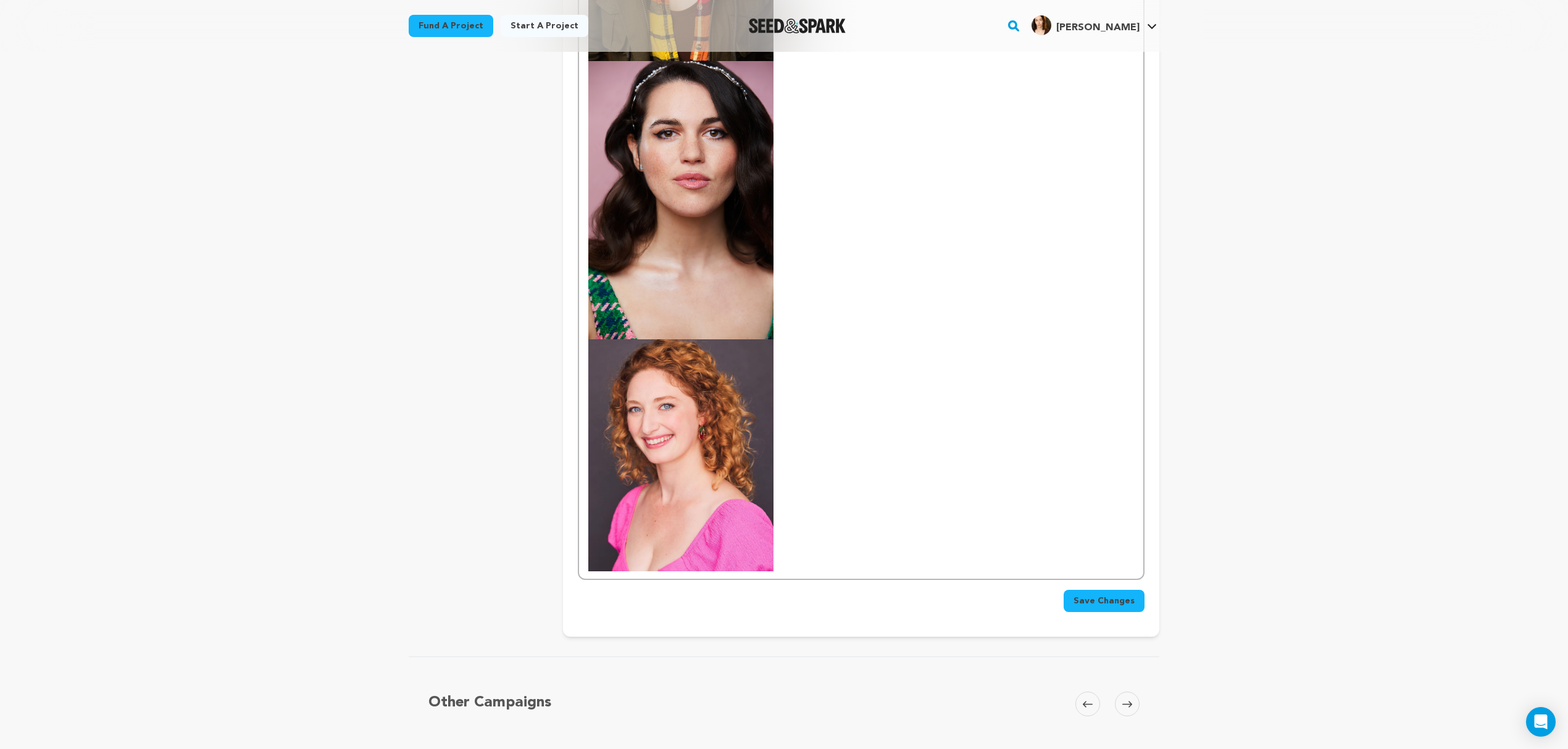
scroll to position [1129, 0]
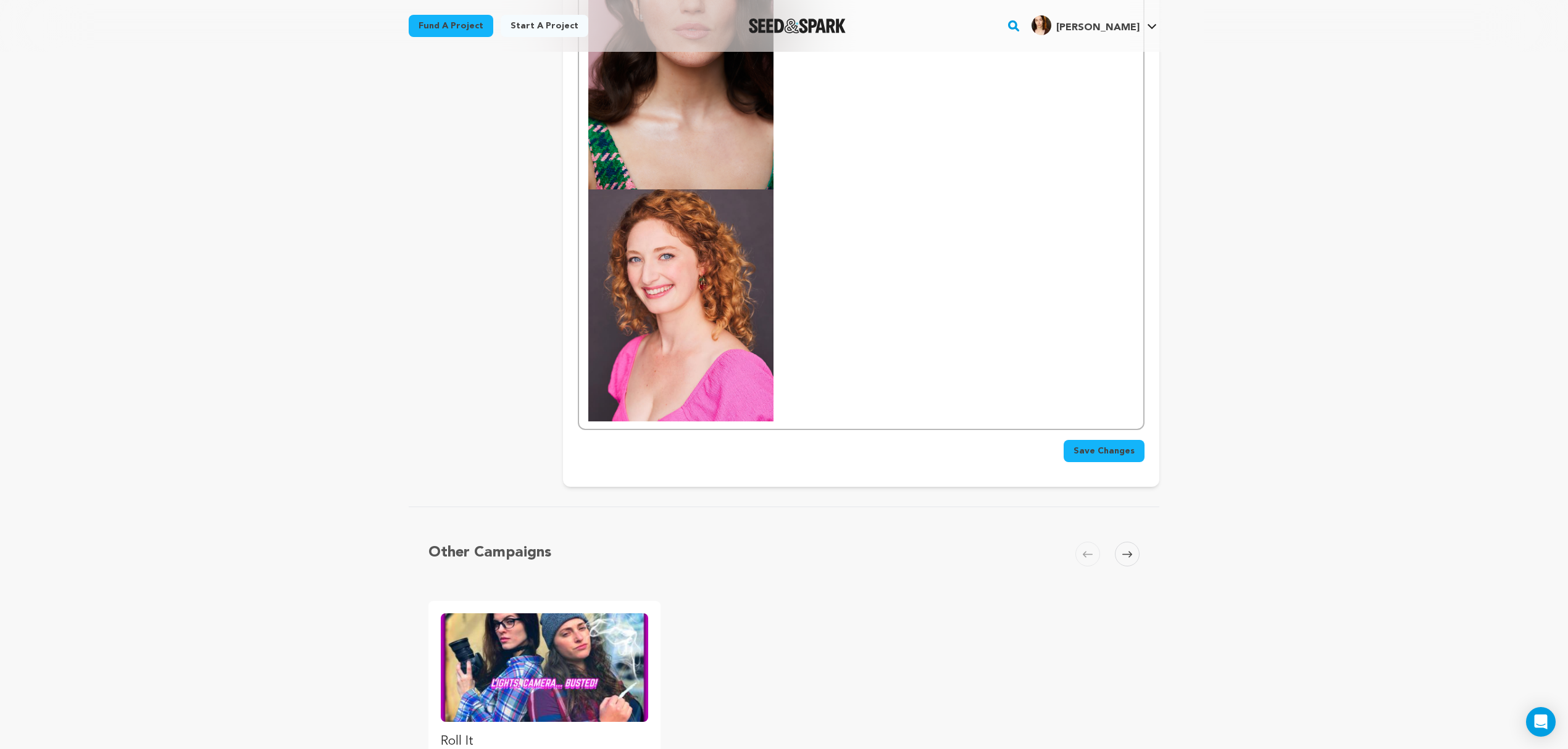
click at [1099, 445] on span "Save Changes" at bounding box center [1104, 451] width 62 height 13
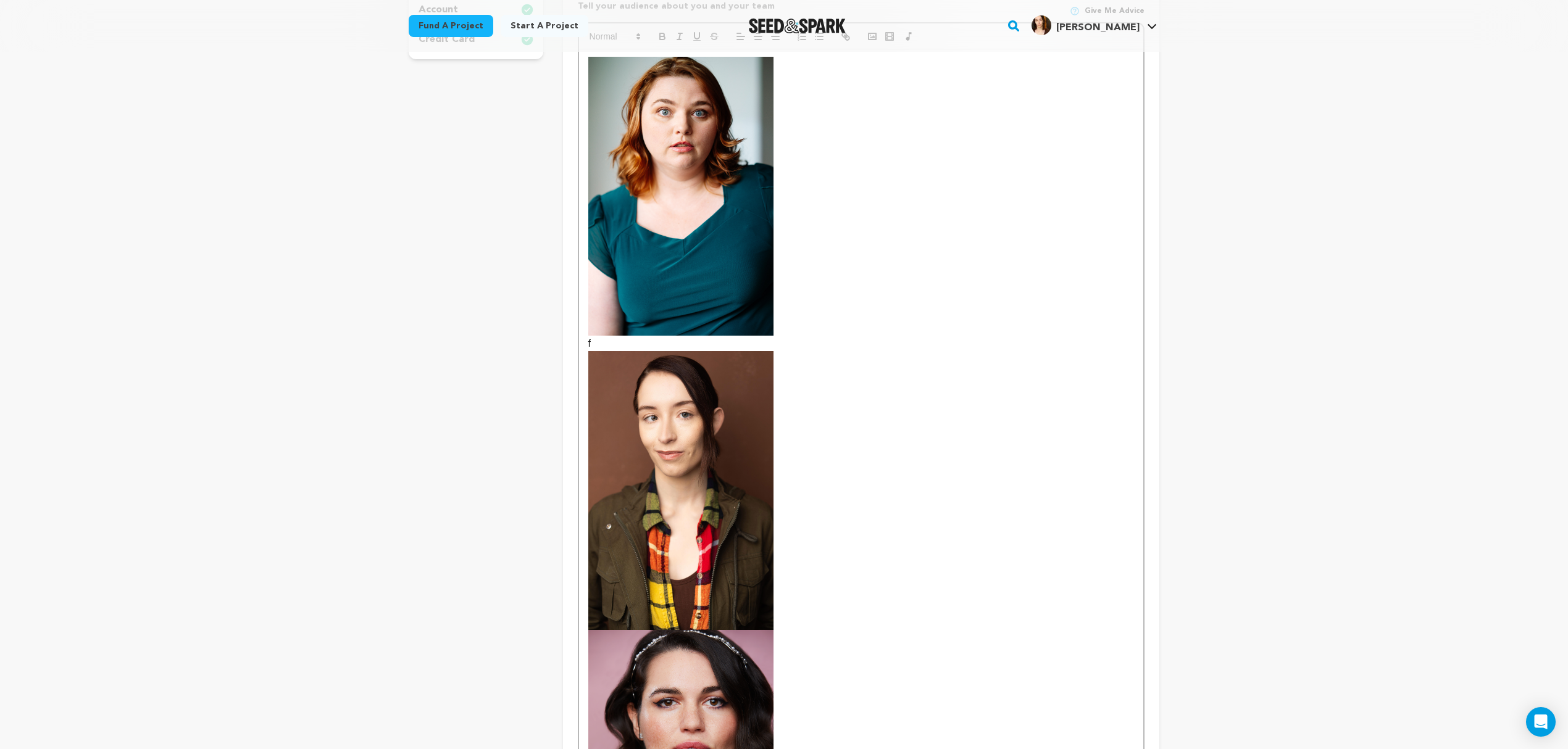
scroll to position [411, 0]
drag, startPoint x: 614, startPoint y: 326, endPoint x: 588, endPoint y: 326, distance: 26.0
click at [588, 334] on p "f" at bounding box center [861, 481] width 546 height 294
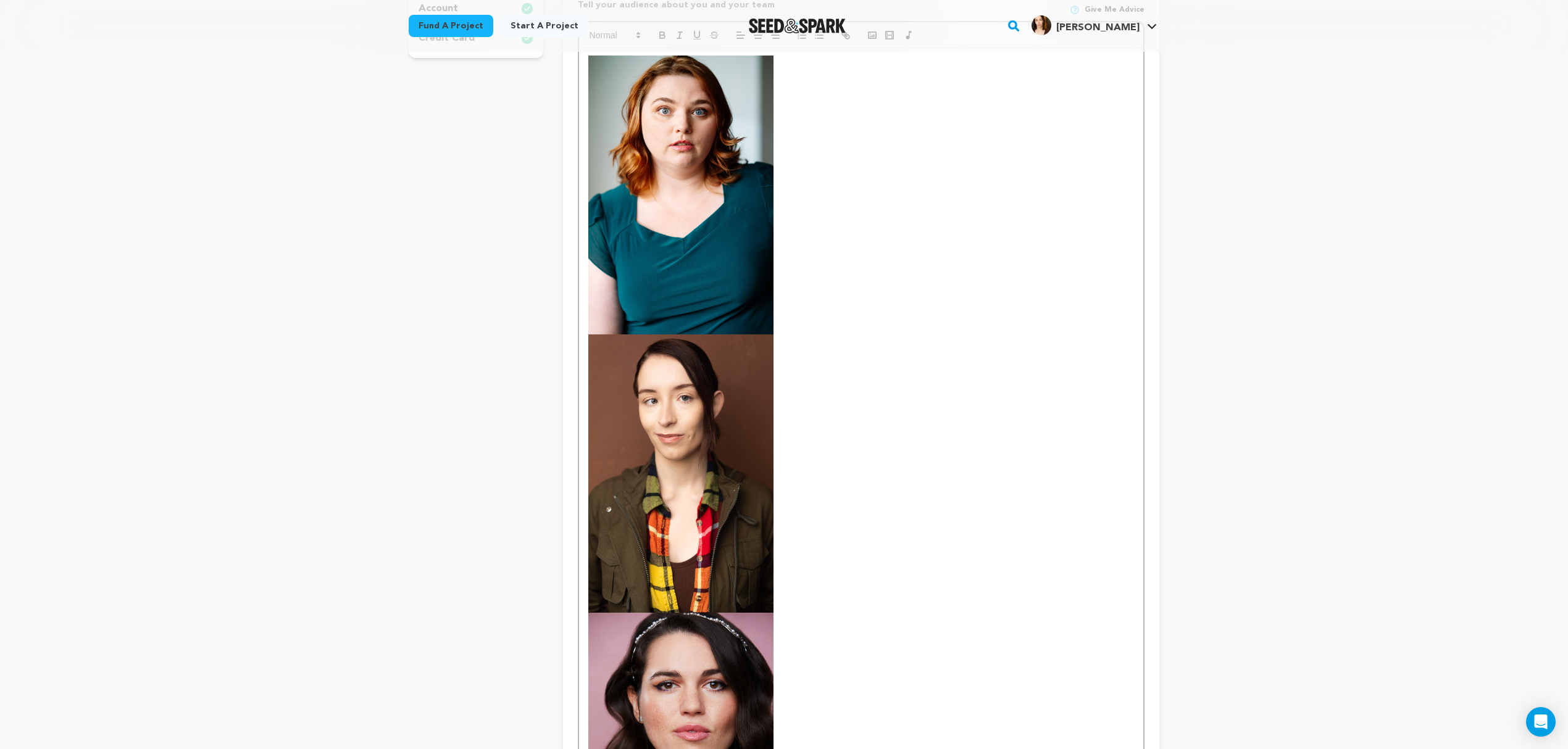
click at [840, 243] on p at bounding box center [861, 195] width 546 height 279
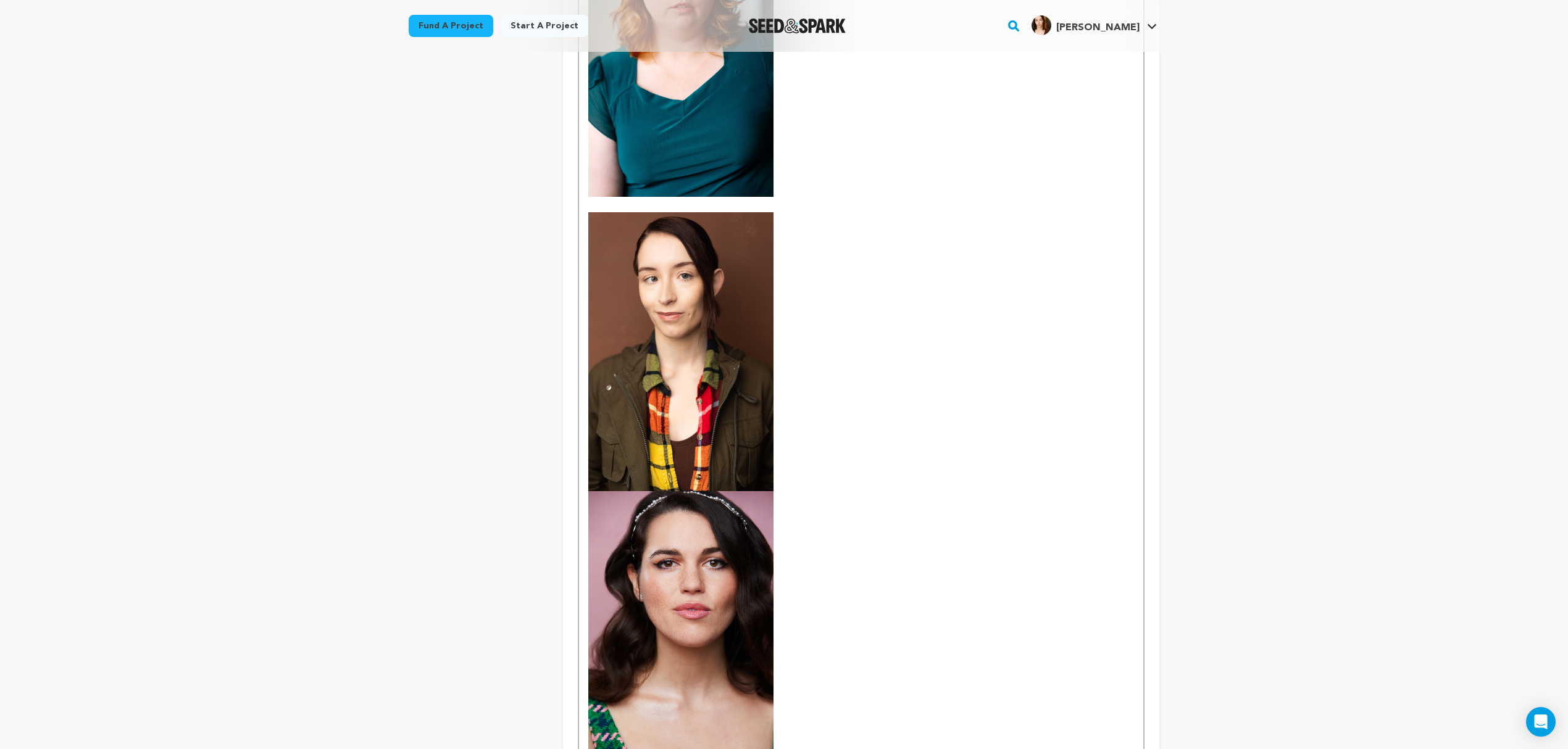
click at [830, 419] on p at bounding box center [861, 351] width 546 height 278
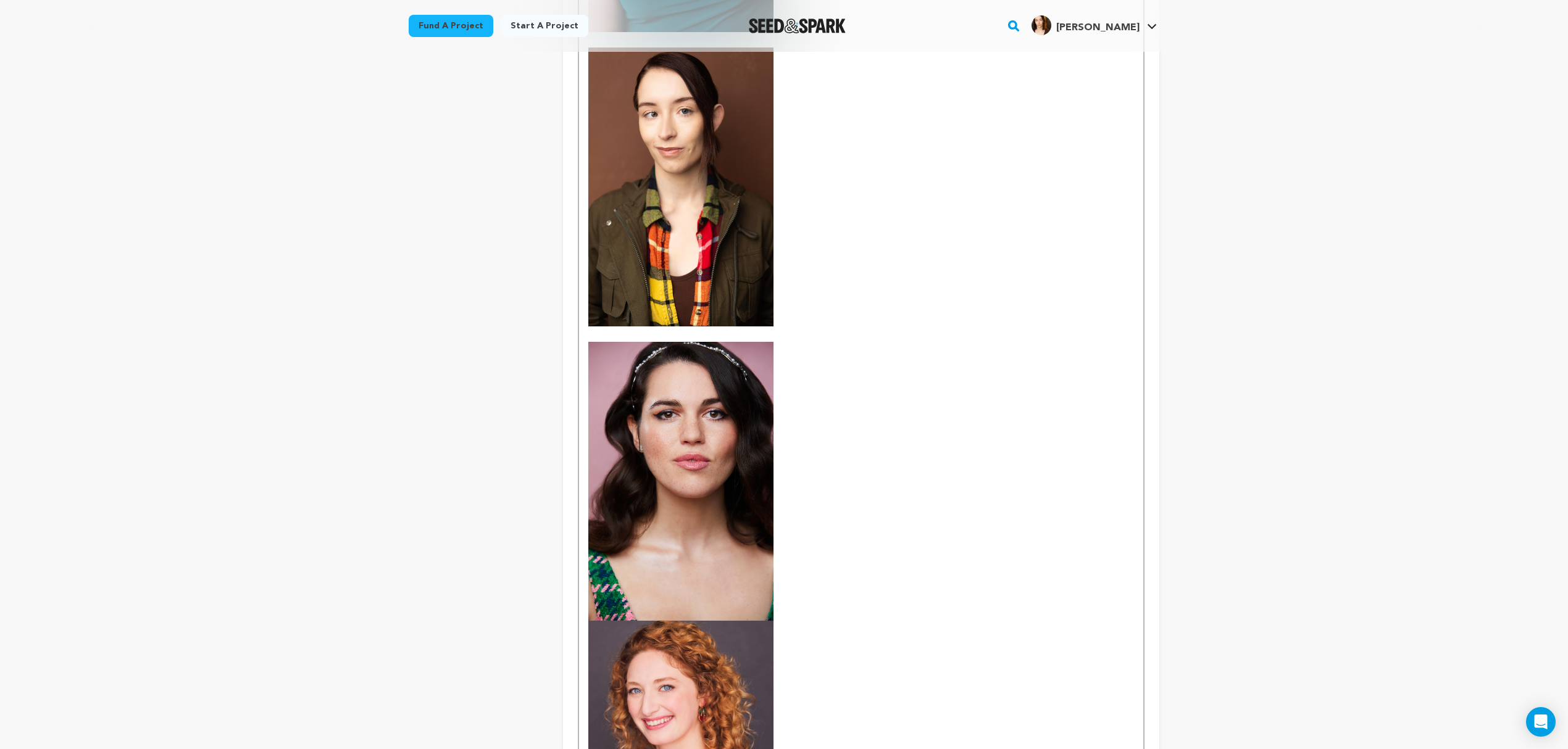
click at [840, 490] on p at bounding box center [861, 598] width 546 height 511
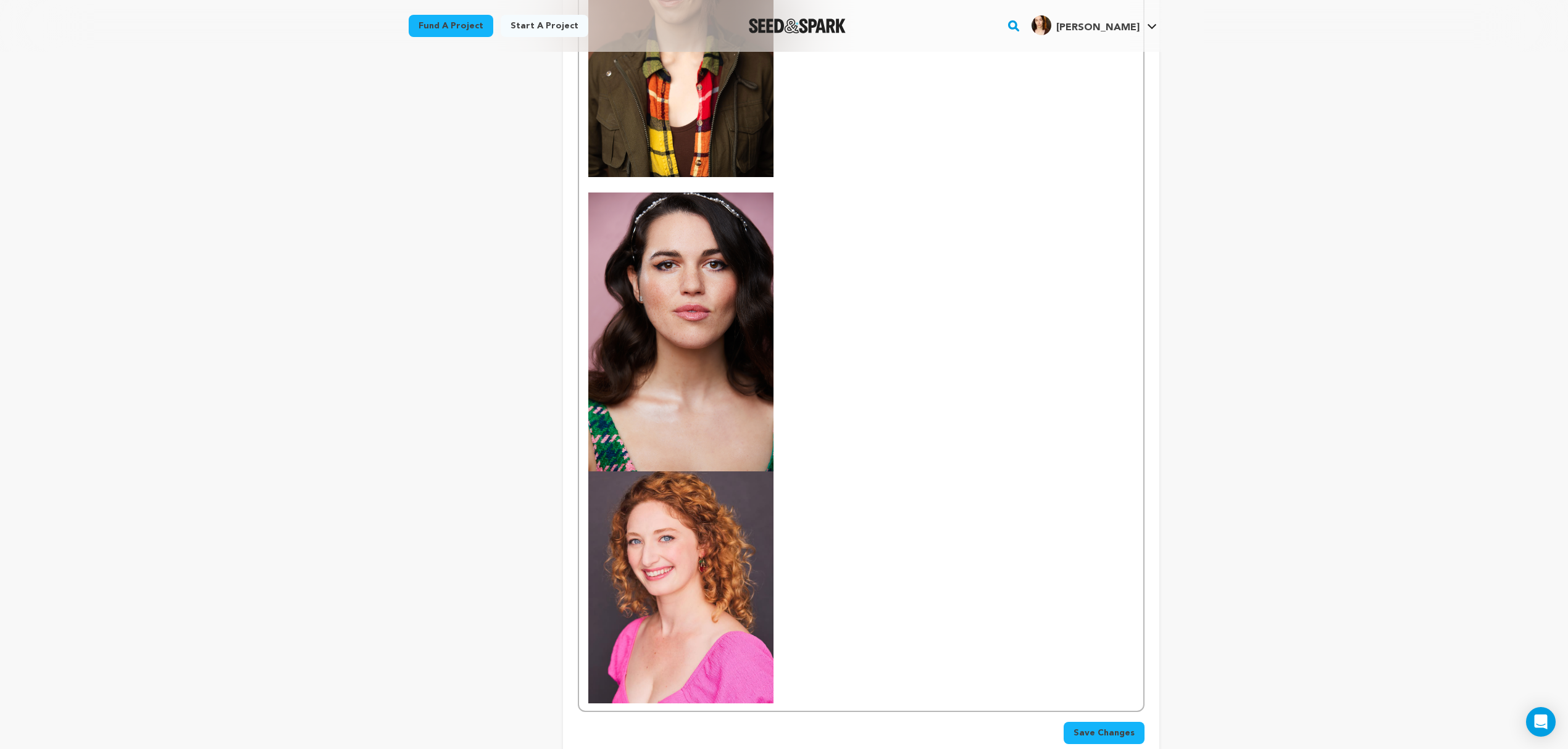
scroll to position [905, 0]
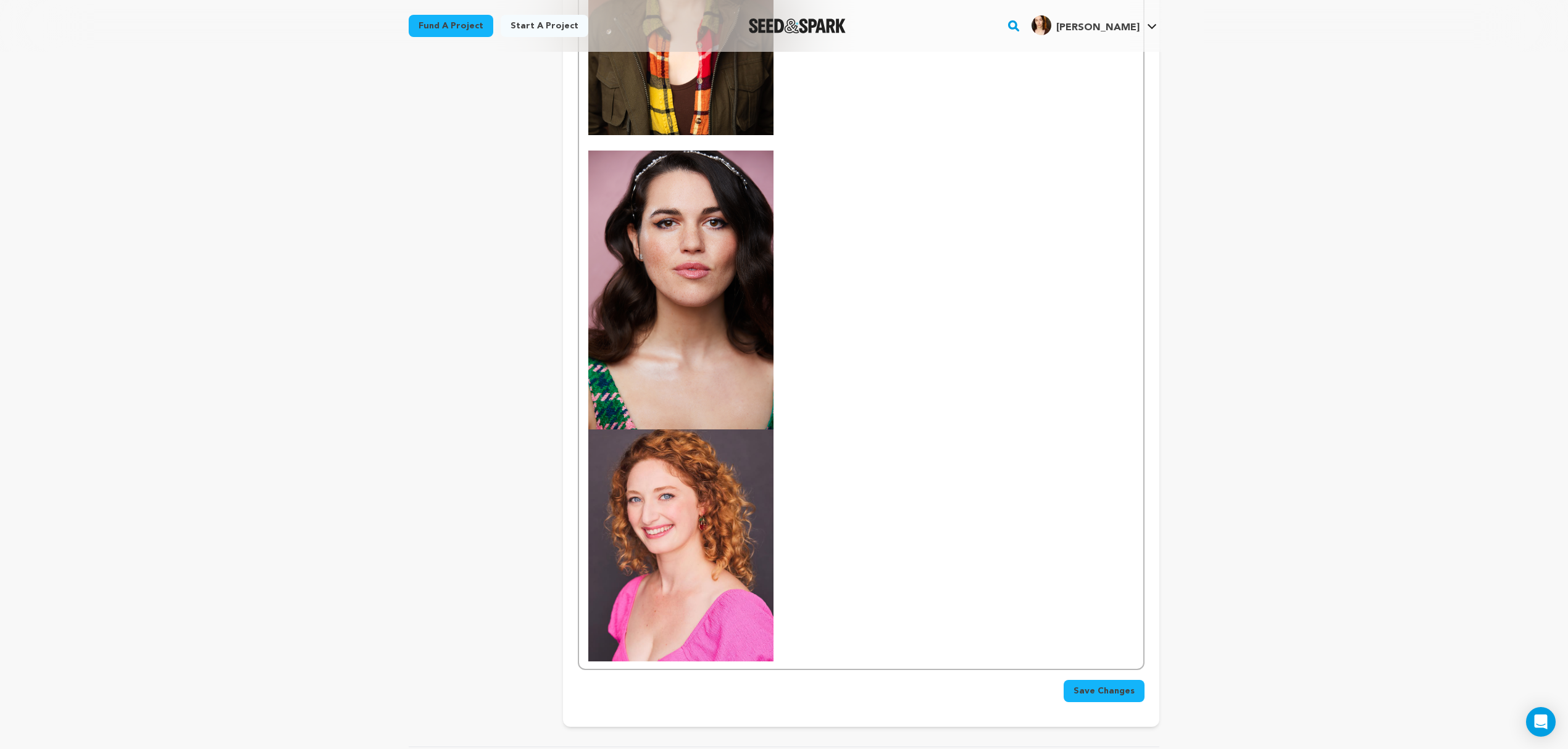
click at [819, 373] on p at bounding box center [861, 290] width 546 height 279
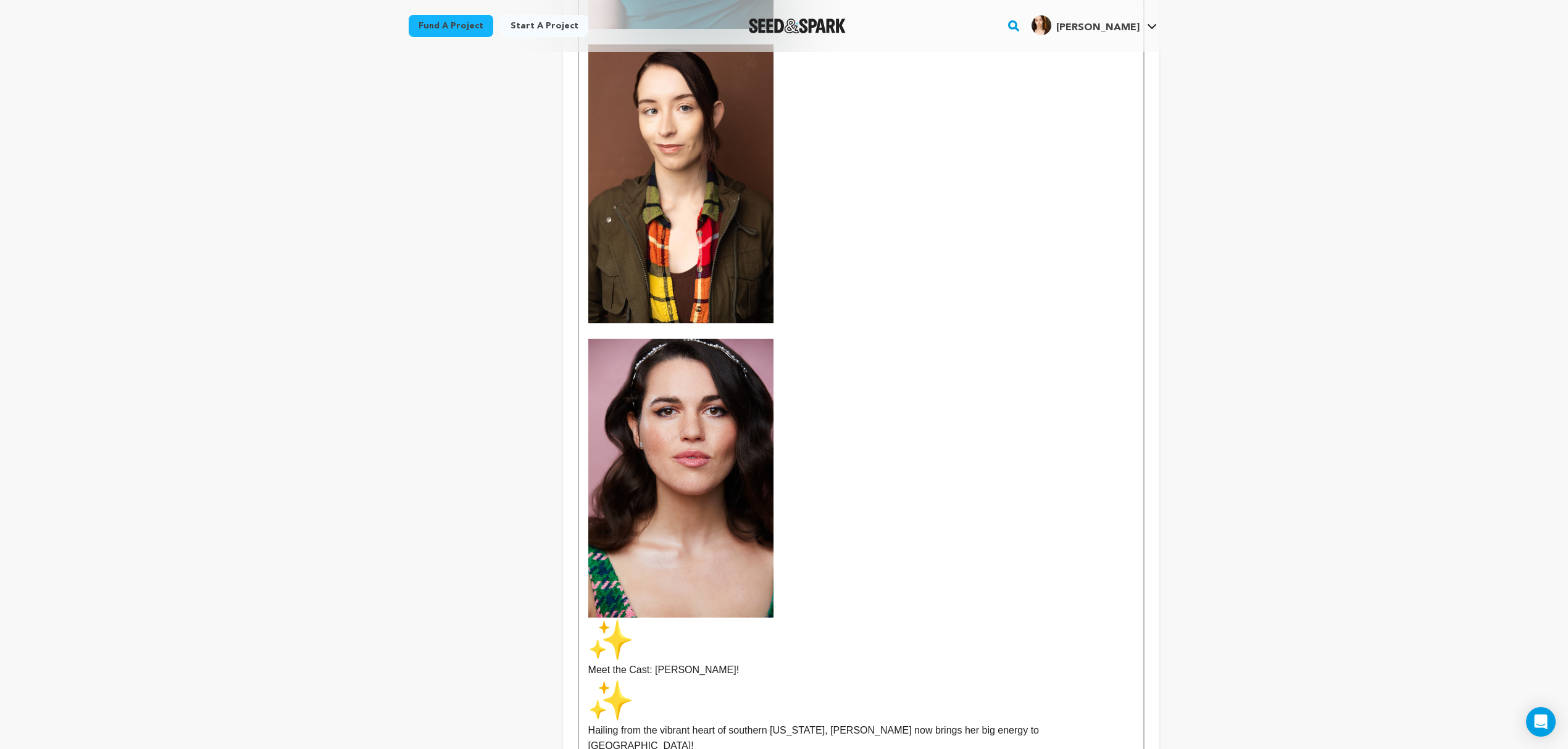
scroll to position [872, 0]
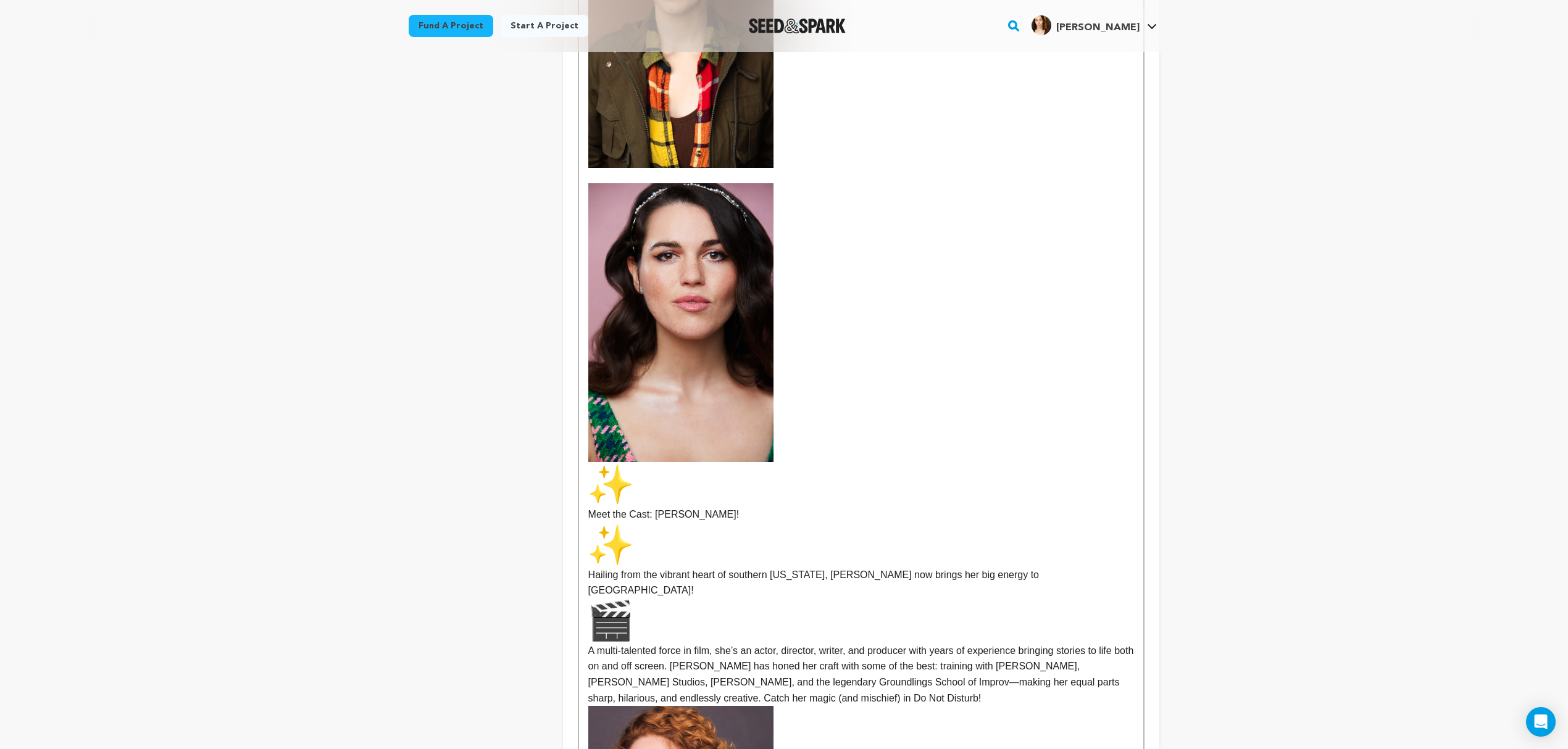
click at [662, 591] on p "Meet the Cast: Grace Bosley! Hailing from the vibrant heart of southern Louisia…" at bounding box center [861, 583] width 546 height 244
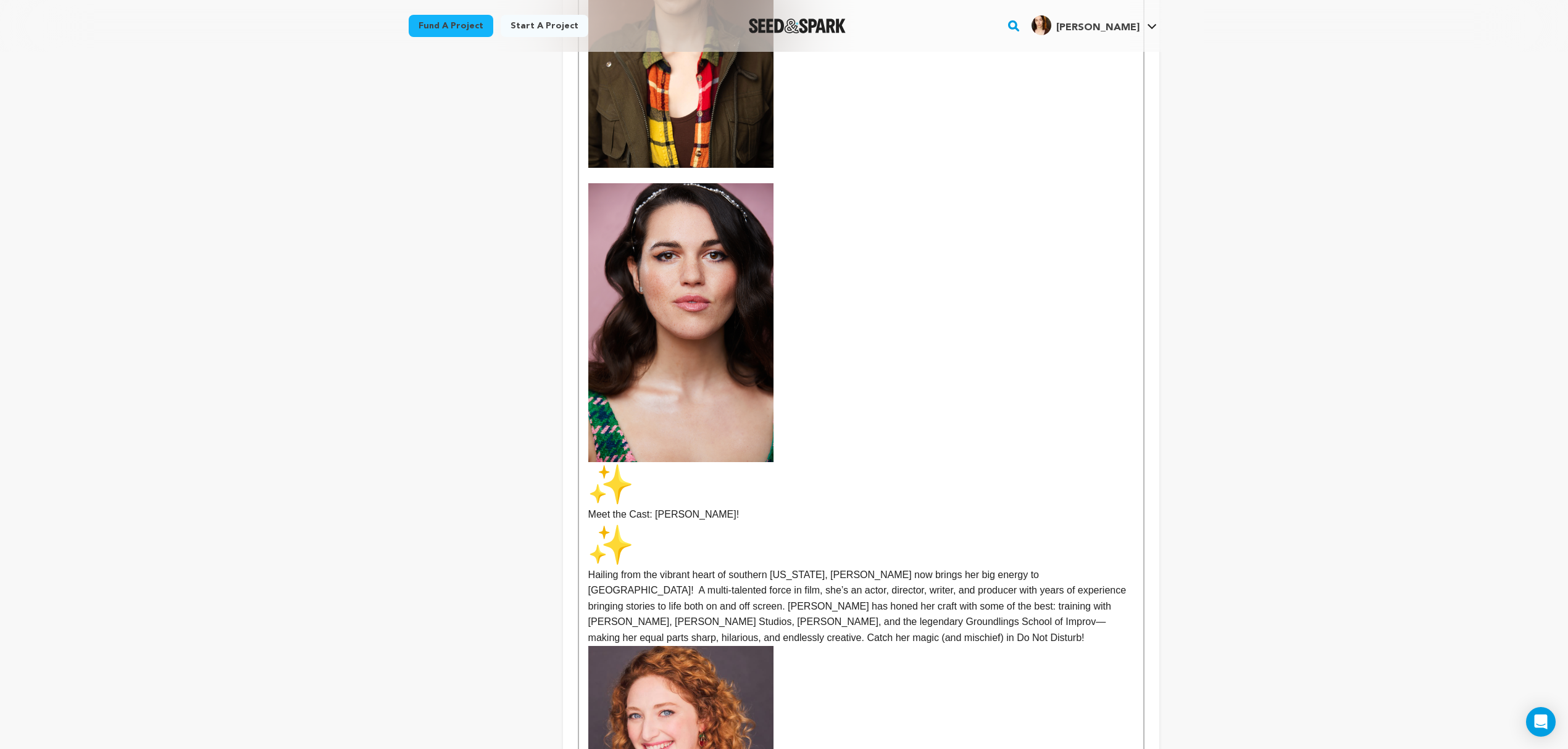
click at [651, 538] on p "Meet the Cast: Grace Bosley! Hailing from the vibrant heart of southern Louisia…" at bounding box center [861, 553] width 546 height 184
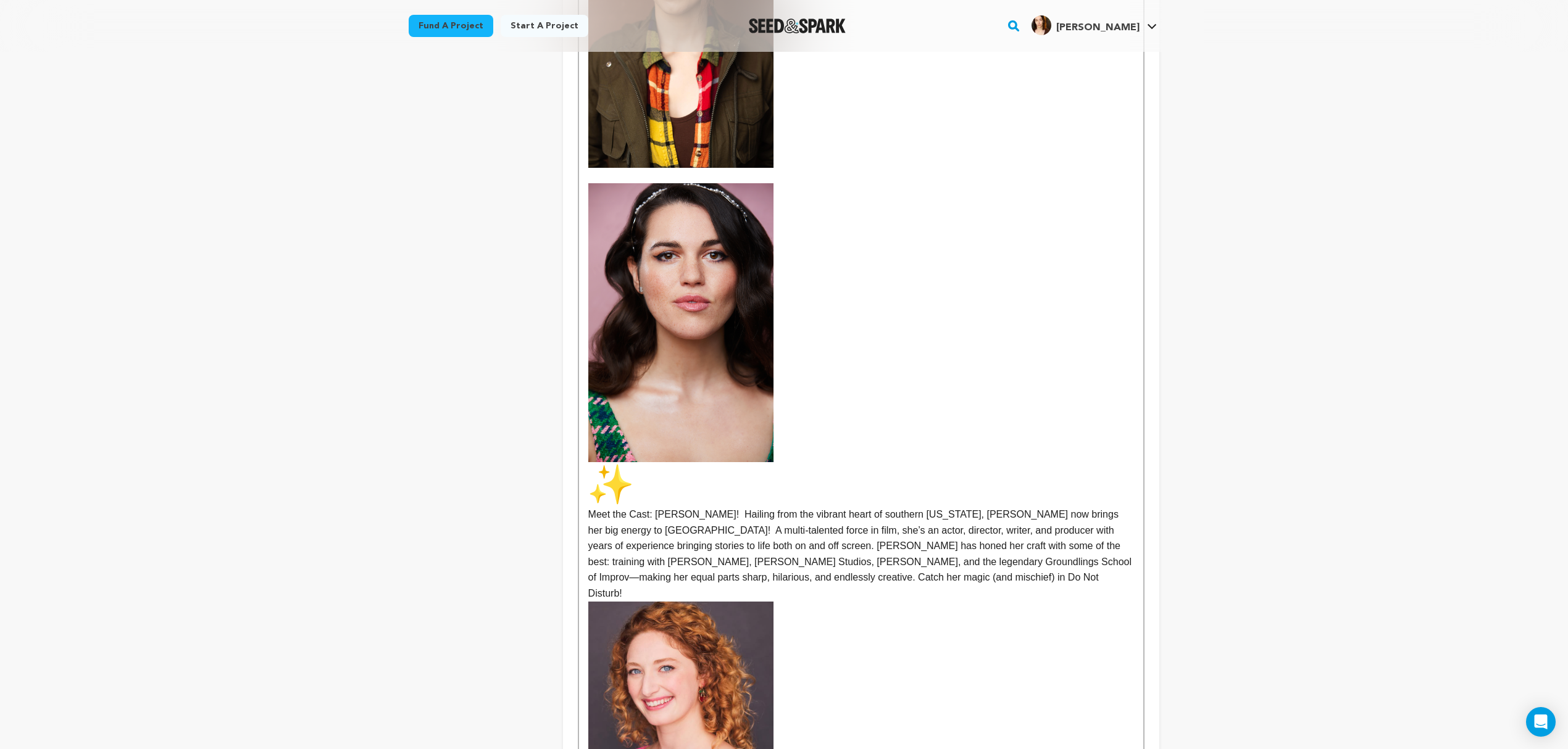
click at [662, 468] on p "Meet the Cast: Grace Bosley! Hailing from the vibrant heart of southern Louisia…" at bounding box center [861, 531] width 546 height 140
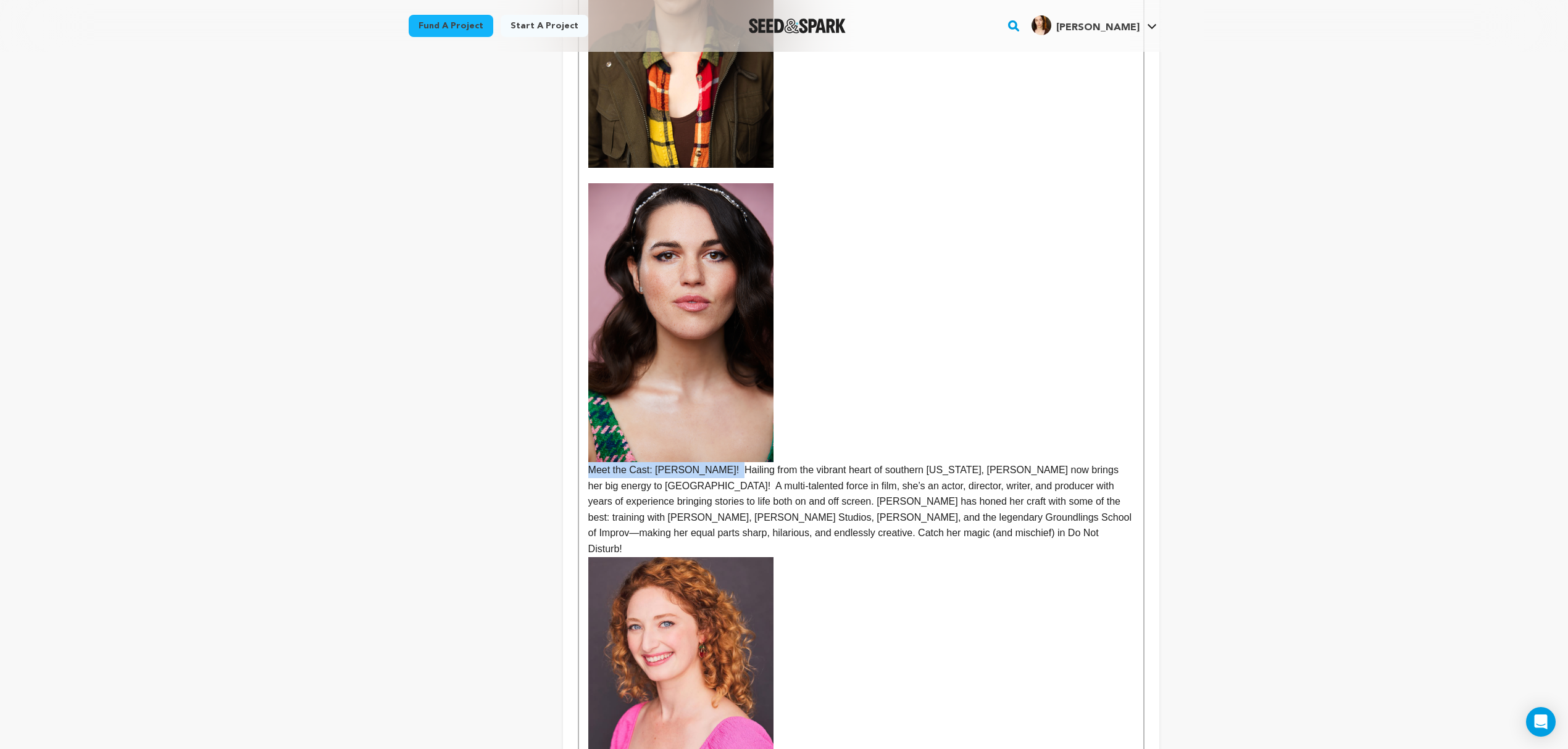
drag, startPoint x: 721, startPoint y: 454, endPoint x: 581, endPoint y: 448, distance: 140.1
click at [581, 448] on div "Meet the Cast: Grace Bosley! Hailing from the vibrant heart of southern Louisia…" at bounding box center [861, 192] width 565 height 1209
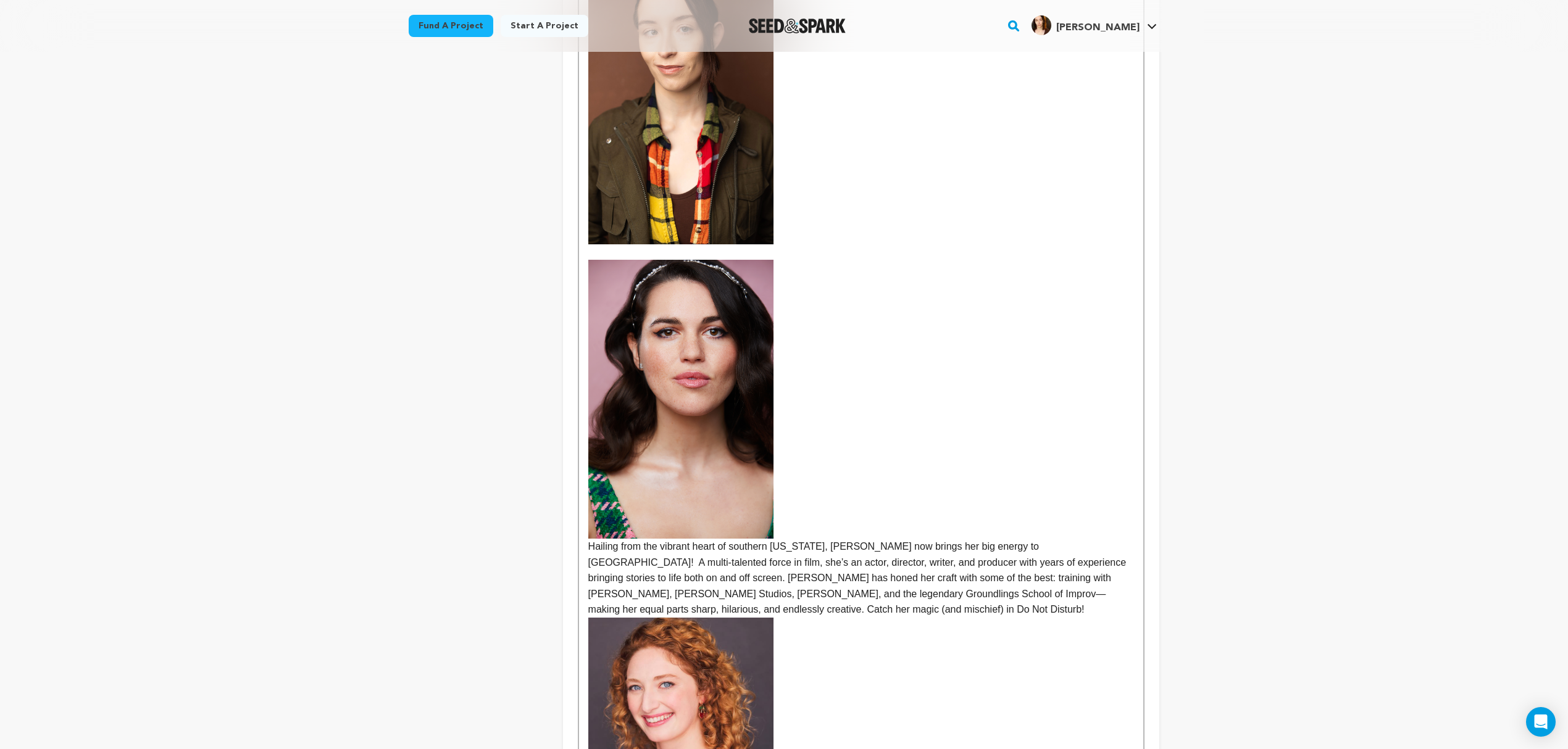
scroll to position [763, 0]
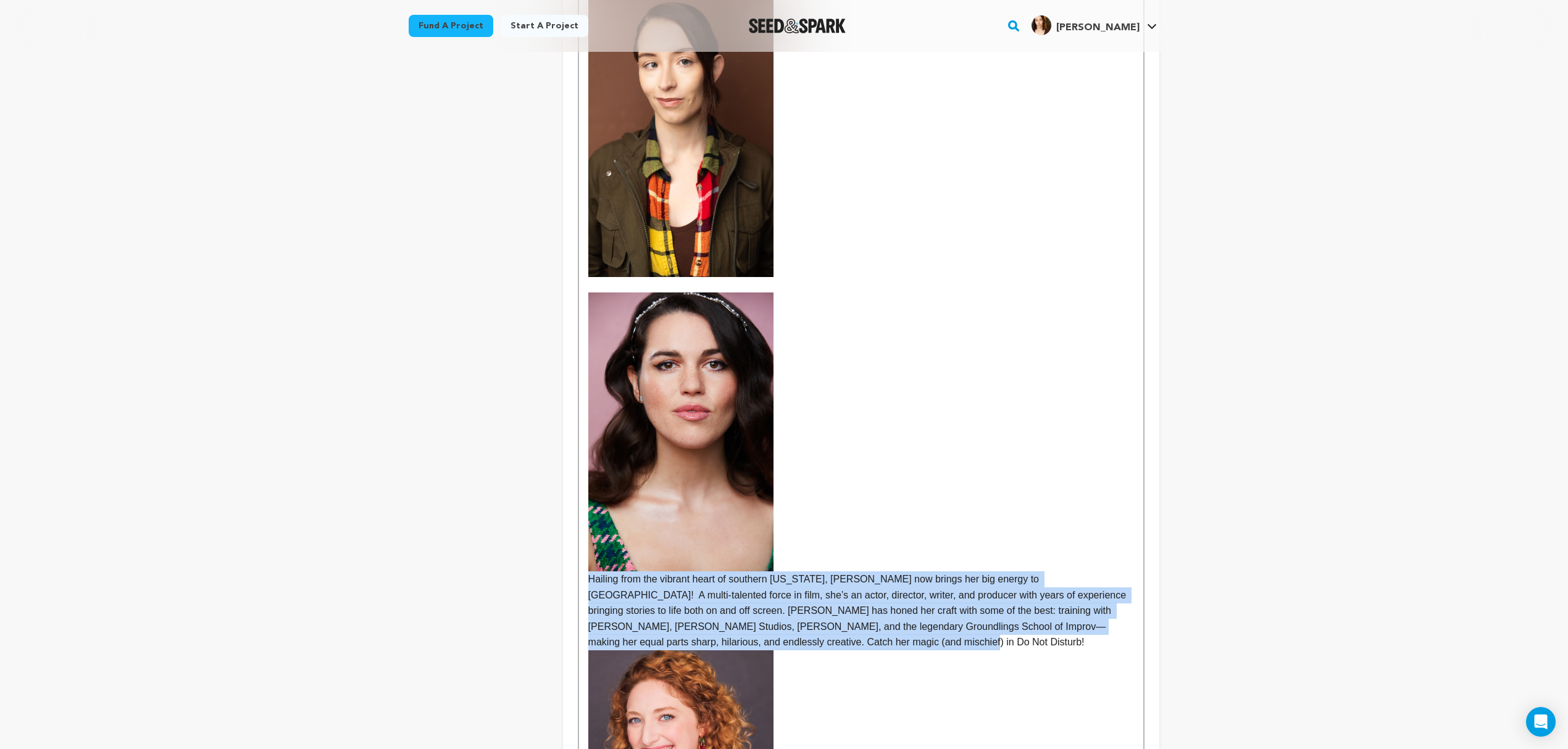
drag, startPoint x: 804, startPoint y: 618, endPoint x: 573, endPoint y: 567, distance: 236.6
click at [573, 567] on div "Crew up your campaign! Invite your team members with the email address they use…" at bounding box center [861, 173] width 596 height 1548
copy p "Hailing from the vibrant heart of southern Louisiana, Grace Bosley now brings h…"
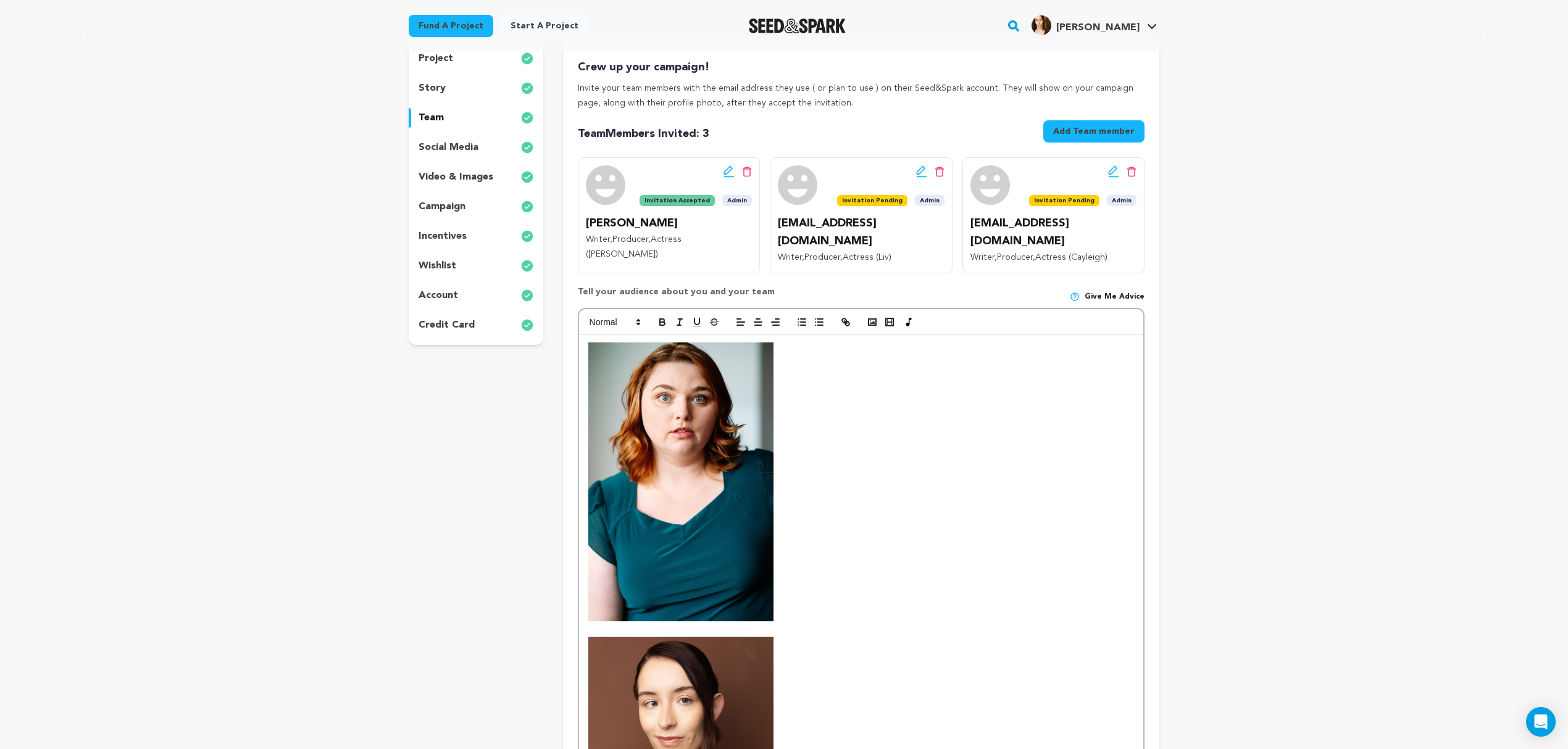
scroll to position [104, 0]
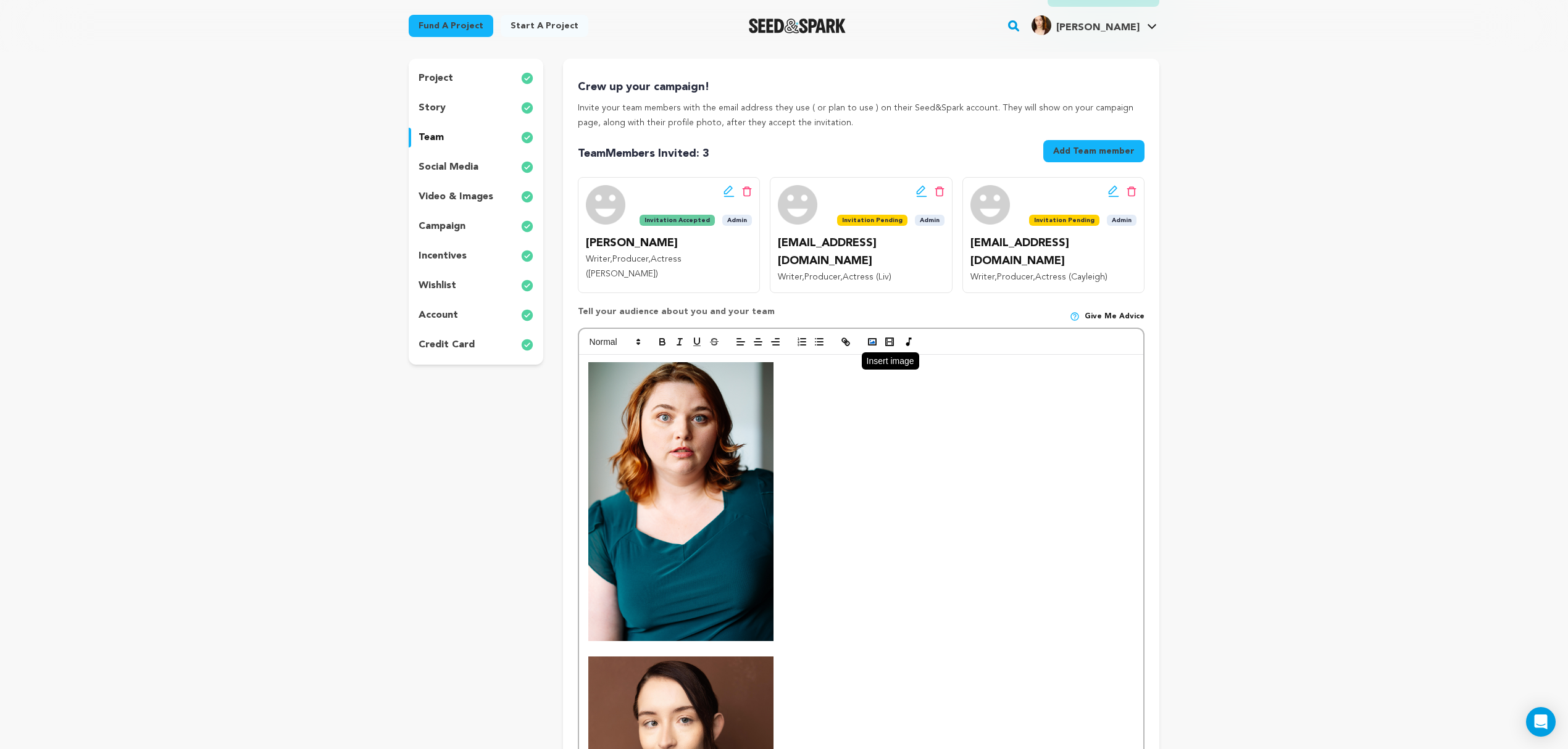
click at [877, 334] on button "button" at bounding box center [872, 341] width 17 height 15
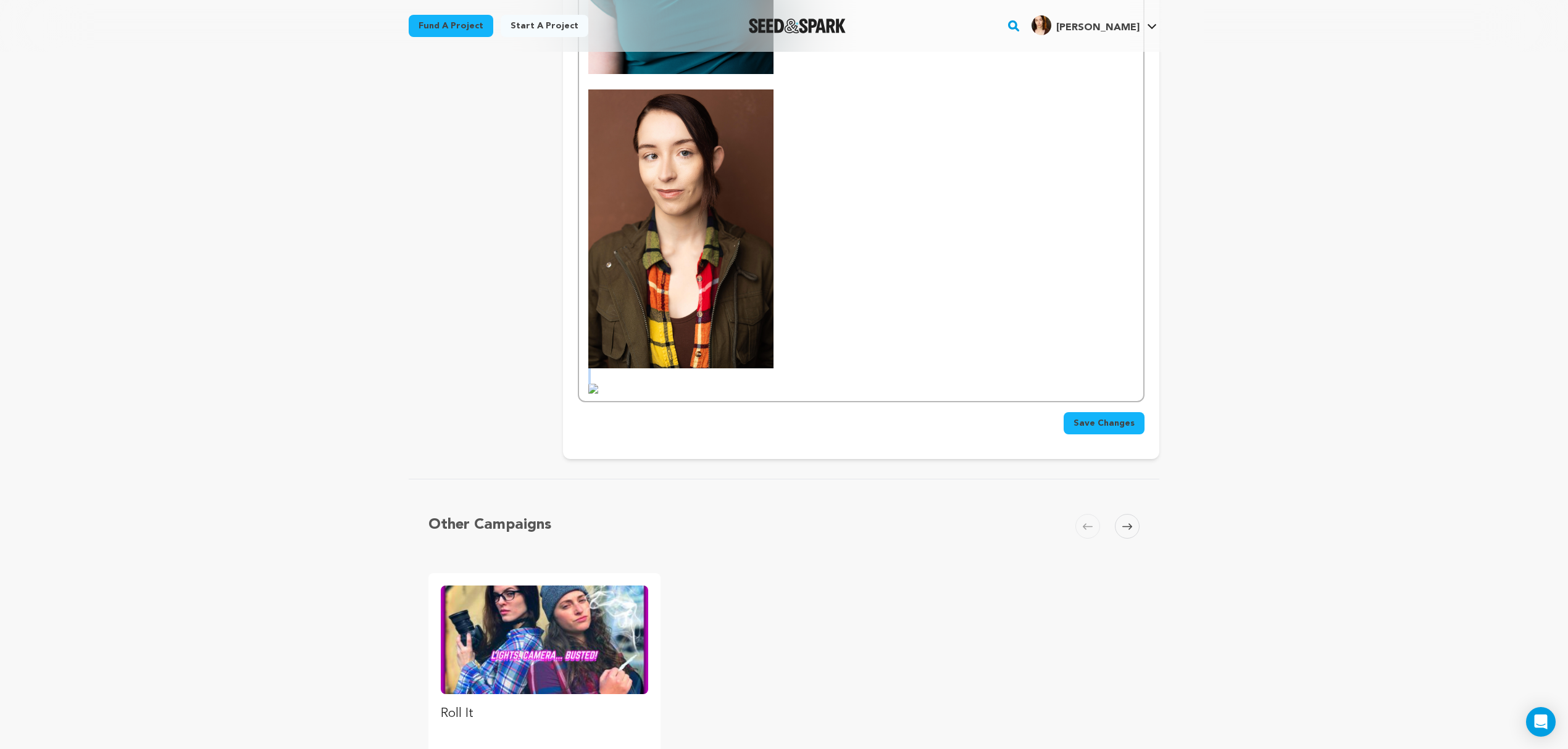
drag, startPoint x: 636, startPoint y: 365, endPoint x: 615, endPoint y: 368, distance: 21.2
click at [615, 368] on div at bounding box center [861, 95] width 565 height 614
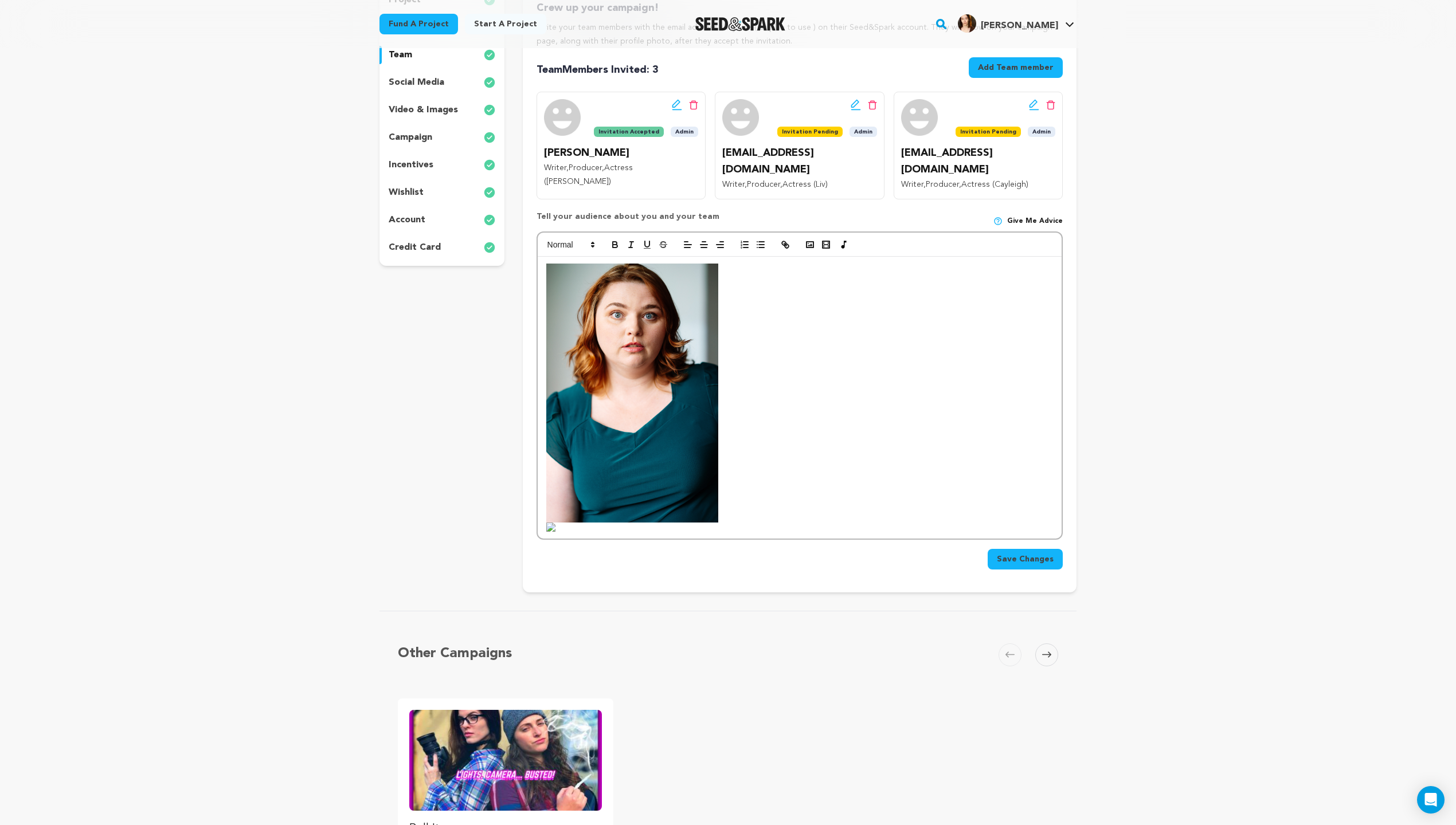
scroll to position [135, 0]
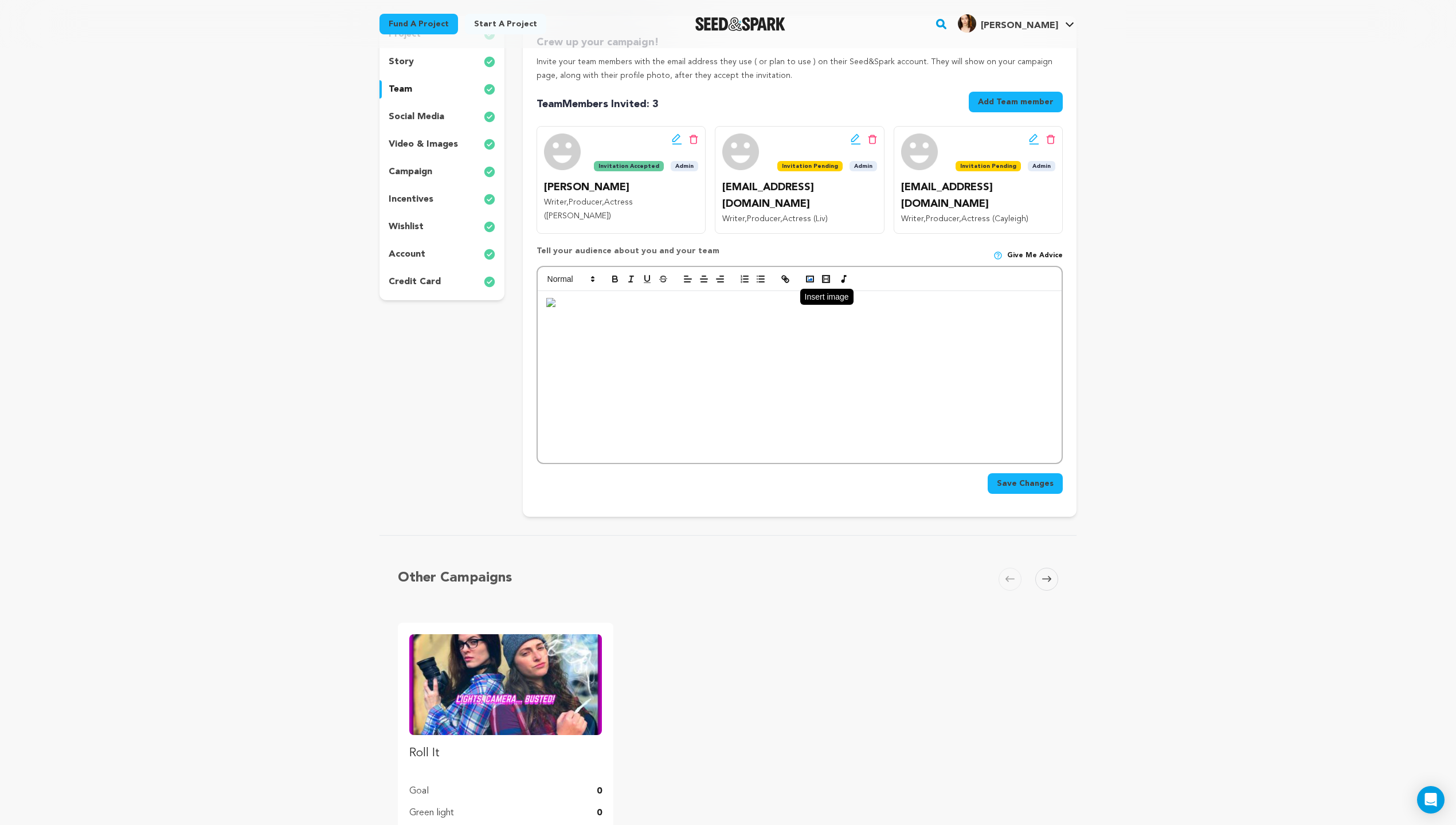
click at [810, 278] on polyline "button" at bounding box center [810, 280] width 4 height 3
drag, startPoint x: 603, startPoint y: 328, endPoint x: 494, endPoint y: 202, distance: 166.6
click at [508, 211] on div "project story team social media video & images campaign incentives wishlist" at bounding box center [728, 266] width 697 height 501
click at [555, 294] on div at bounding box center [800, 377] width 524 height 172
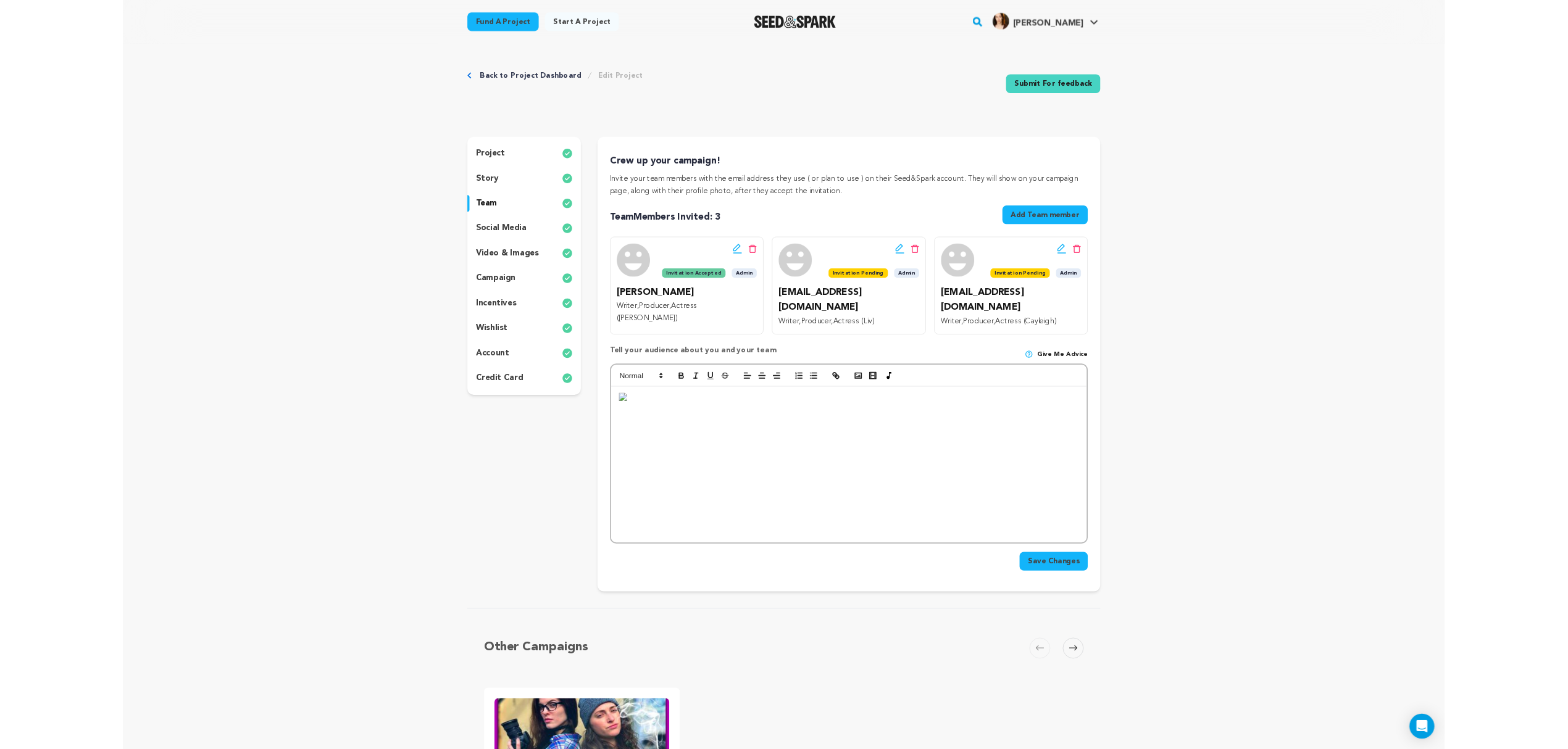
scroll to position [0, 0]
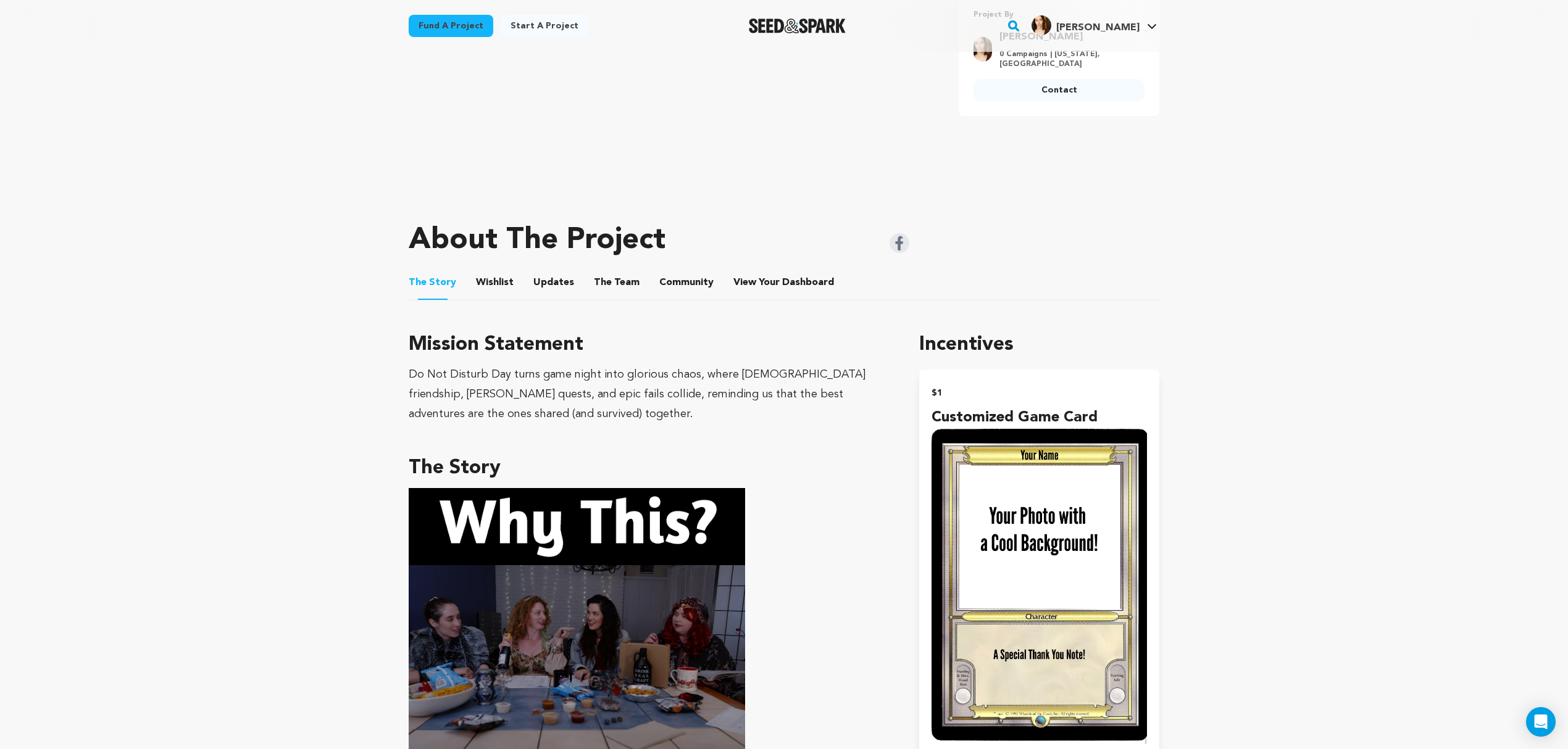
scroll to position [247, 0]
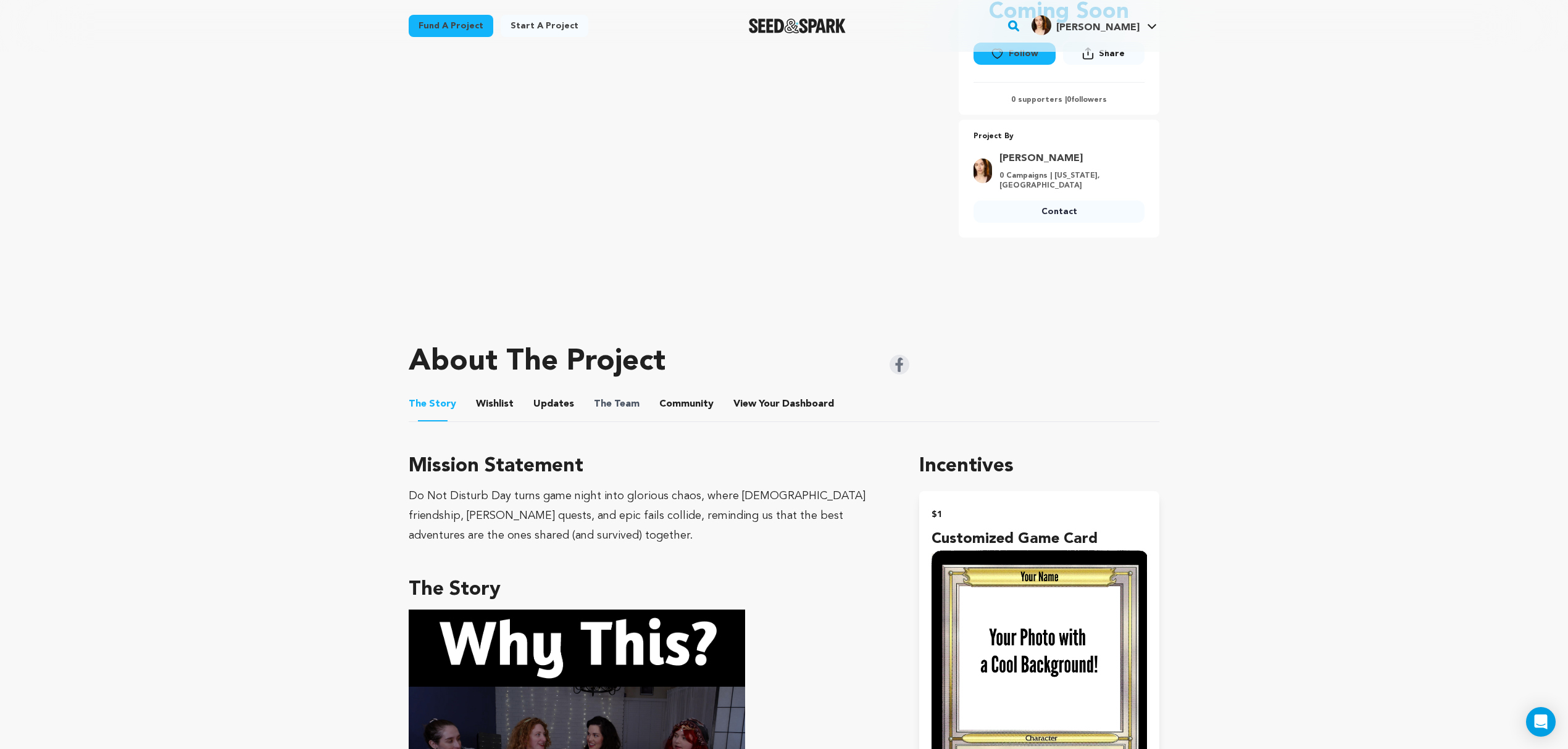
click at [625, 401] on span "The Team" at bounding box center [617, 404] width 46 height 15
click at [608, 411] on button "The Team" at bounding box center [617, 407] width 30 height 30
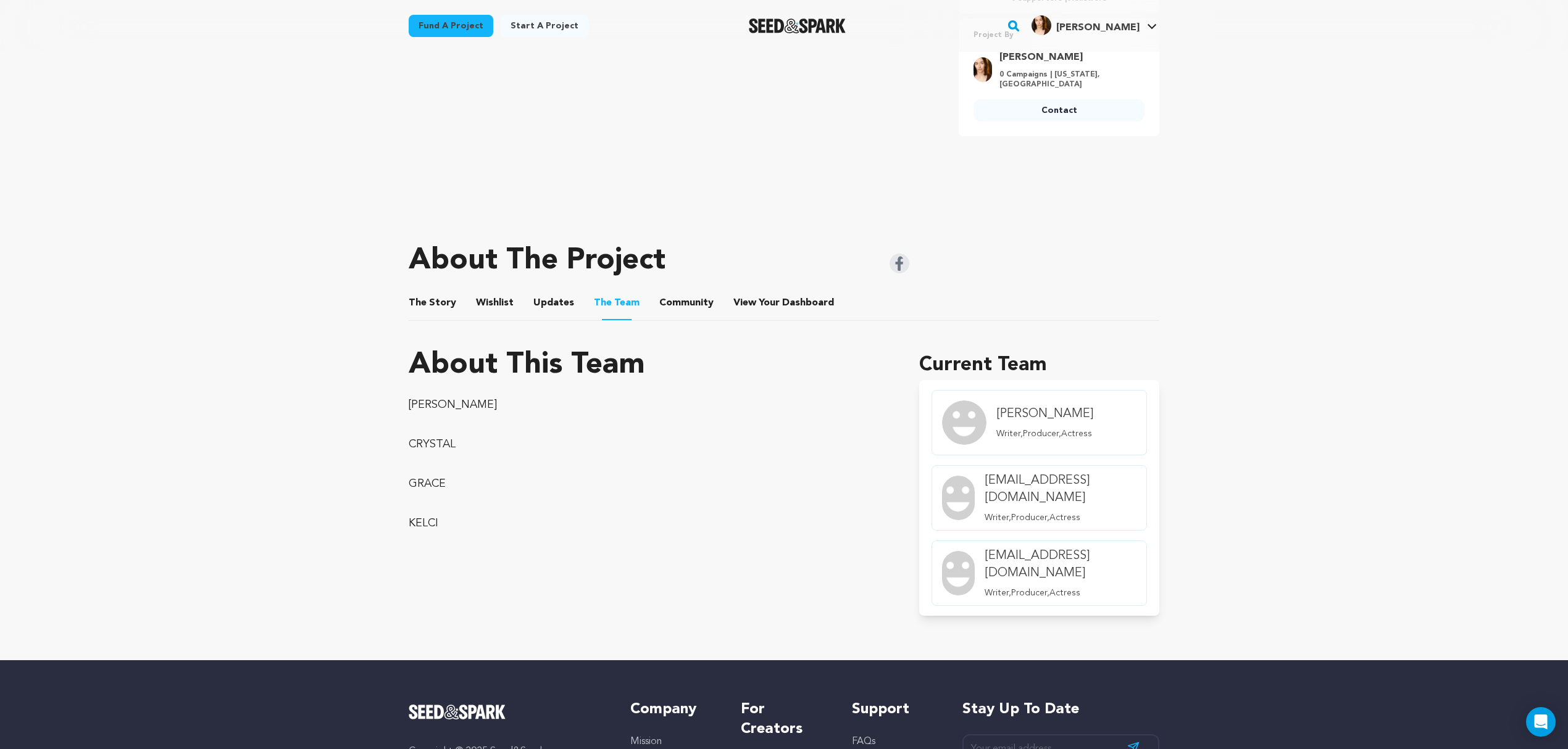
scroll to position [302, 0]
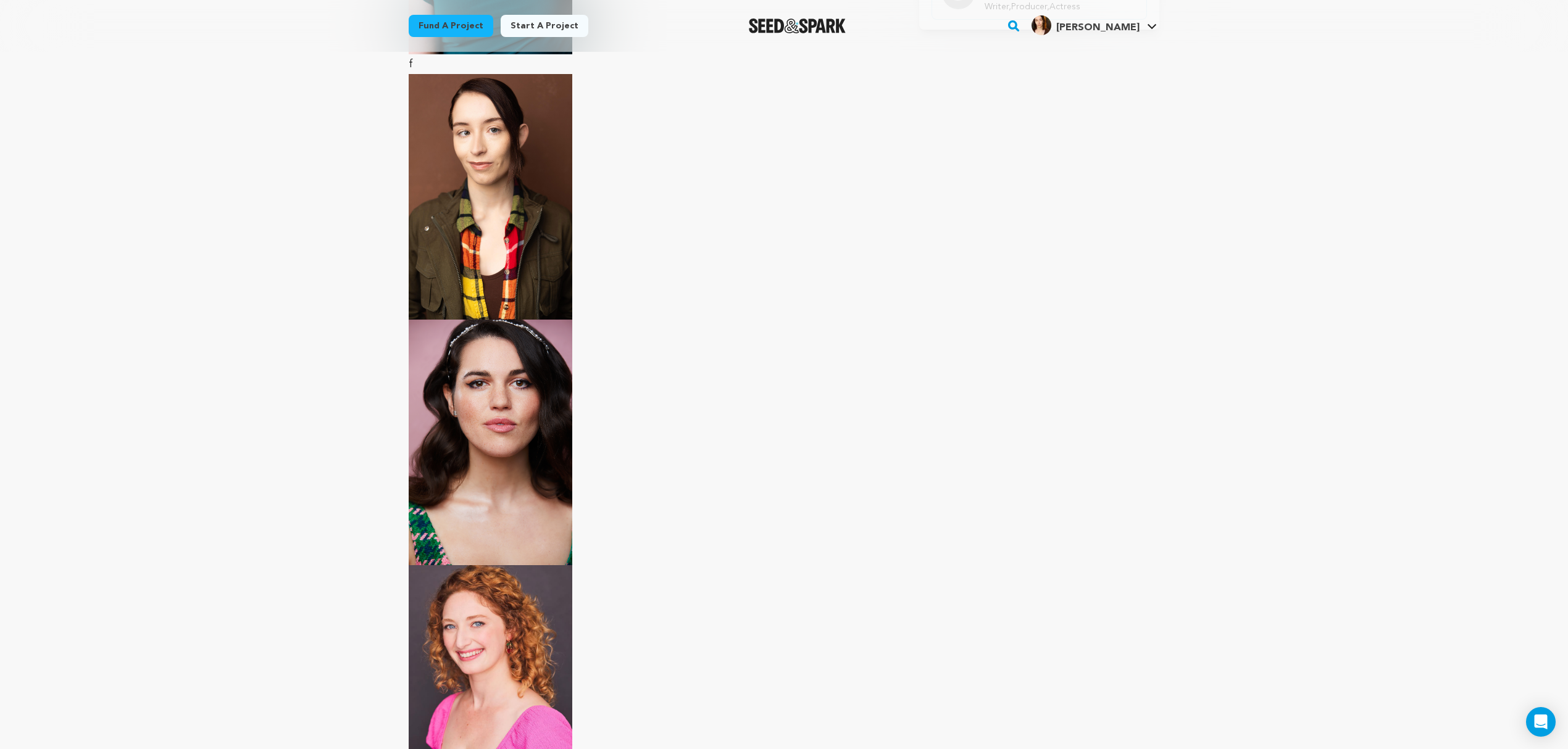
scroll to position [960, 0]
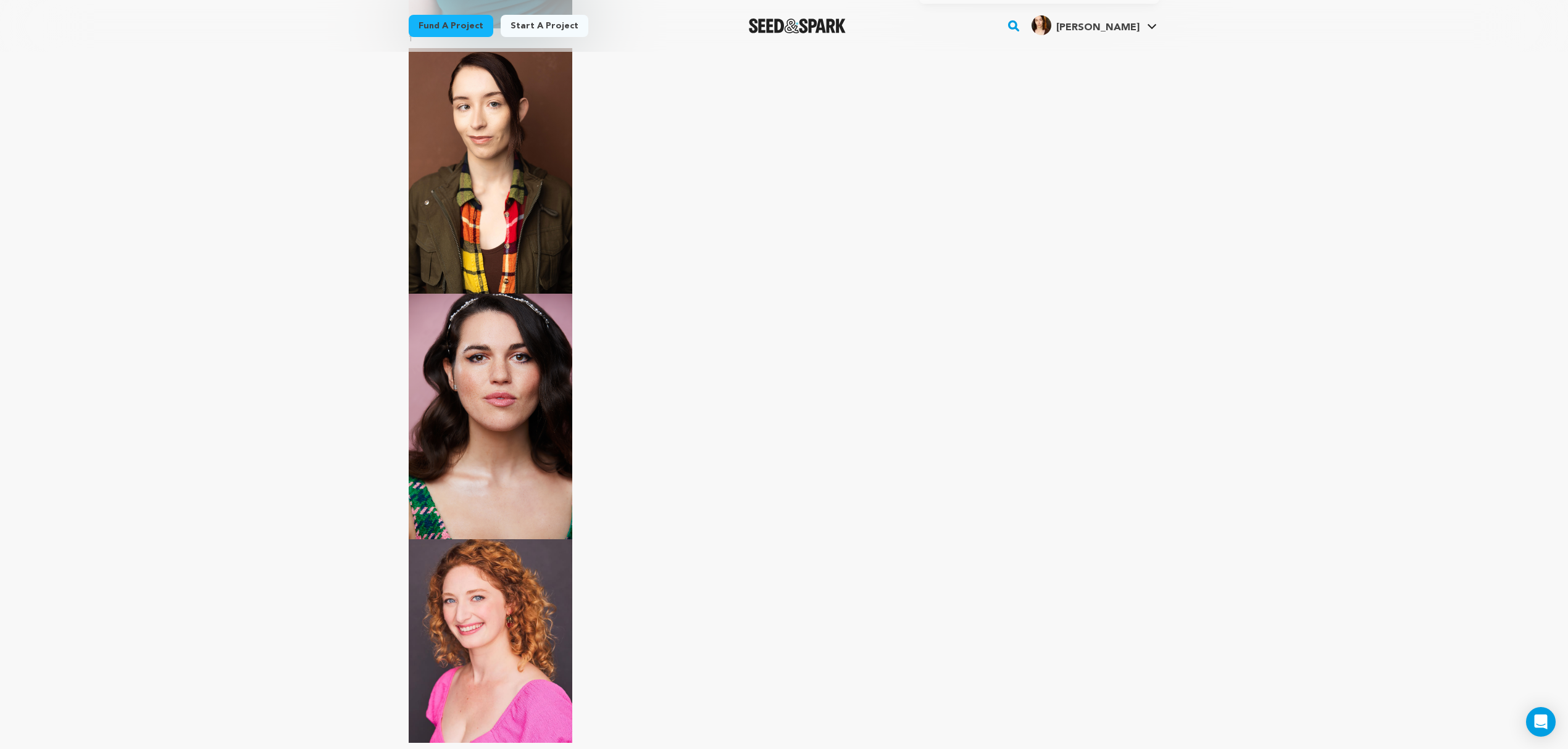
click at [670, 487] on p at bounding box center [649, 519] width 481 height 450
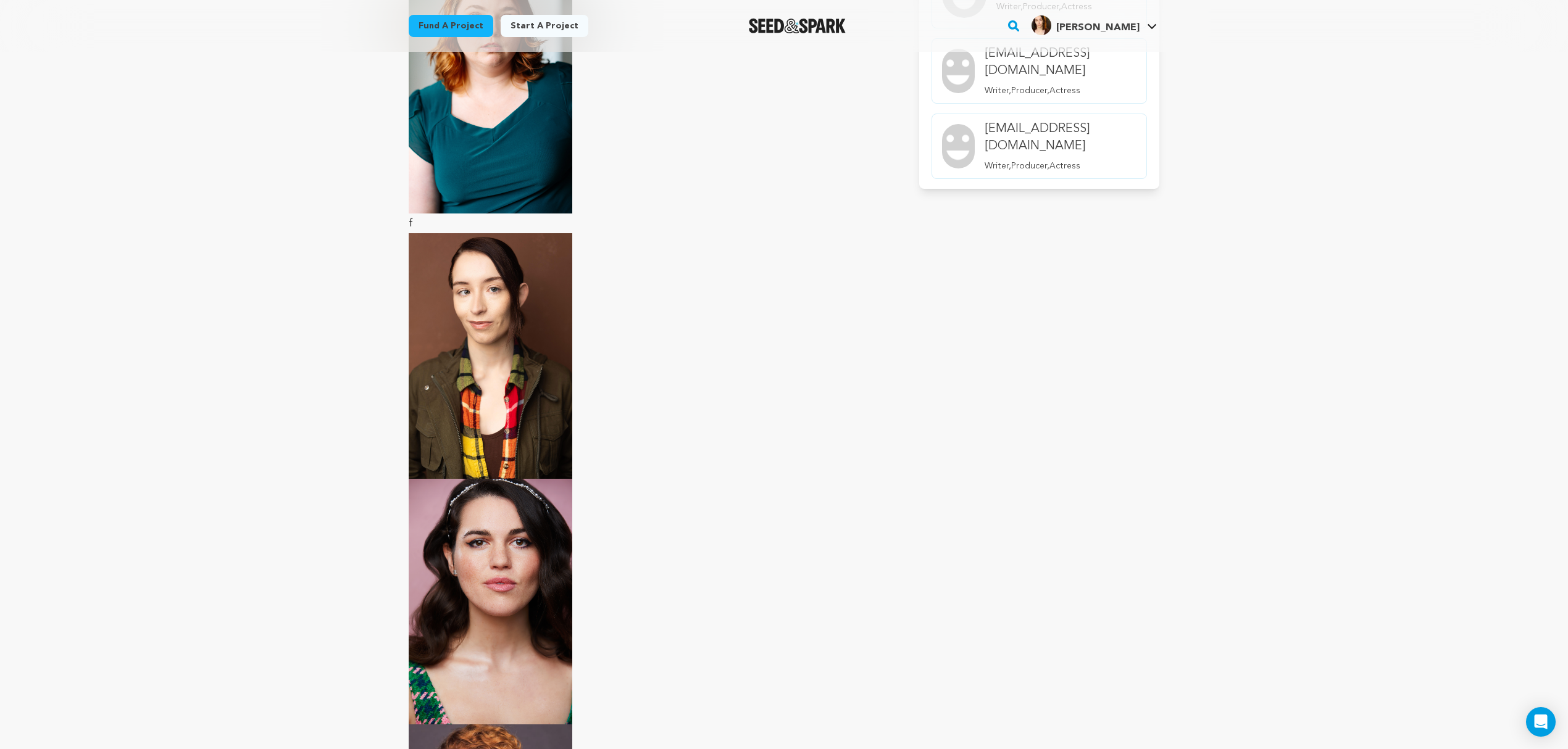
scroll to position [769, 0]
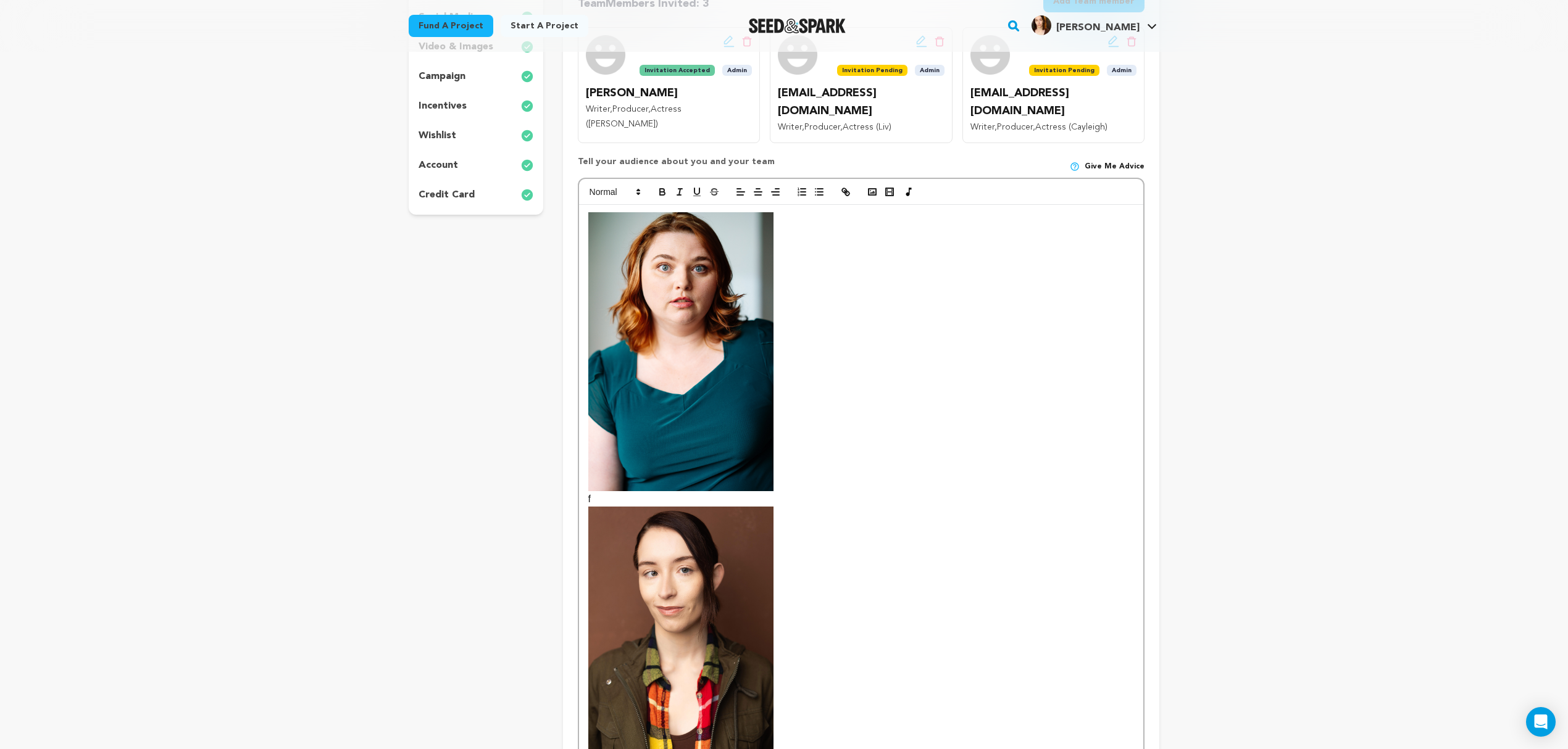
scroll to position [192, 0]
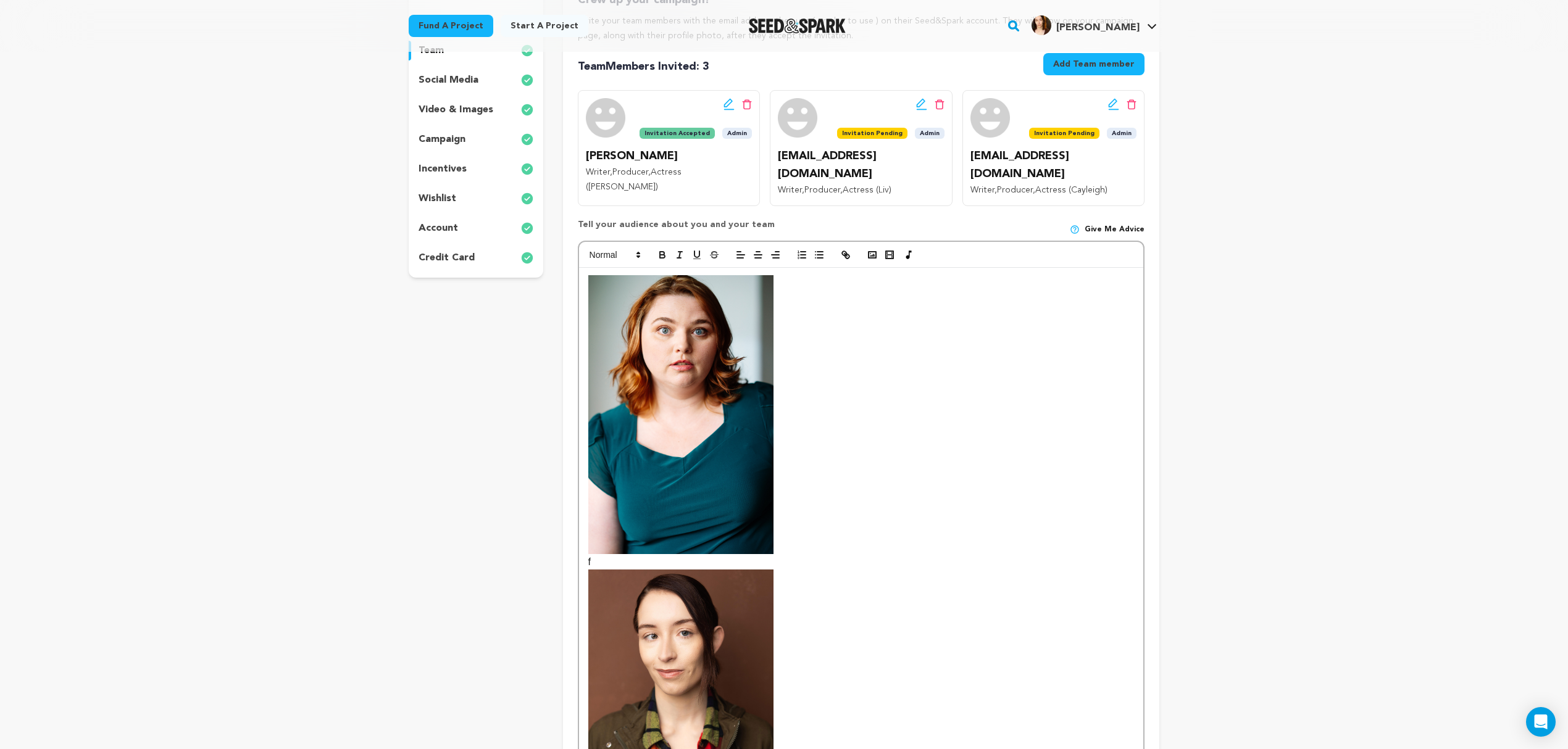
click at [796, 291] on p at bounding box center [861, 415] width 546 height 279
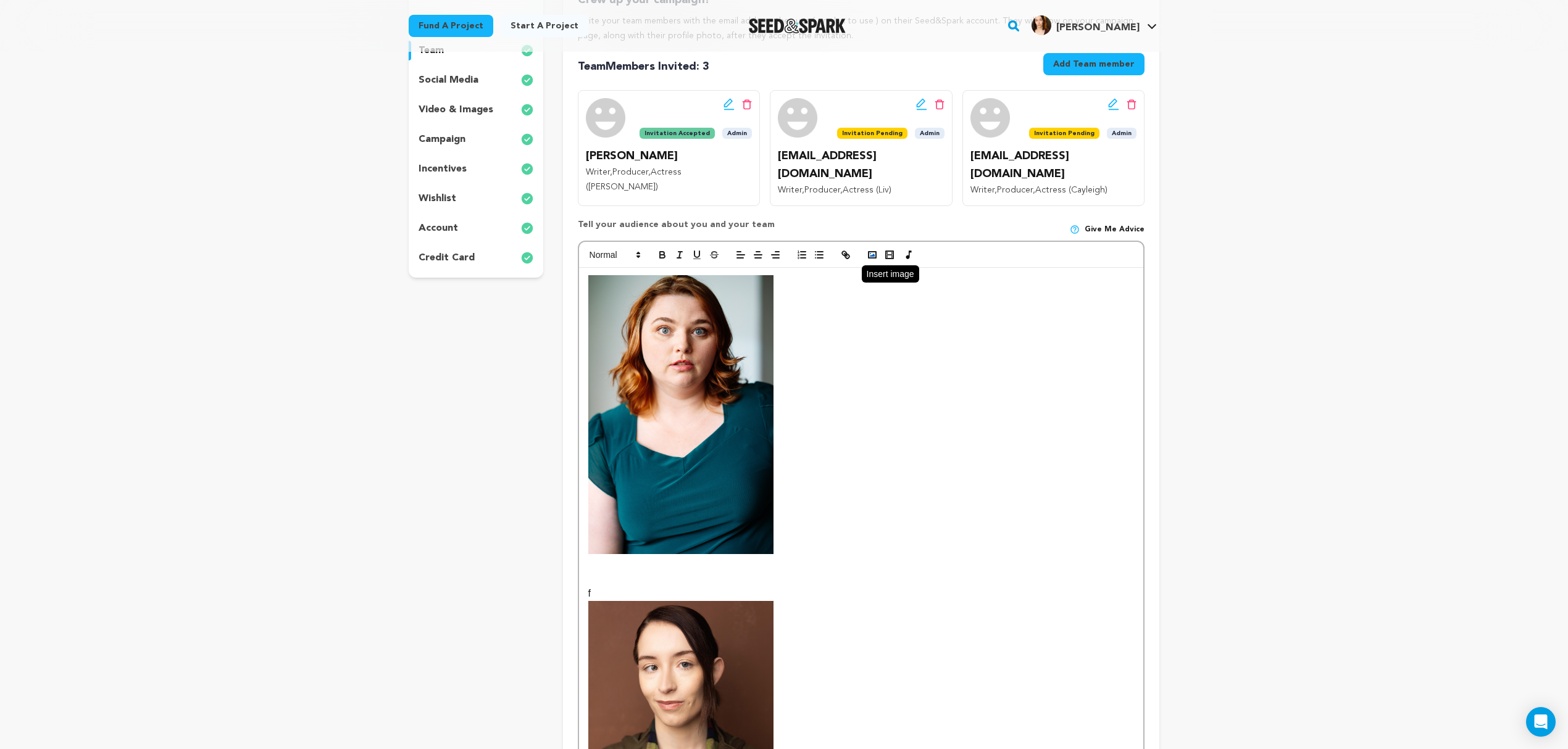
click at [873, 249] on icon "button" at bounding box center [872, 255] width 11 height 11
drag, startPoint x: 709, startPoint y: 563, endPoint x: 586, endPoint y: 548, distance: 123.9
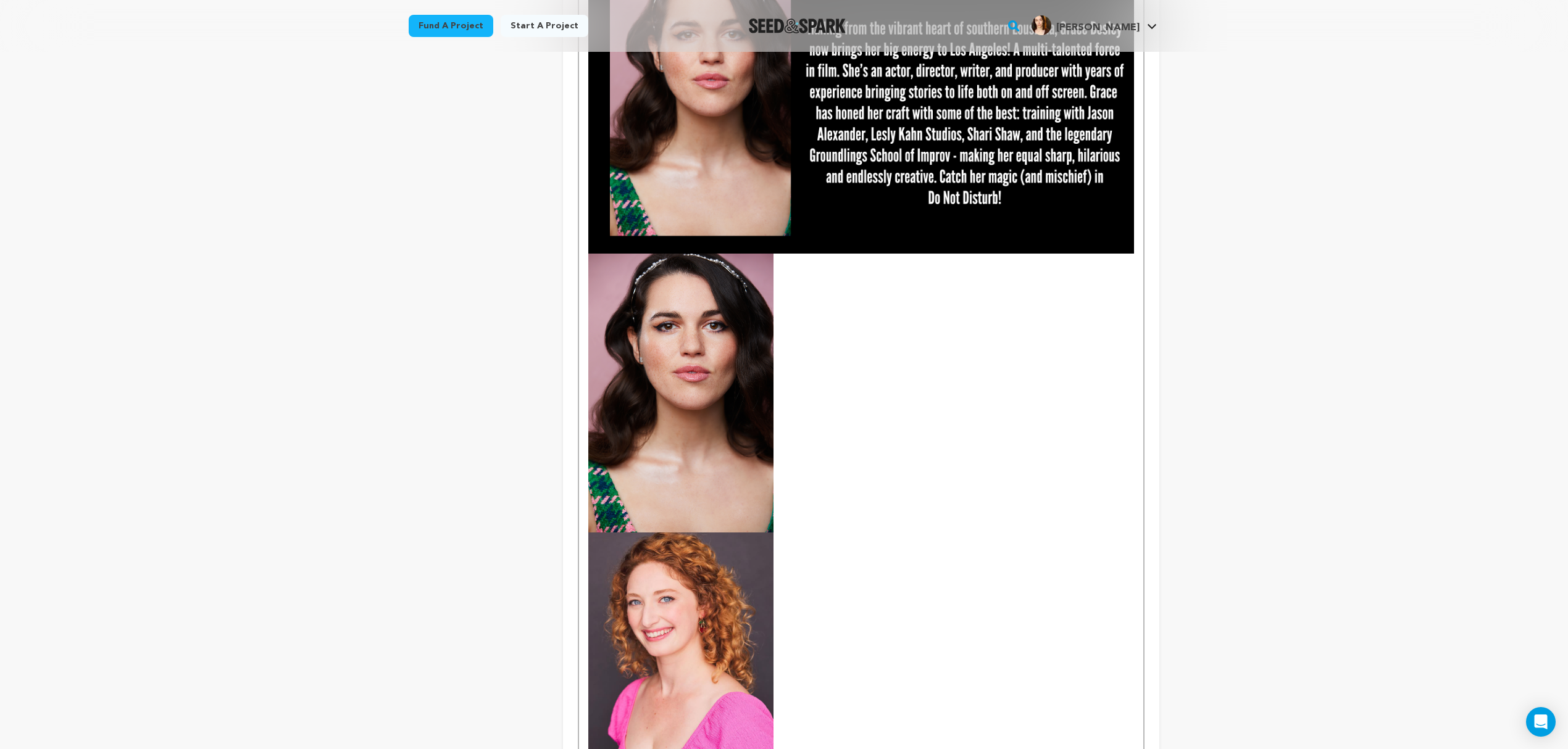
scroll to position [796, 0]
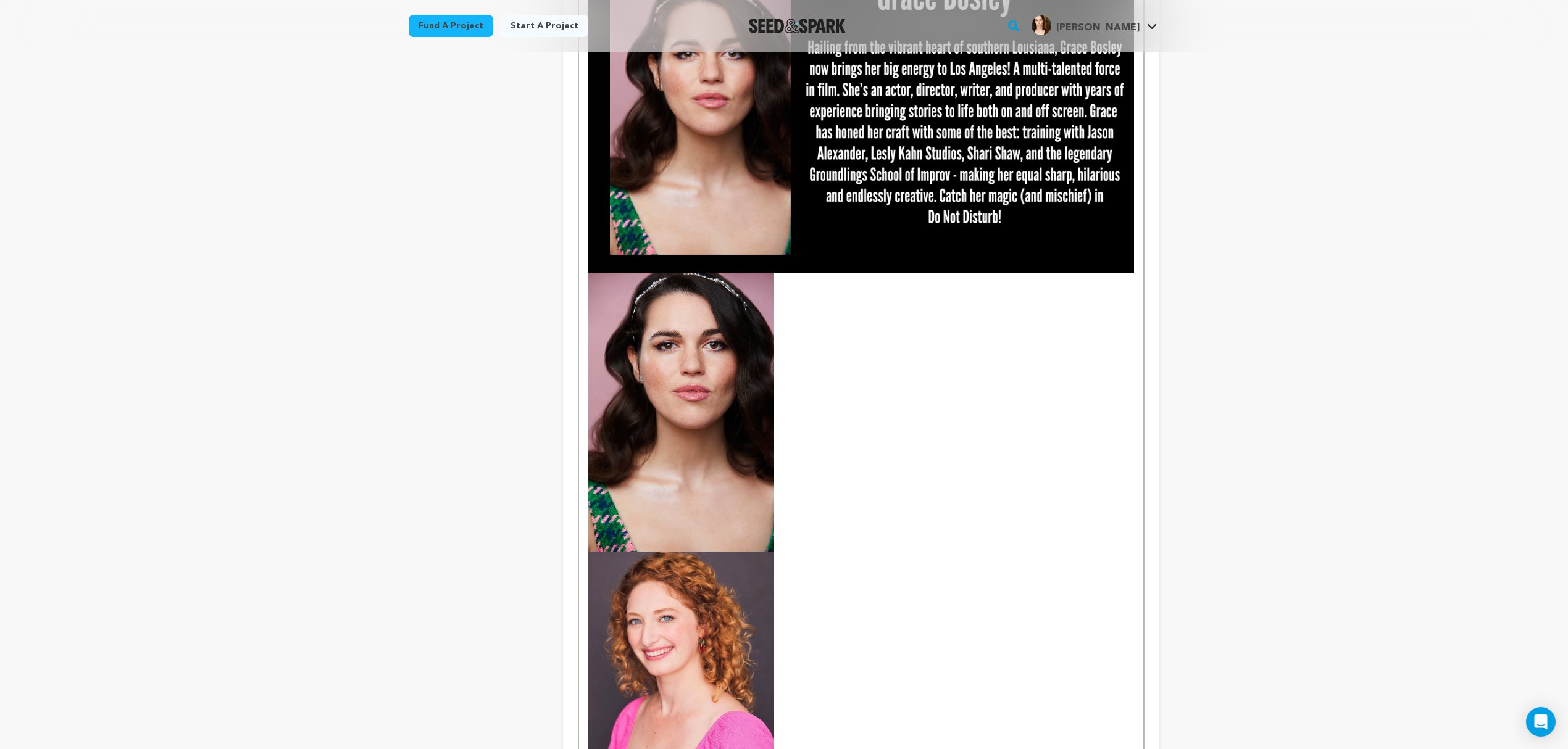
click at [810, 398] on p at bounding box center [861, 528] width 546 height 511
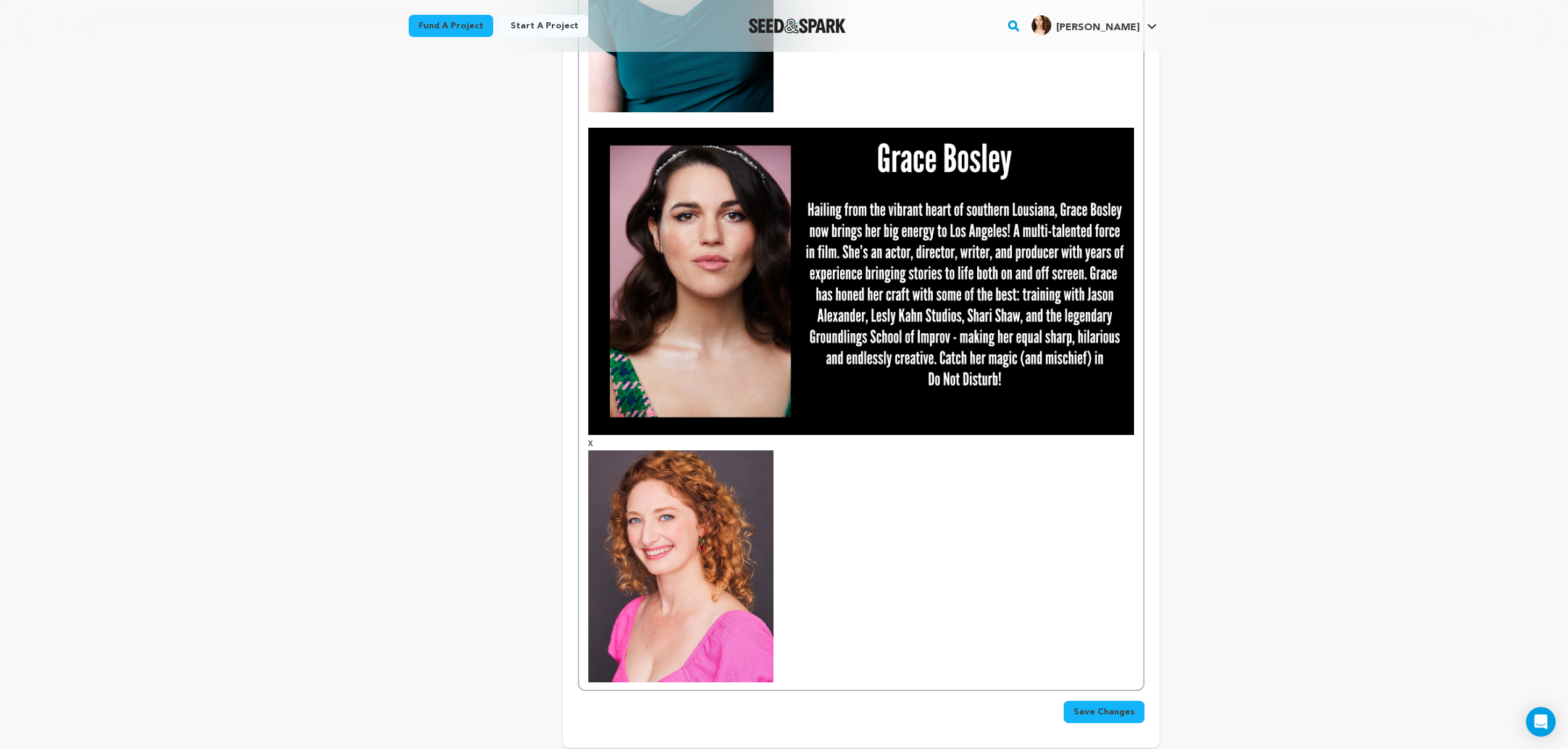
scroll to position [768, 0]
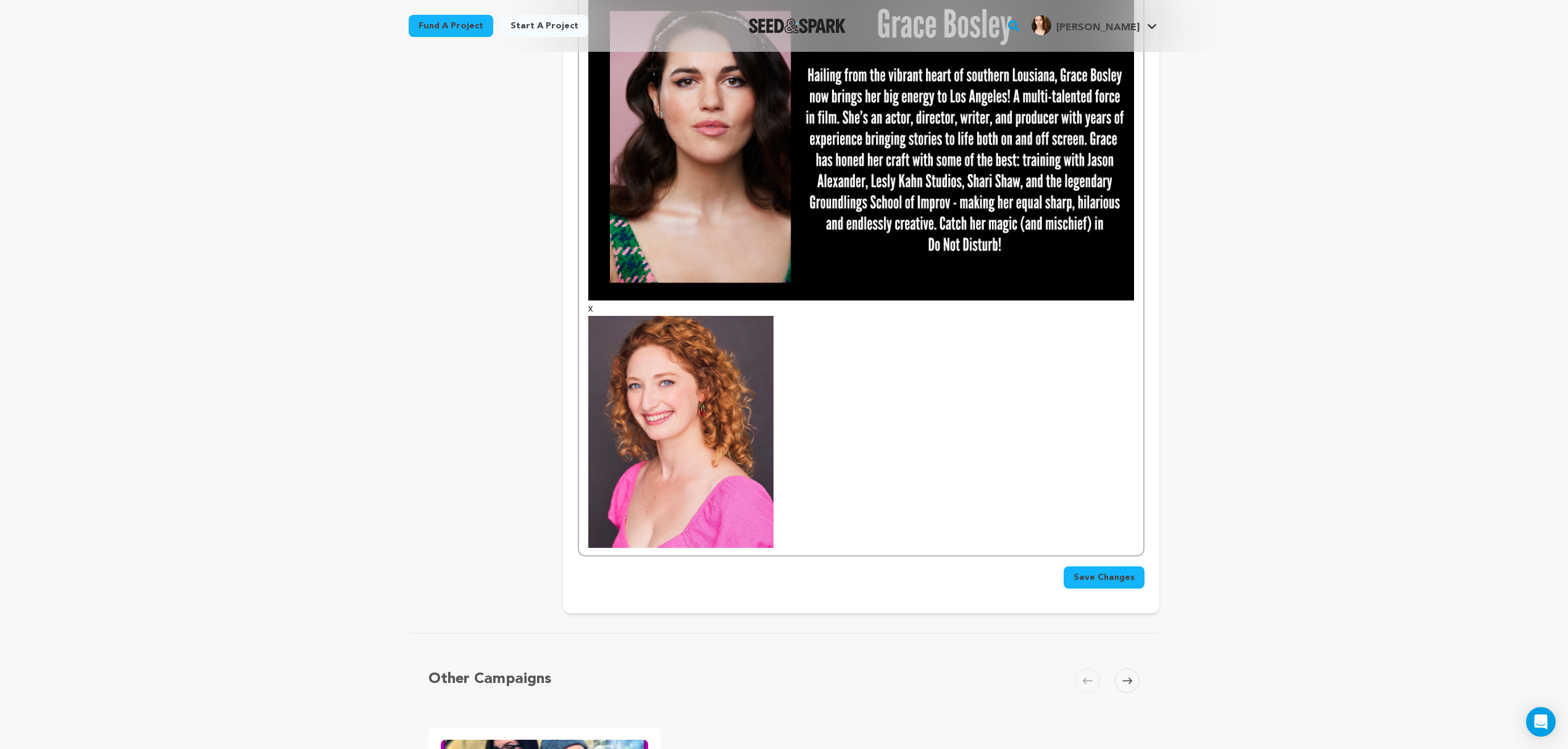
click at [1099, 572] on span "Save Changes" at bounding box center [1104, 578] width 62 height 13
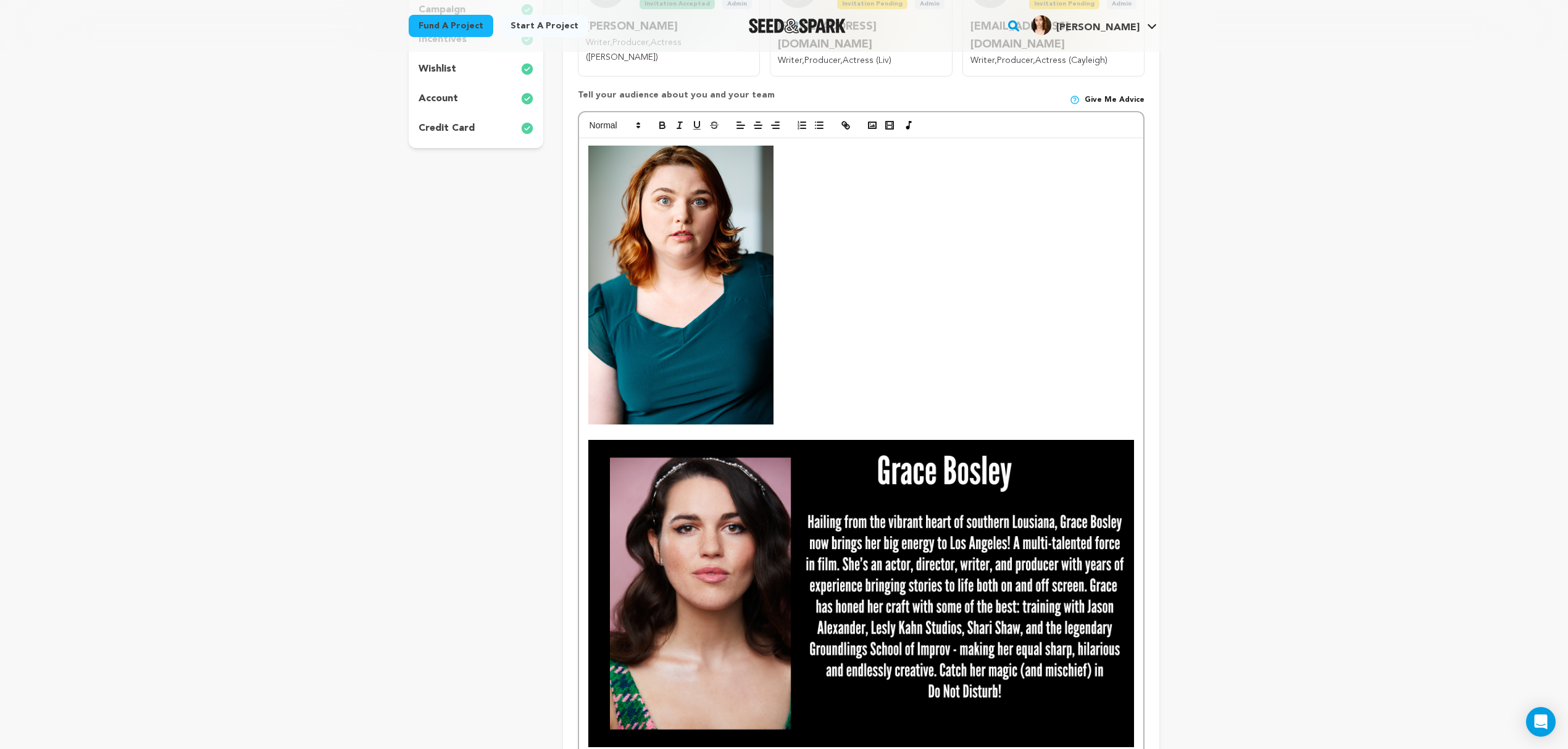
scroll to position [438, 0]
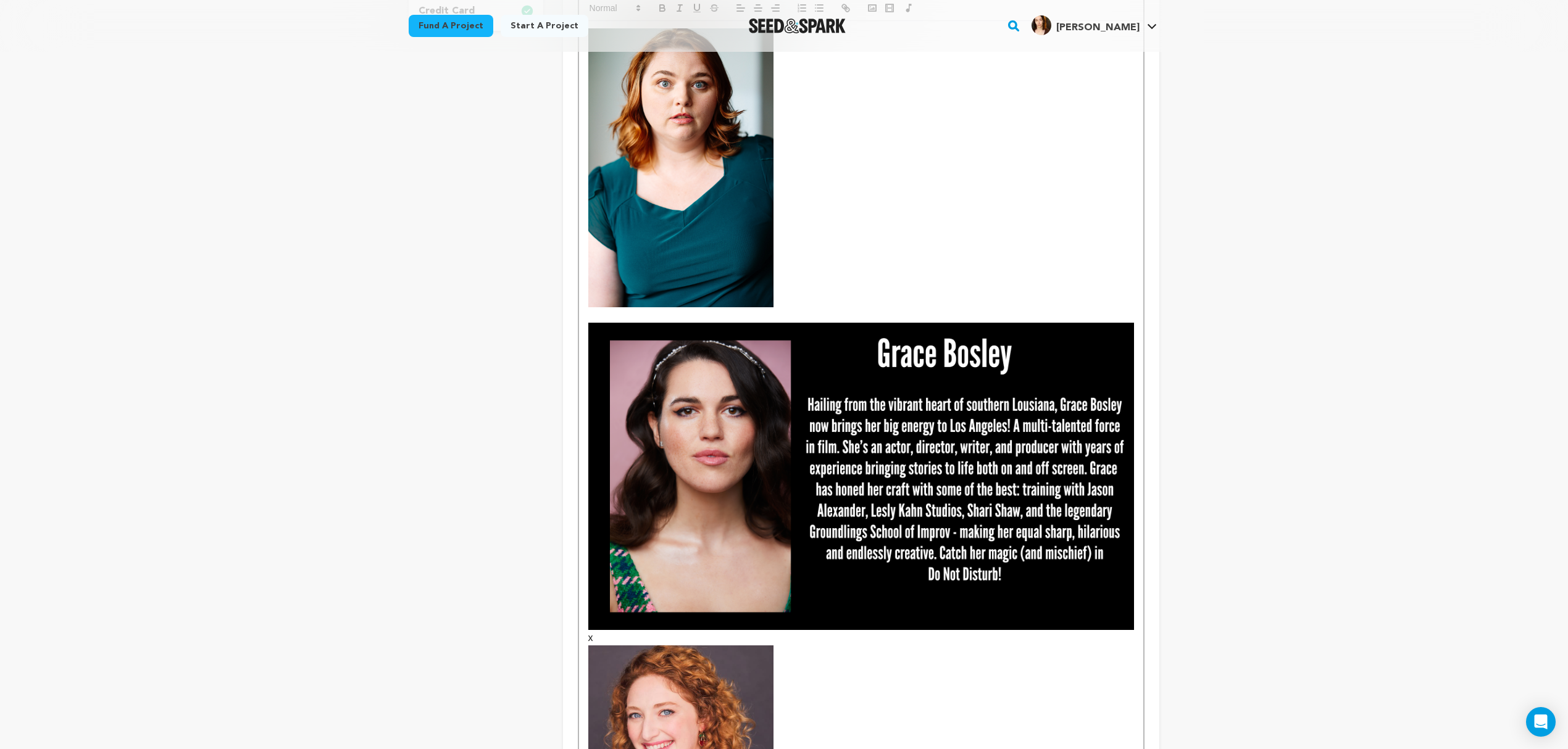
click at [816, 408] on img at bounding box center [861, 475] width 546 height 307
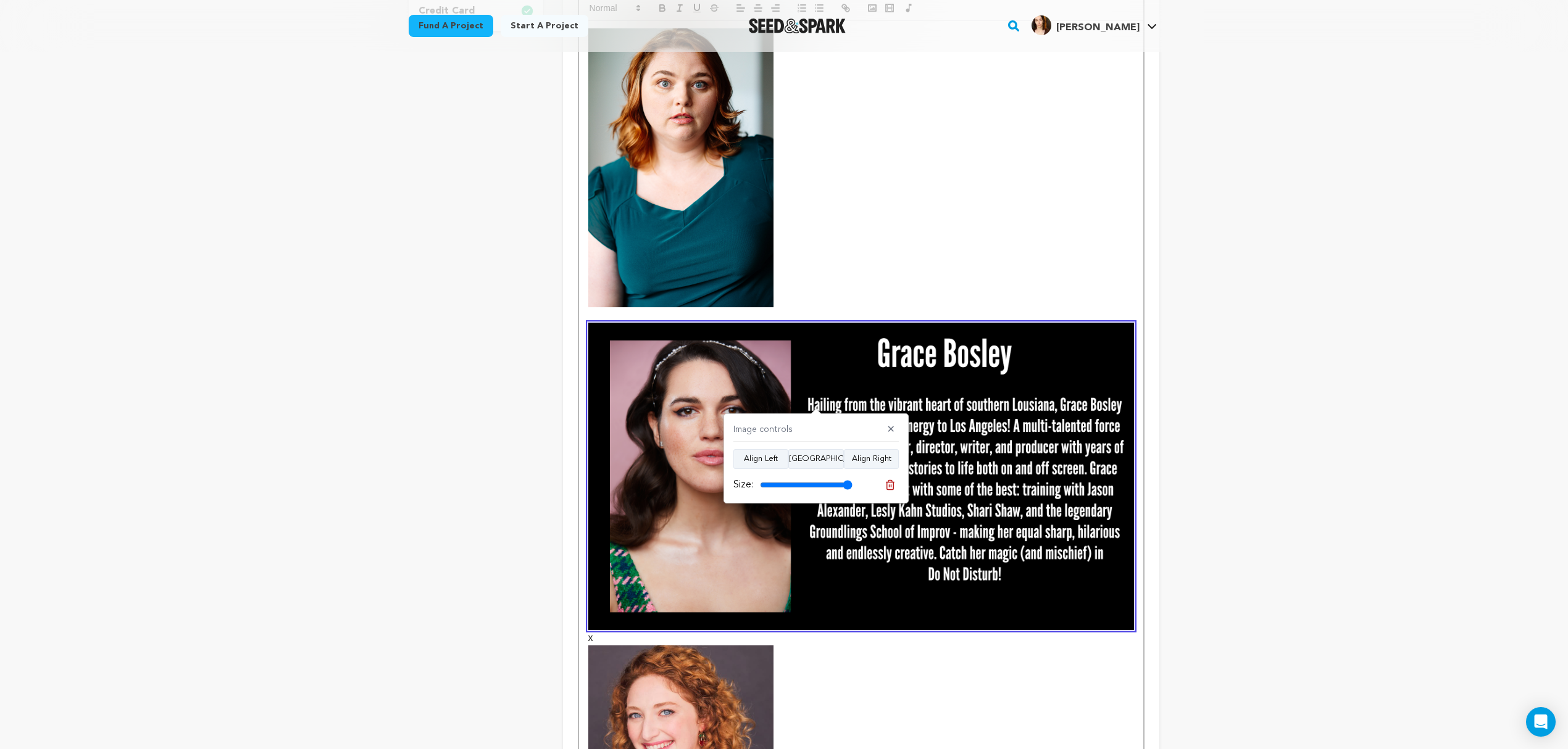
drag, startPoint x: 850, startPoint y: 486, endPoint x: 888, endPoint y: 495, distance: 39.1
click at [853, 490] on input "range" at bounding box center [806, 485] width 92 height 10
click at [1036, 247] on p at bounding box center [861, 168] width 546 height 279
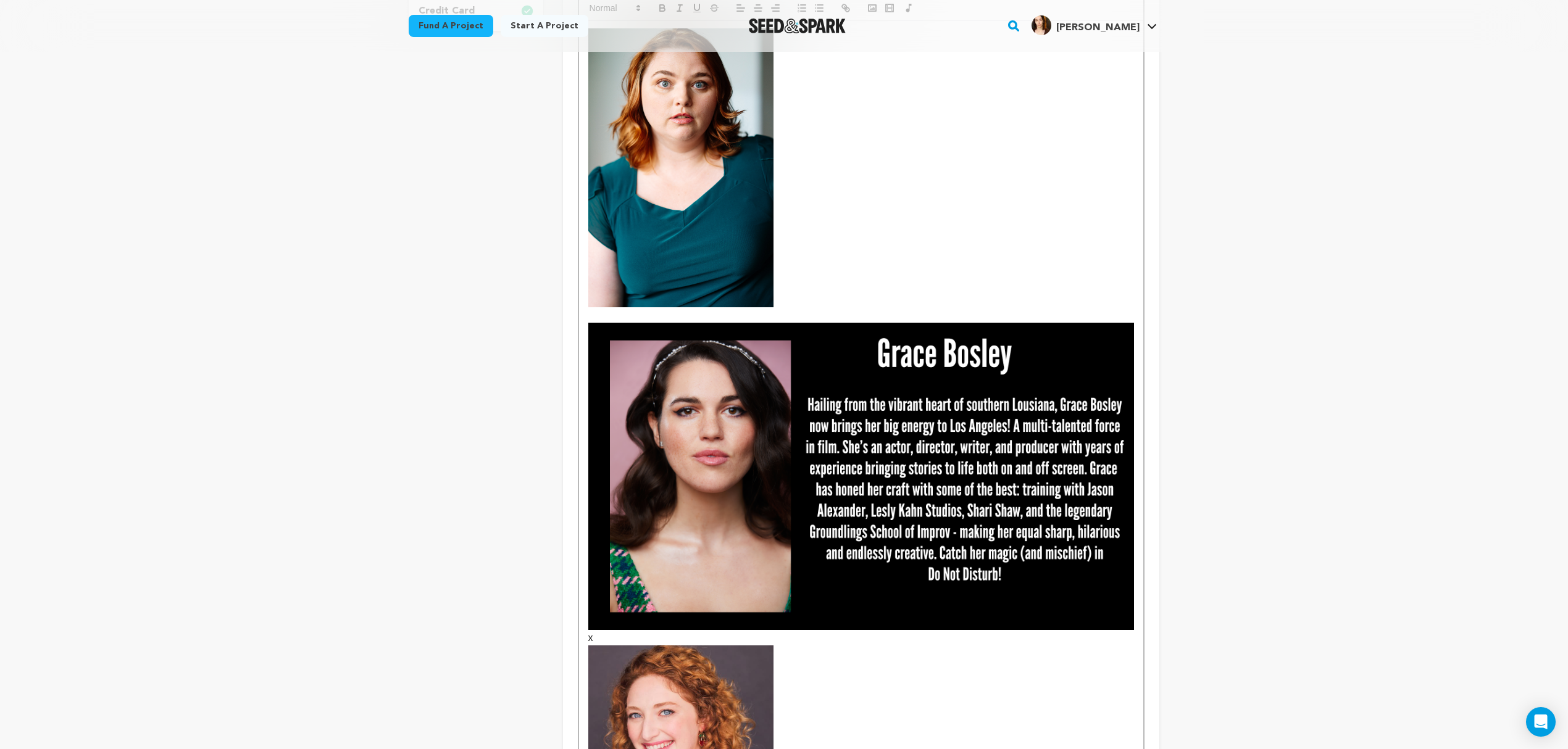
click at [1046, 630] on p "x" at bounding box center [861, 754] width 546 height 248
click at [983, 552] on img at bounding box center [861, 475] width 546 height 307
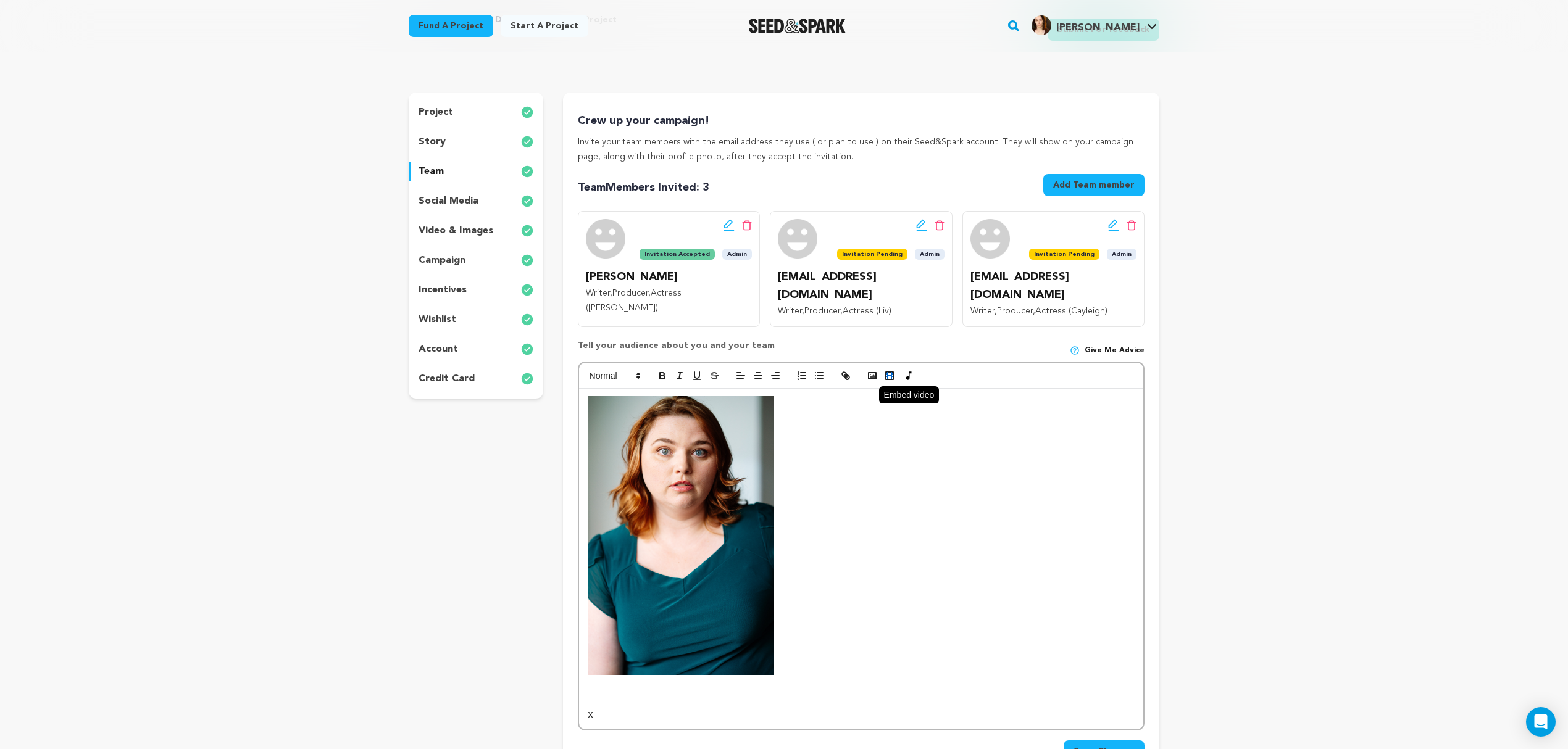
scroll to position [55, 0]
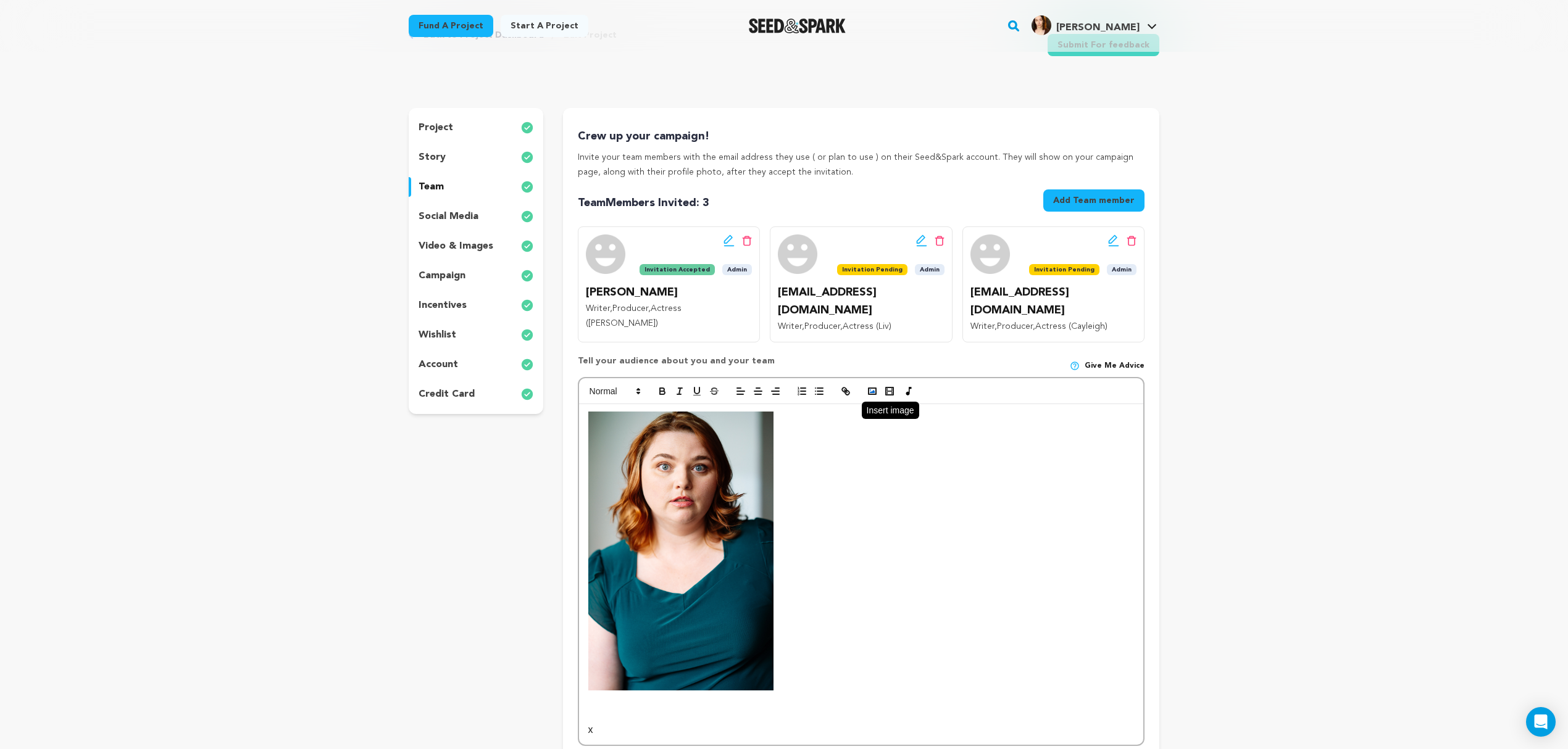
click at [877, 384] on button "button" at bounding box center [872, 391] width 17 height 15
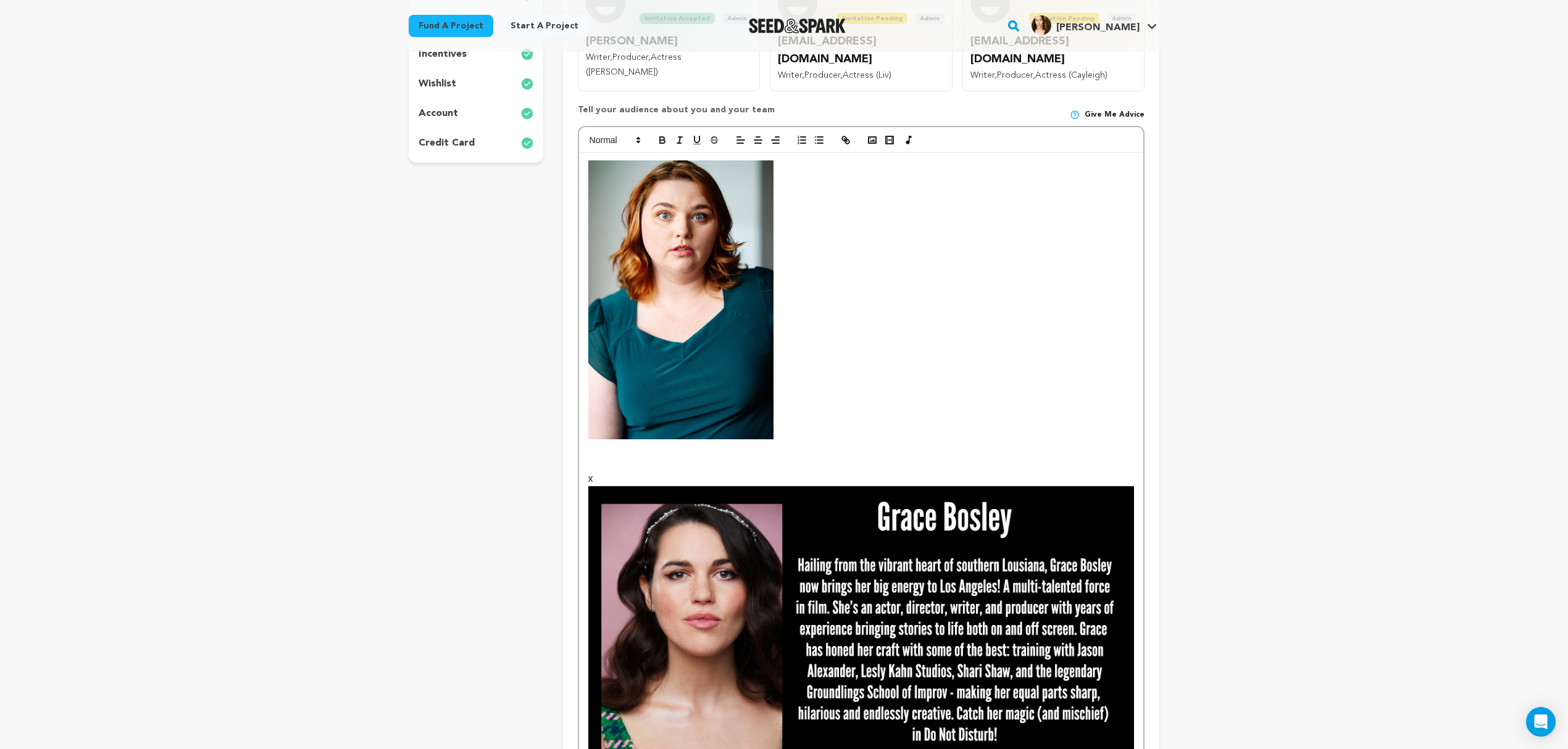
scroll to position [356, 0]
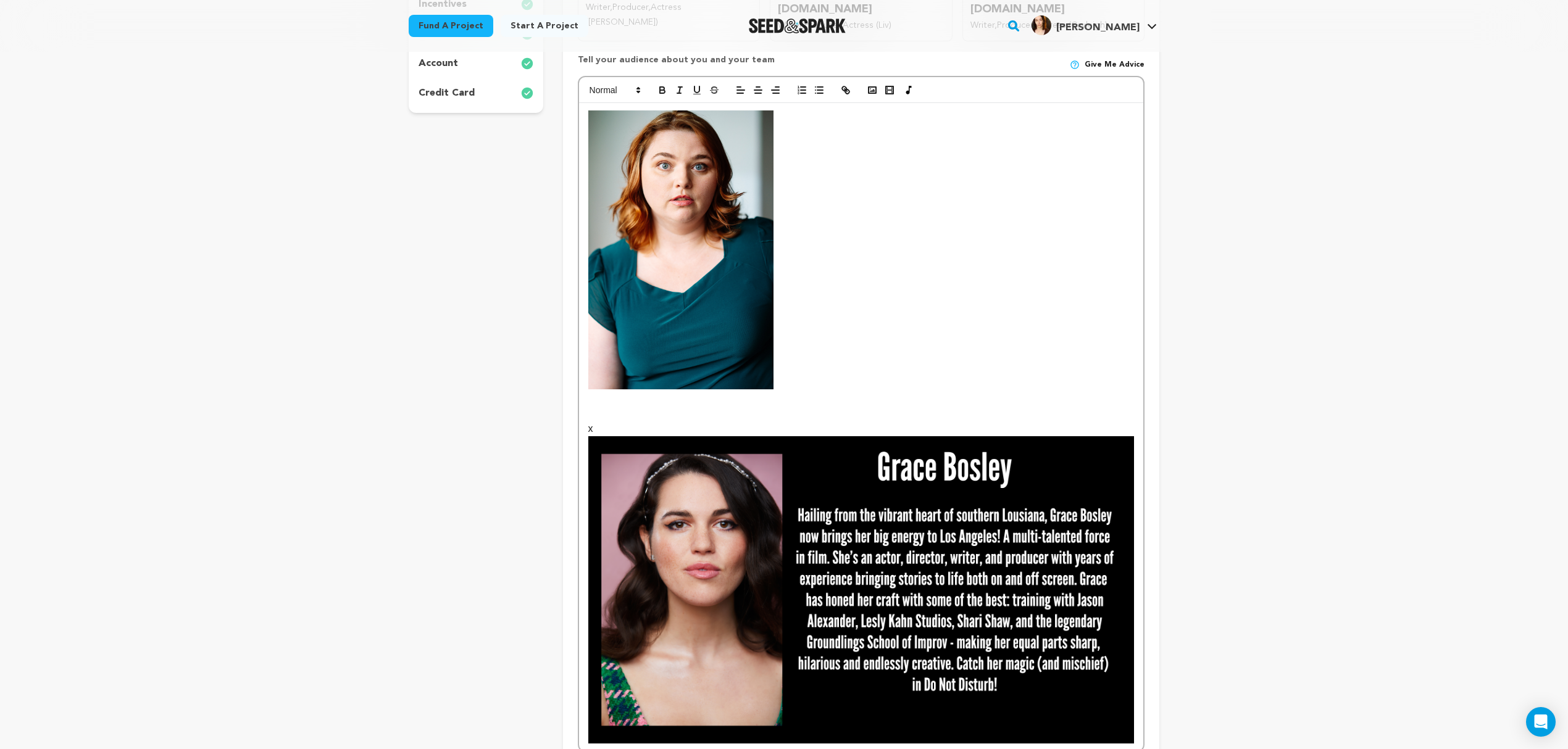
click at [709, 405] on p at bounding box center [861, 413] width 546 height 16
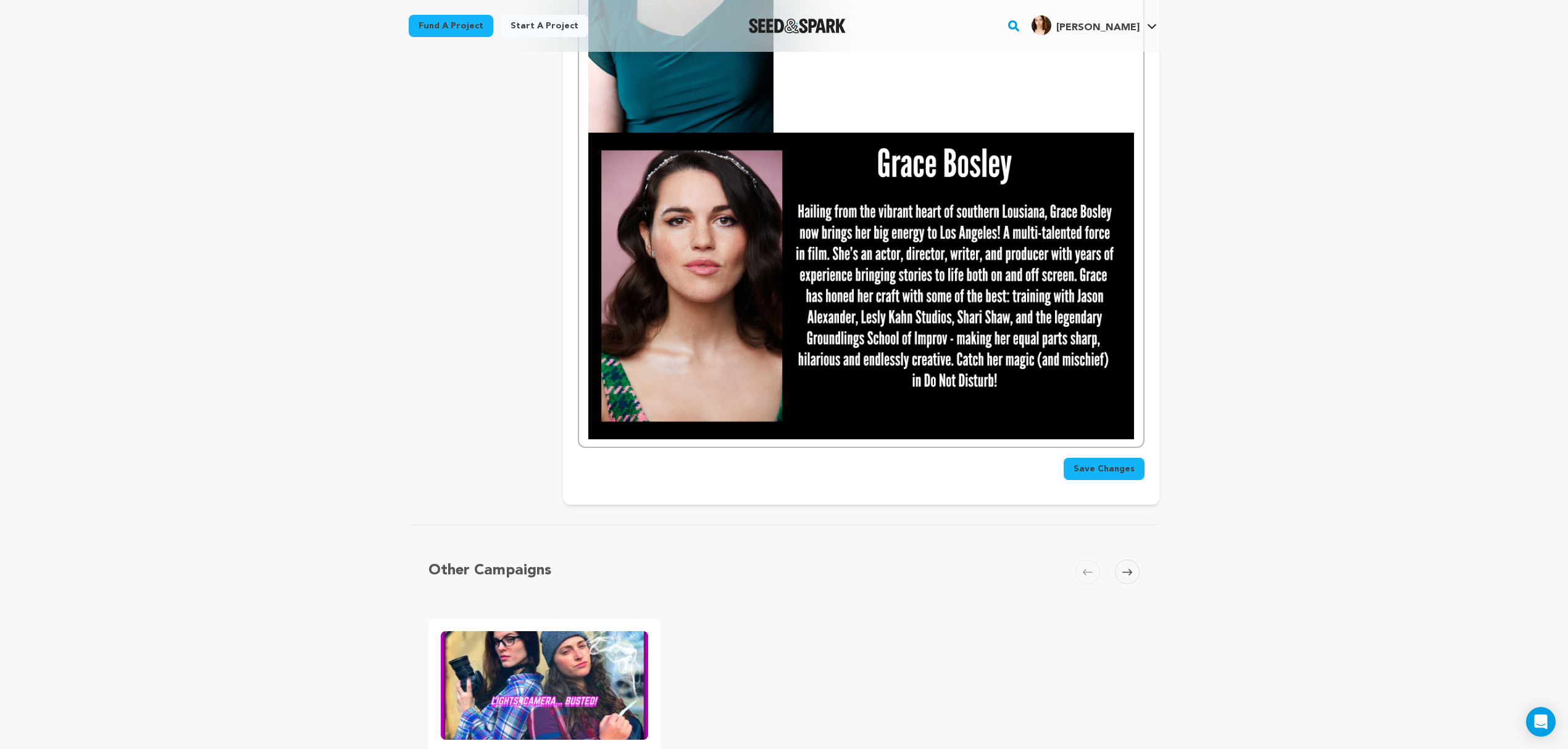
scroll to position [714, 0]
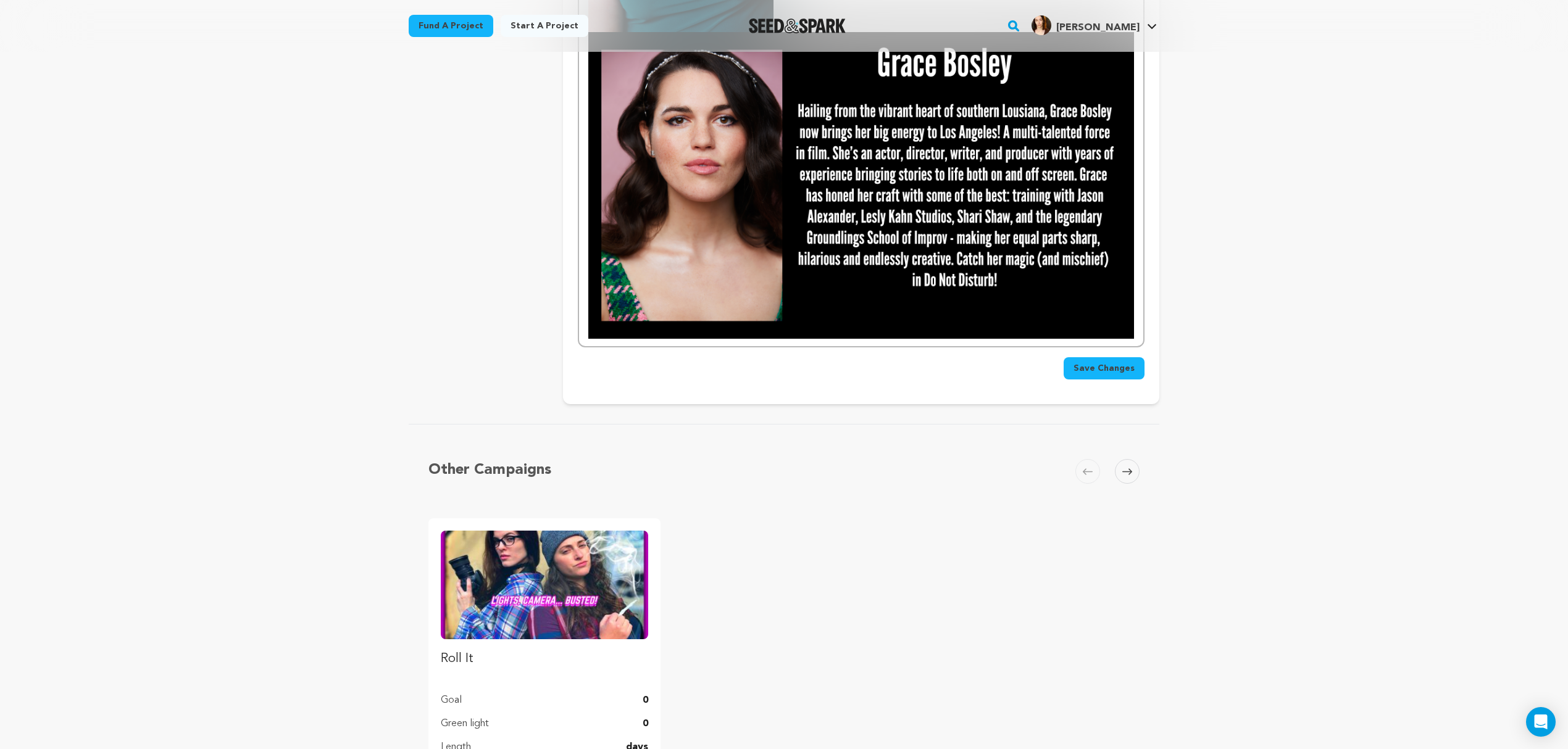
click at [712, 321] on img at bounding box center [861, 185] width 546 height 307
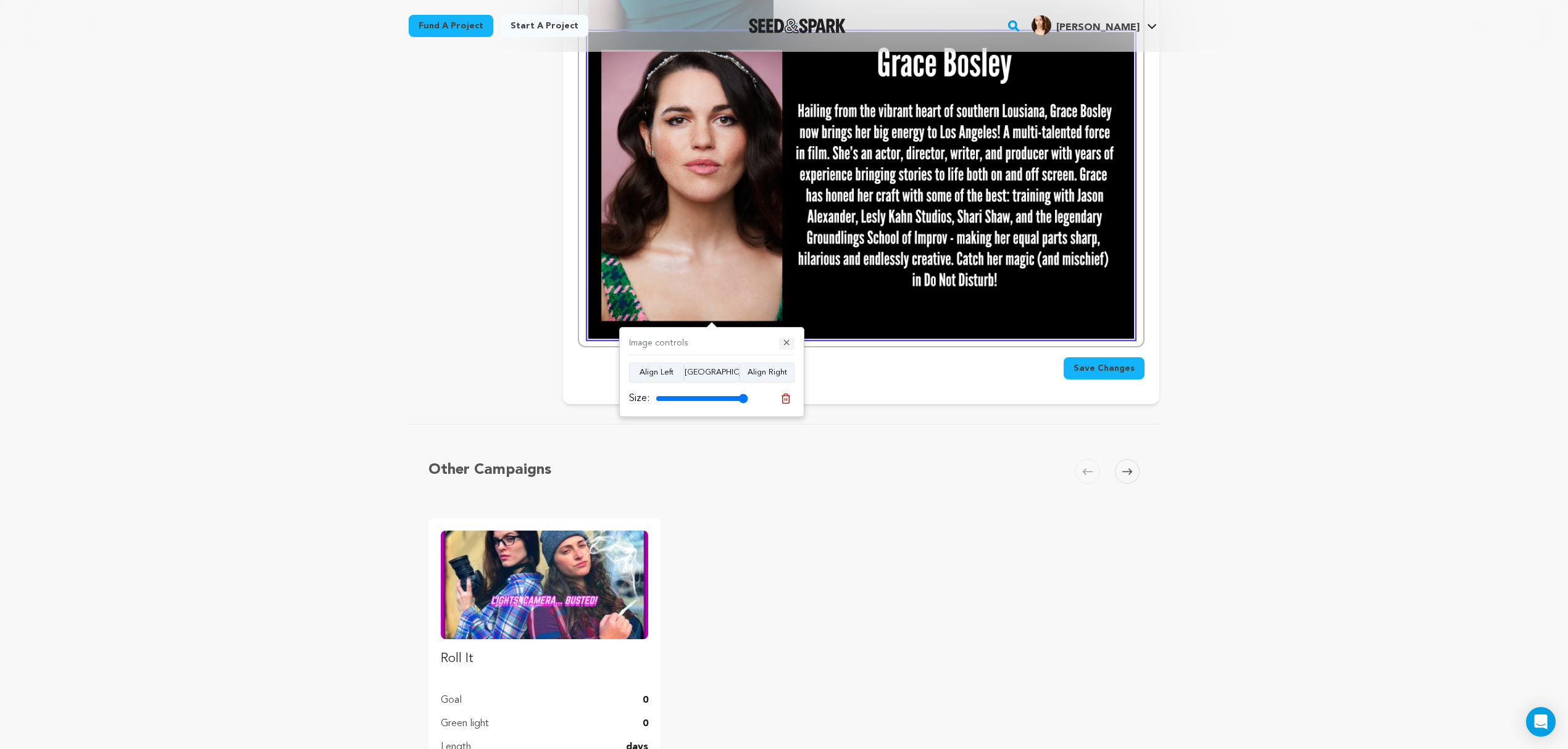
click at [788, 340] on button "✕" at bounding box center [787, 344] width 16 height 13
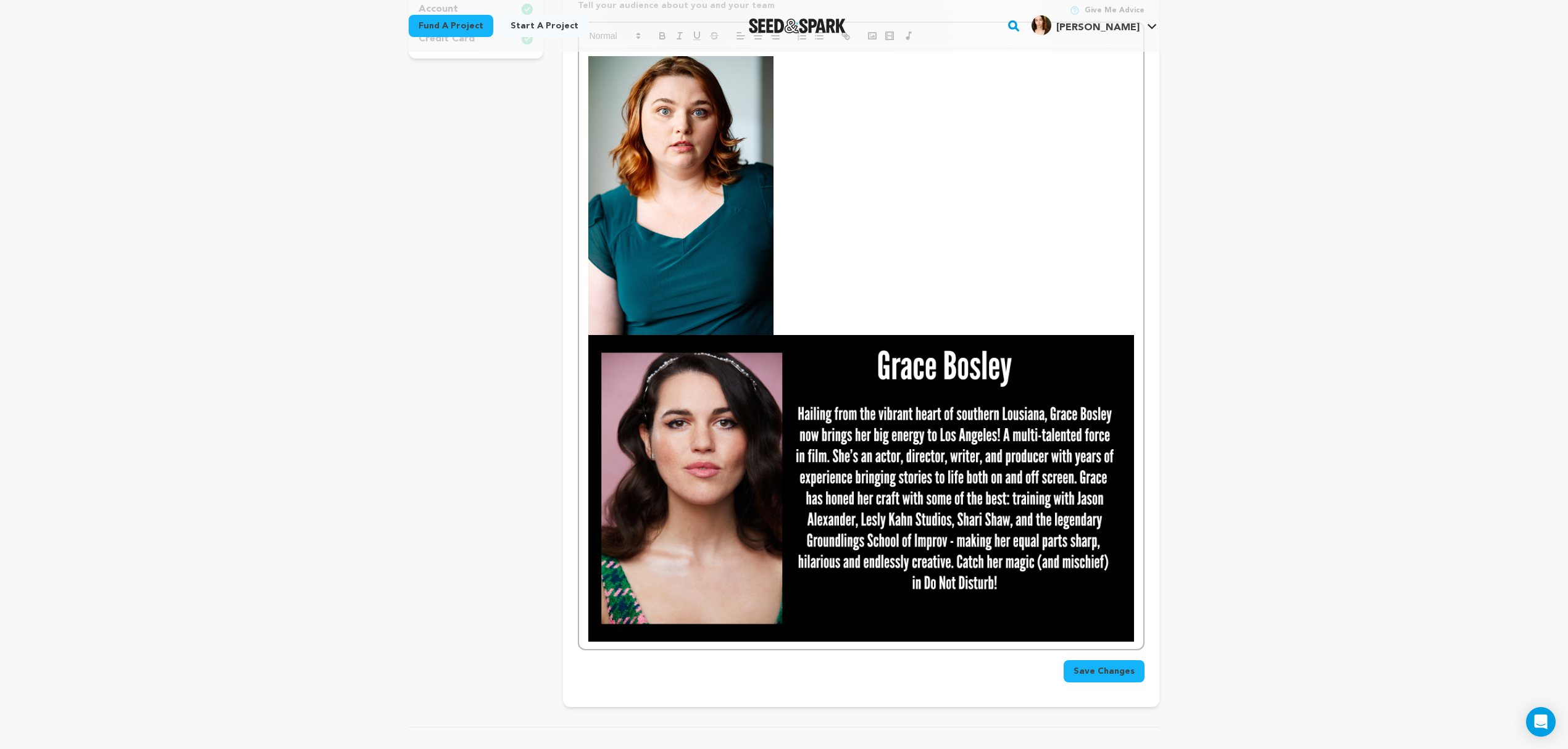
scroll to position [384, 0]
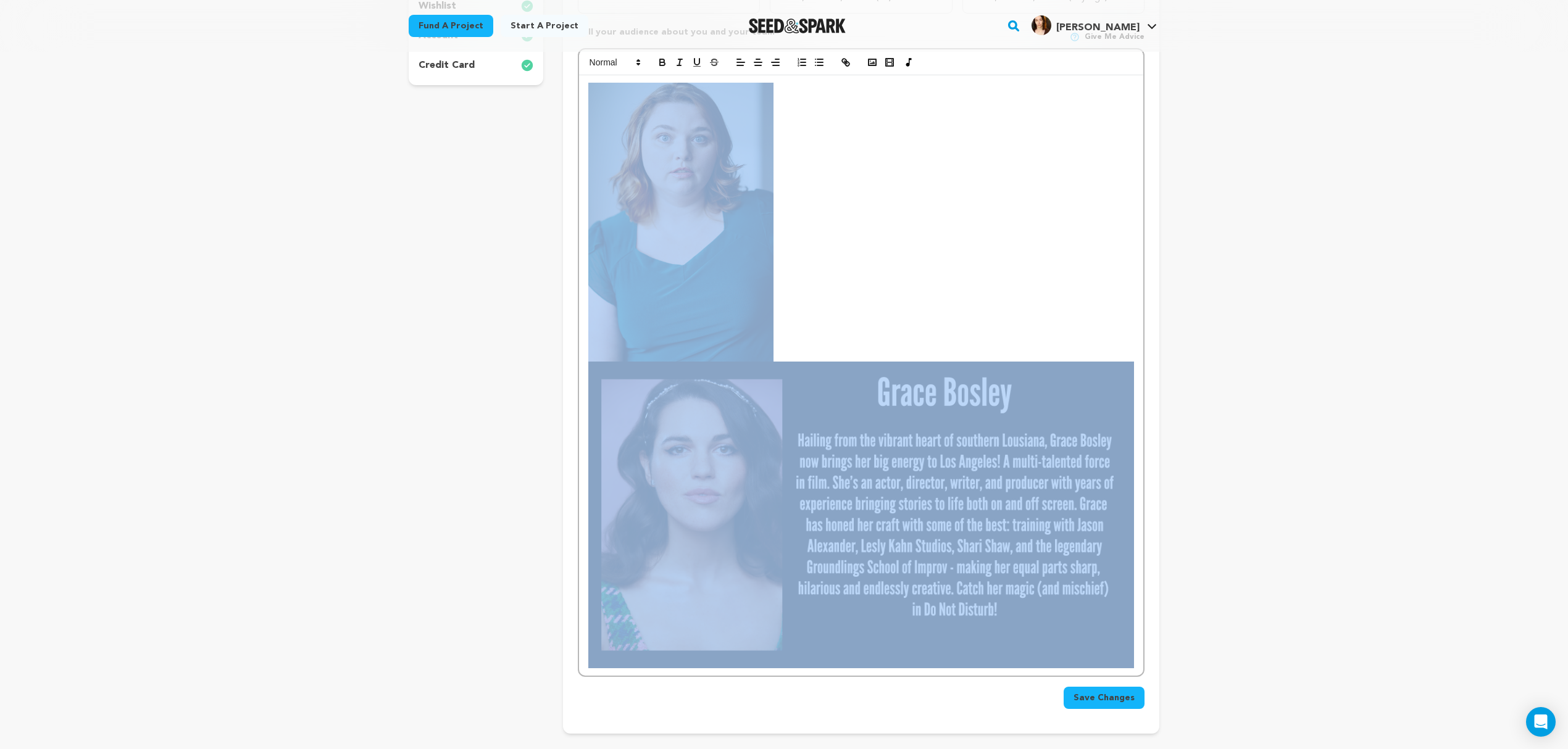
drag, startPoint x: 819, startPoint y: 264, endPoint x: 948, endPoint y: 524, distance: 290.2
click at [980, 589] on div at bounding box center [861, 376] width 565 height 601
click at [871, 297] on p at bounding box center [861, 222] width 546 height 279
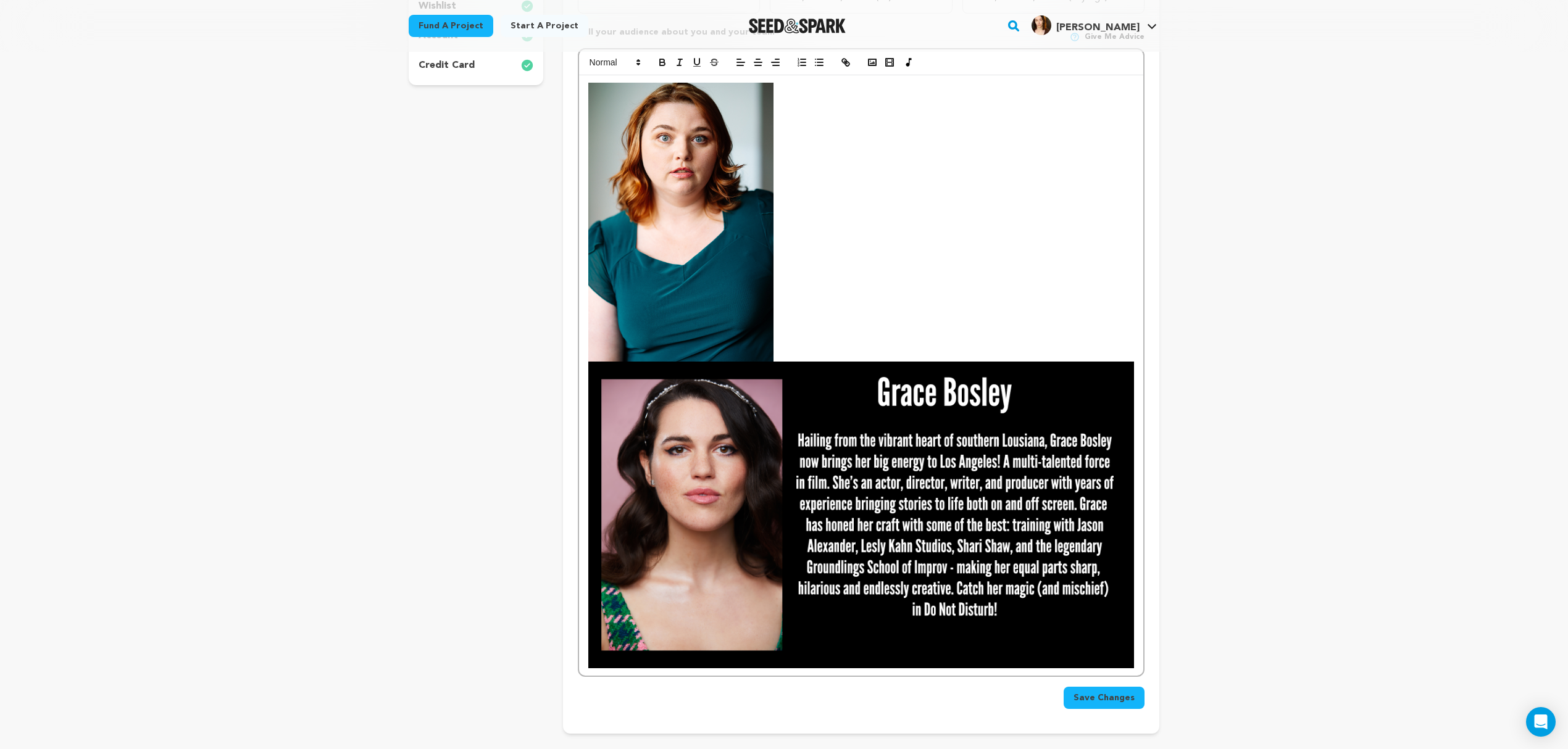
click at [803, 288] on p at bounding box center [861, 222] width 546 height 279
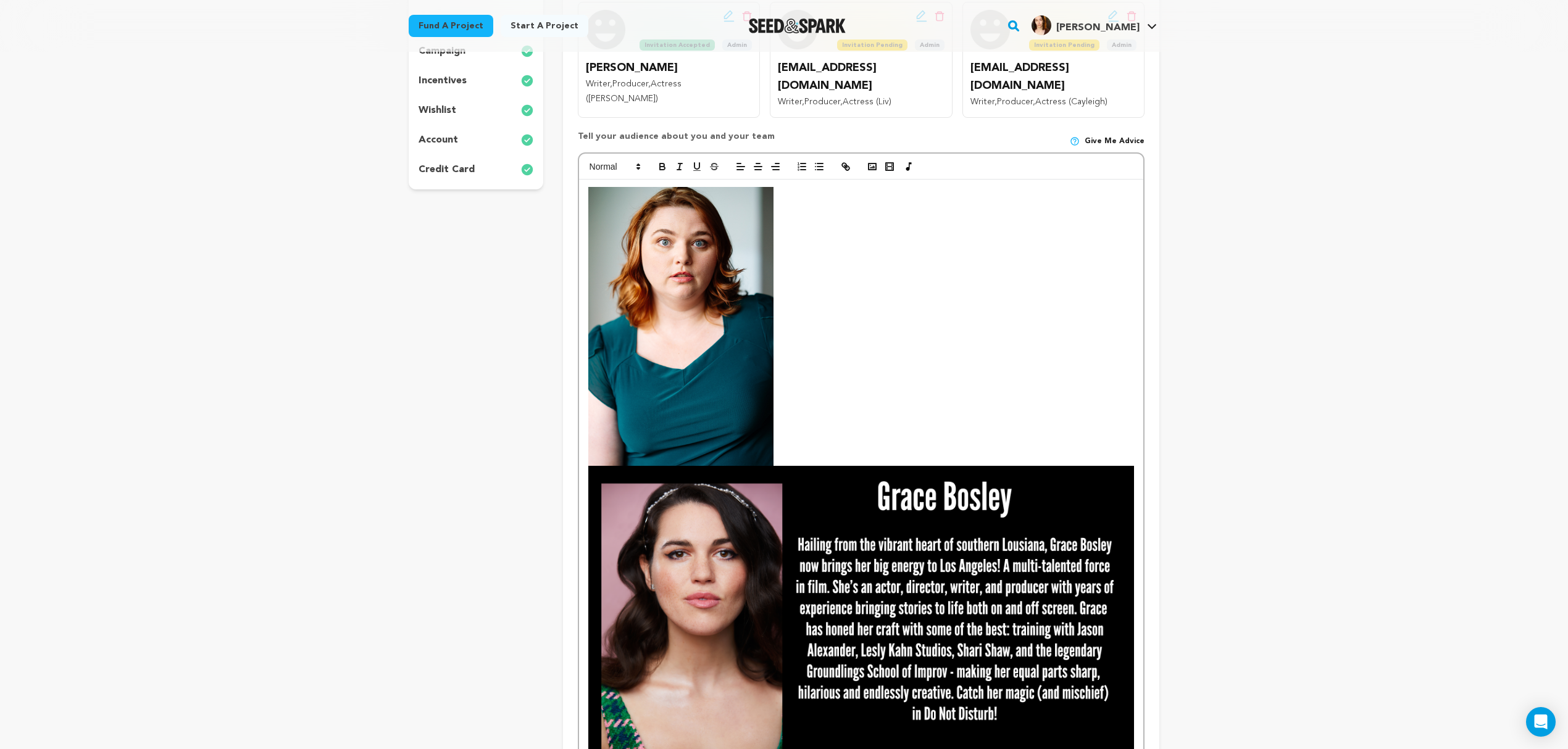
scroll to position [220, 0]
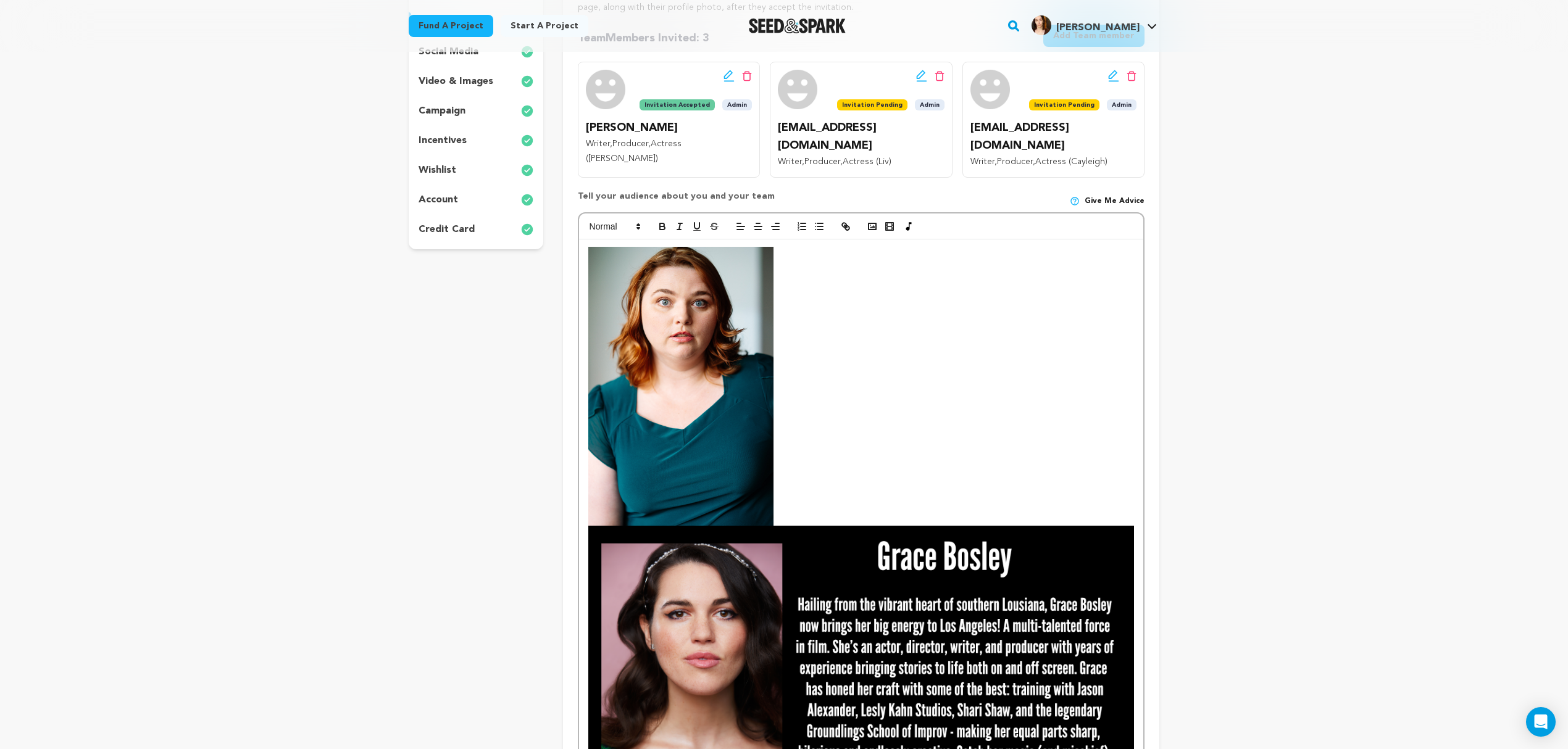
click at [795, 435] on p at bounding box center [861, 386] width 546 height 279
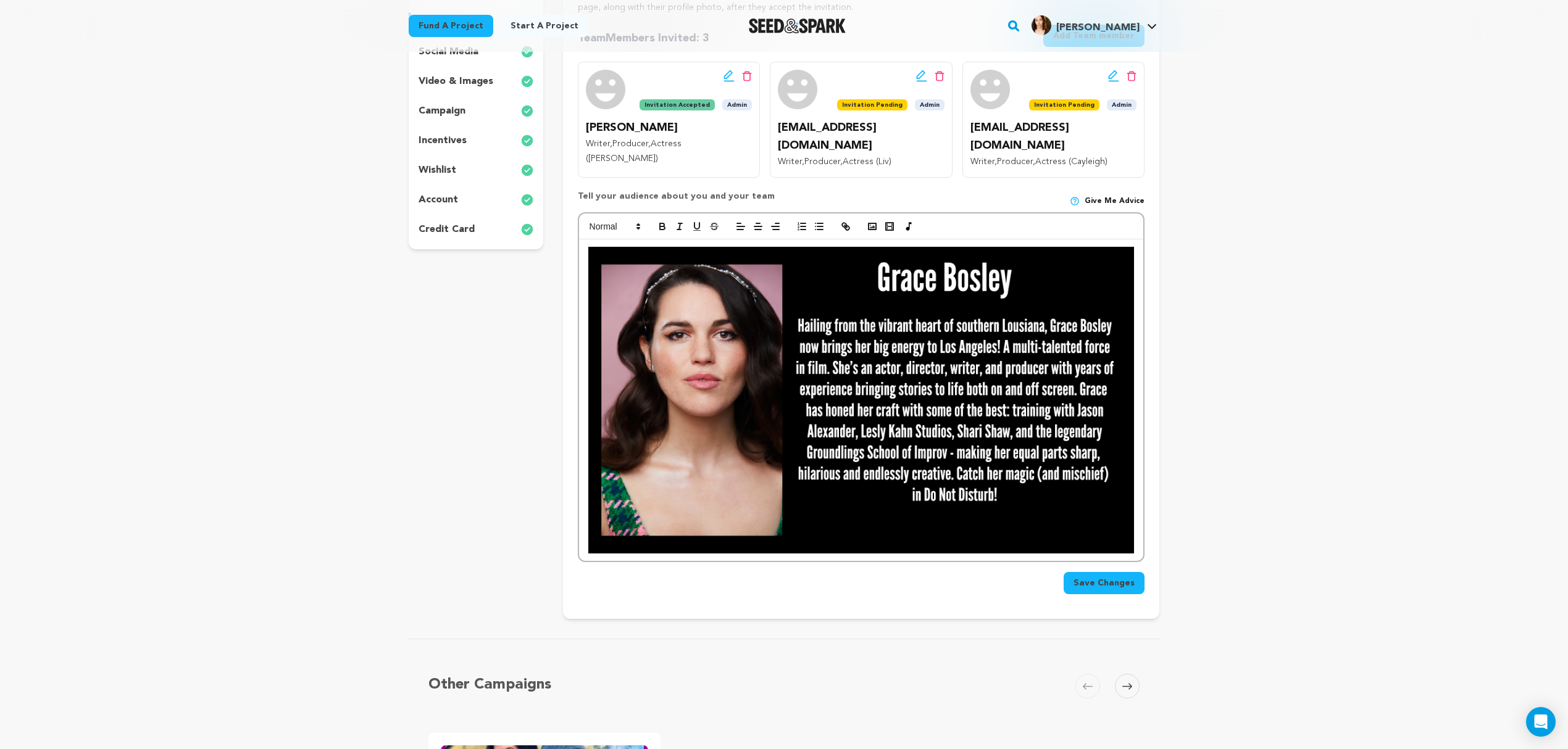
click at [1118, 577] on span "Save Changes" at bounding box center [1104, 583] width 62 height 13
click at [1141, 531] on div at bounding box center [861, 401] width 565 height 322
drag, startPoint x: 1122, startPoint y: 566, endPoint x: 1125, endPoint y: 576, distance: 10.4
click at [1125, 579] on div "Save Changes" at bounding box center [861, 594] width 567 height 32
click at [1125, 593] on span "Save Changes" at bounding box center [1104, 599] width 62 height 13
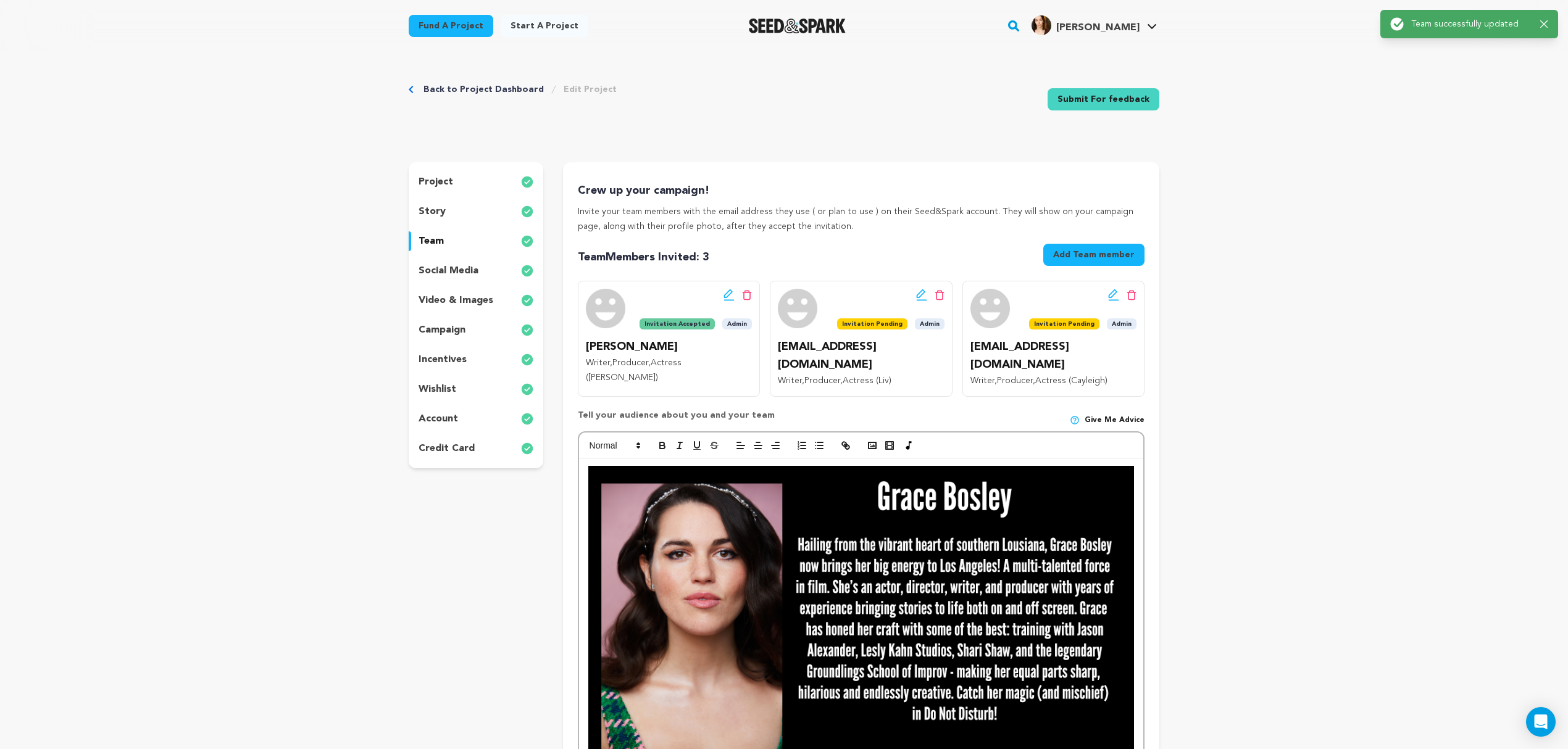
scroll to position [0, 0]
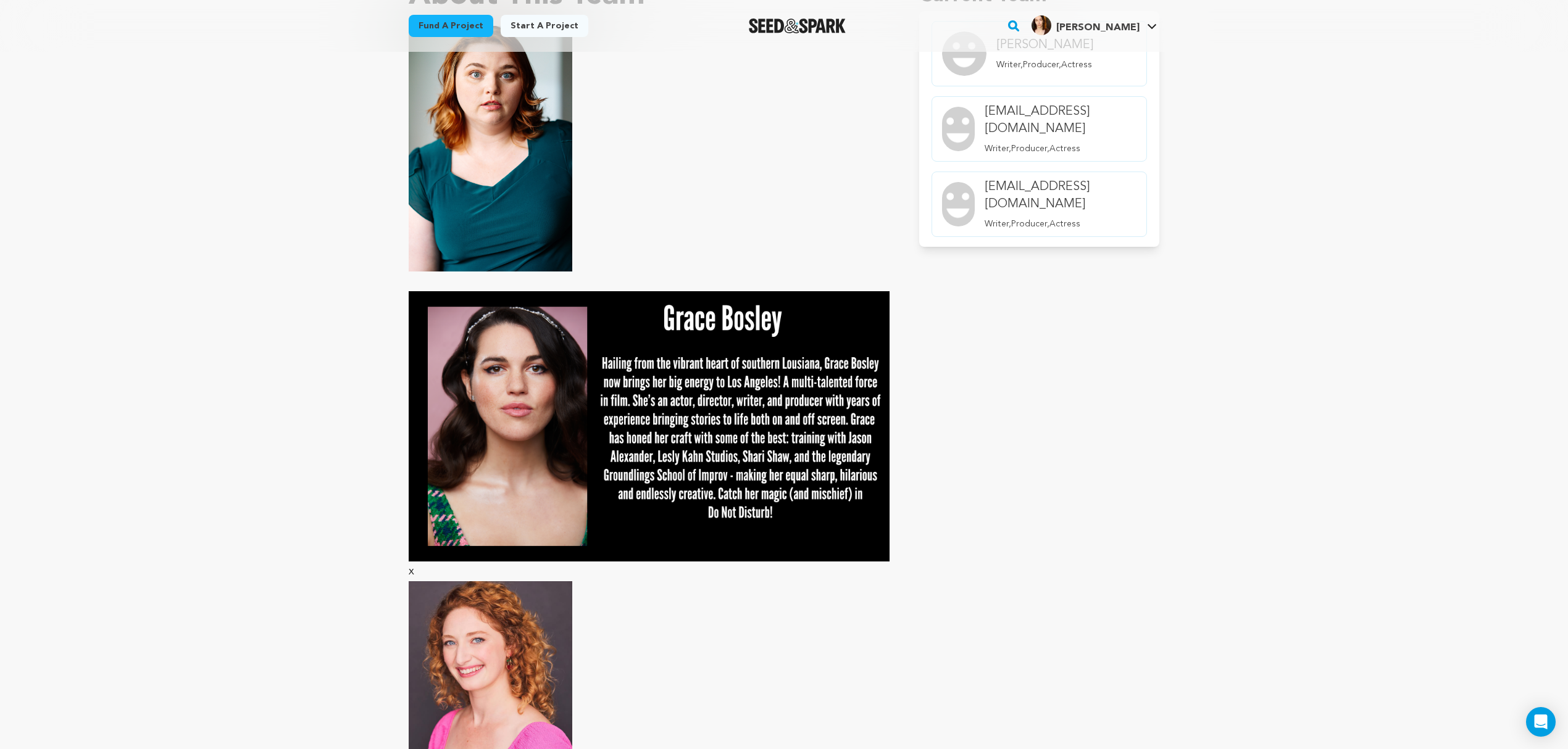
scroll to position [823, 0]
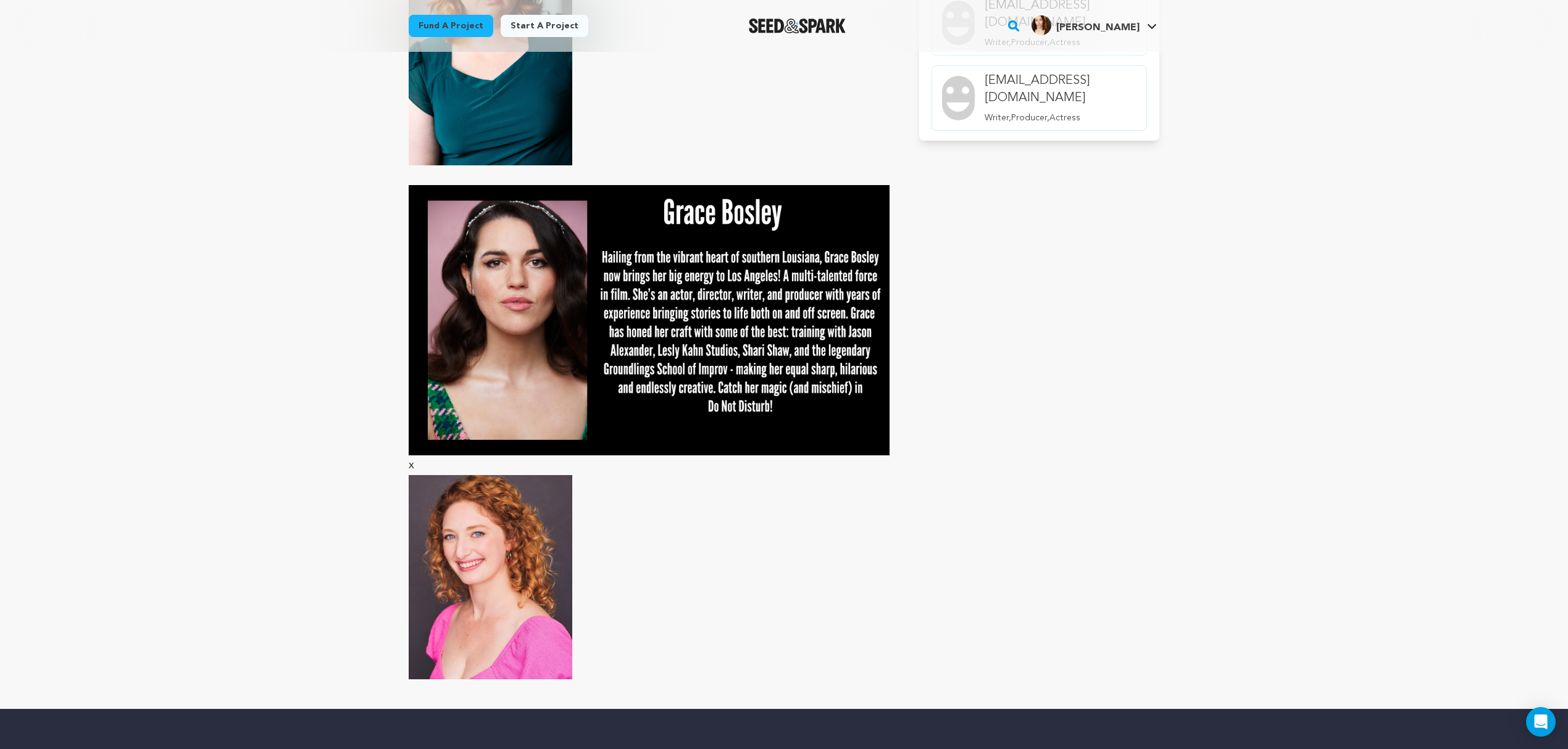
click at [821, 314] on img at bounding box center [649, 320] width 481 height 270
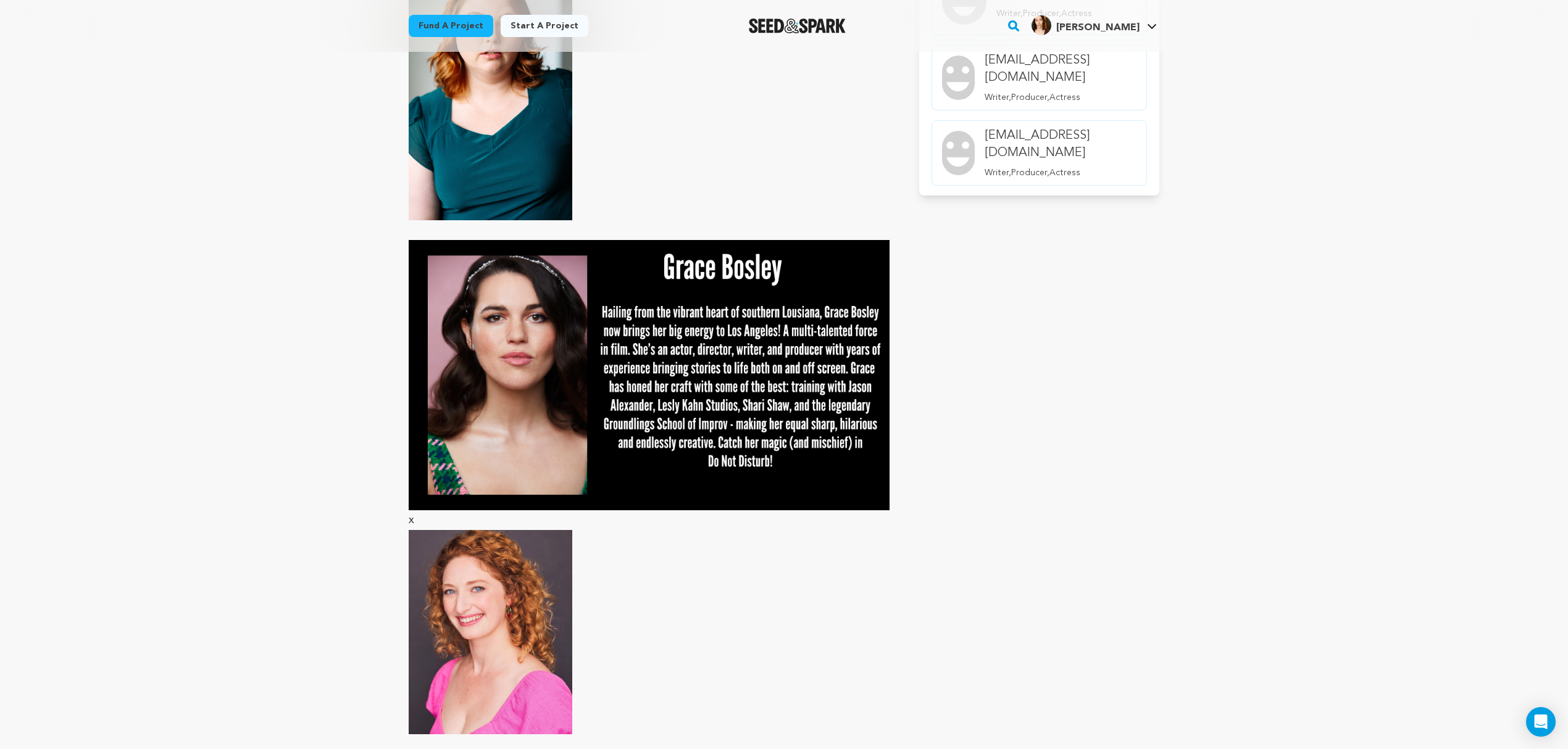
scroll to position [714, 0]
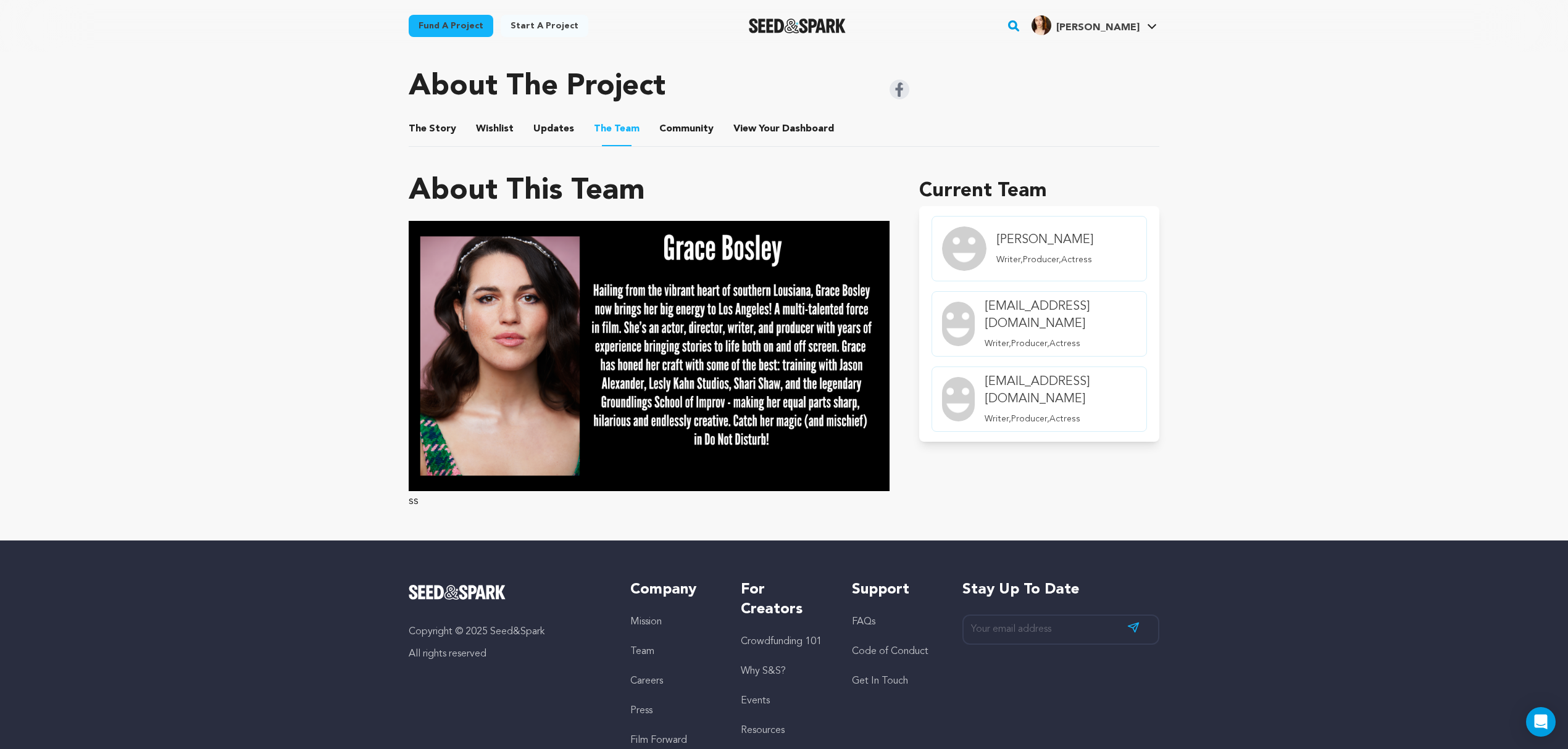
scroll to position [521, 0]
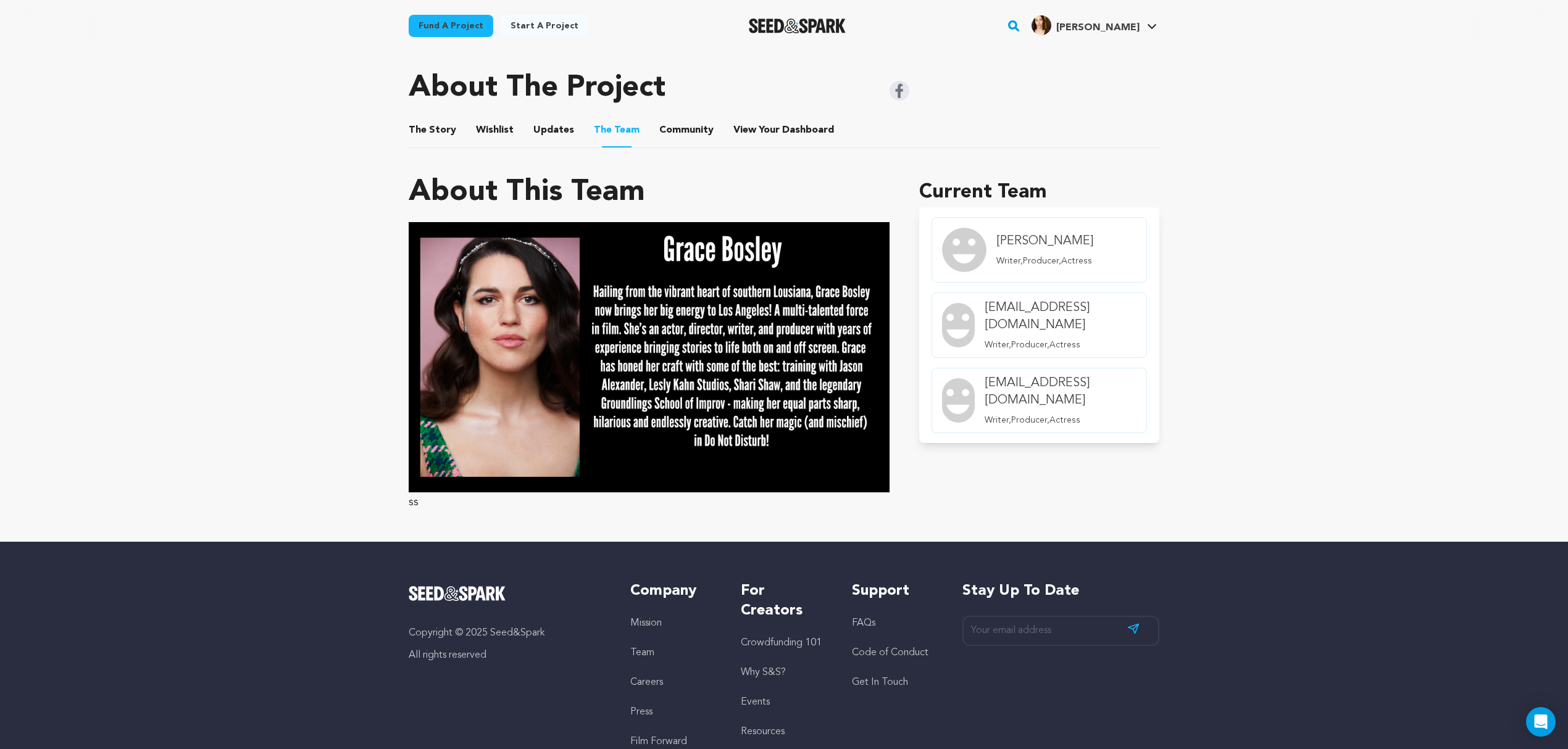
click at [689, 325] on img at bounding box center [649, 357] width 481 height 270
click at [610, 321] on img at bounding box center [649, 357] width 481 height 270
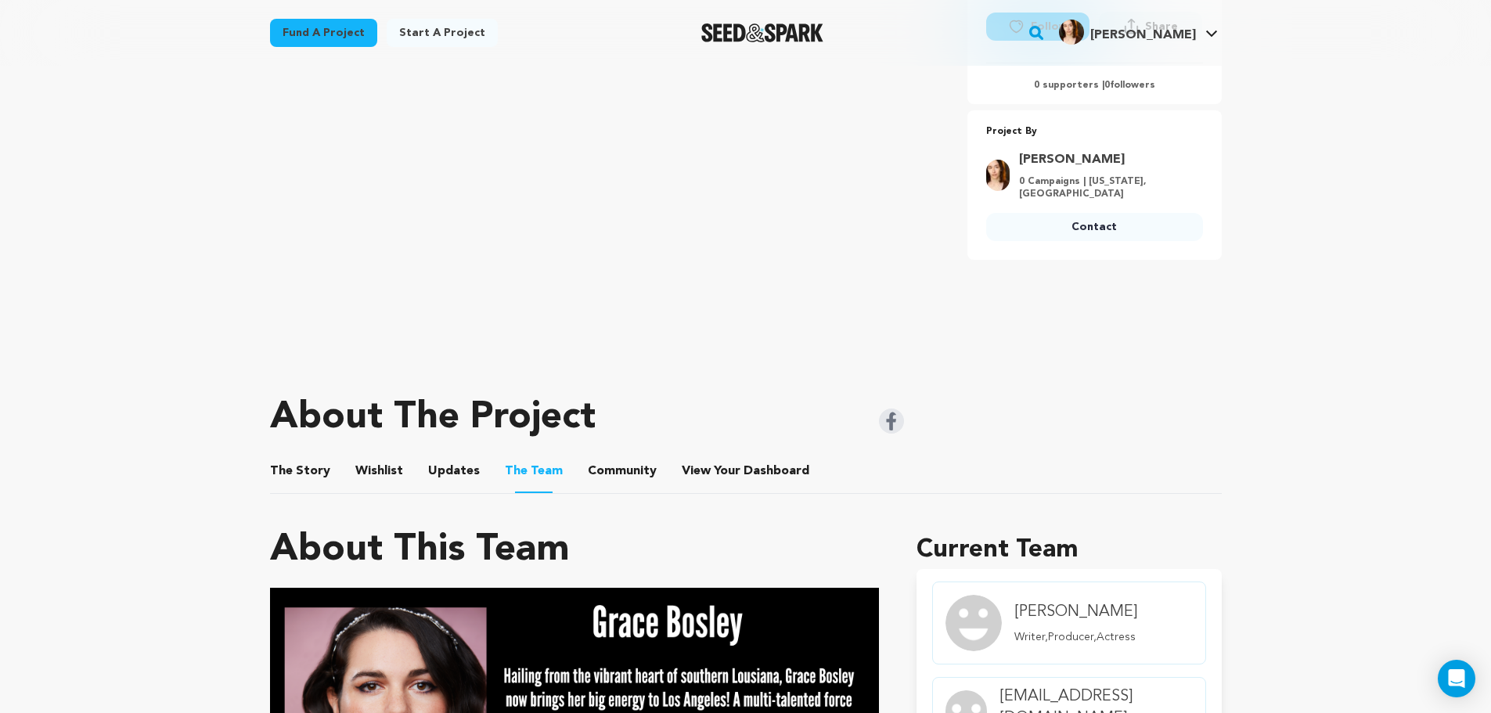
scroll to position [238, 0]
